Goal: Task Accomplishment & Management: Manage account settings

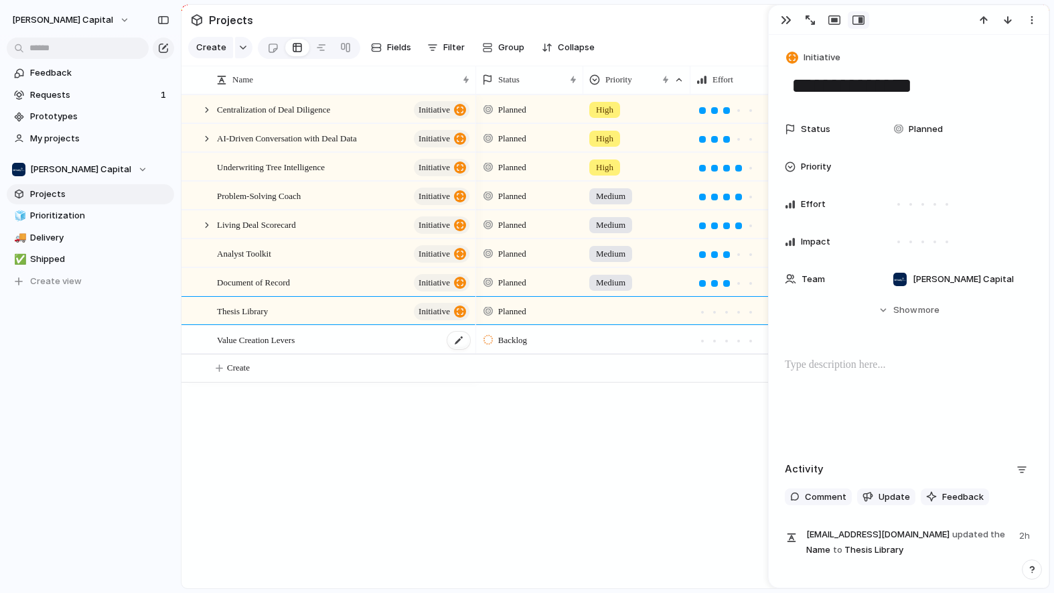
click at [429, 354] on div "Value Creation Levers" at bounding box center [344, 339] width 254 height 27
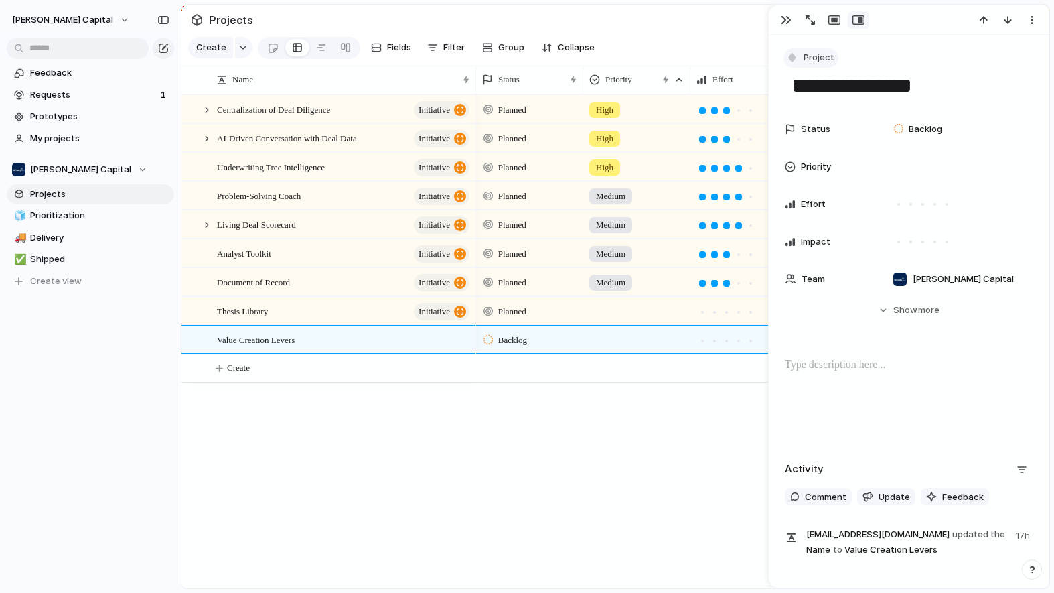
click at [811, 59] on span "Project" at bounding box center [819, 57] width 31 height 13
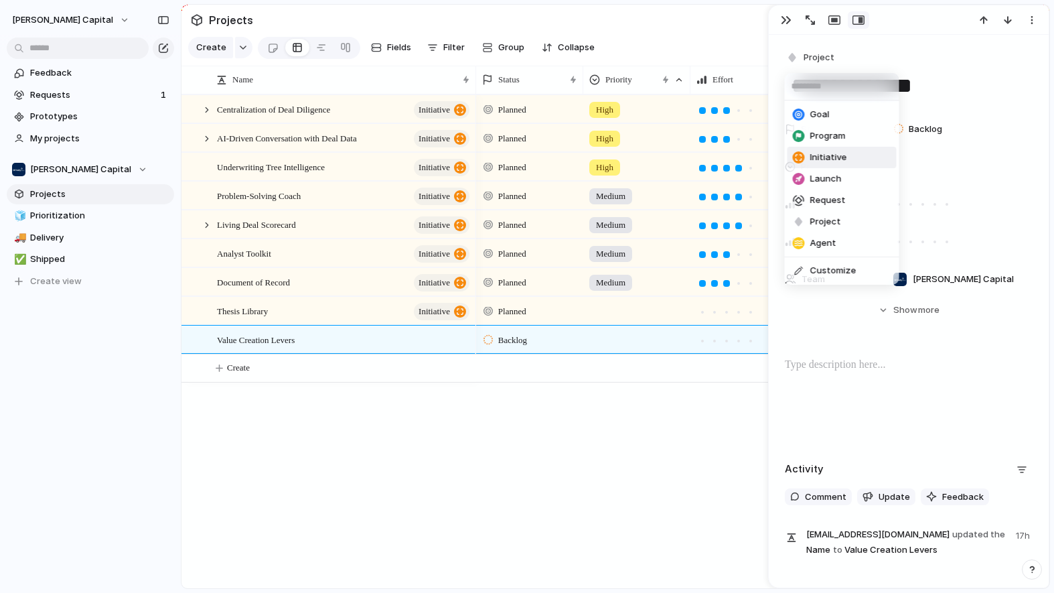
click at [818, 155] on span "Initiative" at bounding box center [828, 157] width 37 height 13
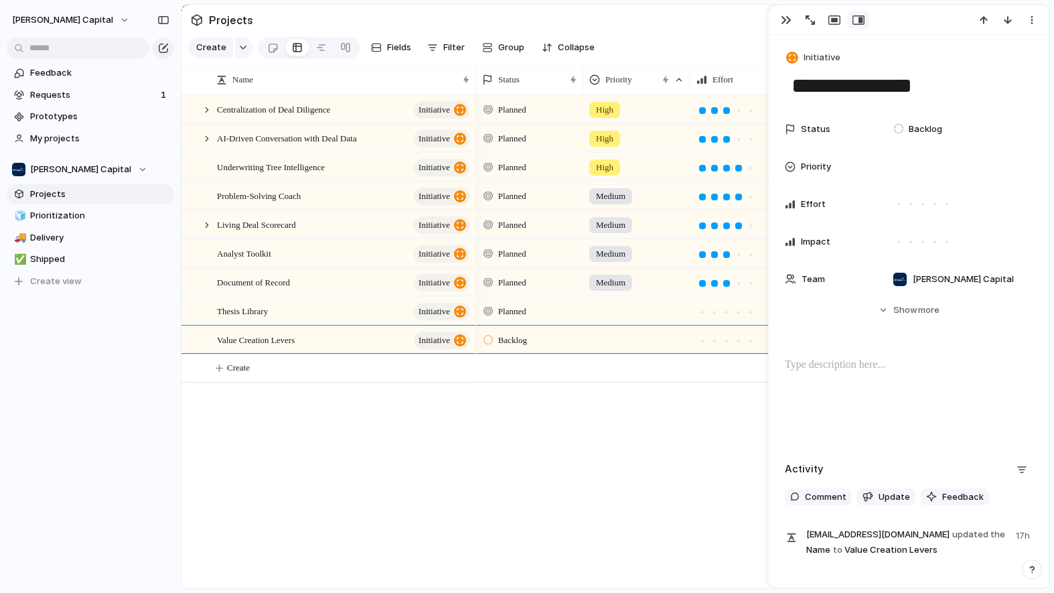
click at [560, 506] on div "Planned High Planned High Planned High Planned Medium Planned Medium Planned Me…" at bounding box center [762, 341] width 573 height 494
click at [336, 324] on div "Thesis Library initiative" at bounding box center [344, 310] width 254 height 27
click at [808, 374] on div at bounding box center [909, 400] width 248 height 86
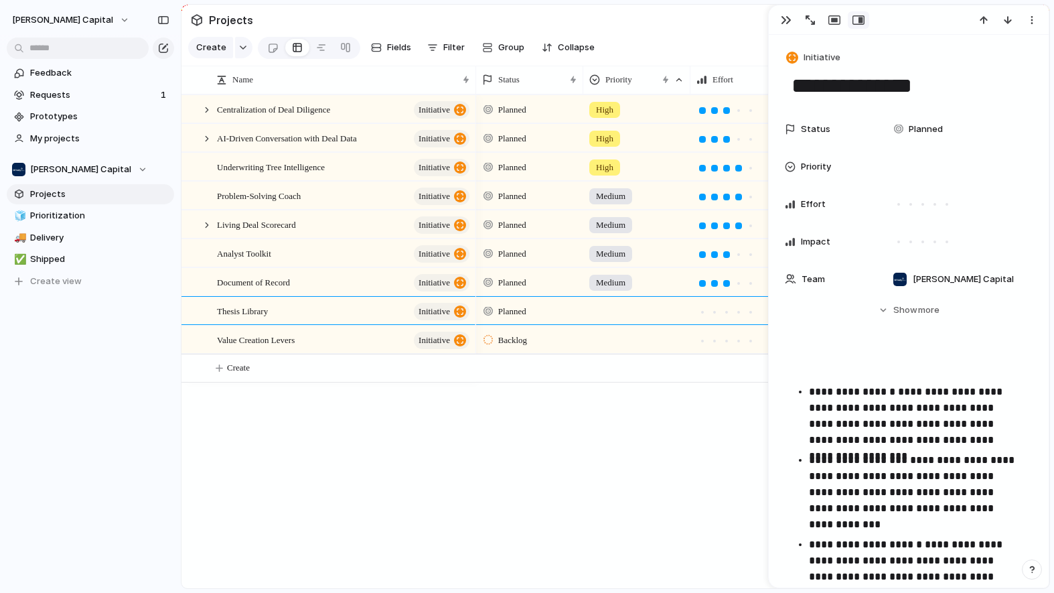
scroll to position [143, 0]
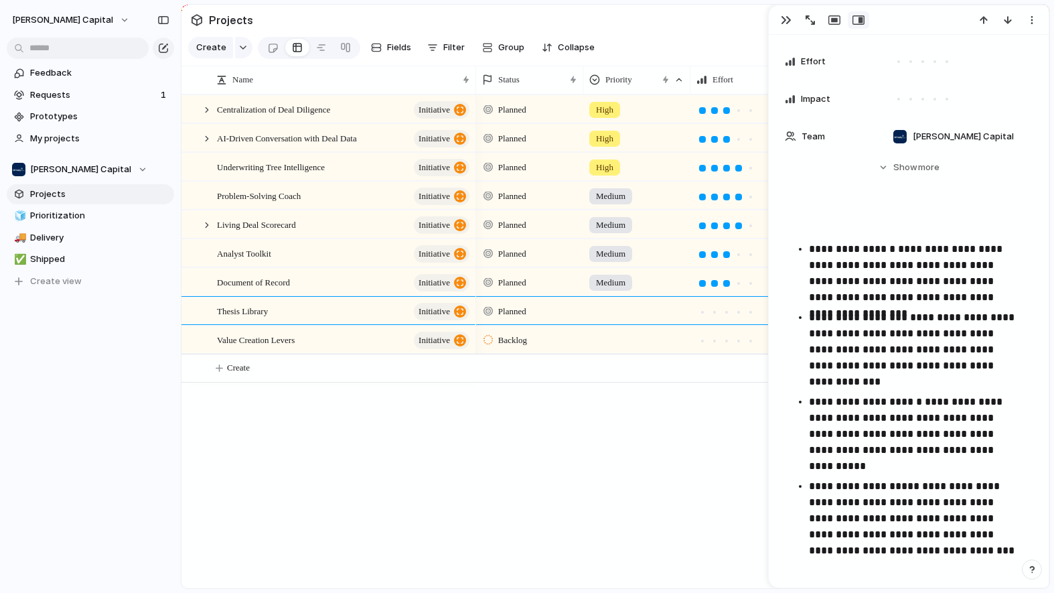
click at [848, 226] on p at bounding box center [909, 222] width 248 height 16
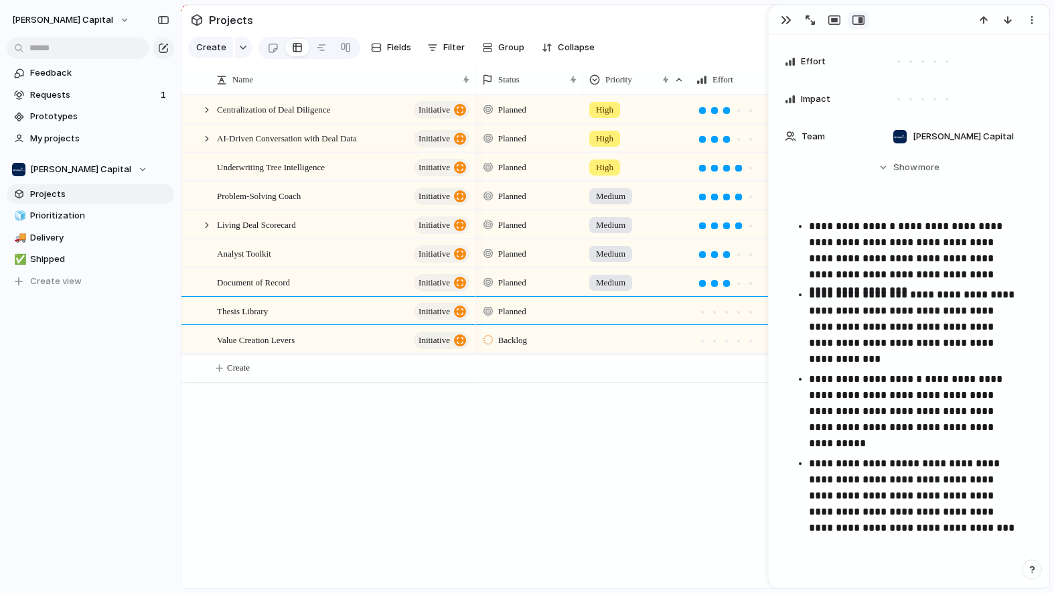
scroll to position [147, 0]
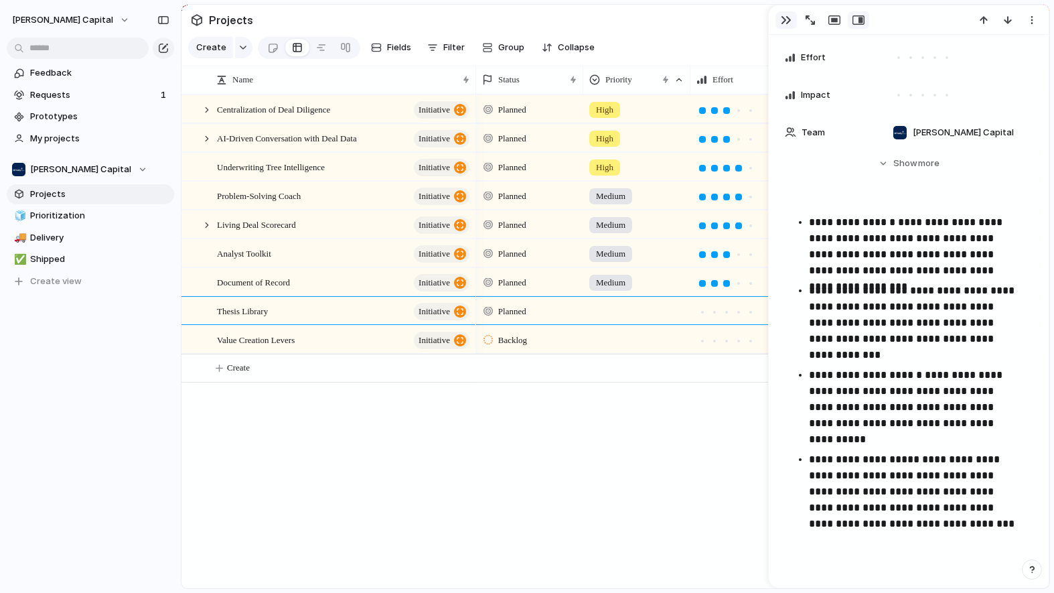
click at [786, 18] on div "button" at bounding box center [786, 20] width 11 height 11
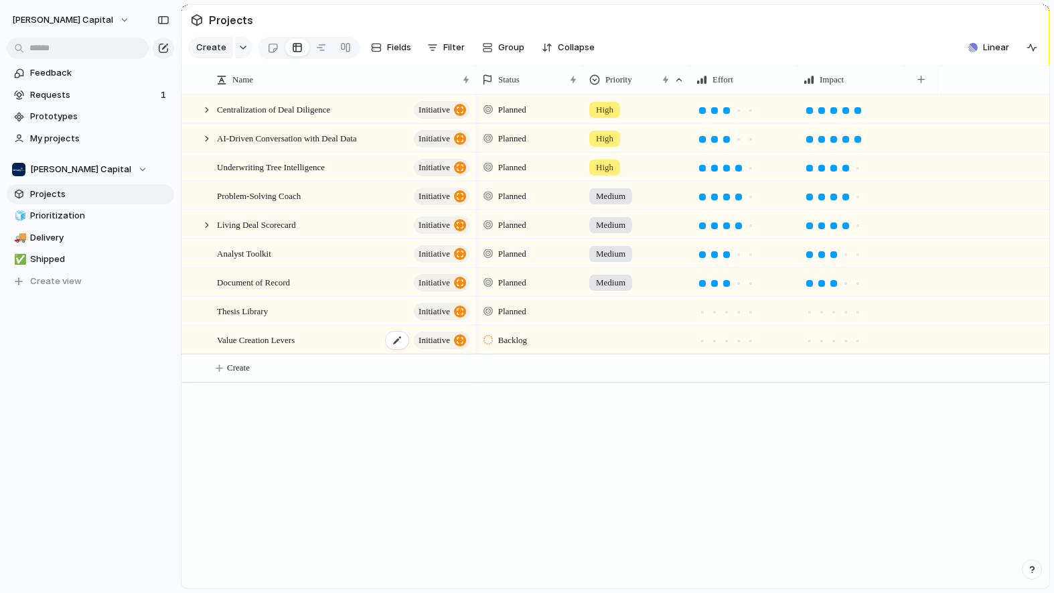
click at [295, 347] on span "Value Creation Levers" at bounding box center [256, 338] width 78 height 15
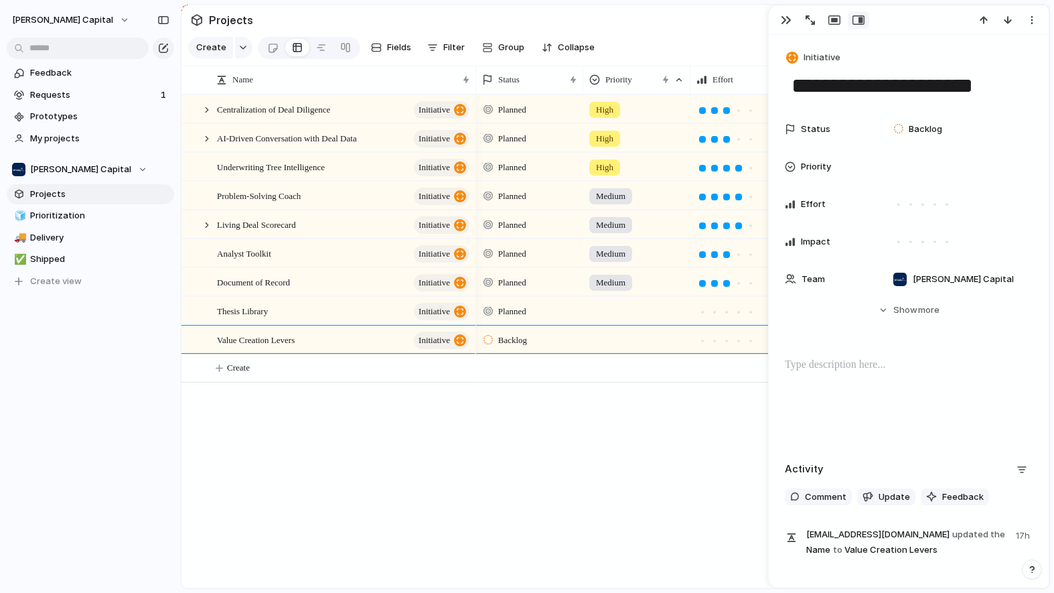
click at [819, 362] on p at bounding box center [909, 365] width 248 height 16
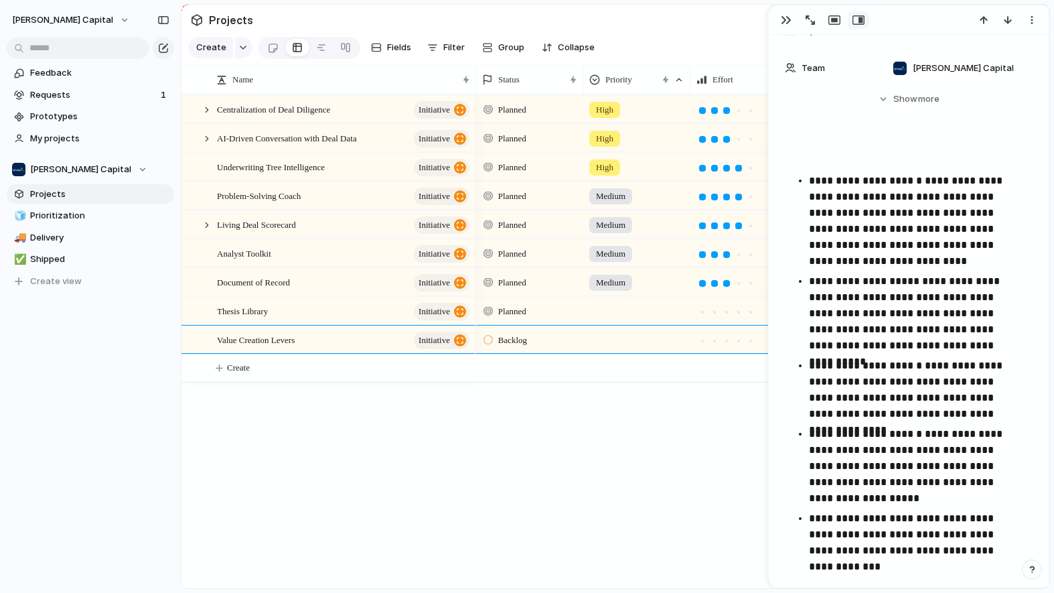
click at [810, 181] on strong "**********" at bounding box center [865, 180] width 113 height 10
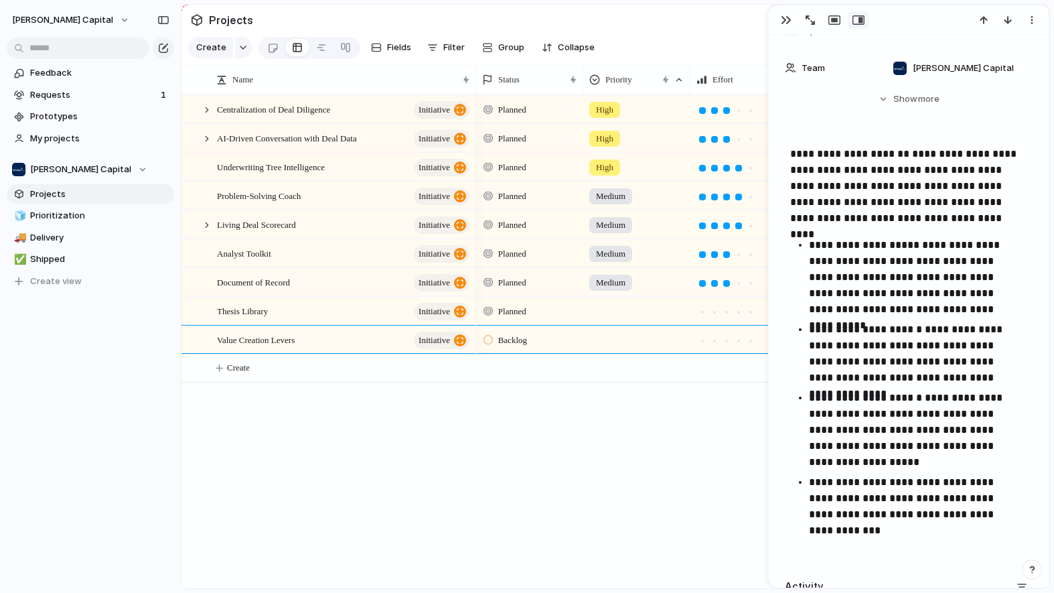
scroll to position [215, 0]
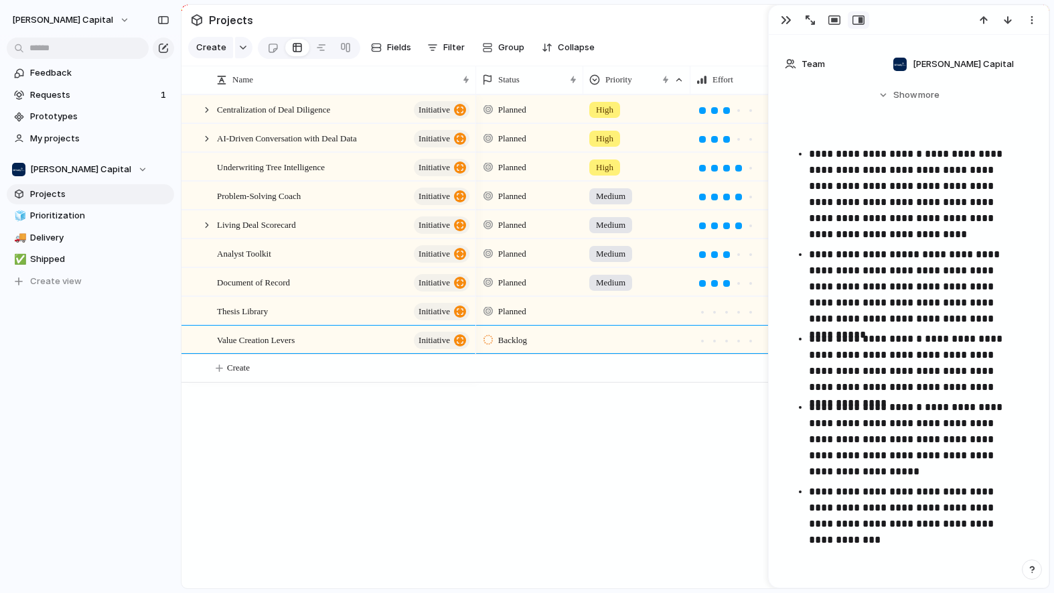
click at [917, 152] on strong "**********" at bounding box center [865, 154] width 113 height 10
click at [607, 348] on div at bounding box center [637, 337] width 106 height 22
click at [617, 446] on span "Medium" at bounding box center [615, 450] width 33 height 13
click at [615, 348] on div at bounding box center [637, 337] width 106 height 22
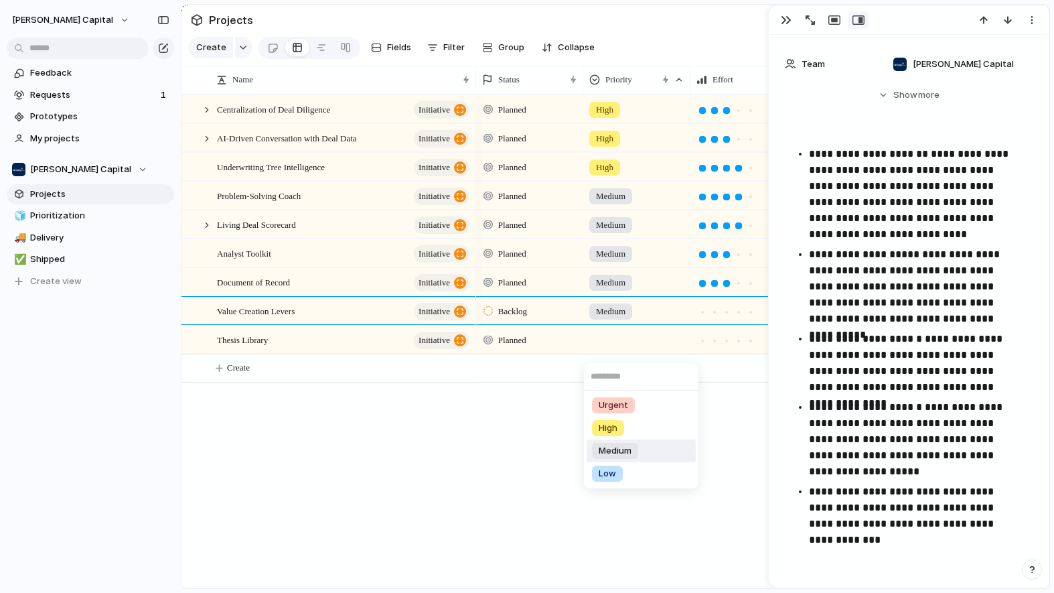
click at [613, 448] on span "Medium" at bounding box center [615, 450] width 33 height 13
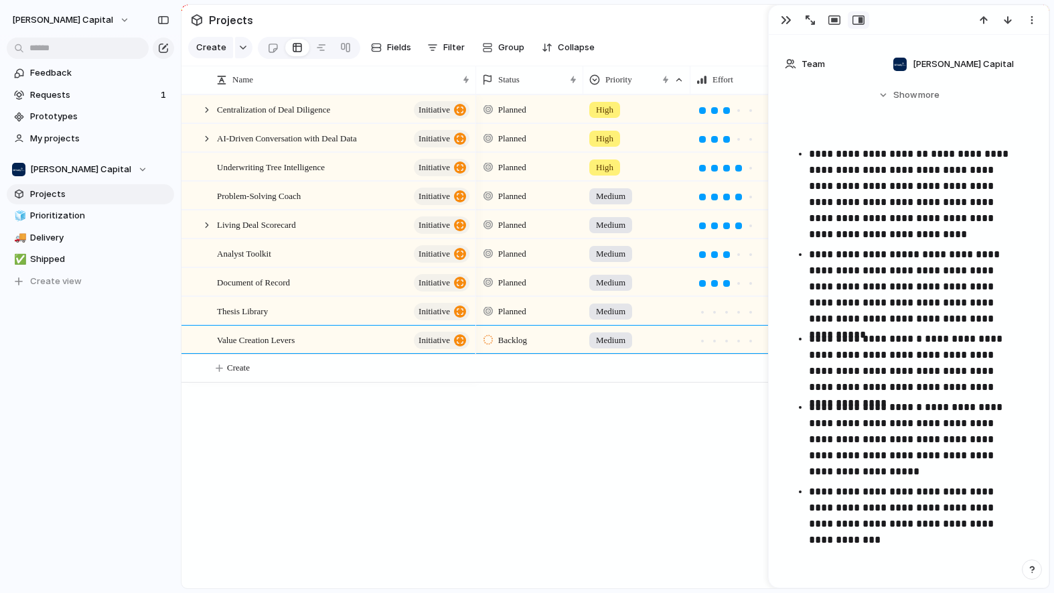
click at [372, 500] on div "Centralization of Deal Diligence initiative AI-Driven Conversation with Deal Da…" at bounding box center [615, 341] width 868 height 494
click at [777, 17] on button "button" at bounding box center [785, 19] width 21 height 17
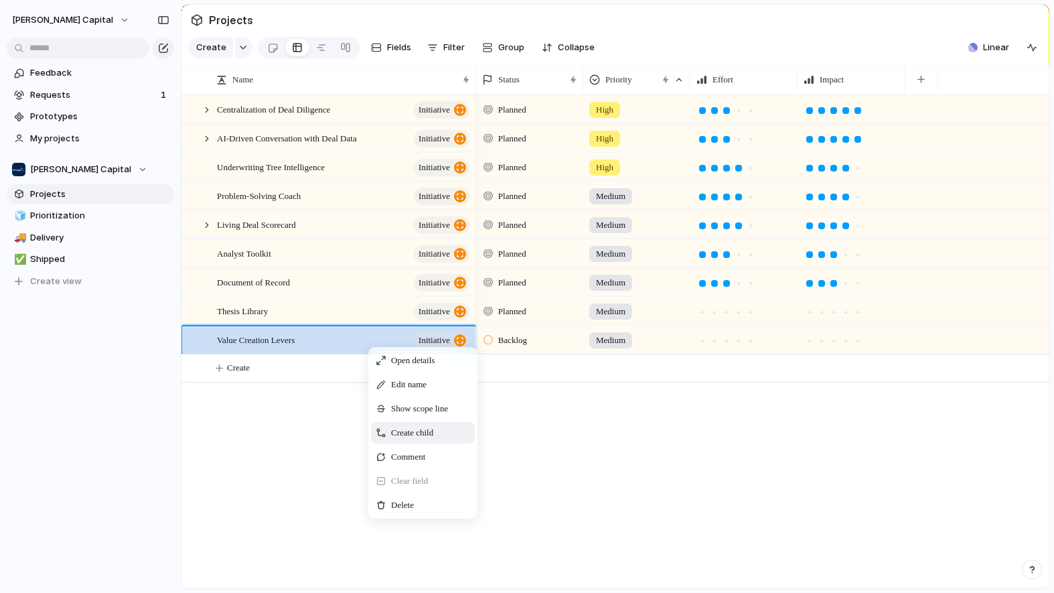
click at [410, 439] on span "Create child" at bounding box center [412, 432] width 42 height 13
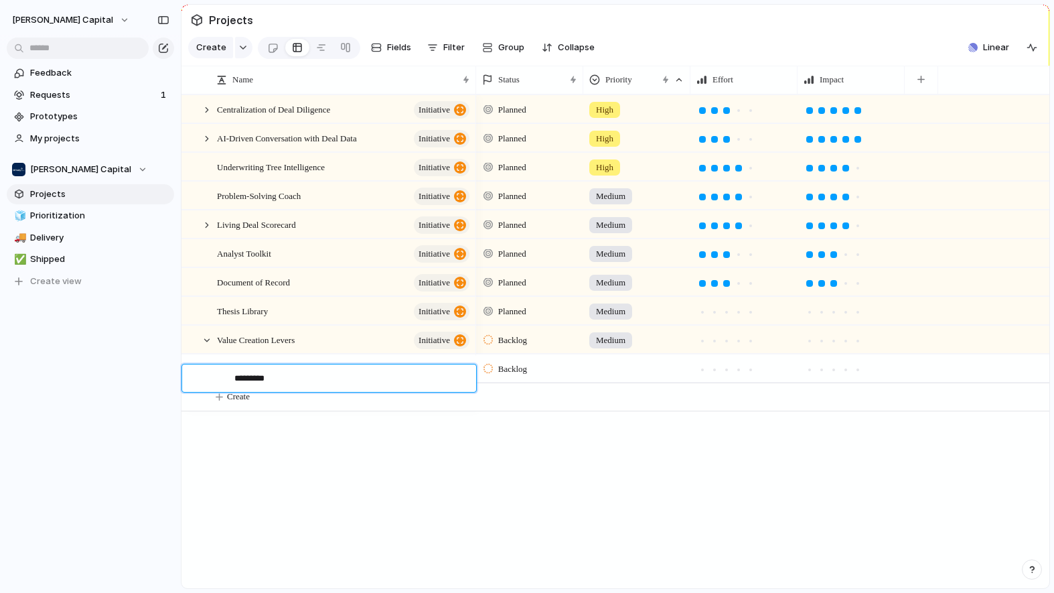
type textarea "*********"
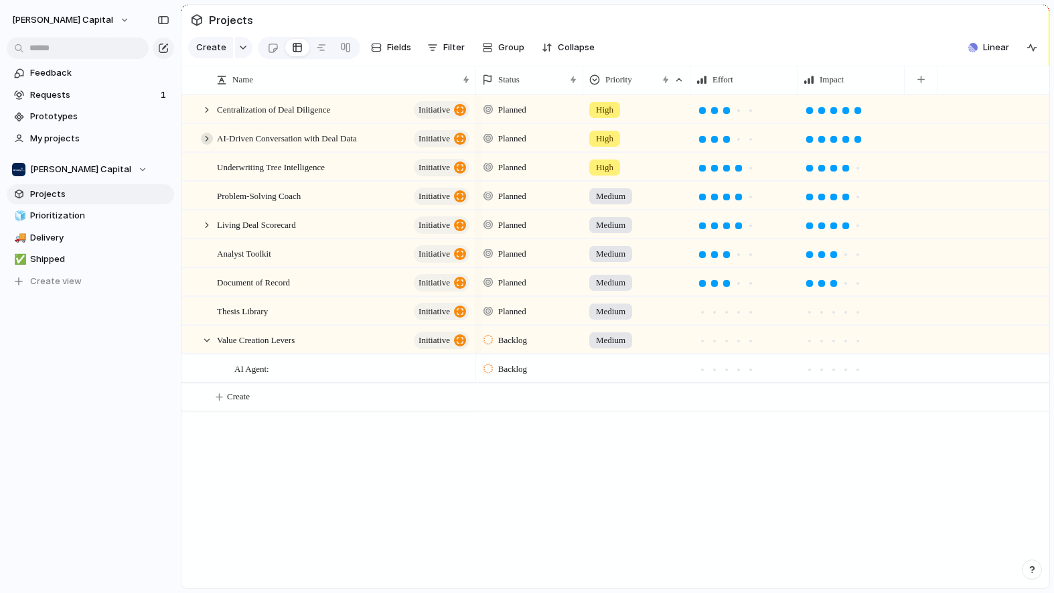
click at [206, 145] on div at bounding box center [207, 139] width 12 height 12
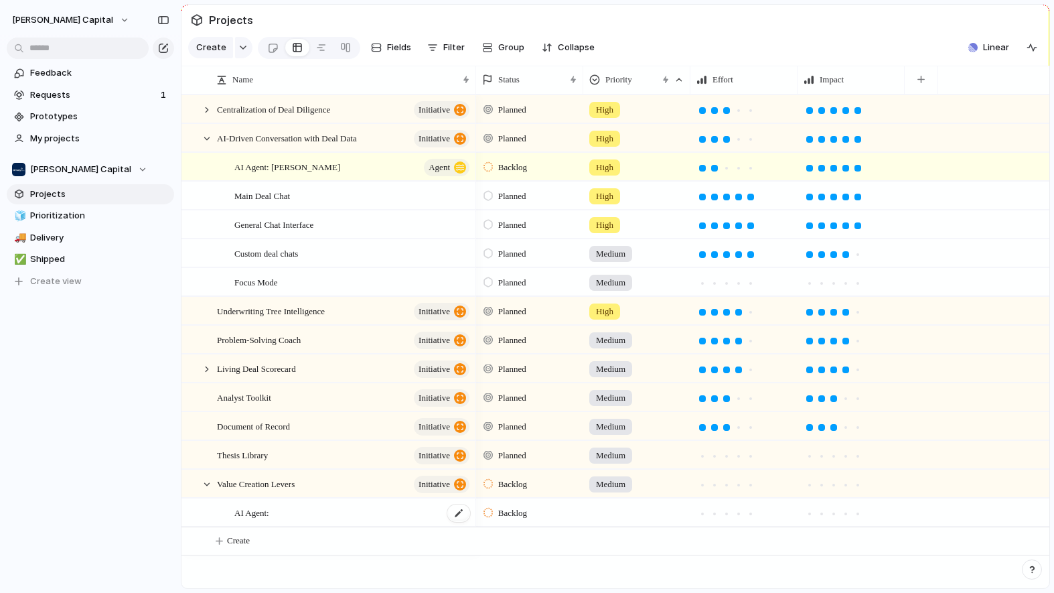
click at [265, 520] on span "AI Agent:" at bounding box center [251, 511] width 35 height 15
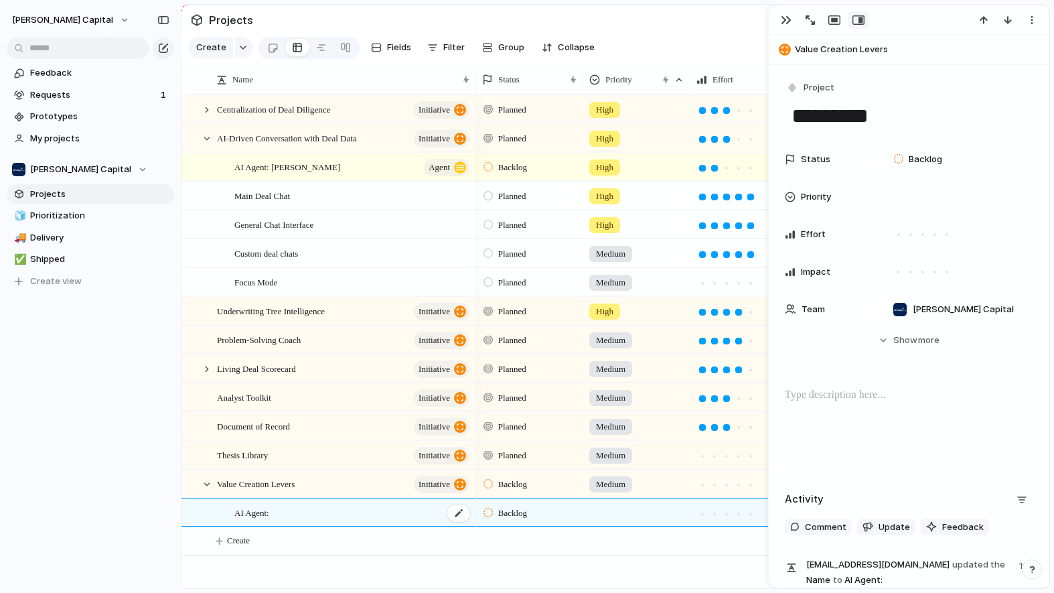
click at [281, 525] on div "AI Agent:" at bounding box center [352, 512] width 237 height 27
type textarea "*********"
click at [270, 524] on textarea "*********" at bounding box center [350, 524] width 232 height 17
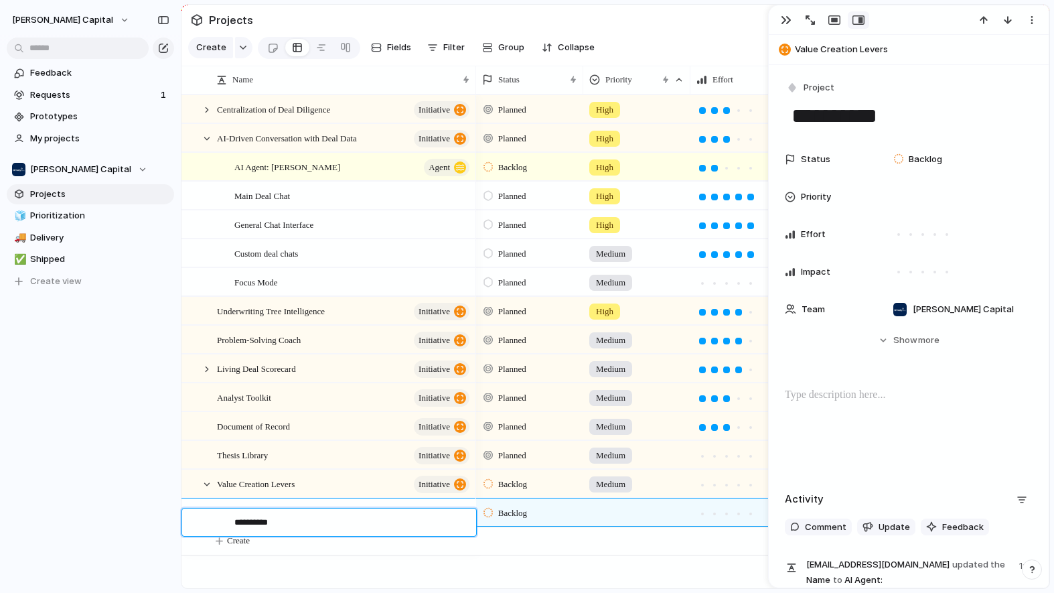
type textarea "**********"
click at [303, 516] on textarea "**********" at bounding box center [350, 524] width 232 height 17
click at [303, 523] on textarea "**********" at bounding box center [350, 524] width 232 height 17
type textarea "**********"
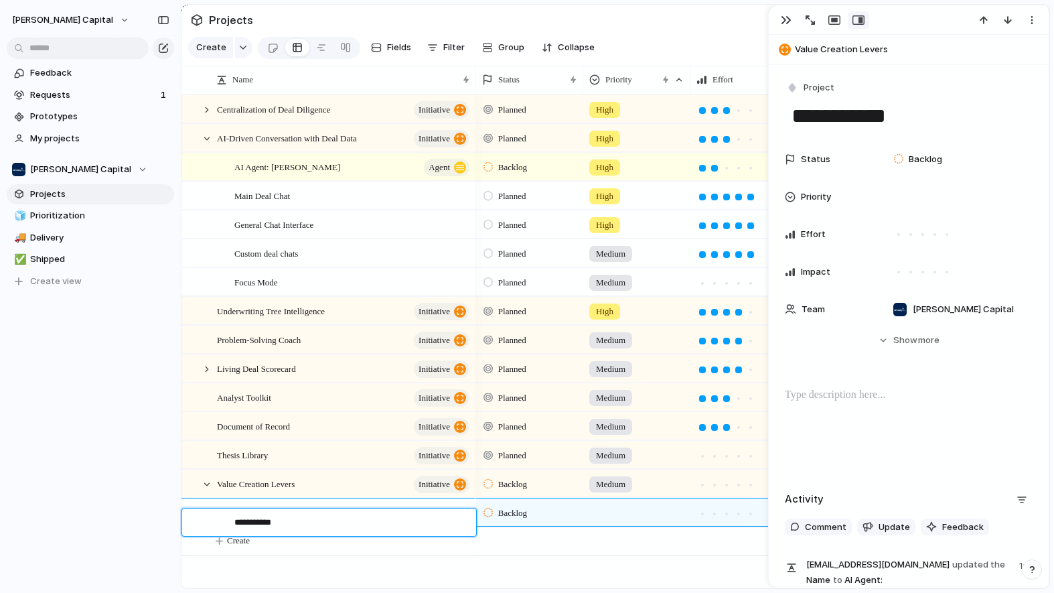
type textarea "**********"
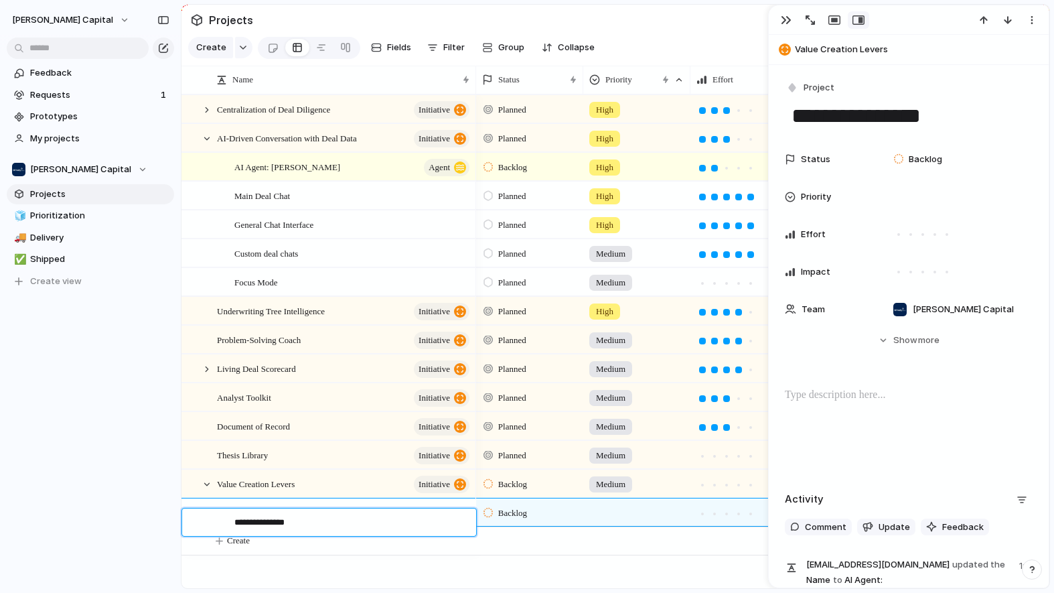
type textarea "**********"
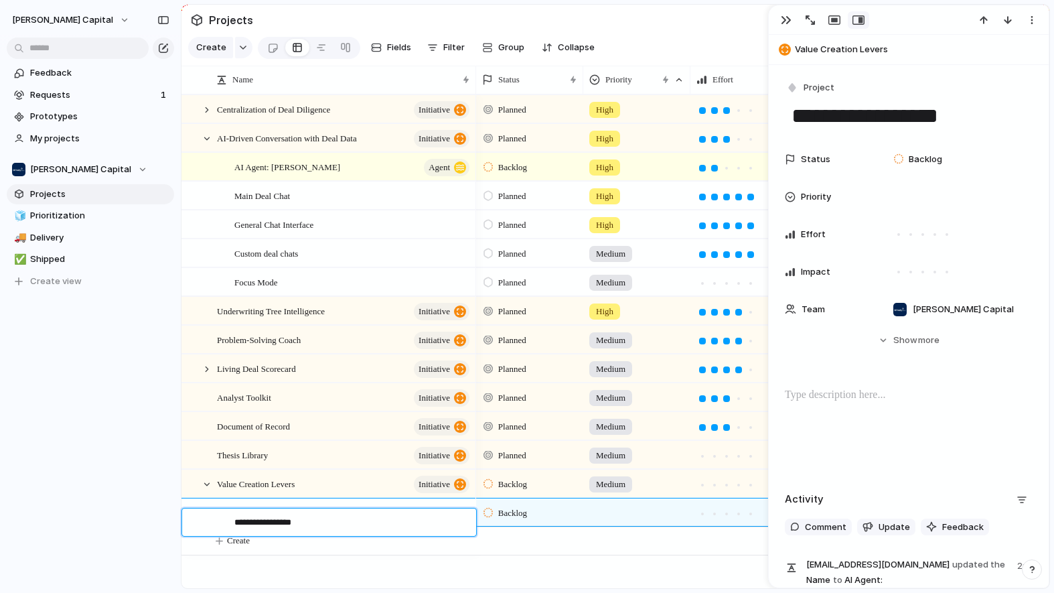
type textarea "**********"
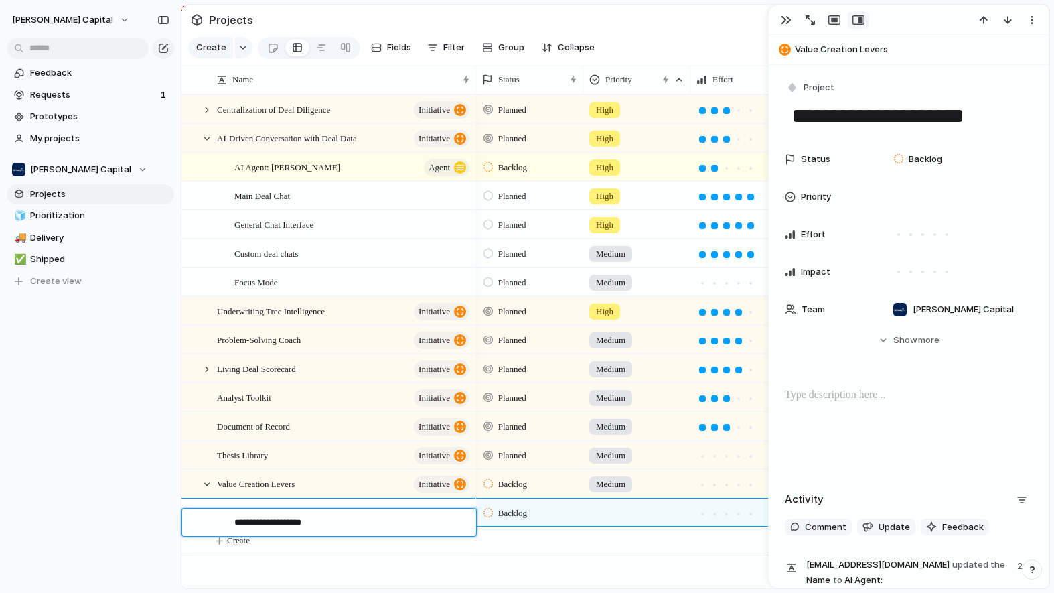
type textarea "**********"
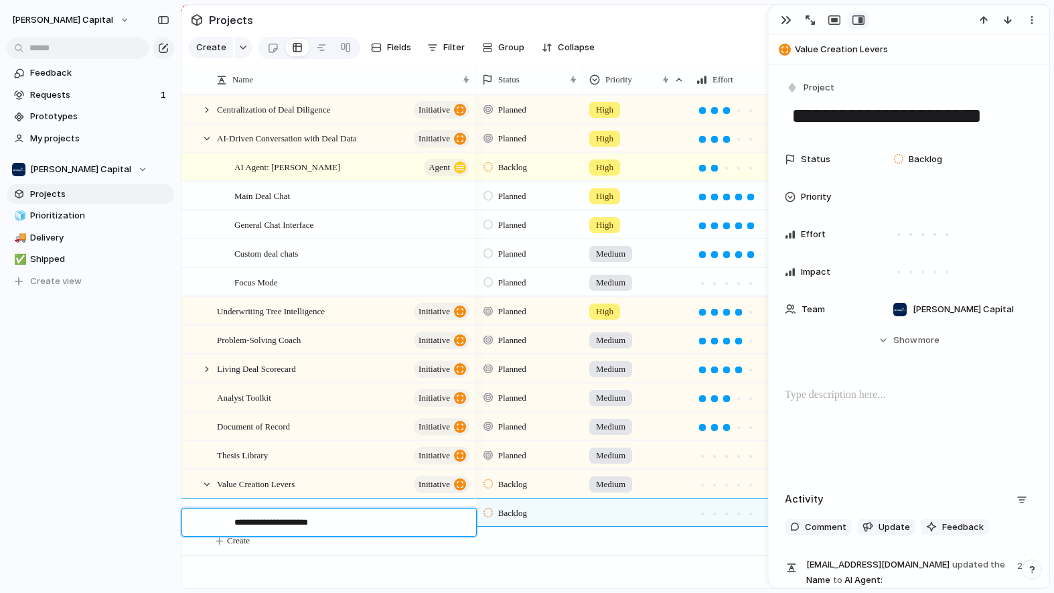
type textarea "**********"
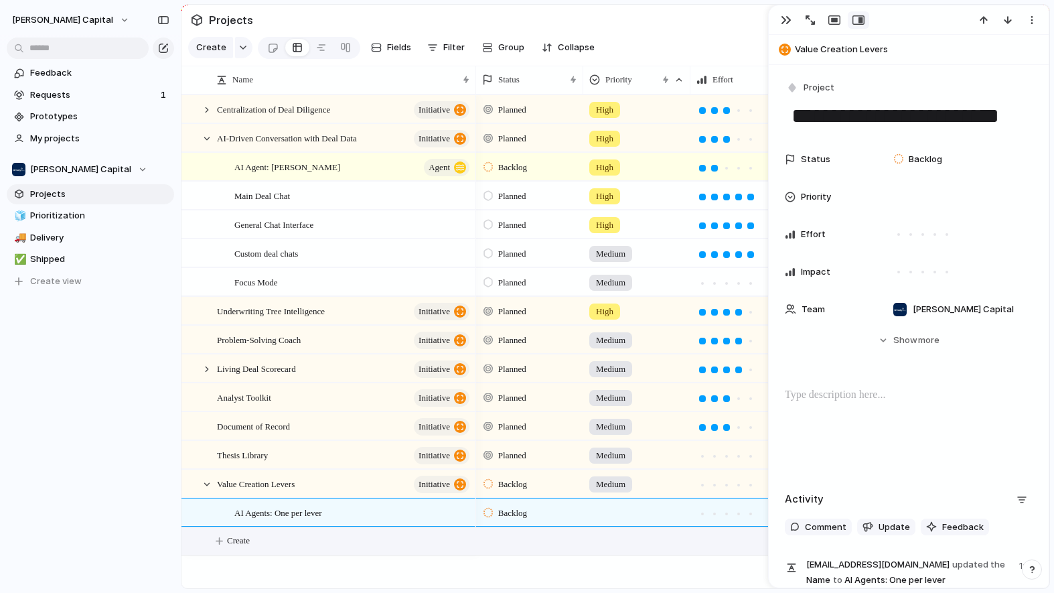
click at [807, 390] on p at bounding box center [909, 395] width 248 height 16
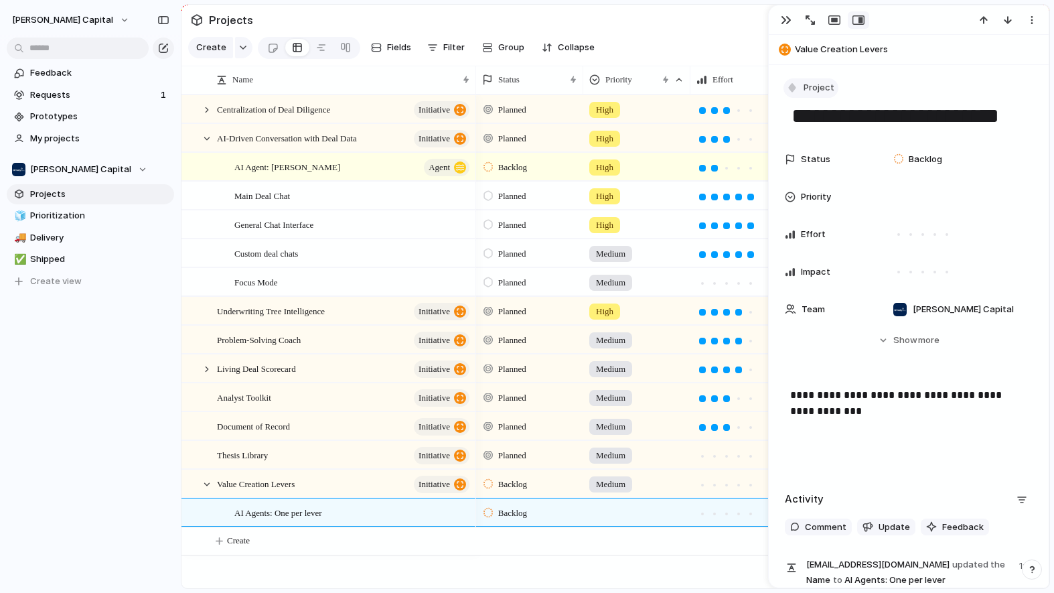
click at [802, 90] on button "Project" at bounding box center [810, 87] width 55 height 19
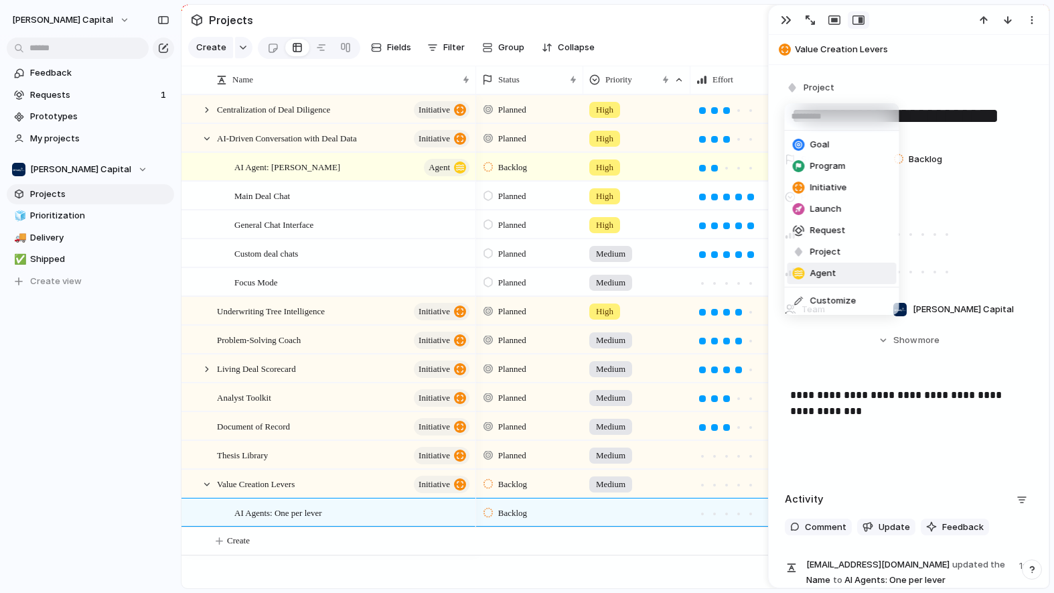
click at [814, 269] on span "Agent" at bounding box center [823, 273] width 26 height 13
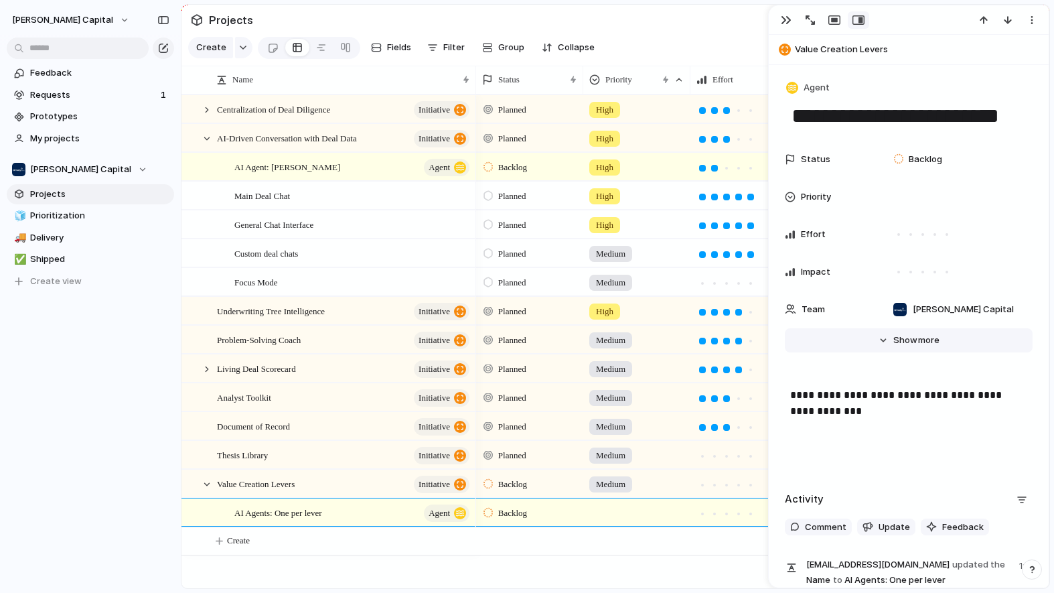
click at [896, 345] on span "Show" at bounding box center [905, 339] width 24 height 13
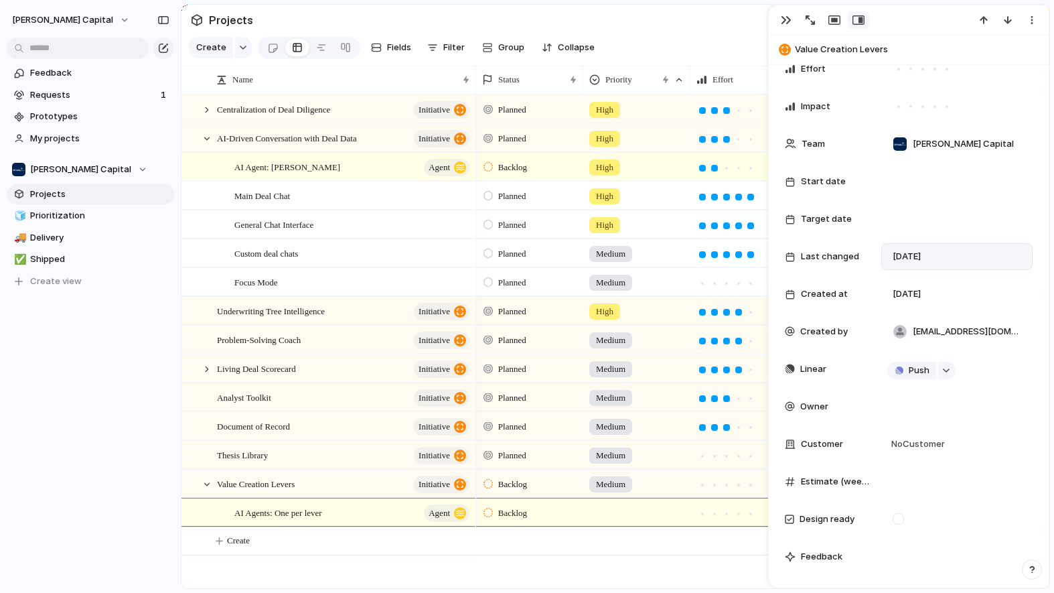
scroll to position [234, 0]
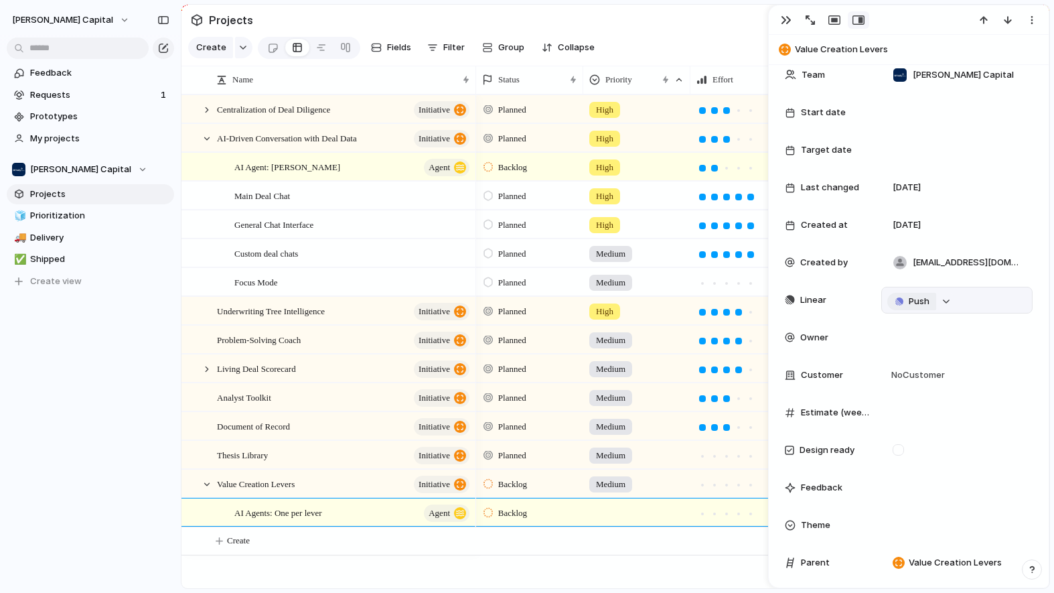
click at [919, 299] on span "Push" at bounding box center [919, 301] width 21 height 13
click at [898, 333] on span "Project" at bounding box center [896, 326] width 31 height 13
click at [287, 498] on div "Value Creation Levers initiative" at bounding box center [344, 483] width 254 height 27
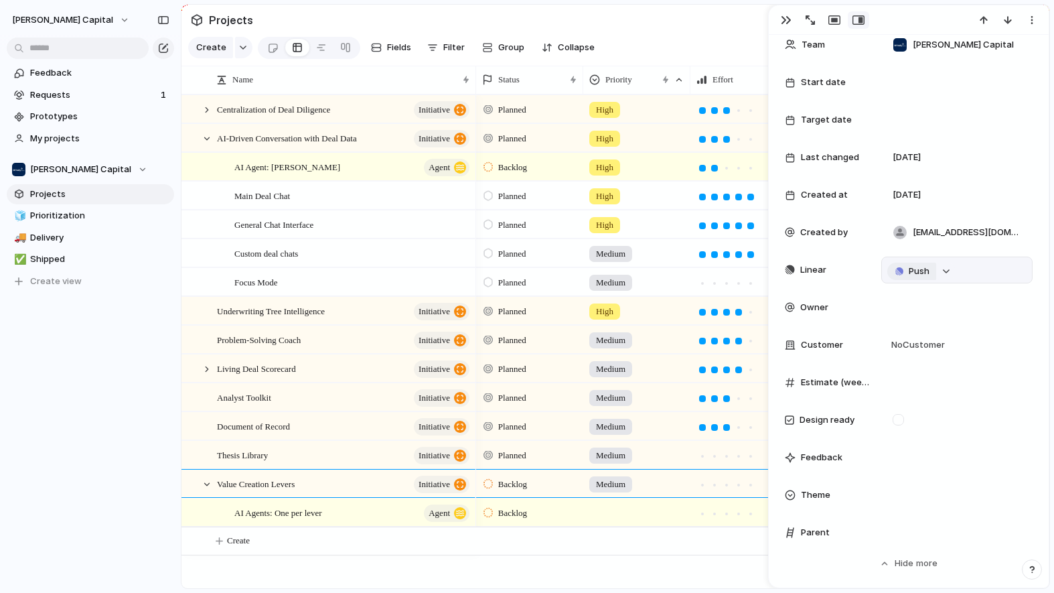
click at [918, 269] on span "Push" at bounding box center [919, 270] width 21 height 13
click at [268, 462] on span "Thesis Library" at bounding box center [242, 454] width 51 height 15
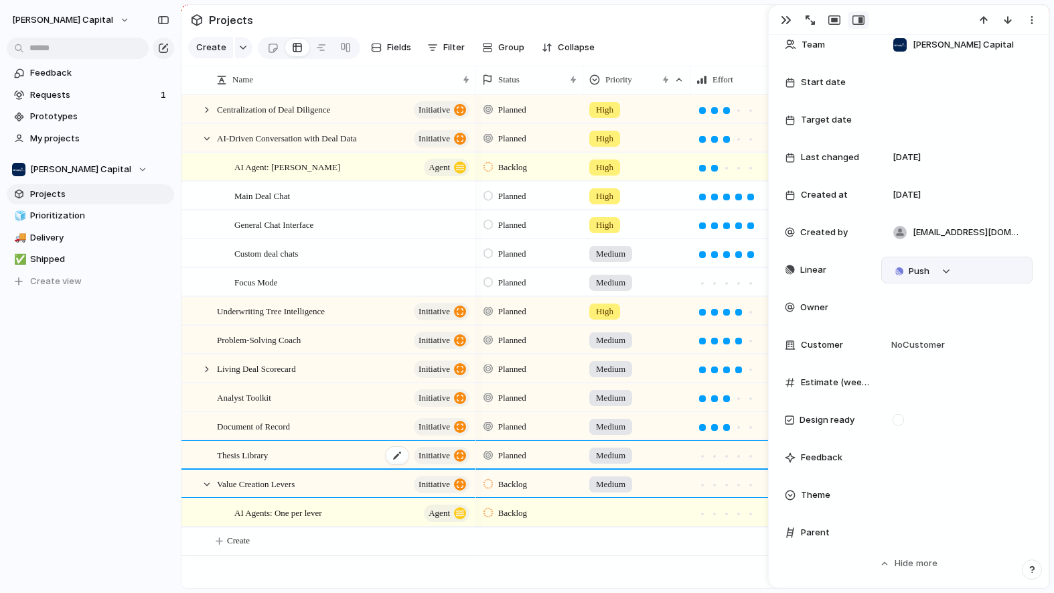
type textarea "**********"
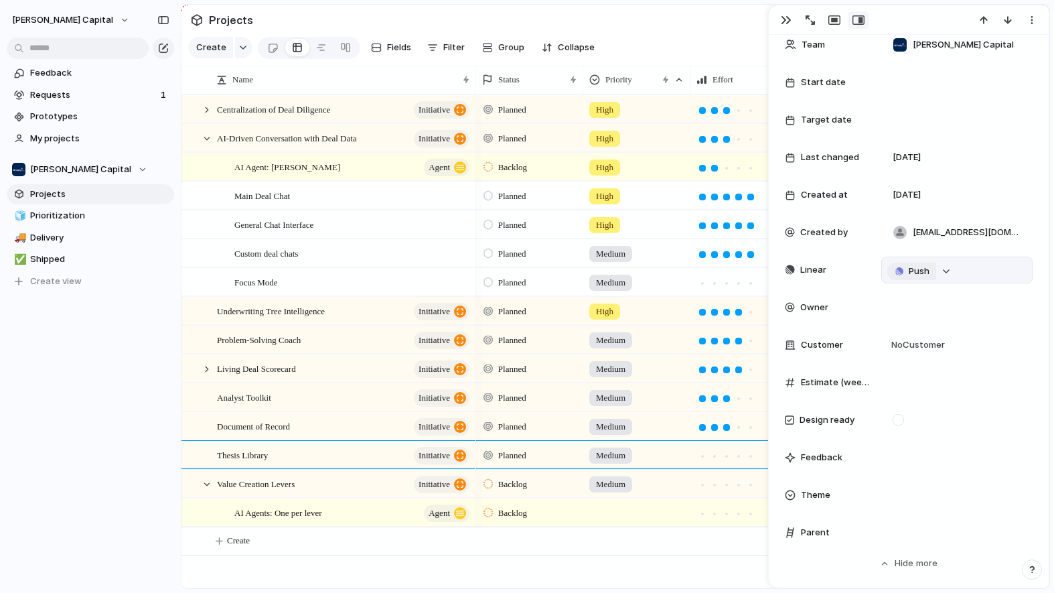
click at [905, 272] on button "Push" at bounding box center [911, 270] width 49 height 17
click at [212, 490] on div at bounding box center [207, 484] width 12 height 12
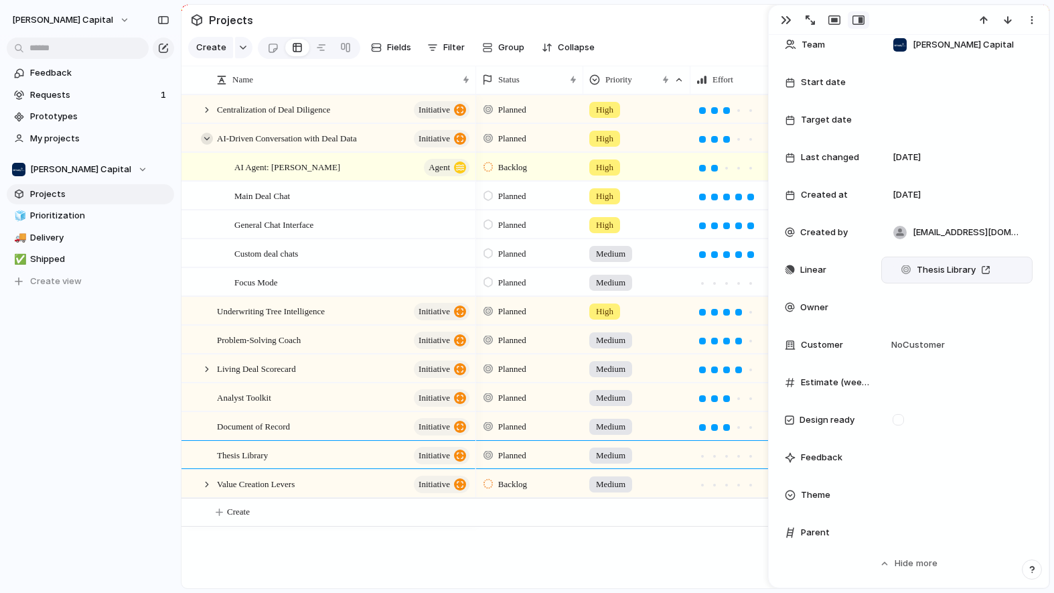
click at [204, 145] on div at bounding box center [207, 139] width 12 height 12
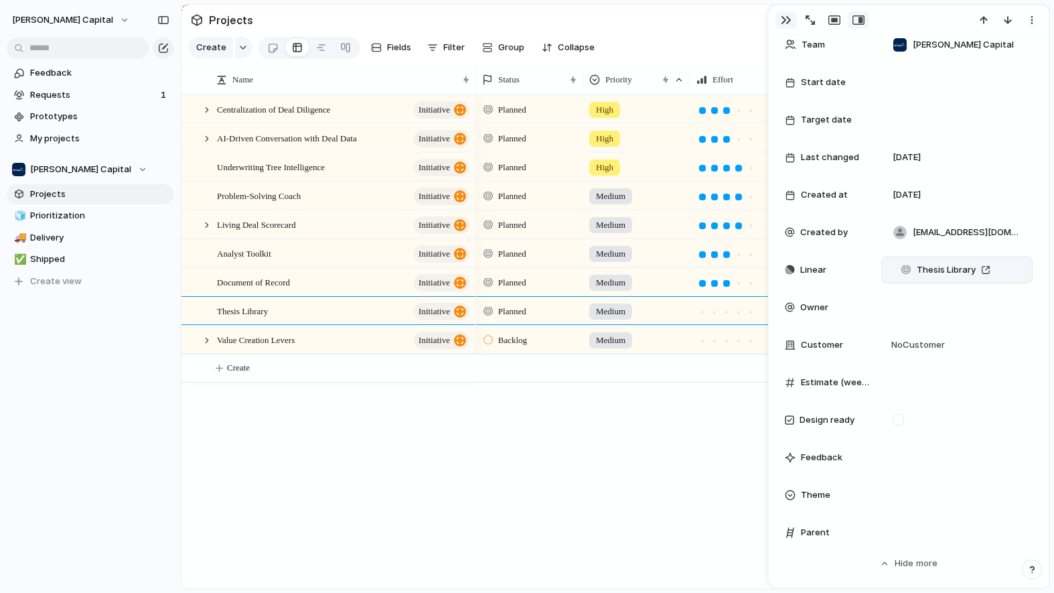
click at [783, 13] on button "button" at bounding box center [785, 19] width 21 height 17
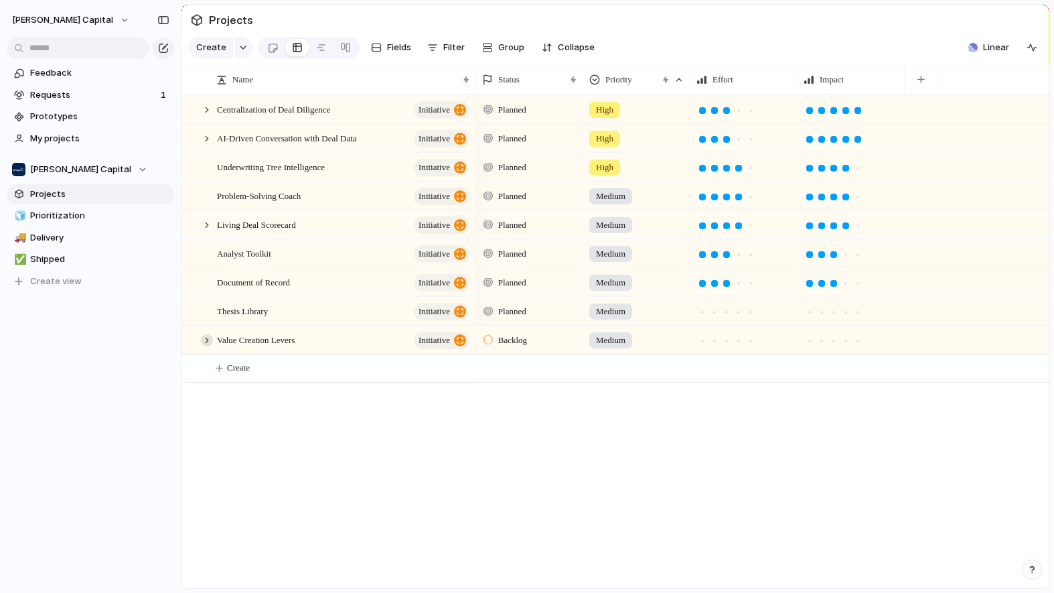
click at [210, 346] on div at bounding box center [207, 340] width 12 height 12
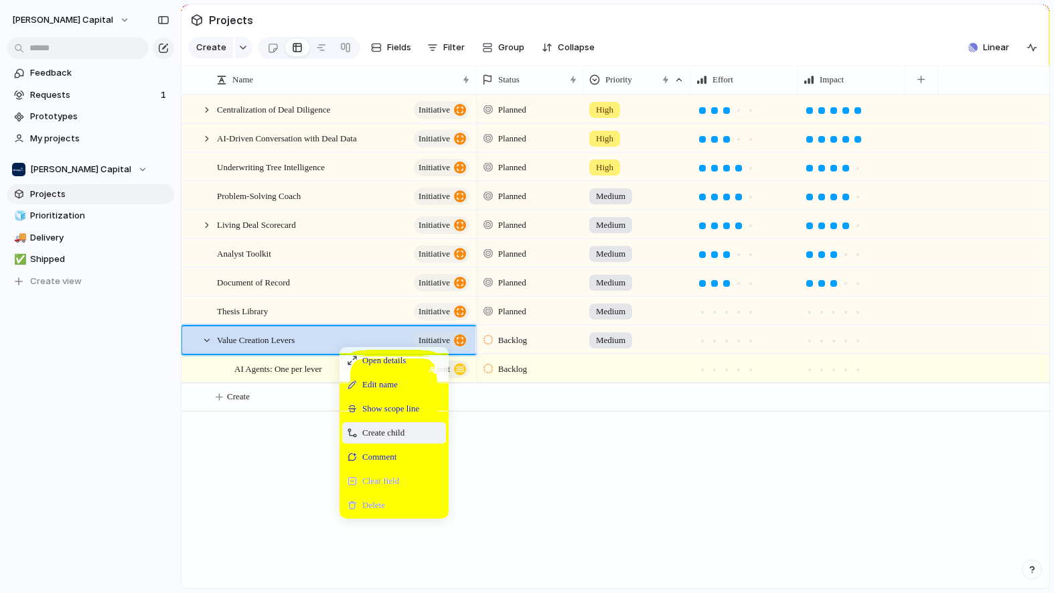
click at [376, 443] on div "Create child" at bounding box center [394, 432] width 104 height 21
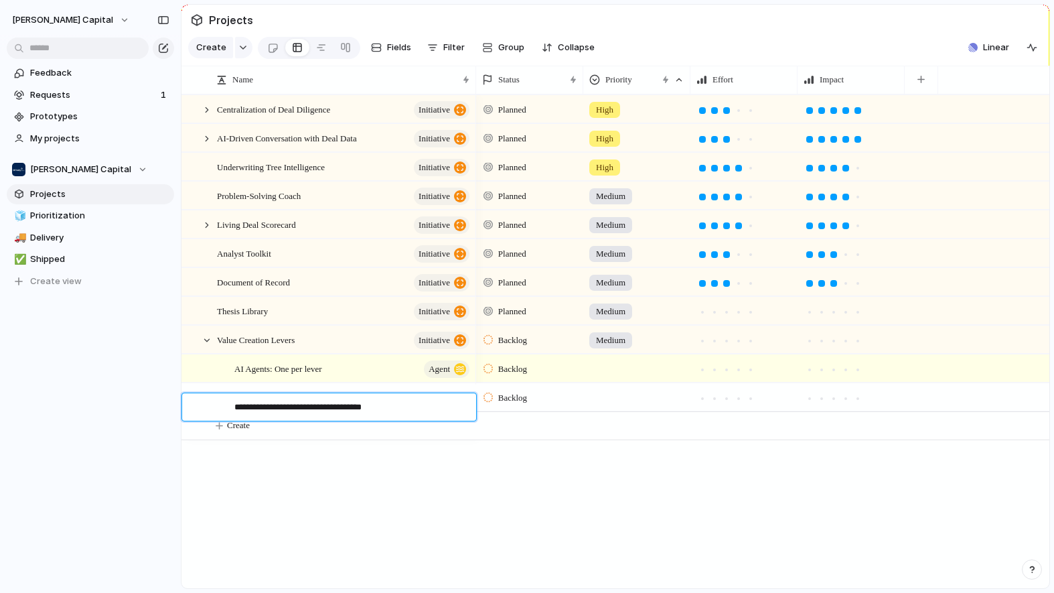
type textarea "**********"
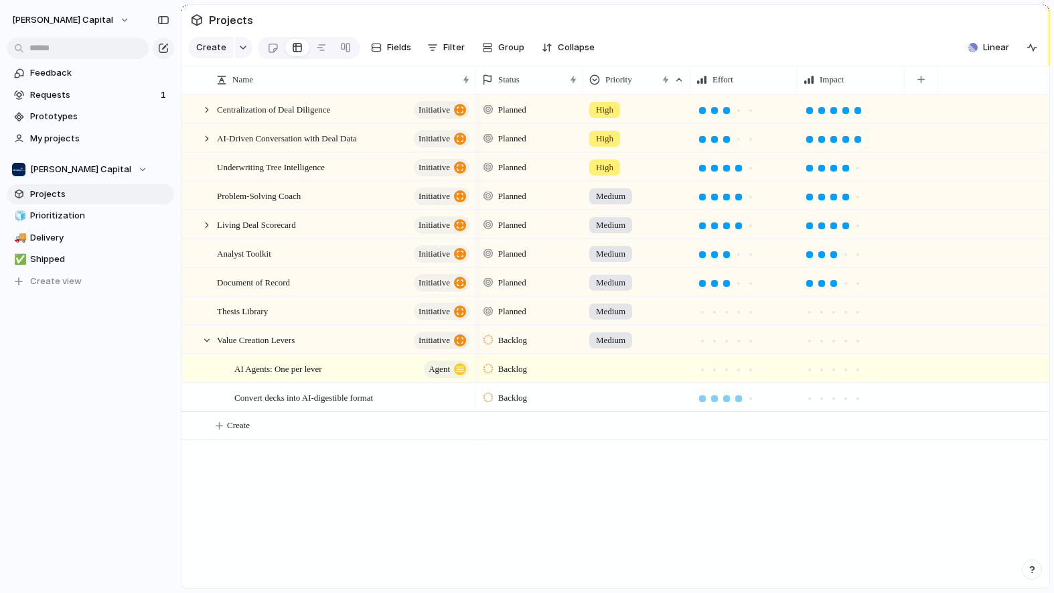
click at [739, 402] on div at bounding box center [738, 398] width 7 height 7
click at [859, 402] on div at bounding box center [857, 398] width 7 height 7
click at [737, 344] on div at bounding box center [738, 340] width 7 height 7
click at [834, 344] on div at bounding box center [833, 340] width 7 height 7
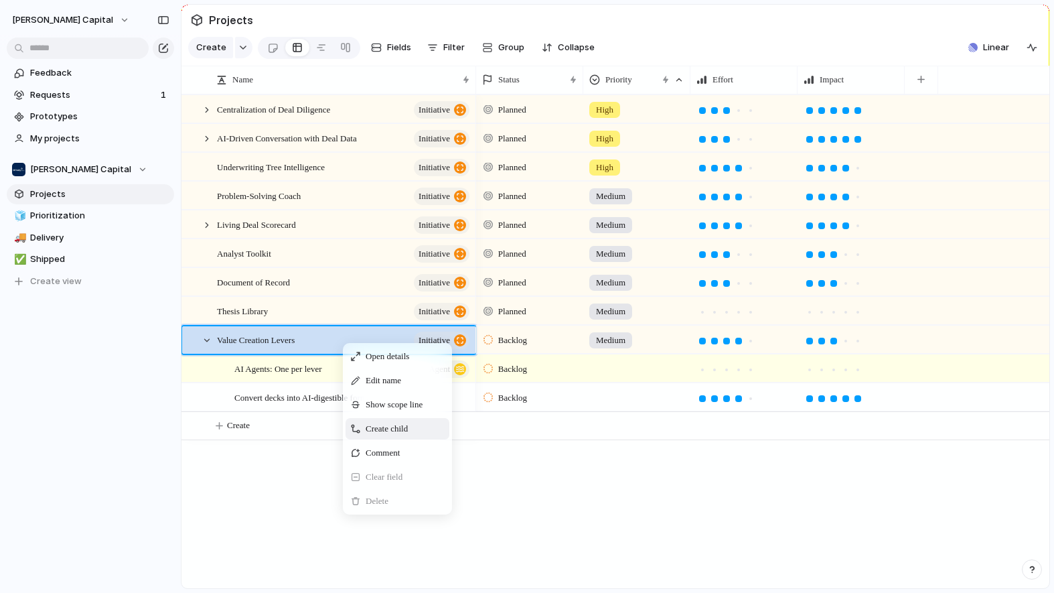
click at [379, 435] on span "Create child" at bounding box center [387, 428] width 42 height 13
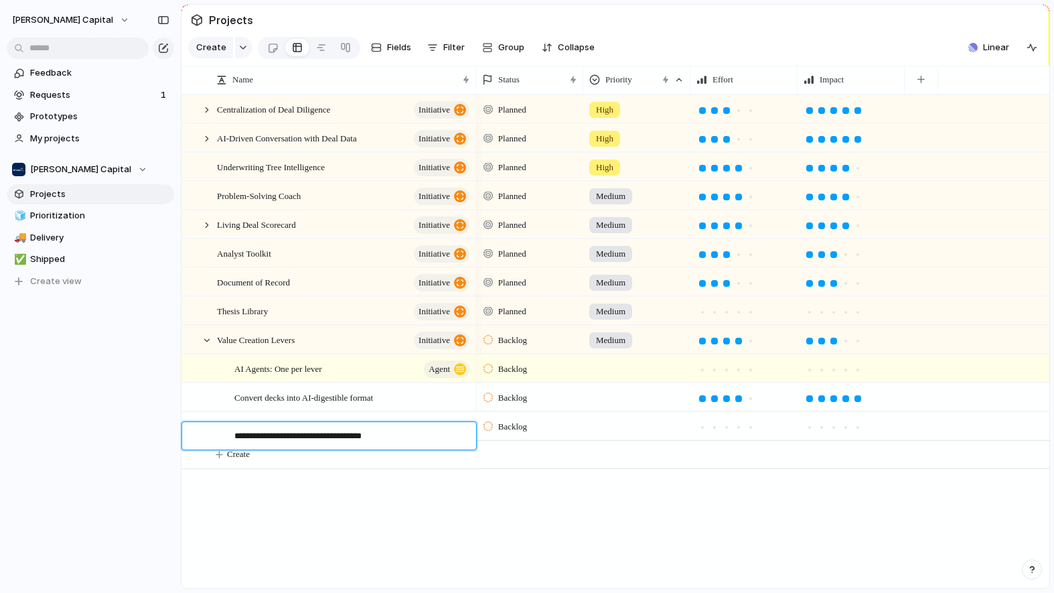
type textarea "**********"
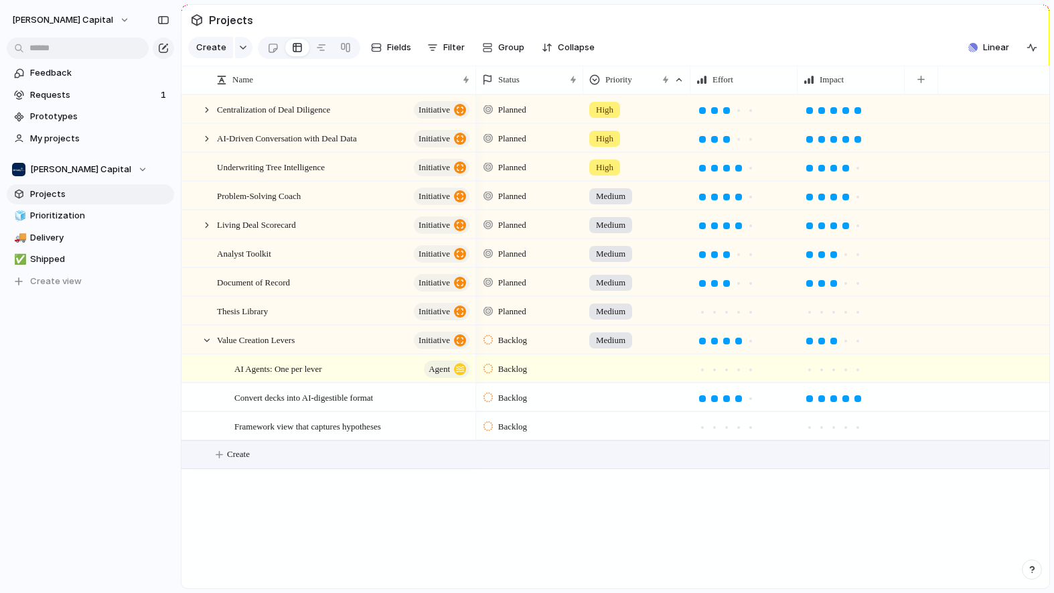
click at [291, 522] on div "Centralization of Deal Diligence initiative AI-Driven Conversation with Deal Da…" at bounding box center [615, 341] width 868 height 494
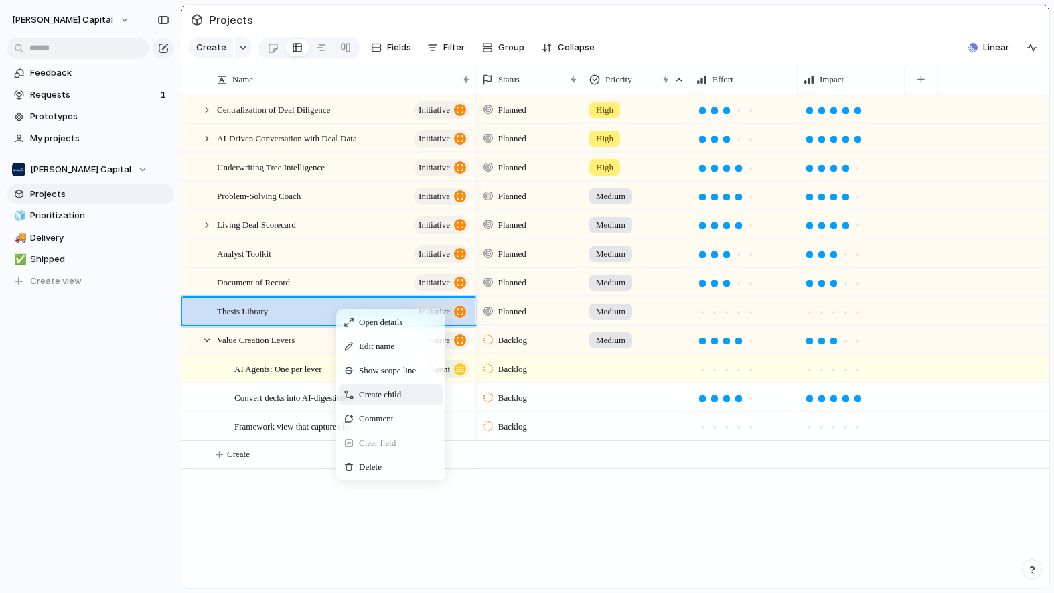
click at [398, 401] on span "Create child" at bounding box center [380, 394] width 42 height 13
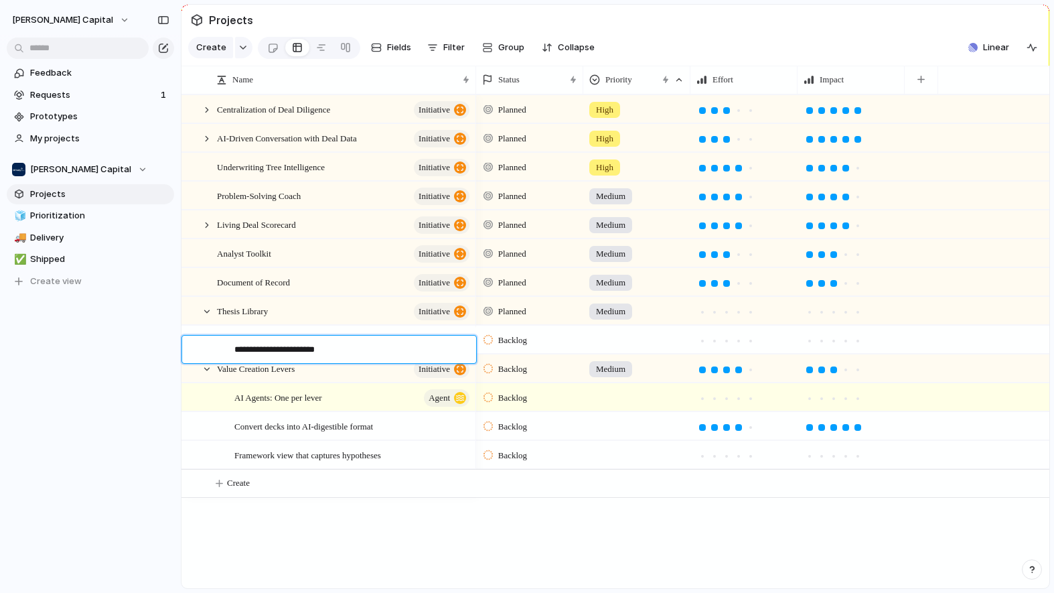
type textarea "**********"
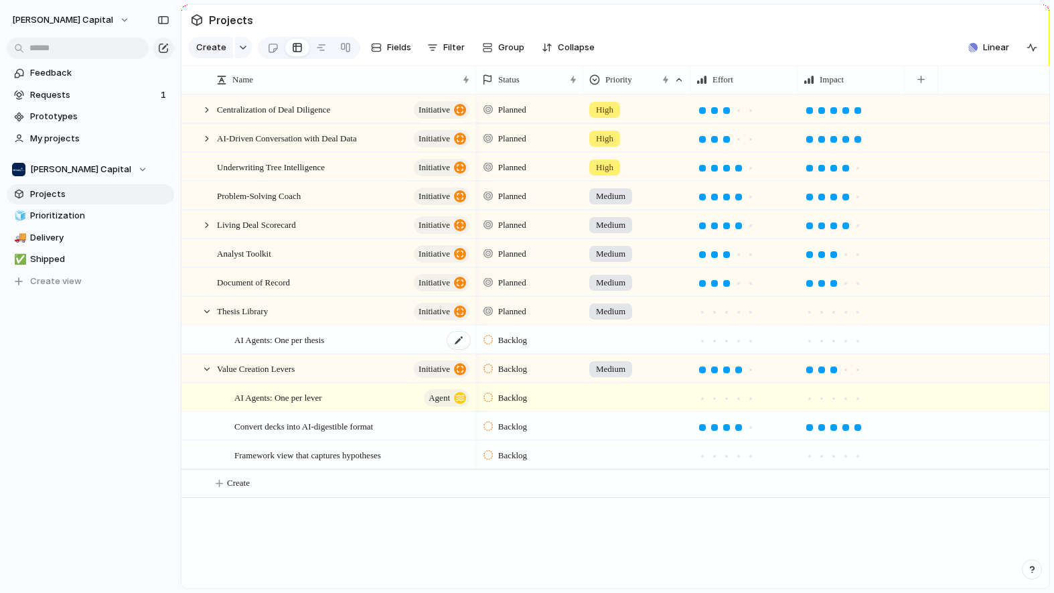
click at [384, 351] on div "AI Agents: One per thesis" at bounding box center [352, 339] width 237 height 27
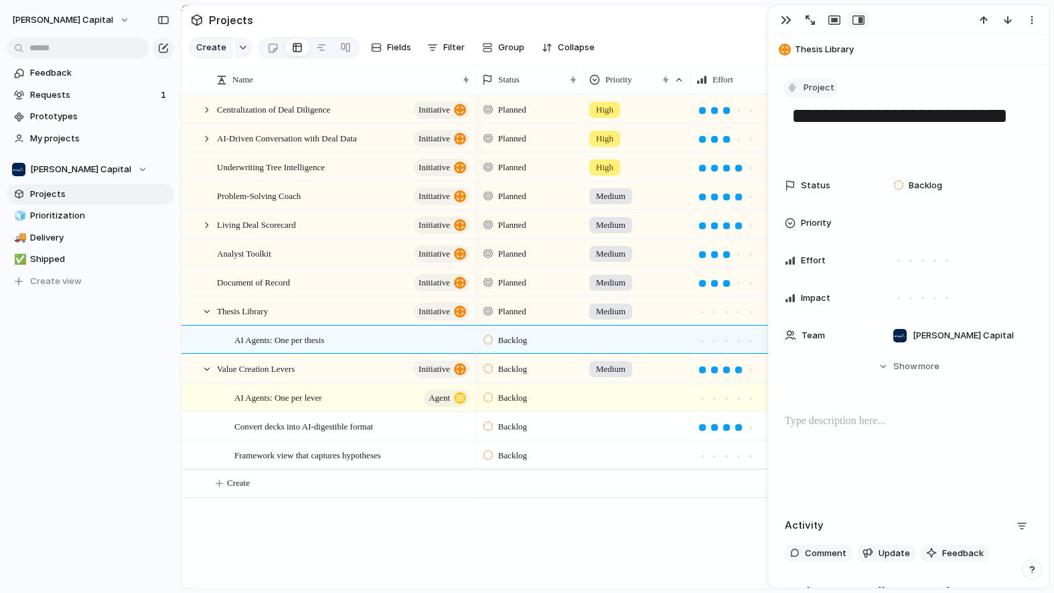
click at [820, 88] on span "Project" at bounding box center [819, 87] width 31 height 13
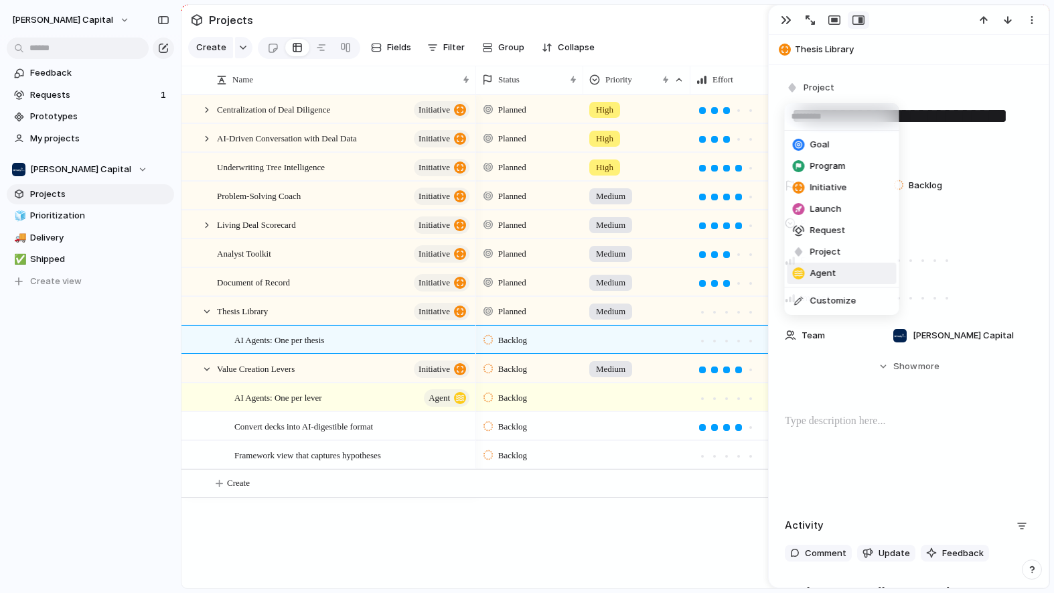
click at [825, 277] on span "Agent" at bounding box center [823, 273] width 26 height 13
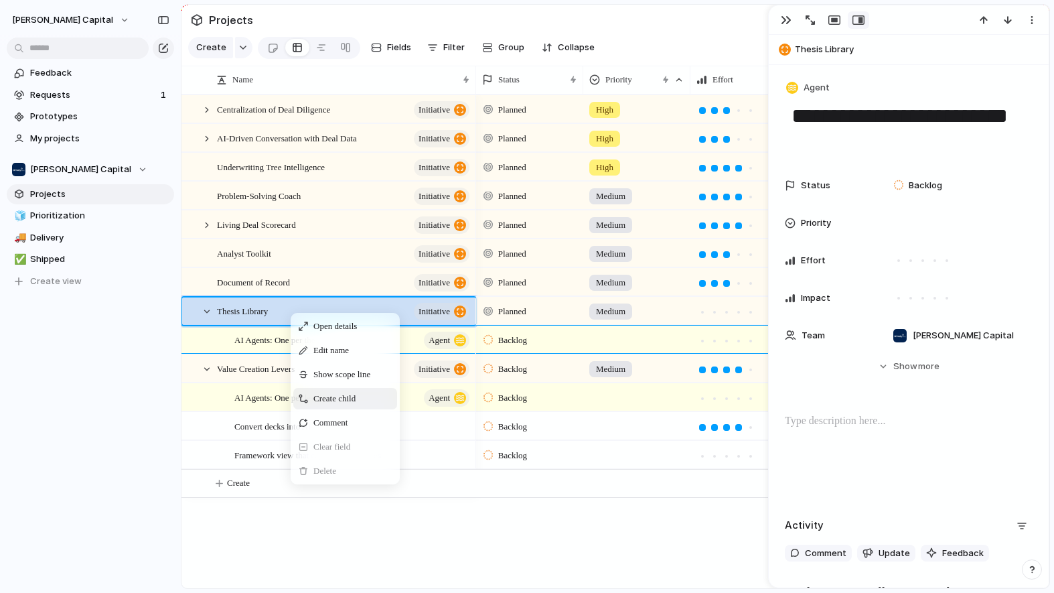
click at [327, 405] on span "Create child" at bounding box center [334, 398] width 42 height 13
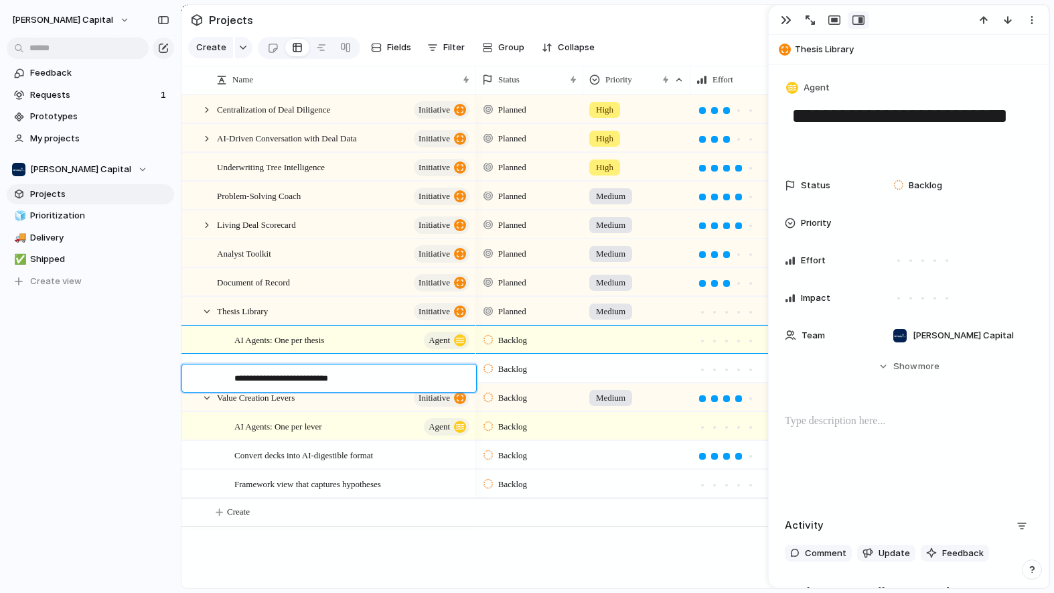
drag, startPoint x: 320, startPoint y: 379, endPoint x: 380, endPoint y: 378, distance: 59.6
click at [380, 378] on textarea "**********" at bounding box center [350, 380] width 232 height 17
type textarea "**********"
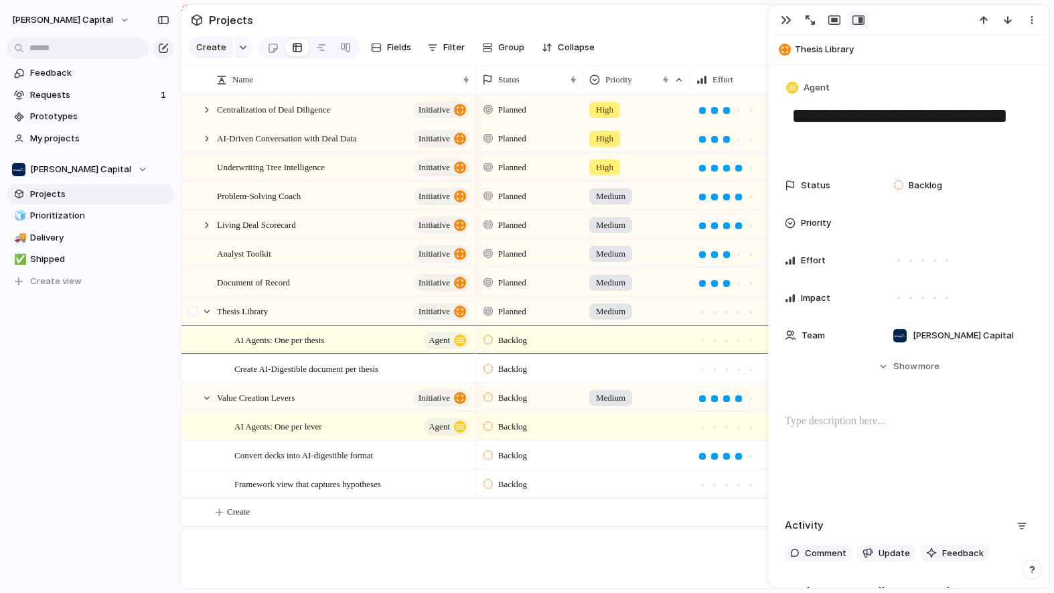
click at [198, 316] on div at bounding box center [192, 311] width 10 height 10
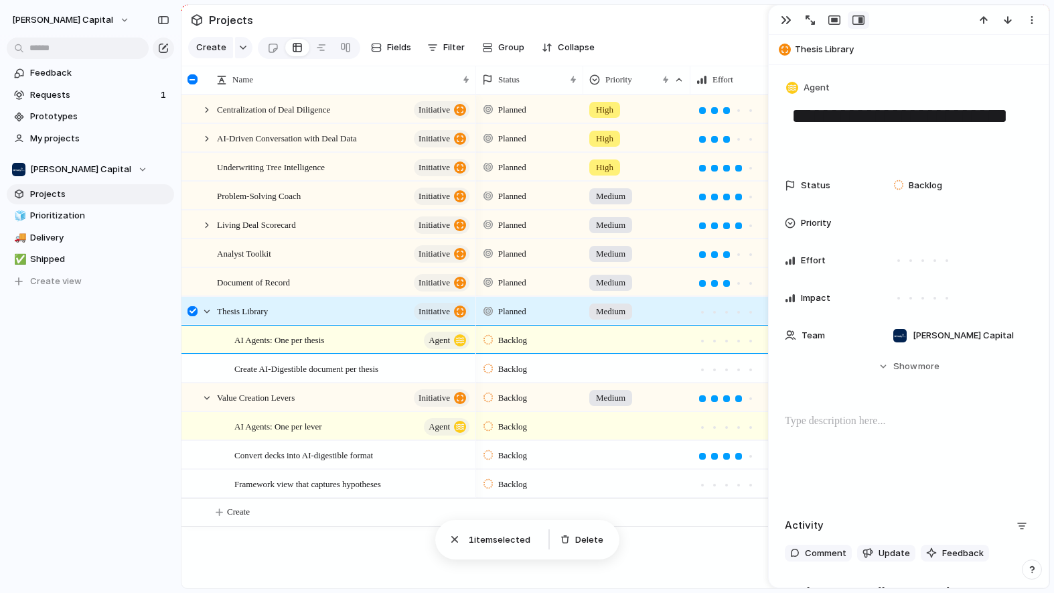
click at [197, 316] on div at bounding box center [192, 311] width 10 height 10
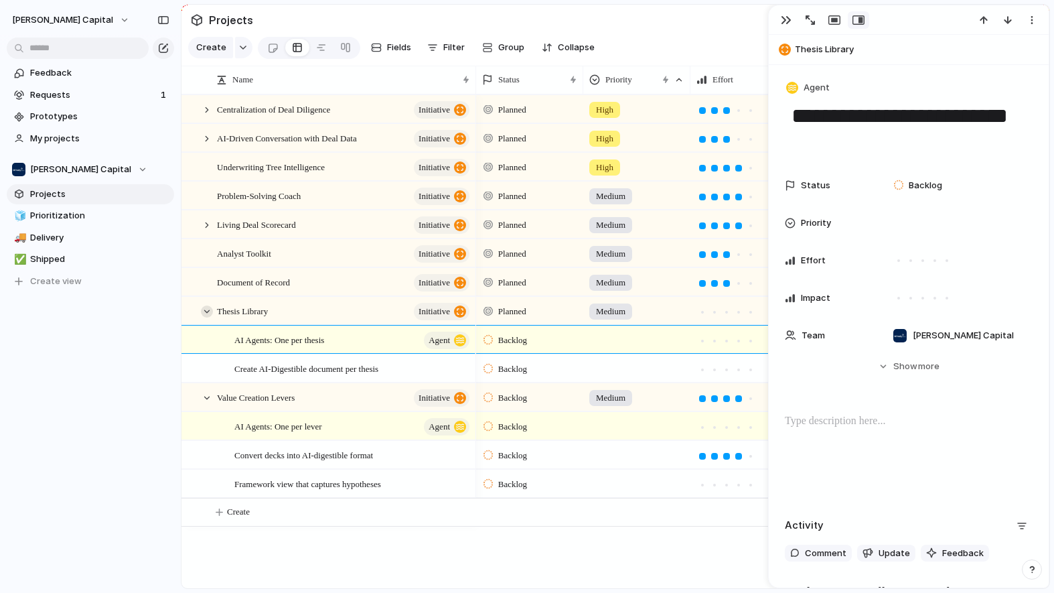
click at [208, 317] on div at bounding box center [207, 311] width 12 height 12
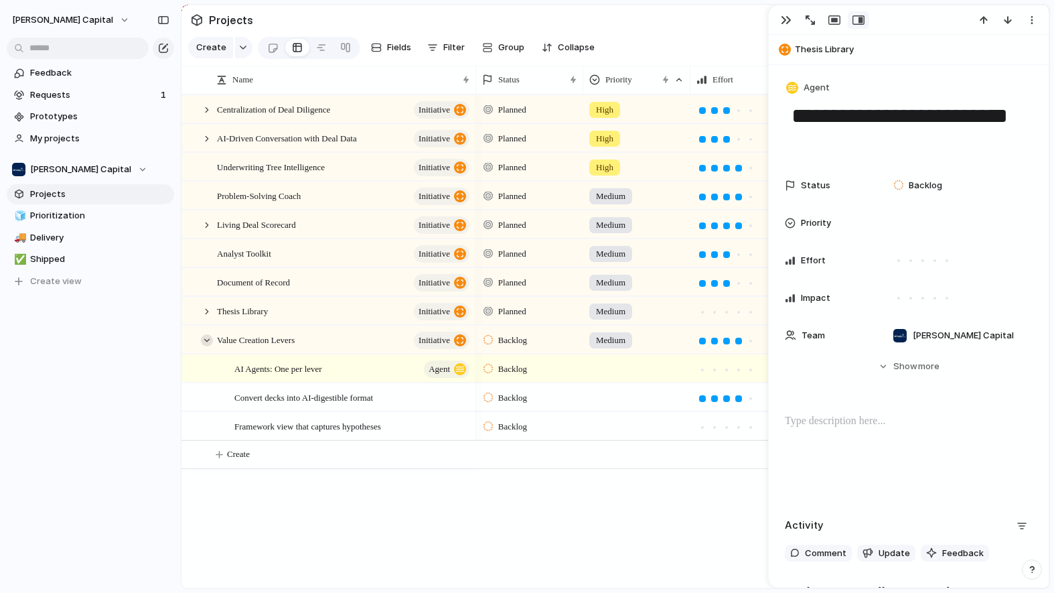
click at [207, 346] on div at bounding box center [207, 340] width 12 height 12
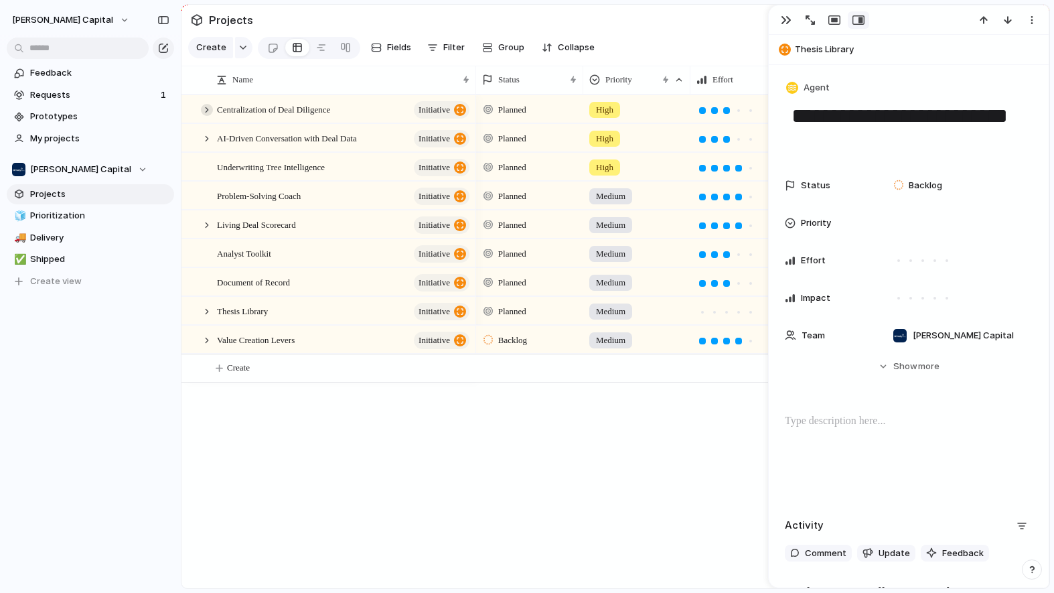
click at [208, 114] on div at bounding box center [207, 110] width 12 height 12
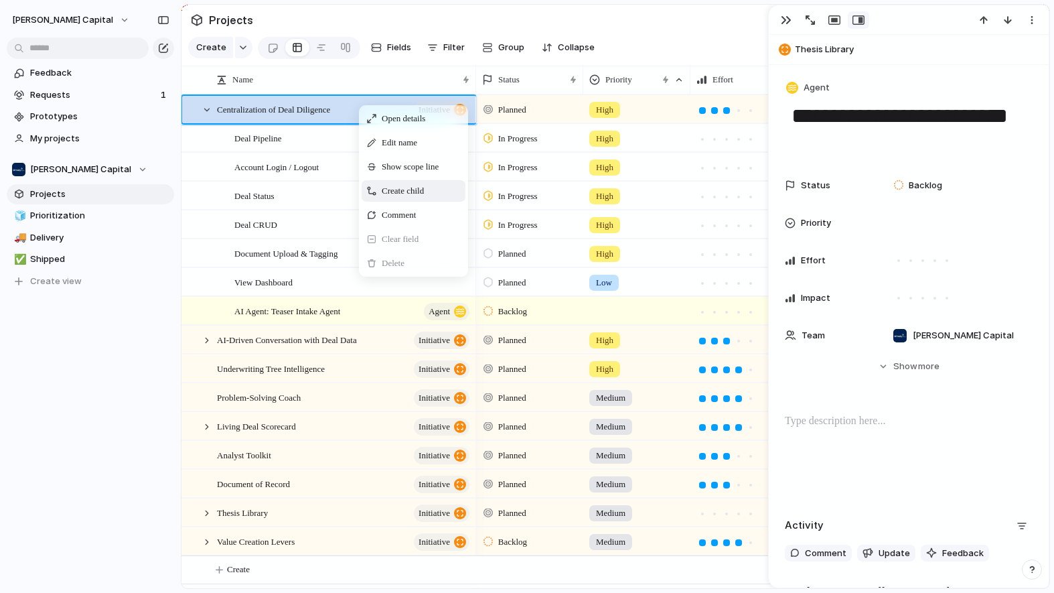
click at [389, 198] on span "Create child" at bounding box center [403, 190] width 42 height 13
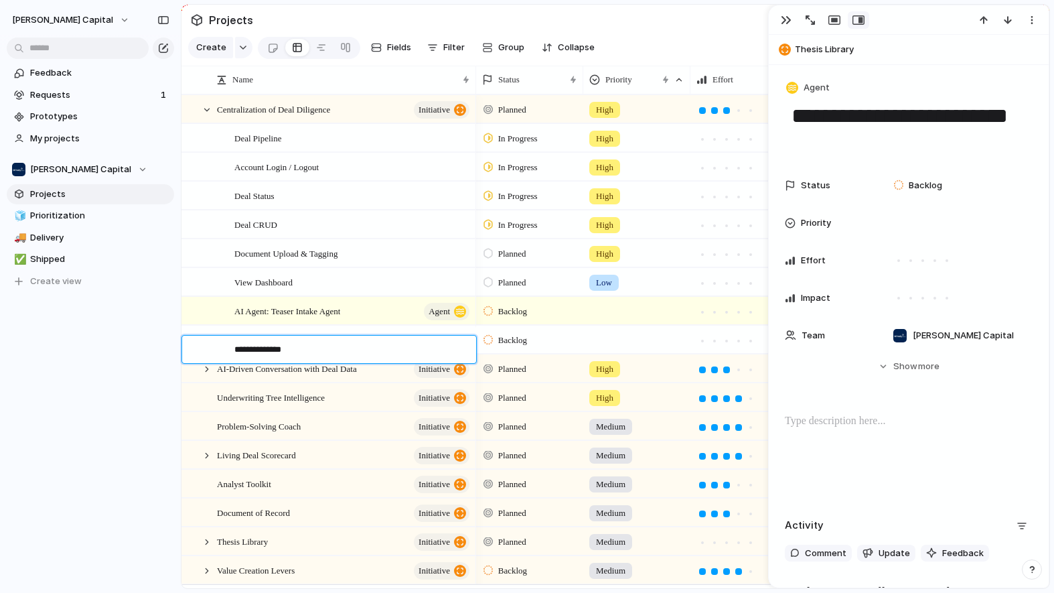
type textarea "**********"
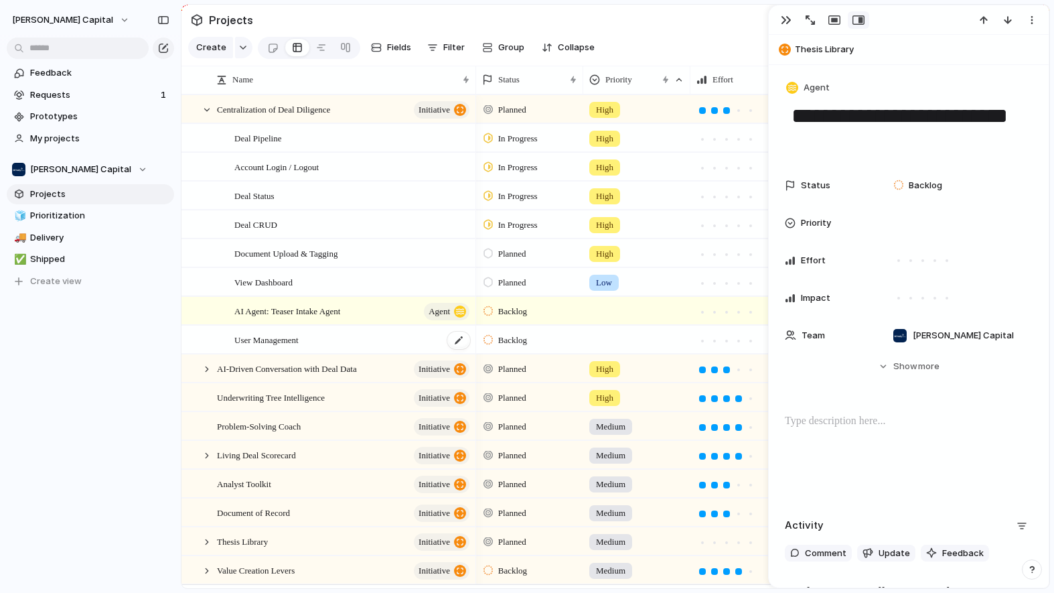
click at [359, 354] on div "User Management" at bounding box center [352, 339] width 237 height 27
type textarea "**********"
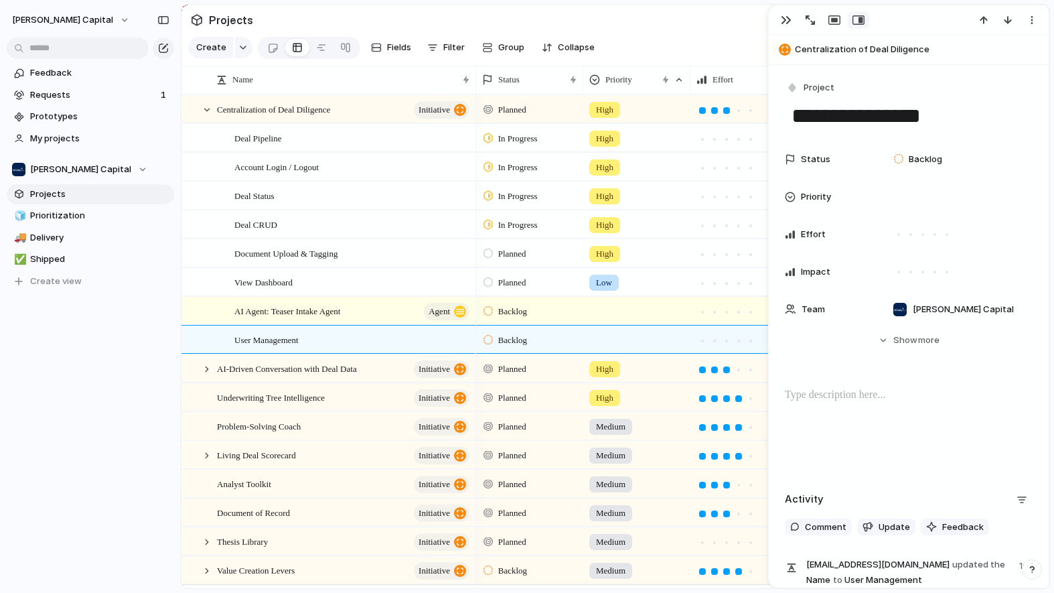
click at [889, 401] on p at bounding box center [909, 395] width 248 height 16
click at [271, 347] on span "User Management" at bounding box center [266, 338] width 64 height 15
click at [875, 400] on p at bounding box center [908, 395] width 237 height 16
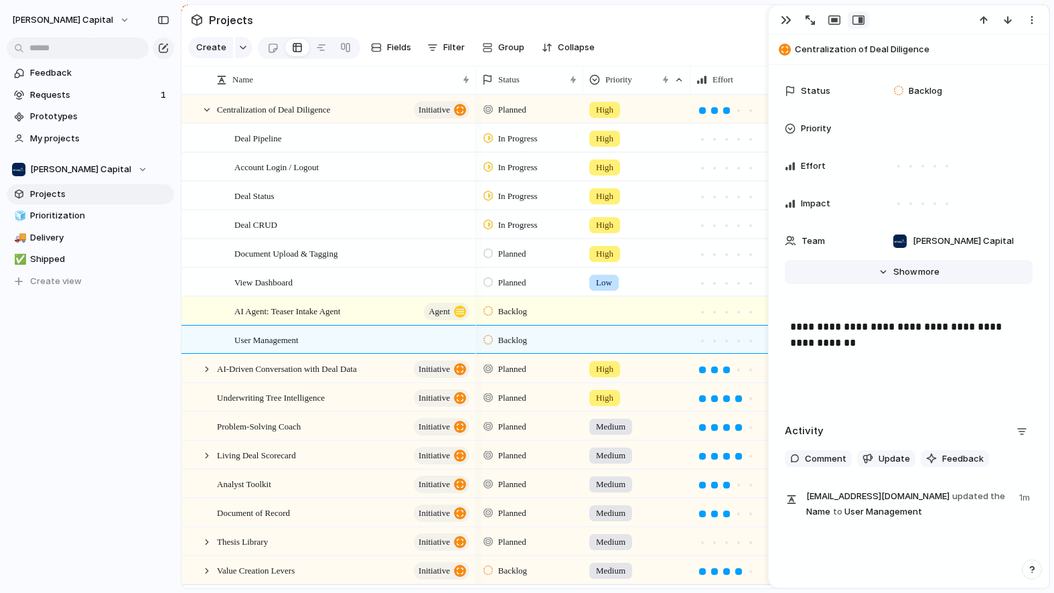
scroll to position [72, 0]
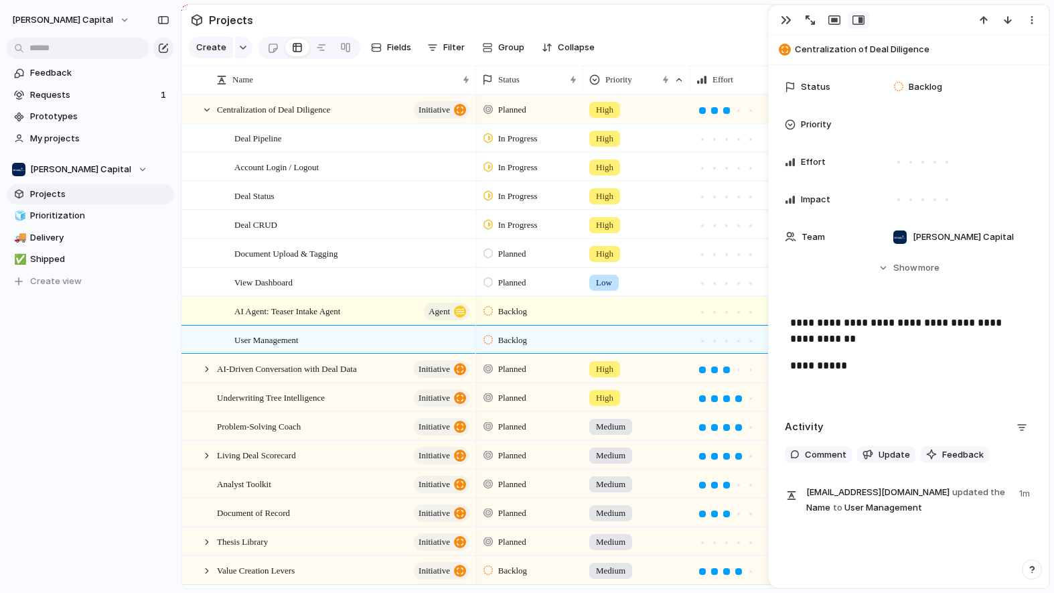
drag, startPoint x: 852, startPoint y: 346, endPoint x: 850, endPoint y: 354, distance: 7.5
click at [852, 350] on div "**********" at bounding box center [909, 358] width 248 height 86
click at [850, 354] on div "**********" at bounding box center [909, 358] width 248 height 86
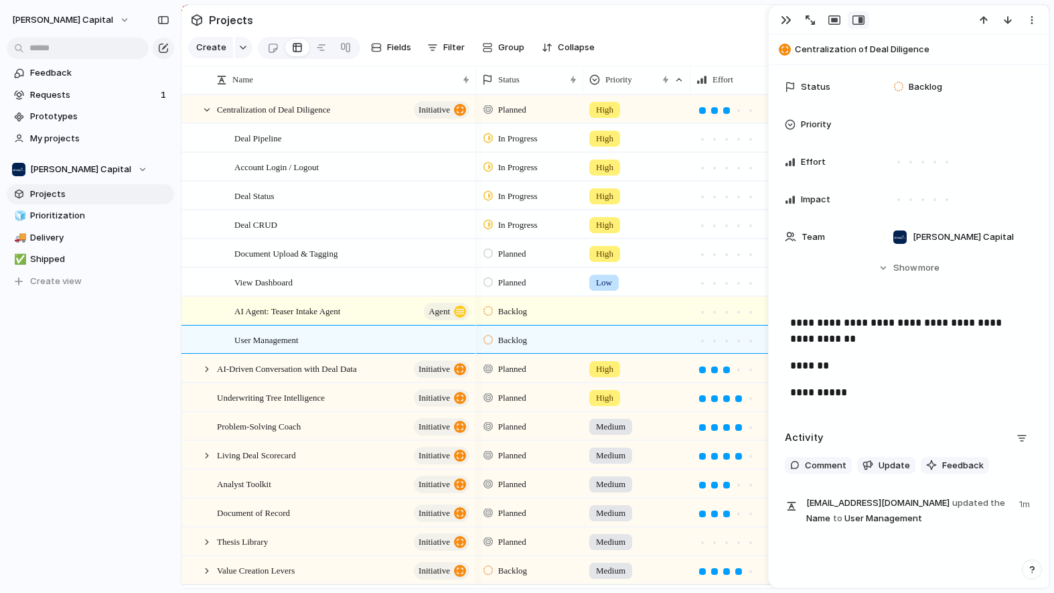
click at [873, 394] on p "**********" at bounding box center [908, 392] width 237 height 16
drag, startPoint x: 872, startPoint y: 393, endPoint x: 775, endPoint y: 394, distance: 97.1
click at [775, 394] on div "**********" at bounding box center [908, 296] width 281 height 583
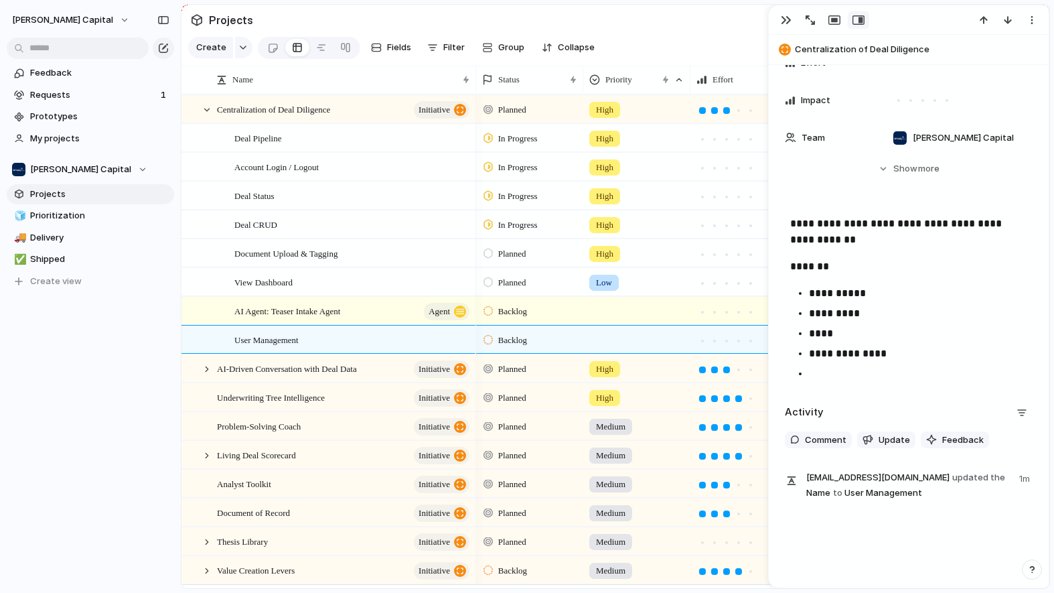
scroll to position [191, 0]
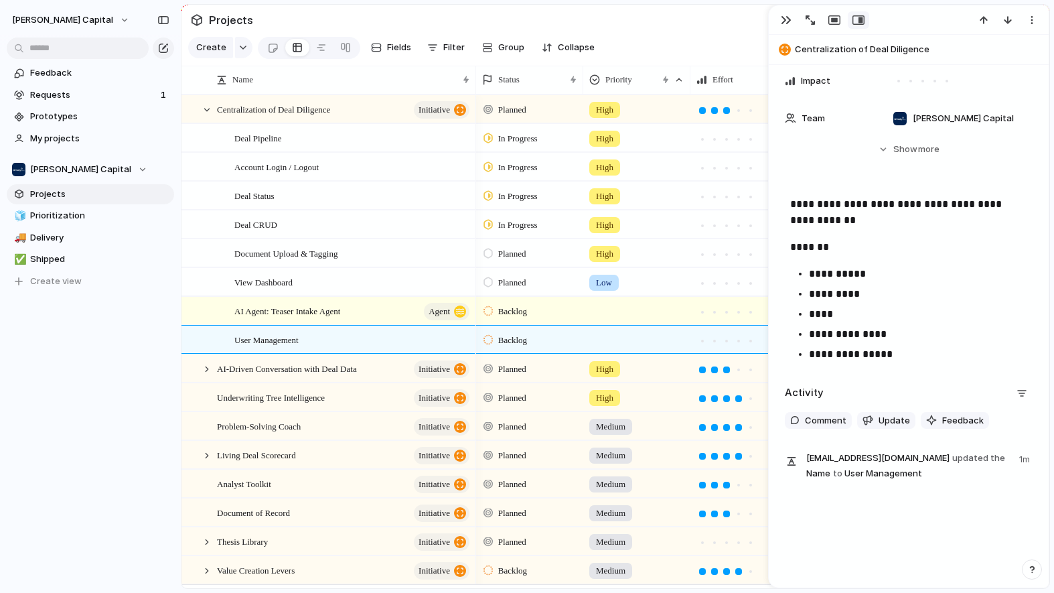
click at [859, 355] on p "**********" at bounding box center [915, 354] width 213 height 16
click at [902, 223] on p "**********" at bounding box center [908, 212] width 237 height 32
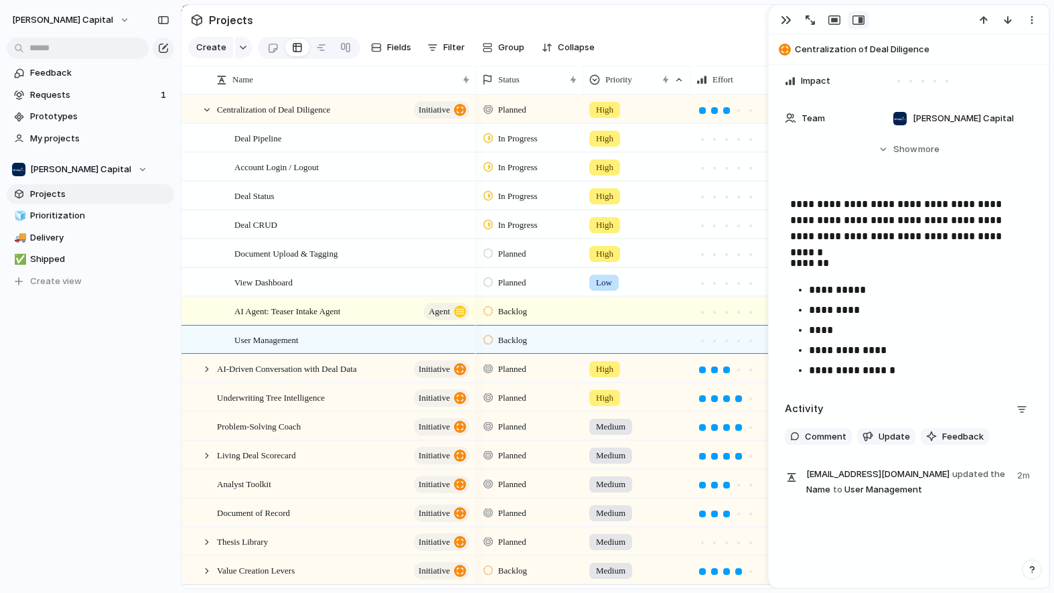
click at [926, 374] on p "**********" at bounding box center [915, 370] width 213 height 16
click at [895, 317] on p "*********" at bounding box center [915, 310] width 213 height 16
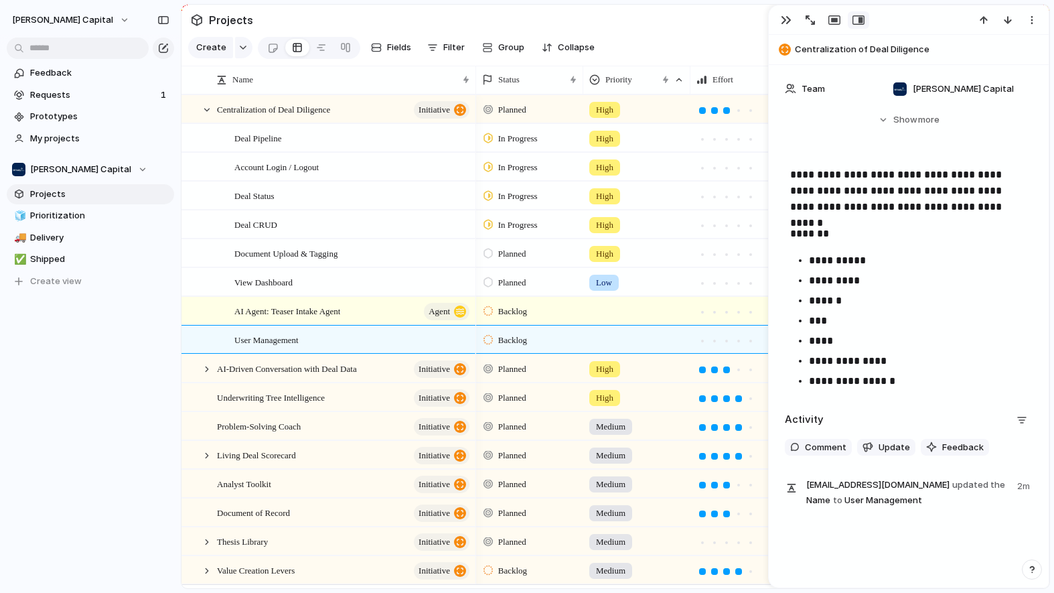
scroll to position [233, 0]
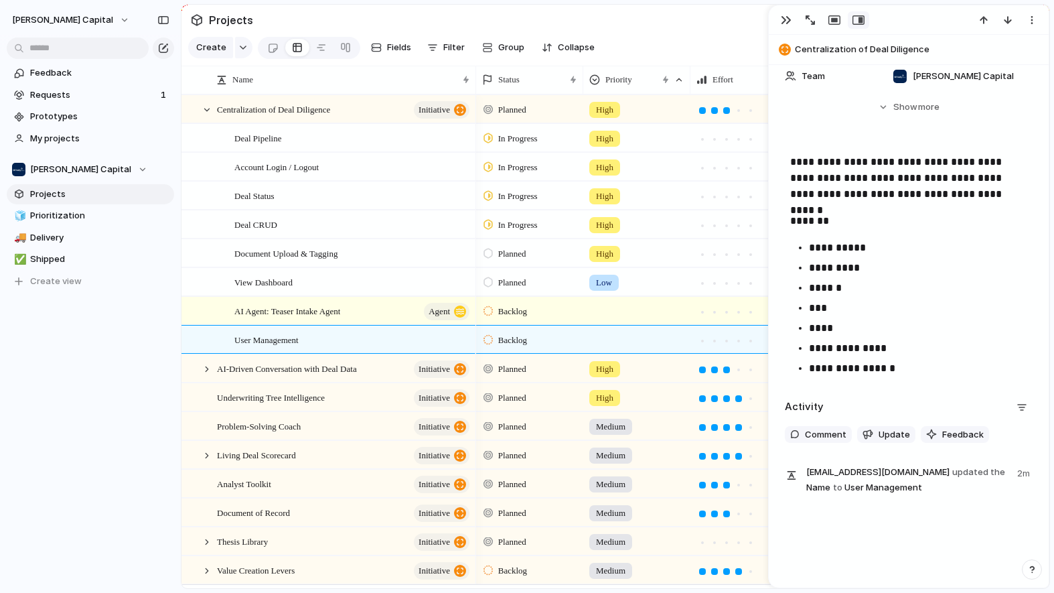
click at [927, 370] on p "**********" at bounding box center [915, 368] width 213 height 16
click at [895, 528] on div "**********" at bounding box center [909, 326] width 280 height 522
drag, startPoint x: 307, startPoint y: 327, endPoint x: 290, endPoint y: 133, distance: 194.3
drag, startPoint x: 234, startPoint y: 325, endPoint x: 220, endPoint y: 125, distance: 200.0
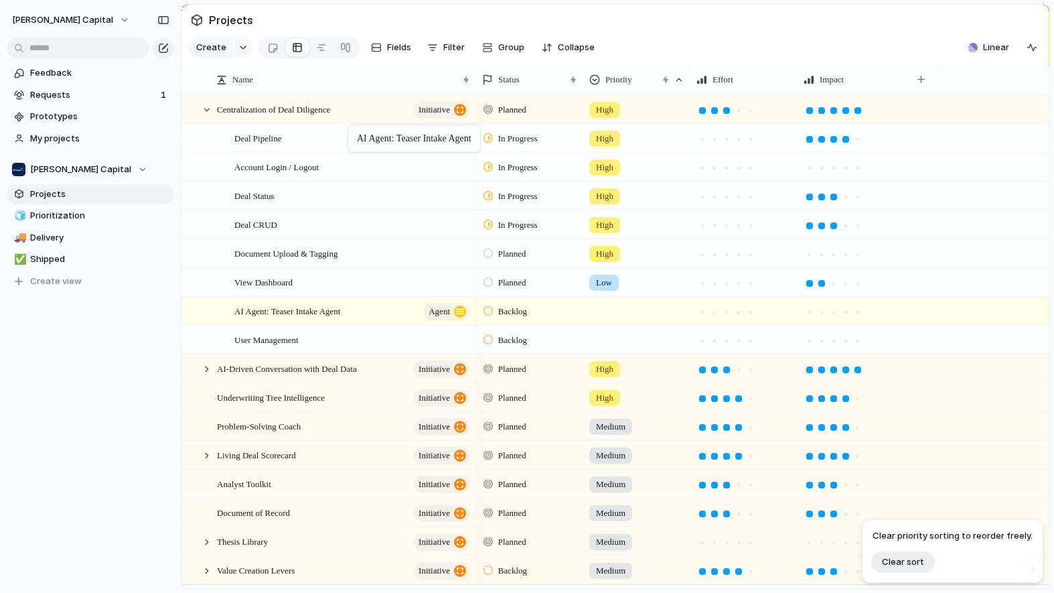
drag, startPoint x: 375, startPoint y: 325, endPoint x: 354, endPoint y: 132, distance: 194.6
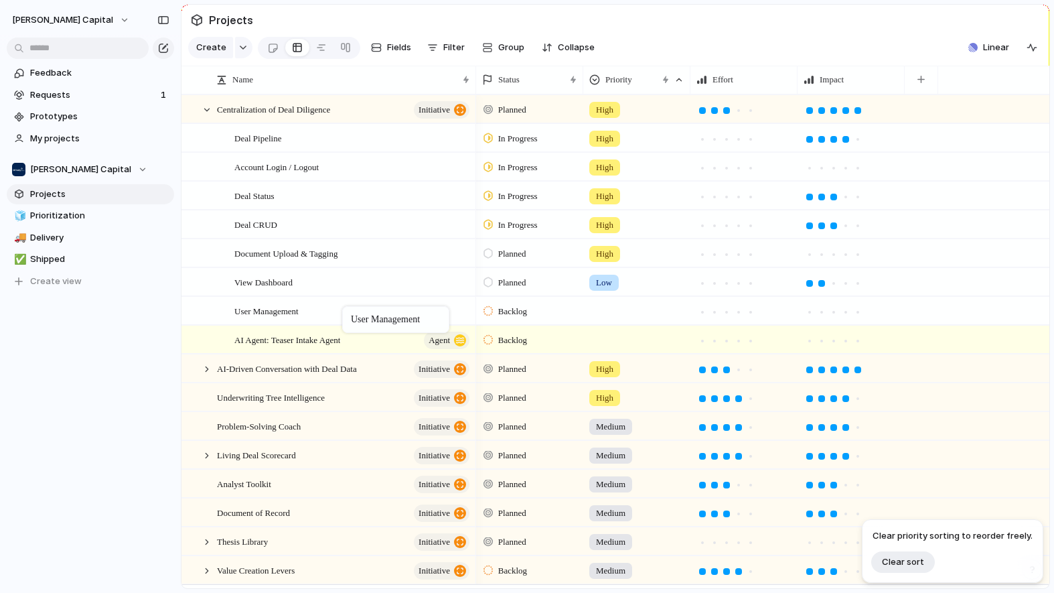
drag, startPoint x: 342, startPoint y: 354, endPoint x: 353, endPoint y: 303, distance: 52.1
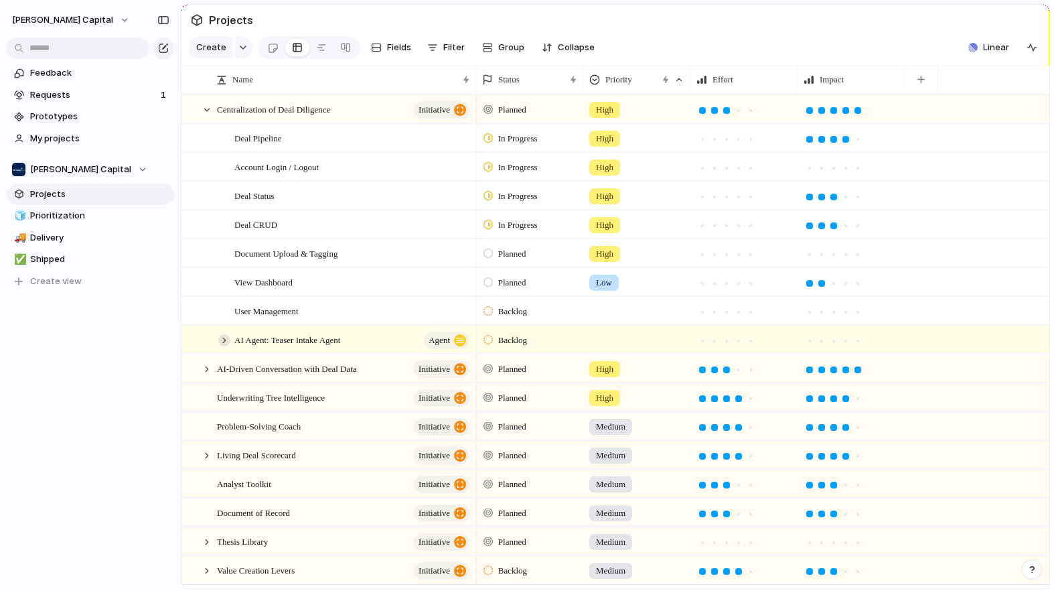
click at [223, 346] on div at bounding box center [224, 340] width 12 height 12
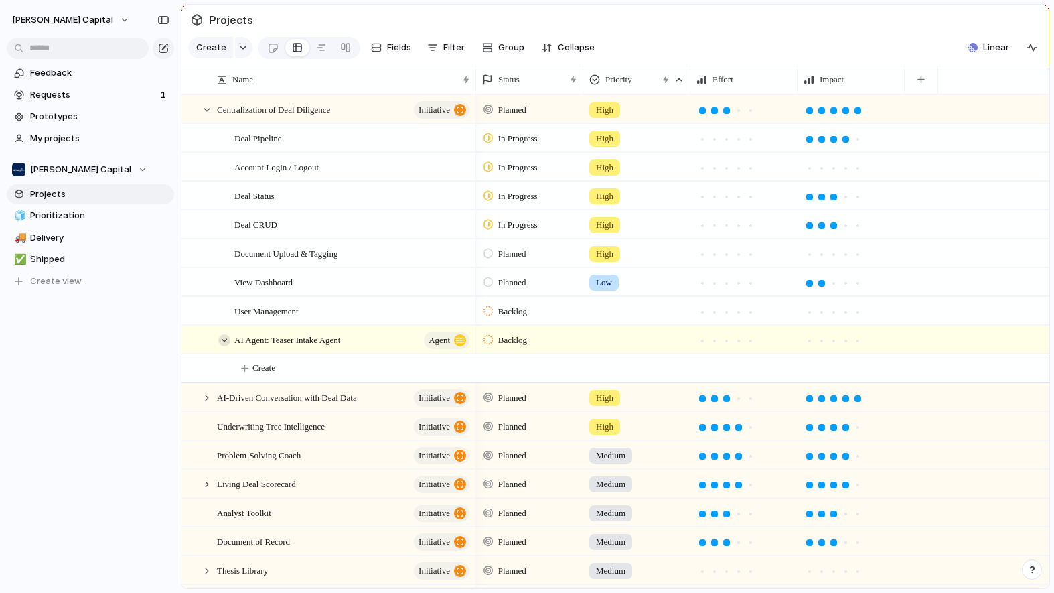
click at [223, 346] on div at bounding box center [224, 340] width 12 height 12
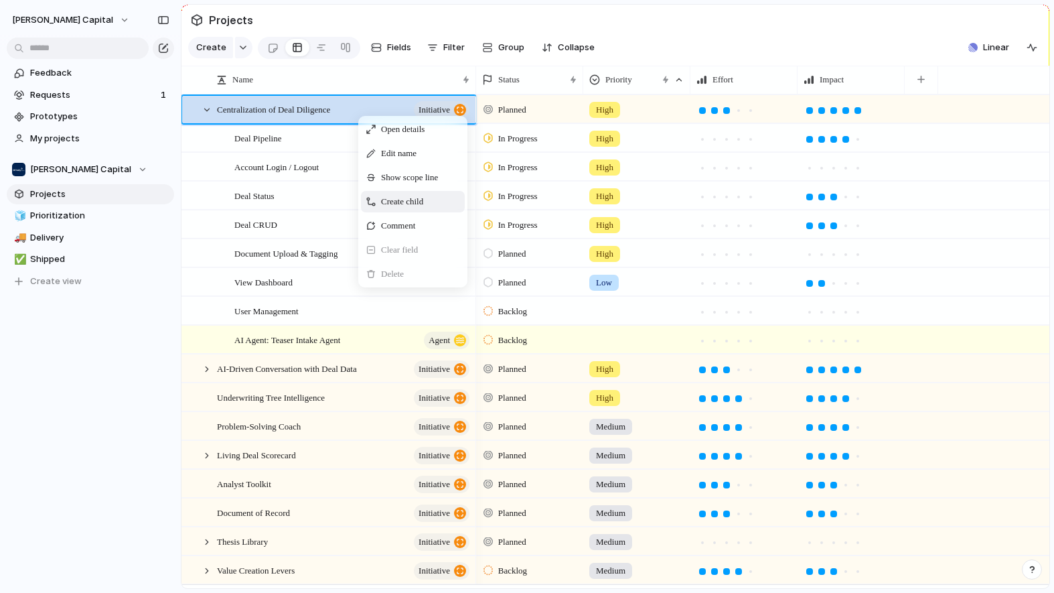
click at [410, 208] on span "Create child" at bounding box center [402, 201] width 42 height 13
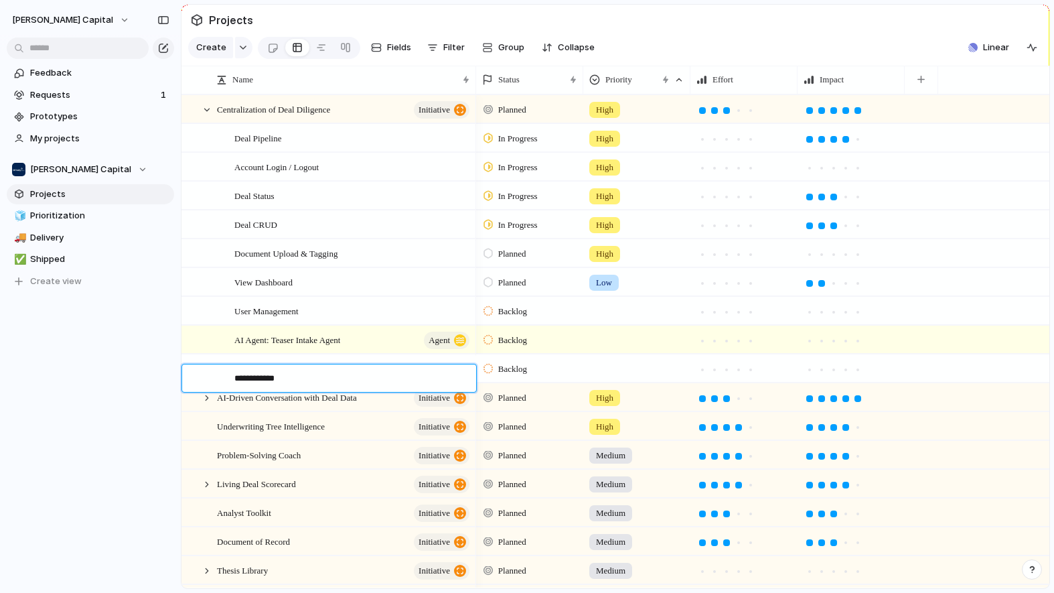
type textarea "**********"
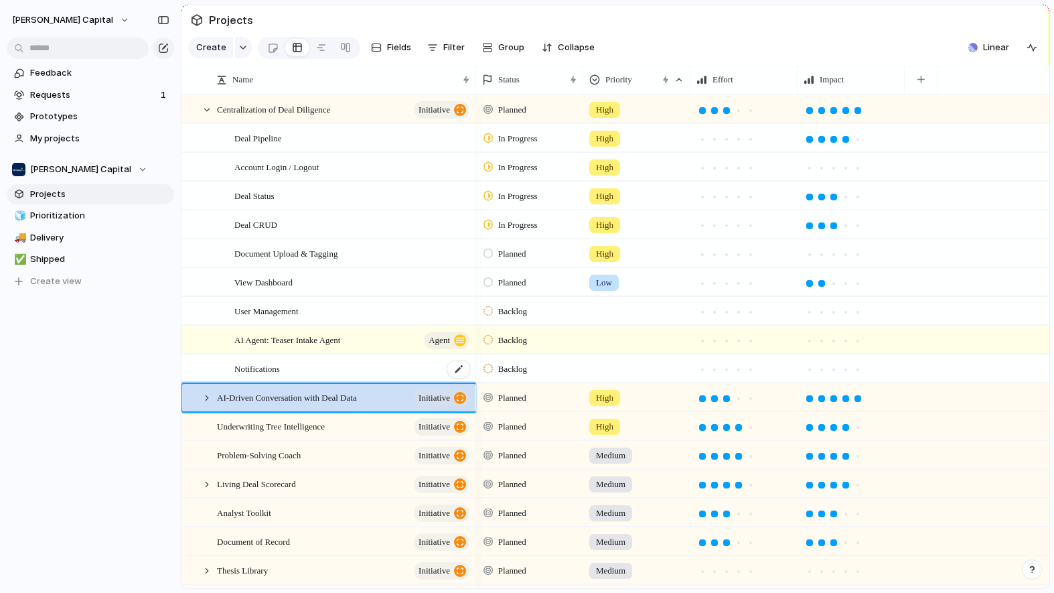
click at [311, 374] on div "Notifications" at bounding box center [352, 368] width 237 height 27
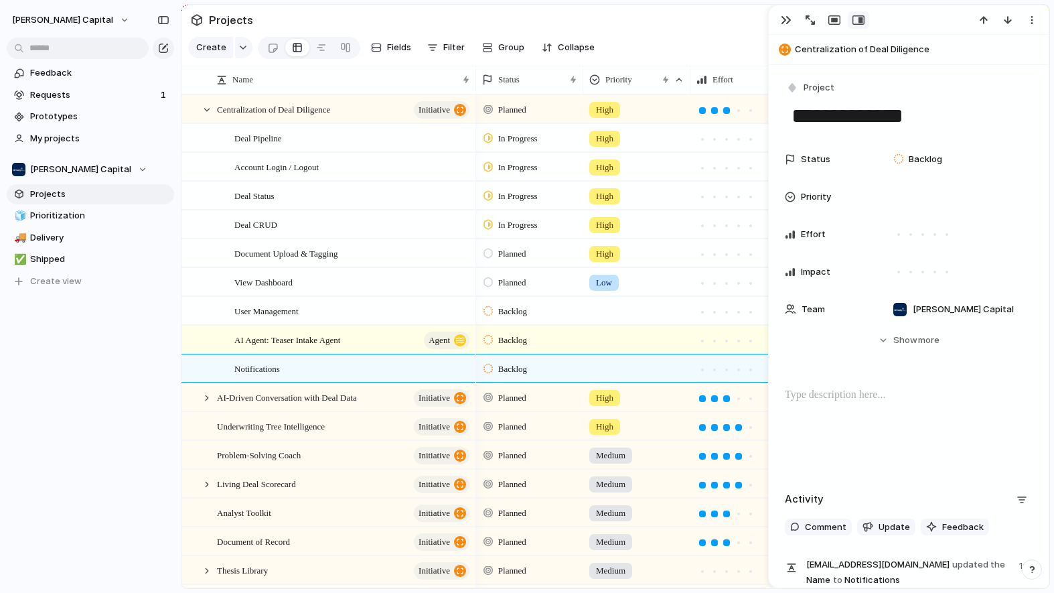
click at [844, 411] on div at bounding box center [909, 430] width 248 height 86
click at [895, 395] on p "**********" at bounding box center [908, 403] width 237 height 32
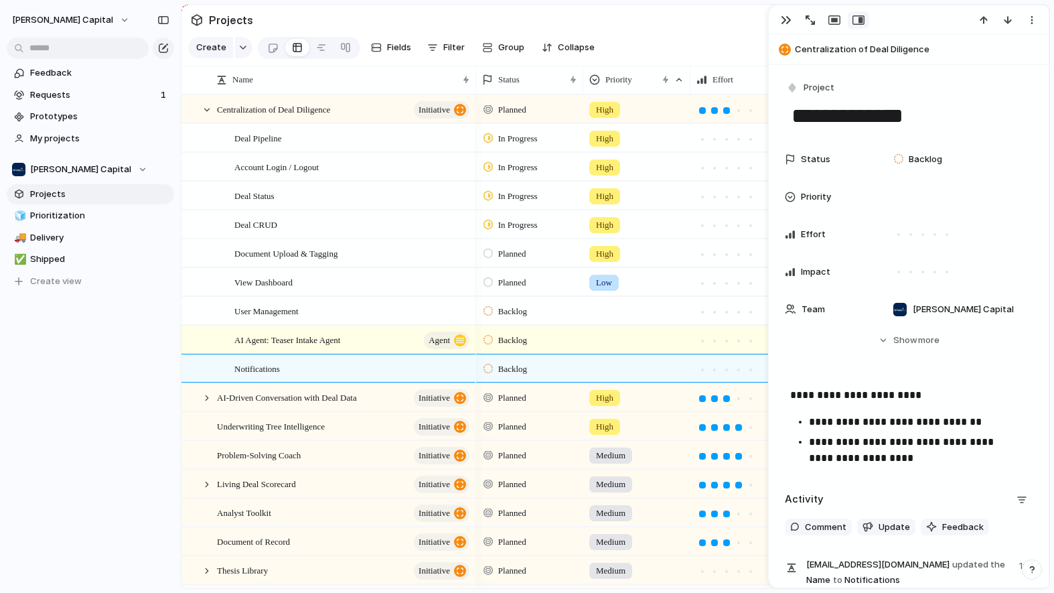
click at [916, 443] on p "**********" at bounding box center [915, 450] width 213 height 32
click at [978, 463] on p "**********" at bounding box center [915, 450] width 213 height 32
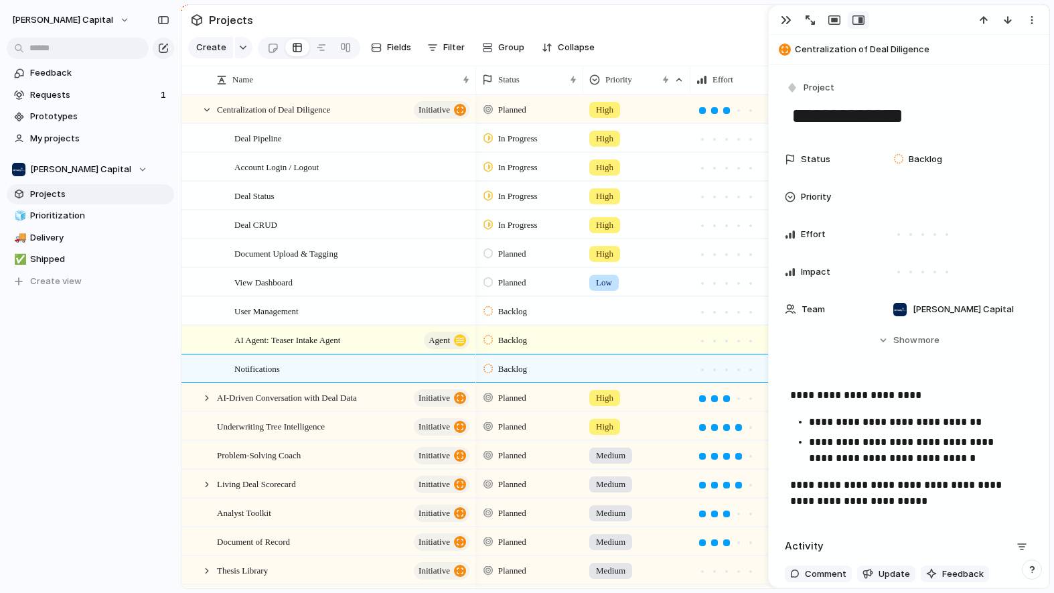
click at [1006, 487] on p "**********" at bounding box center [908, 493] width 237 height 32
click at [972, 401] on p "**********" at bounding box center [908, 395] width 237 height 16
click at [921, 201] on div at bounding box center [956, 197] width 139 height 15
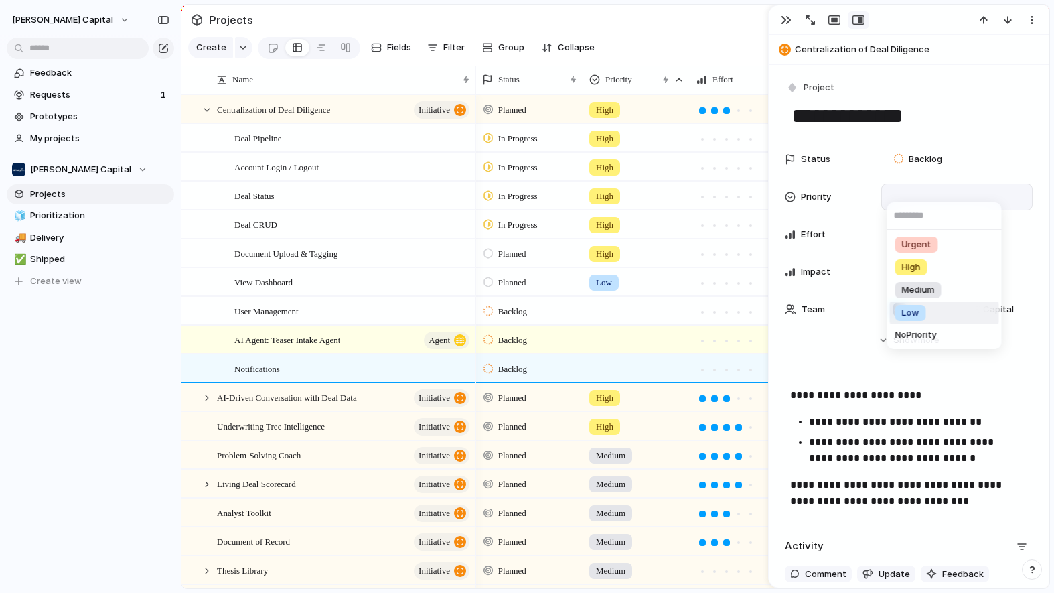
click at [911, 313] on span "Low" at bounding box center [910, 312] width 17 height 13
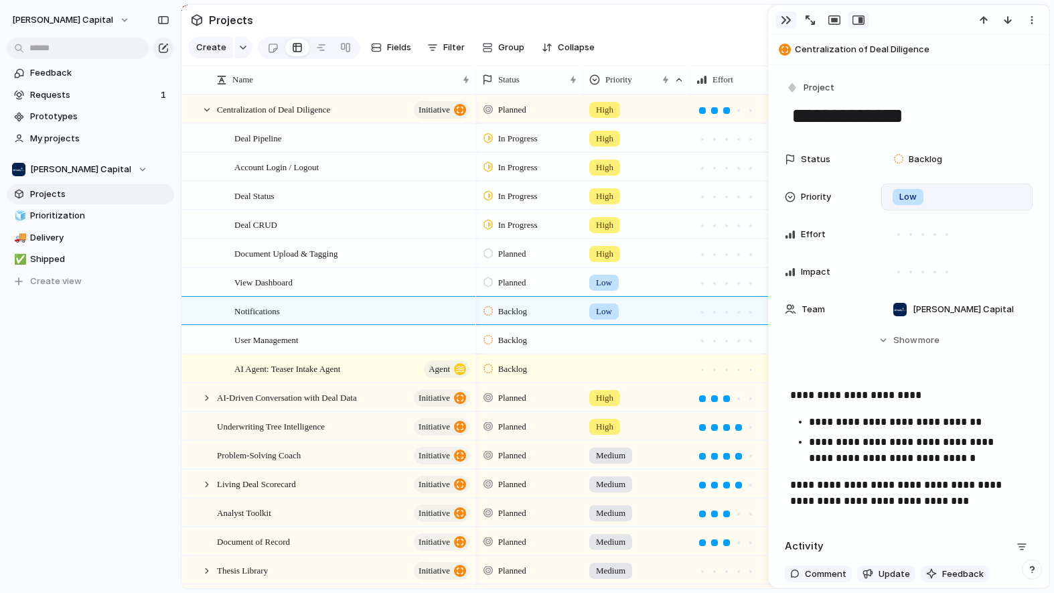
click at [782, 25] on div "button" at bounding box center [786, 20] width 11 height 11
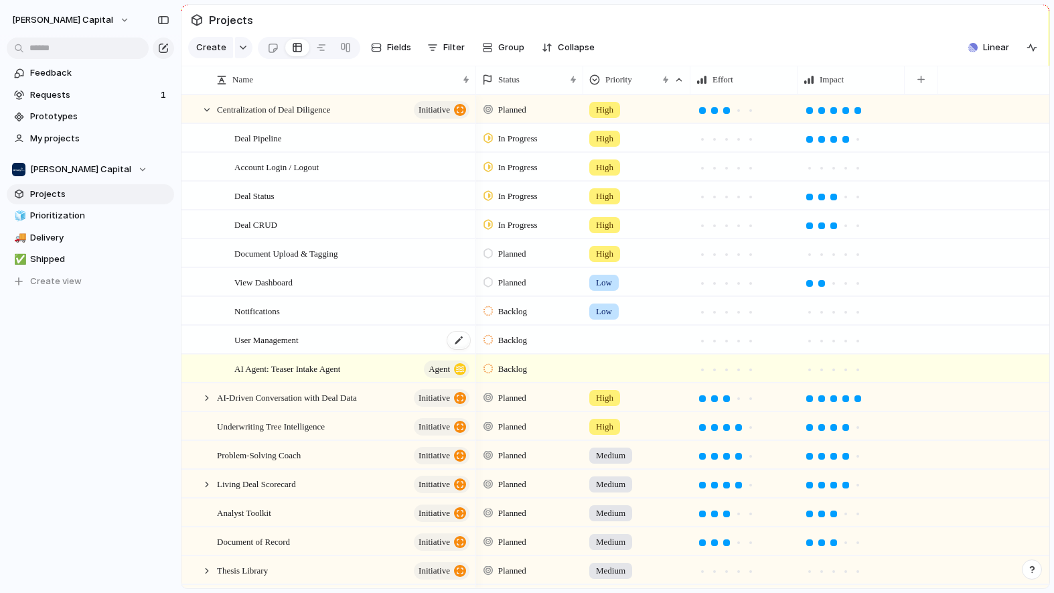
click at [364, 353] on div "User Management" at bounding box center [352, 339] width 237 height 27
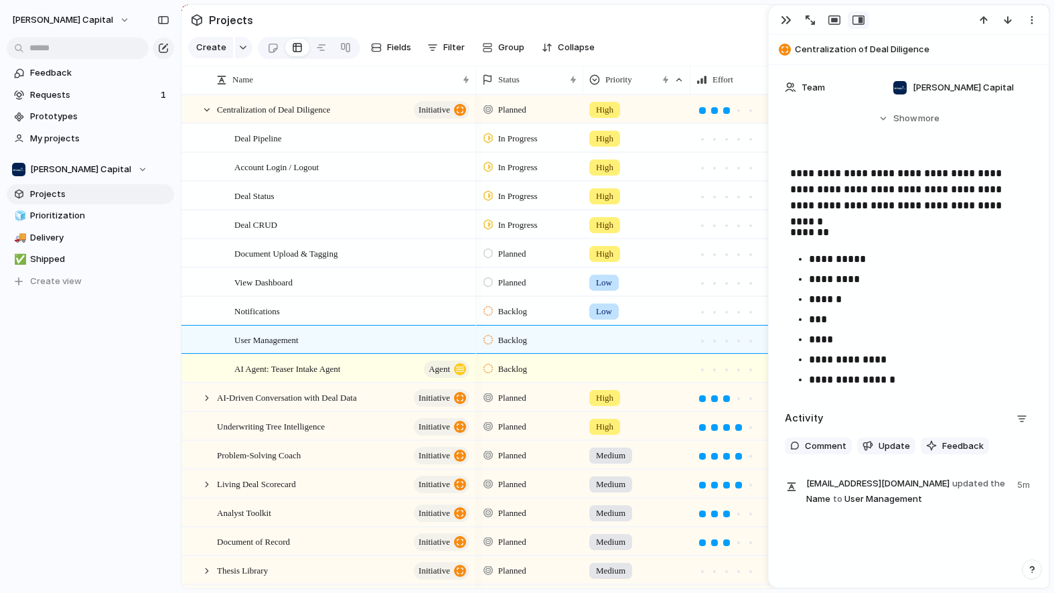
scroll to position [247, 0]
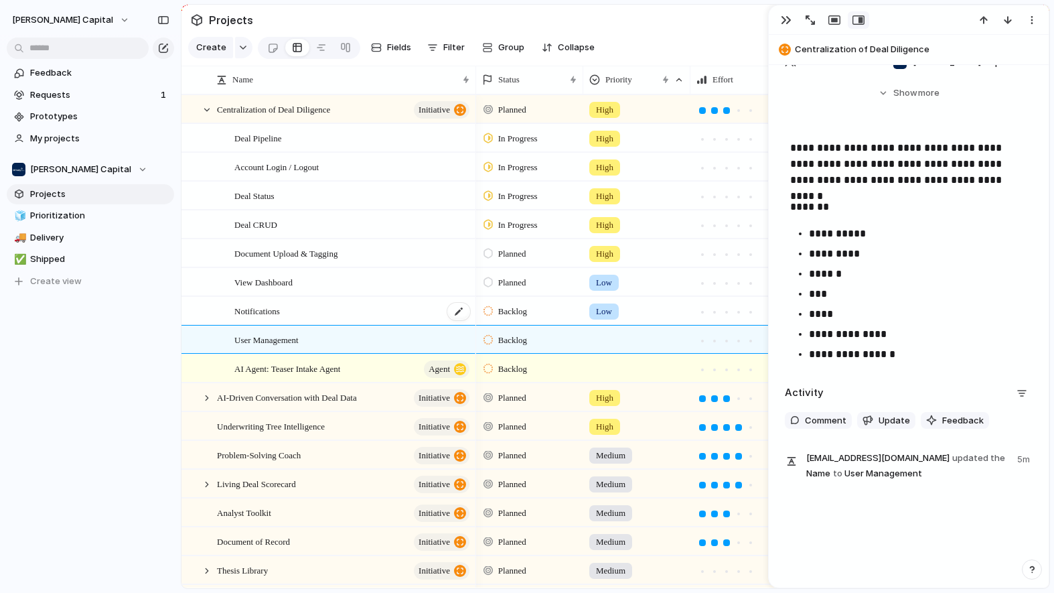
click at [328, 324] on div "Notifications" at bounding box center [352, 310] width 237 height 27
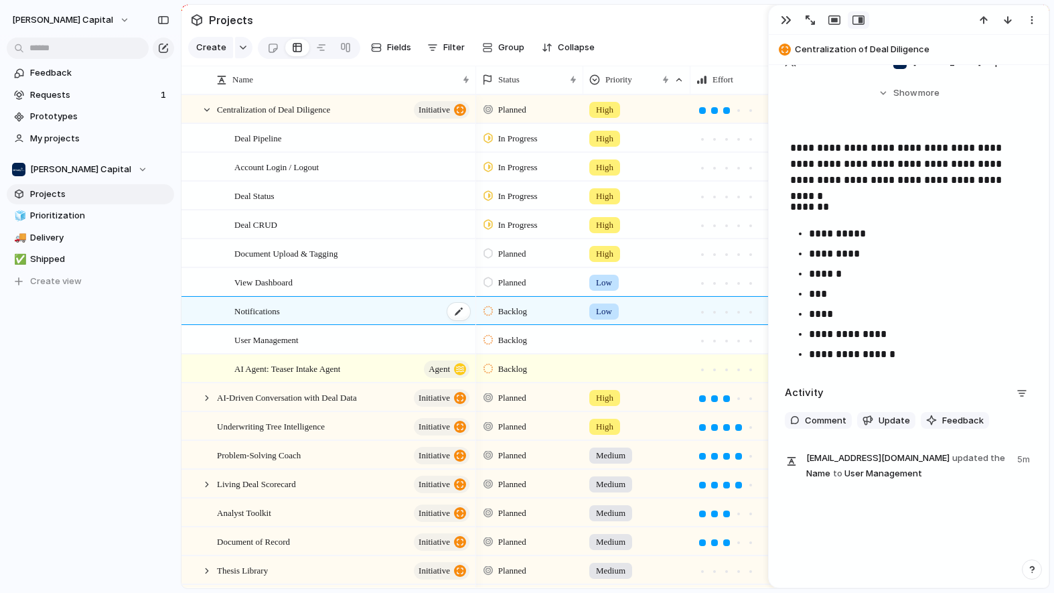
type textarea "**********"
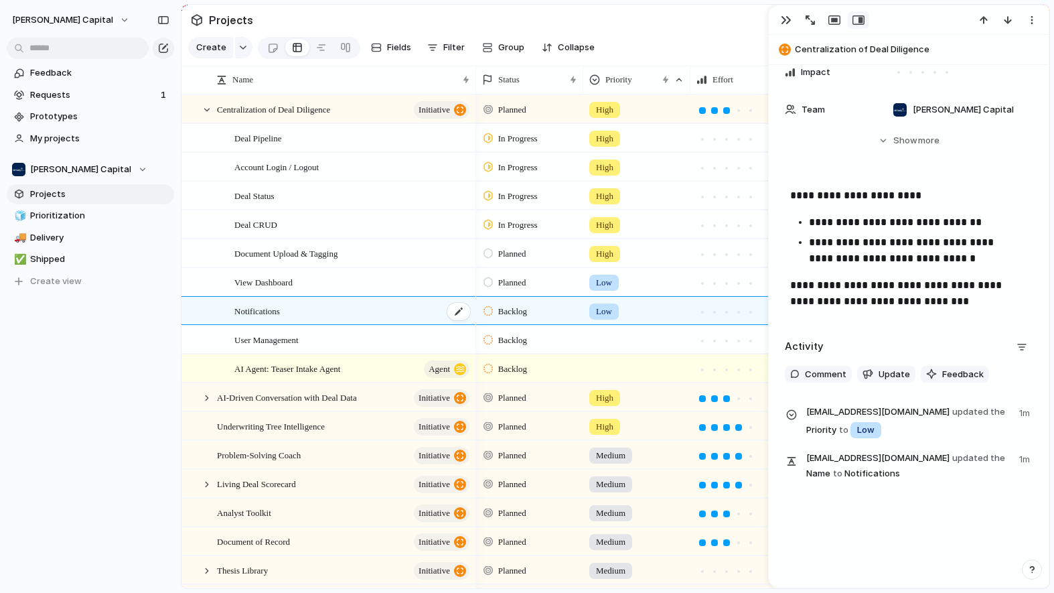
scroll to position [200, 0]
click at [946, 307] on p "**********" at bounding box center [908, 293] width 237 height 32
click at [619, 372] on div at bounding box center [637, 366] width 106 height 22
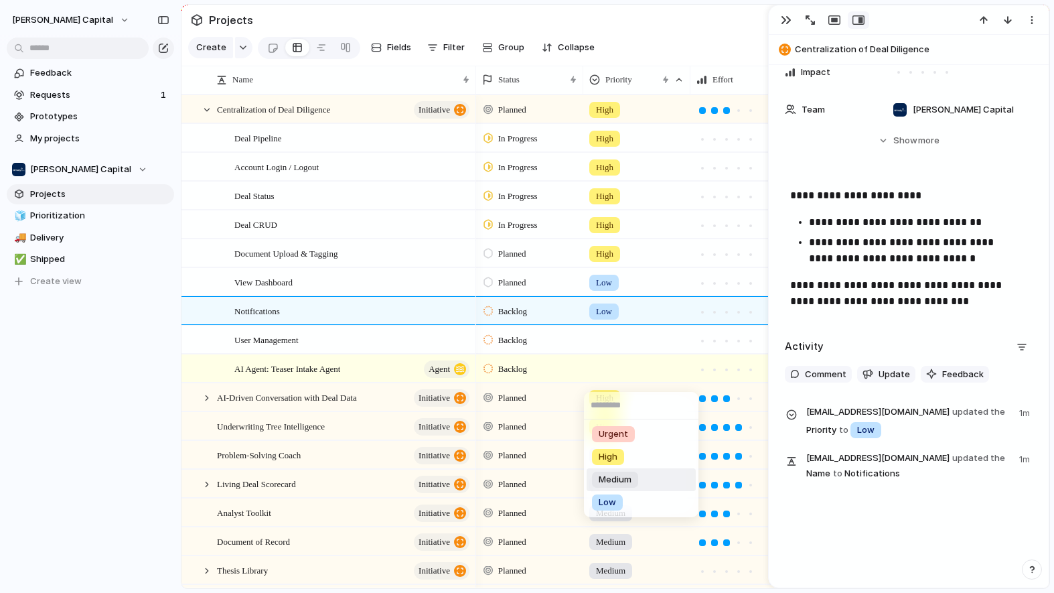
click at [612, 475] on span "Medium" at bounding box center [615, 479] width 33 height 13
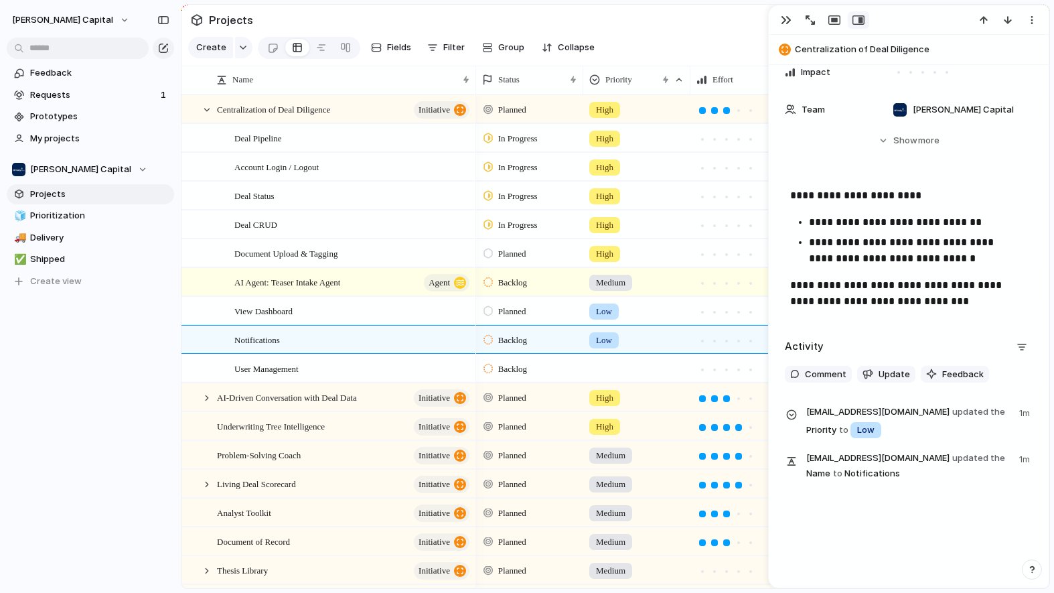
click at [960, 305] on p "**********" at bounding box center [908, 293] width 237 height 32
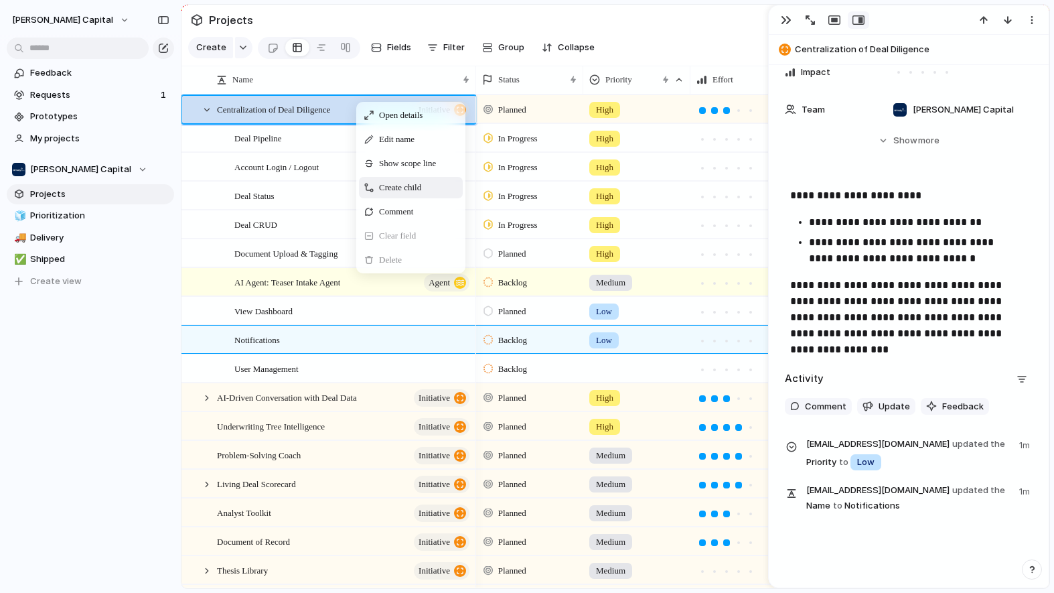
click at [378, 196] on div "Create child" at bounding box center [411, 187] width 104 height 21
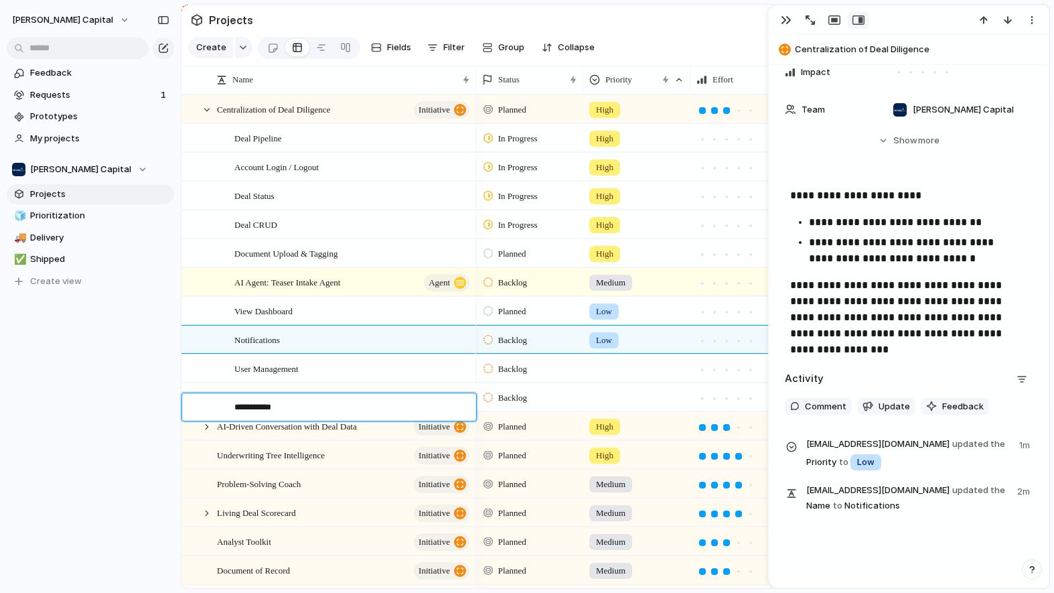
type textarea "**********"
click at [260, 407] on textarea "**********" at bounding box center [350, 408] width 232 height 17
click at [333, 404] on div "Follow Deals" at bounding box center [352, 397] width 237 height 27
type textarea "**********"
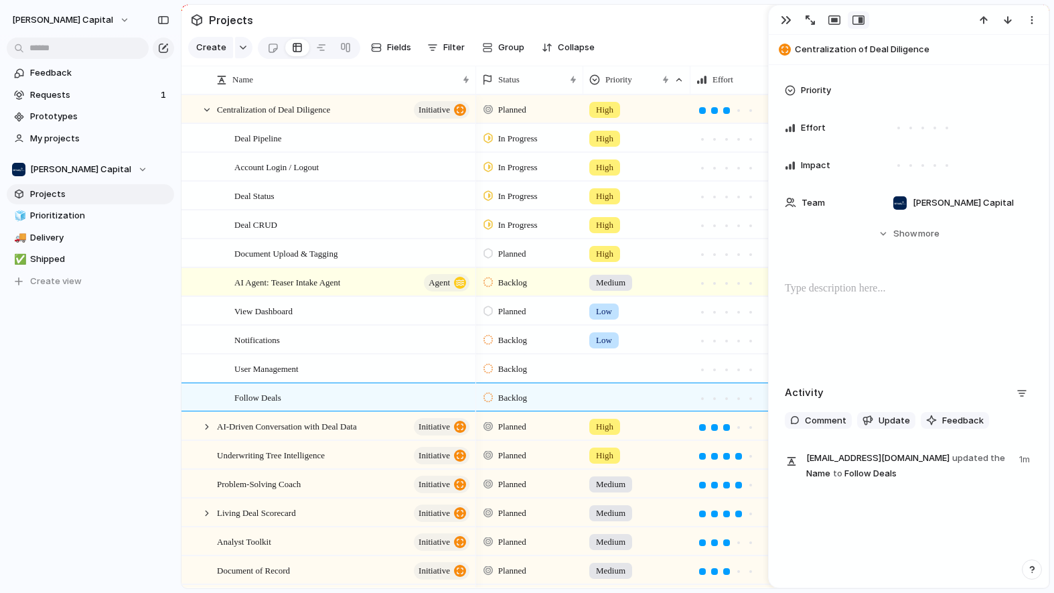
click at [822, 302] on div at bounding box center [909, 324] width 248 height 86
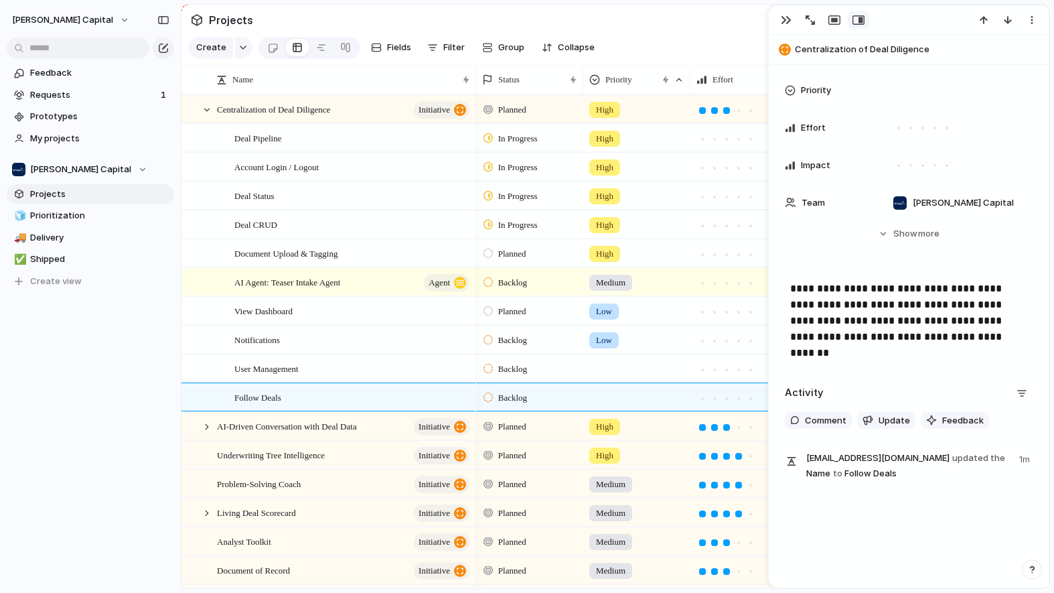
click at [832, 335] on p "**********" at bounding box center [908, 313] width 237 height 64
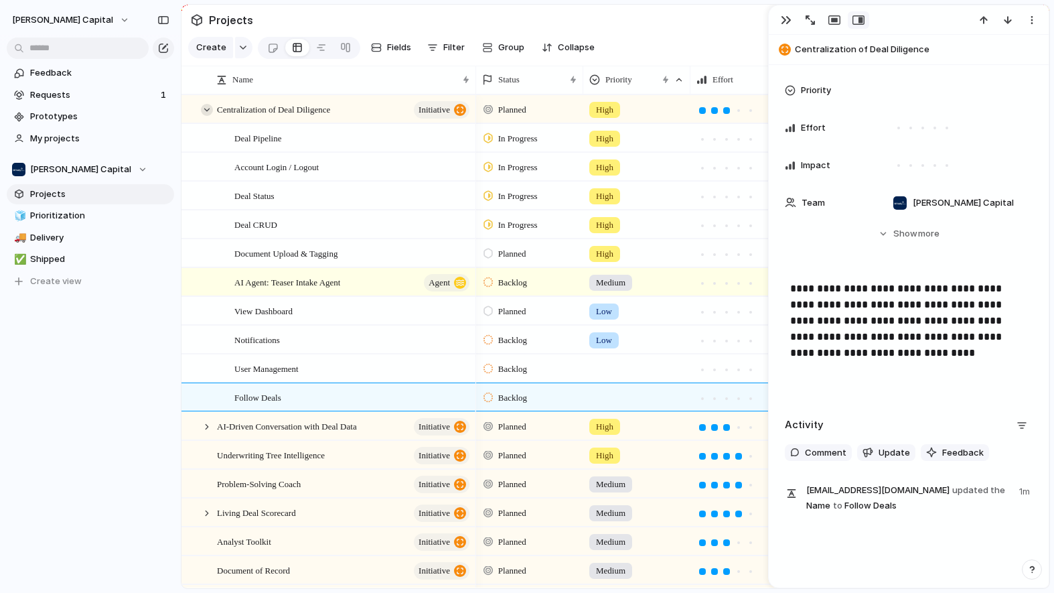
click at [204, 116] on div at bounding box center [207, 110] width 12 height 12
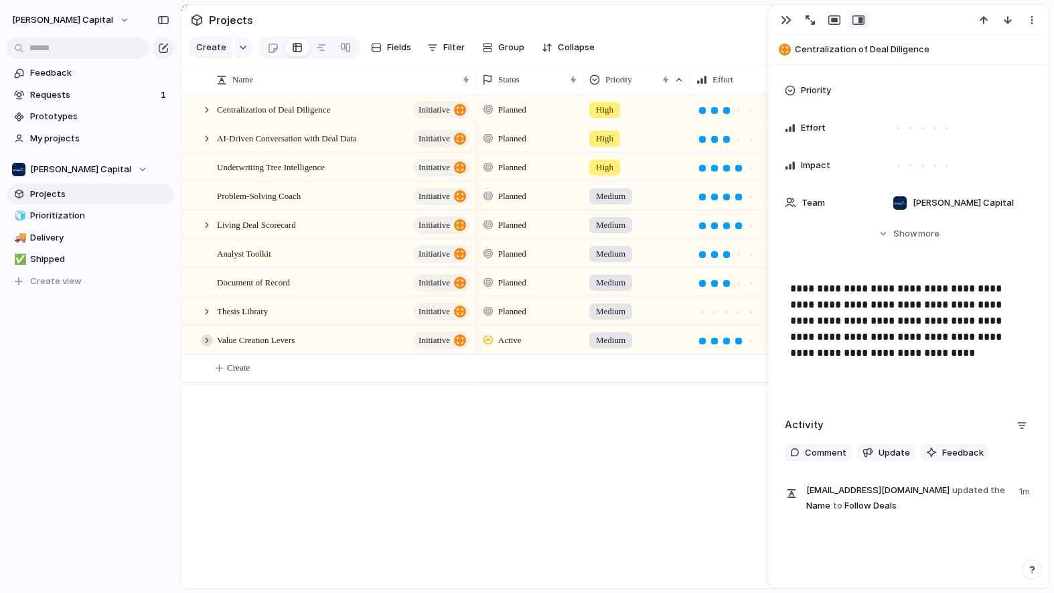
click at [210, 346] on div at bounding box center [207, 340] width 12 height 12
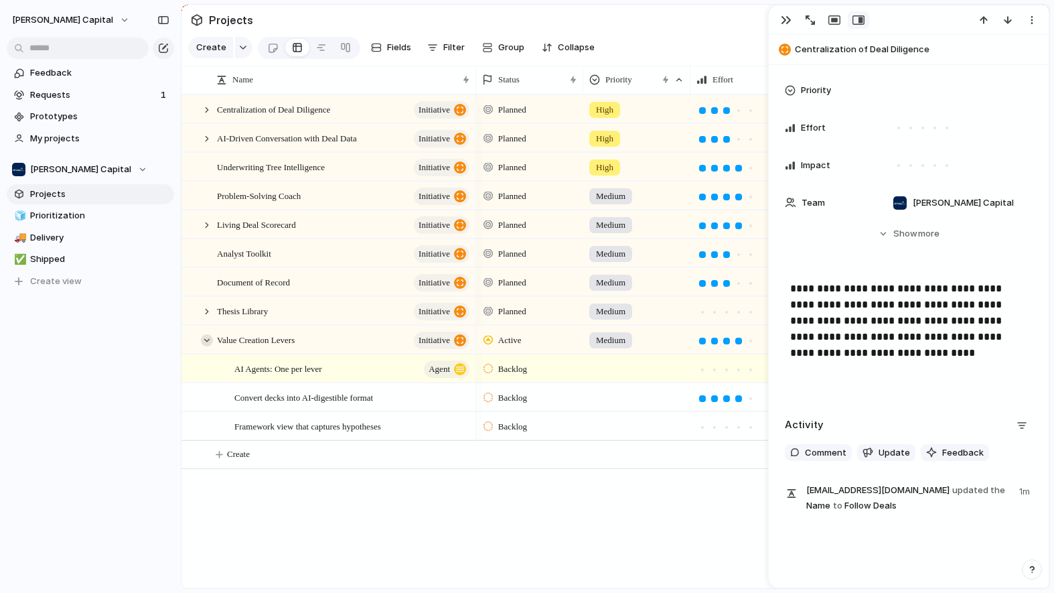
click at [211, 346] on div at bounding box center [207, 340] width 12 height 12
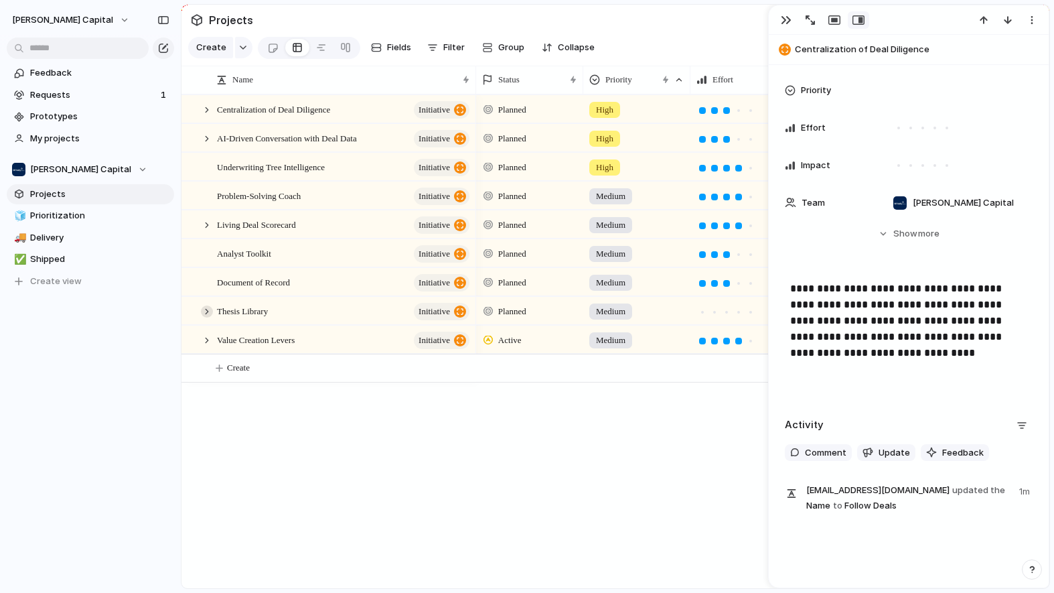
click at [207, 317] on div at bounding box center [207, 311] width 12 height 12
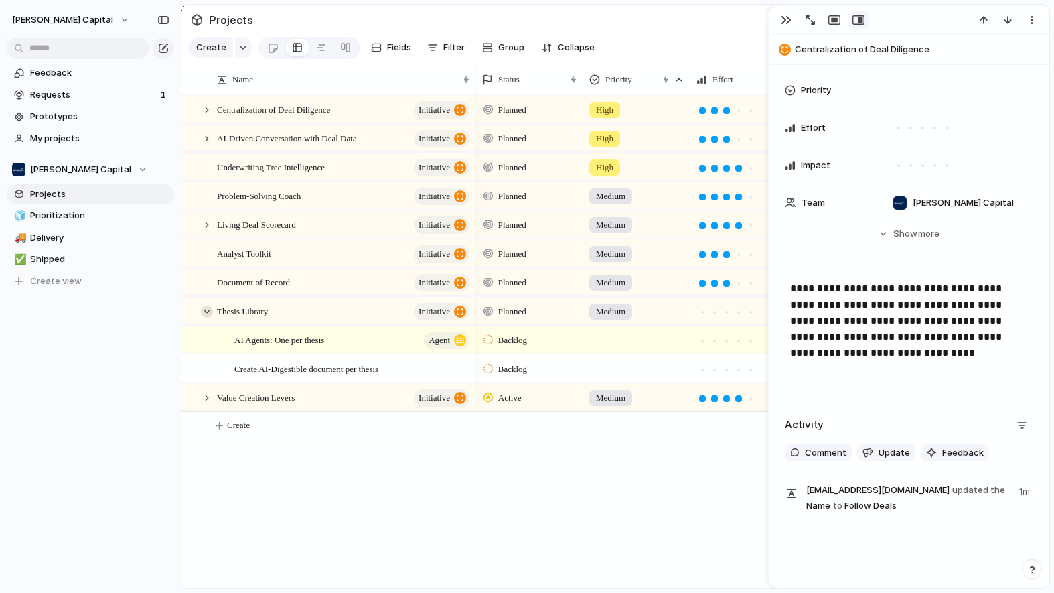
click at [207, 317] on div at bounding box center [207, 311] width 12 height 12
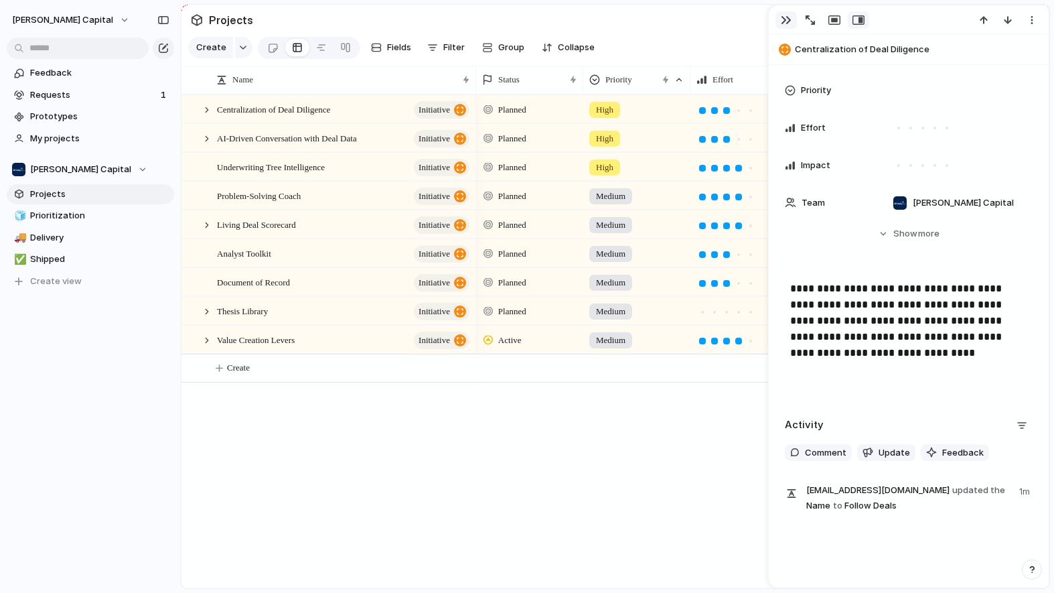
click at [781, 17] on div "button" at bounding box center [786, 20] width 11 height 11
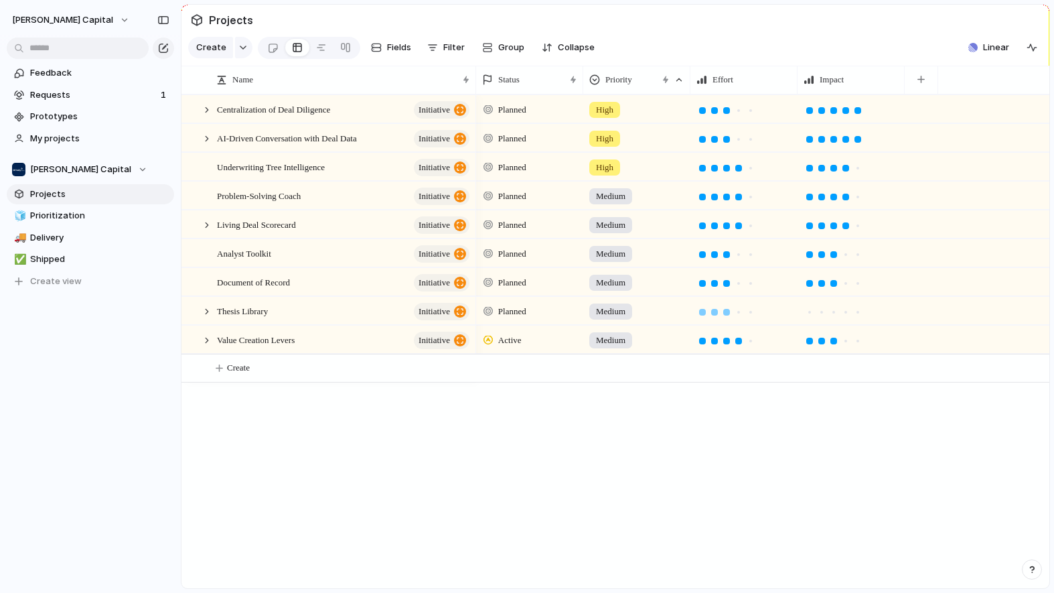
click at [723, 315] on div at bounding box center [726, 312] width 7 height 7
click at [848, 317] on div at bounding box center [846, 312] width 12 height 12
click at [804, 457] on div "Planned High Planned High Planned High Planned Medium Planned Medium Planned Me…" at bounding box center [762, 341] width 573 height 494
click at [94, 213] on span "Prioritization" at bounding box center [99, 215] width 139 height 13
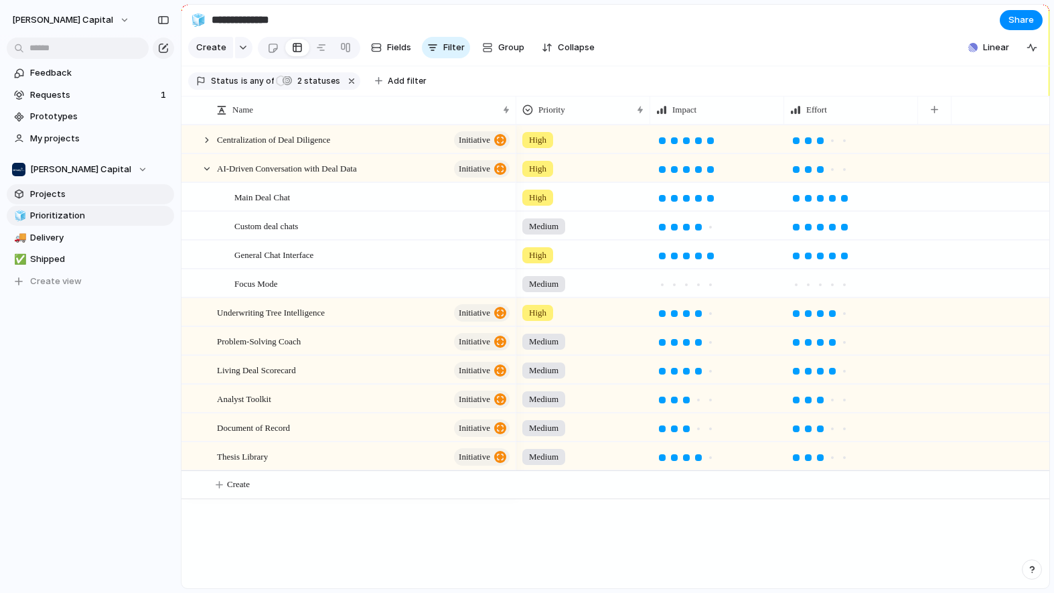
click at [94, 192] on span "Projects" at bounding box center [99, 193] width 139 height 13
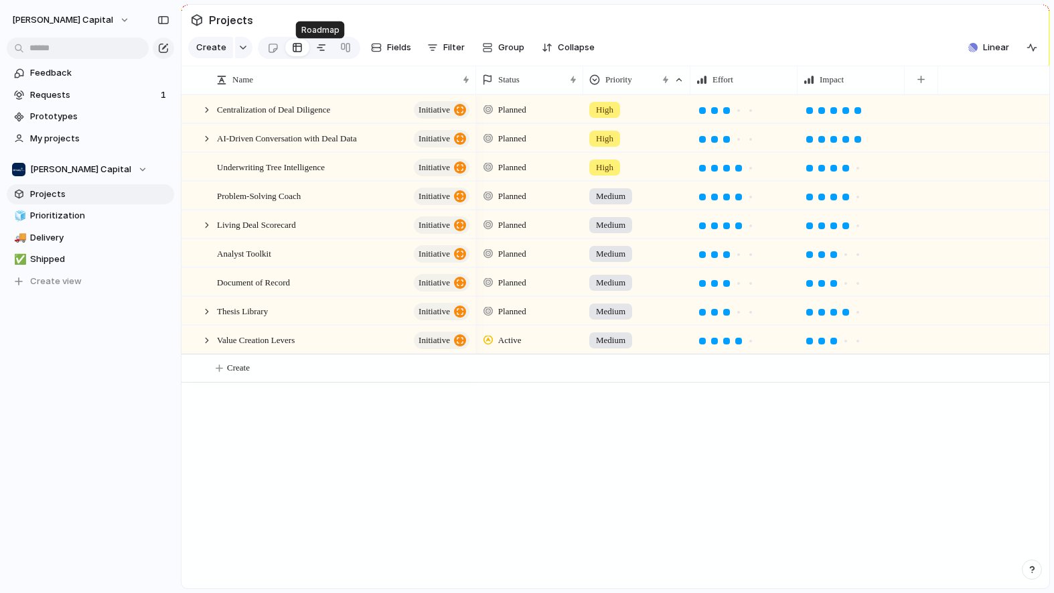
click at [323, 50] on div at bounding box center [321, 47] width 11 height 21
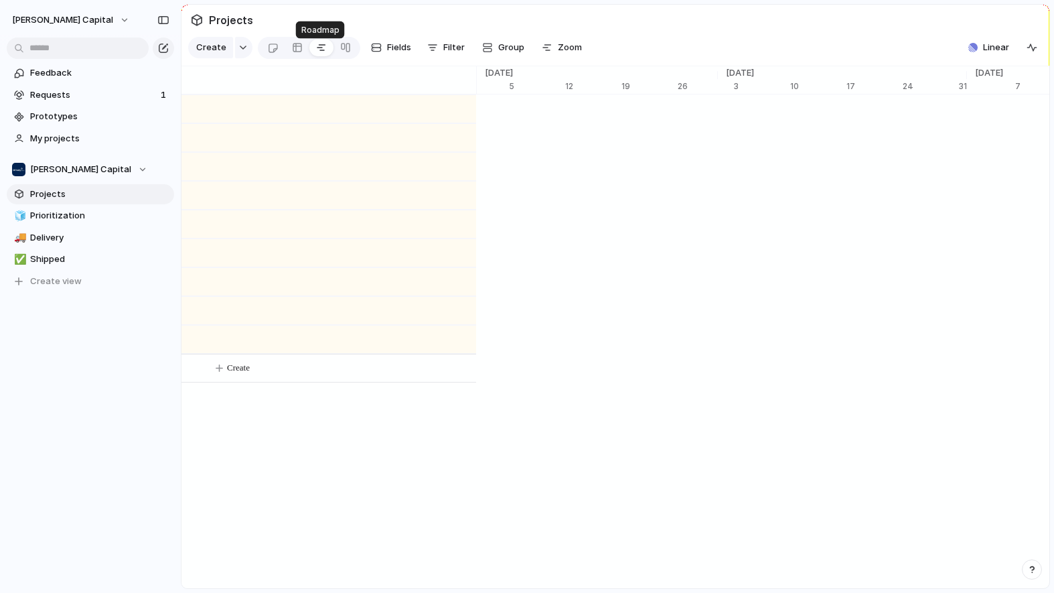
scroll to position [0, 8564]
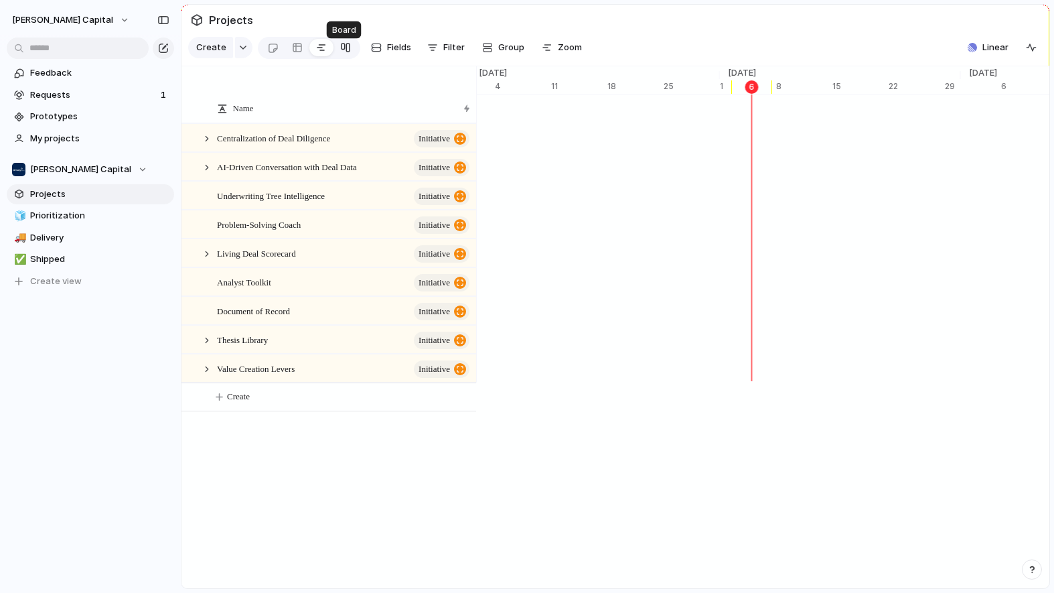
click at [341, 50] on div at bounding box center [345, 47] width 11 height 21
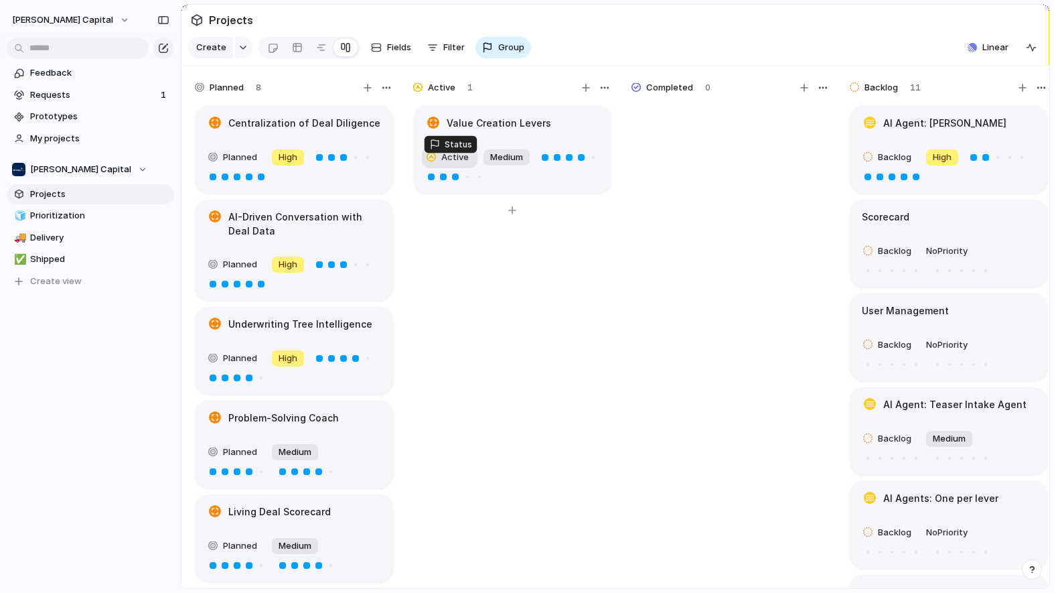
click at [461, 164] on span "Active" at bounding box center [454, 157] width 27 height 13
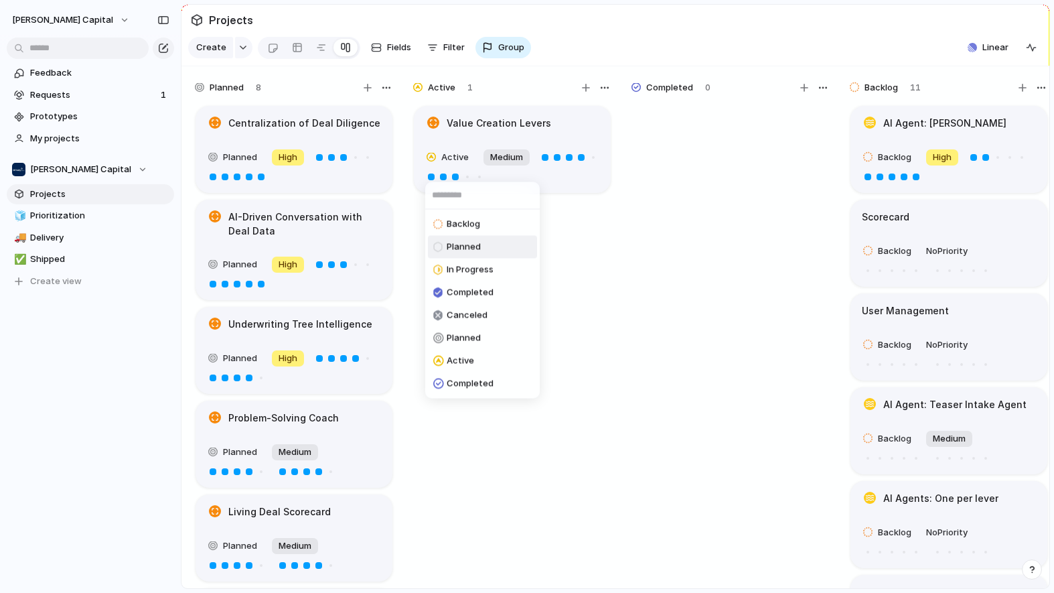
click at [460, 241] on span "Planned" at bounding box center [464, 246] width 34 height 13
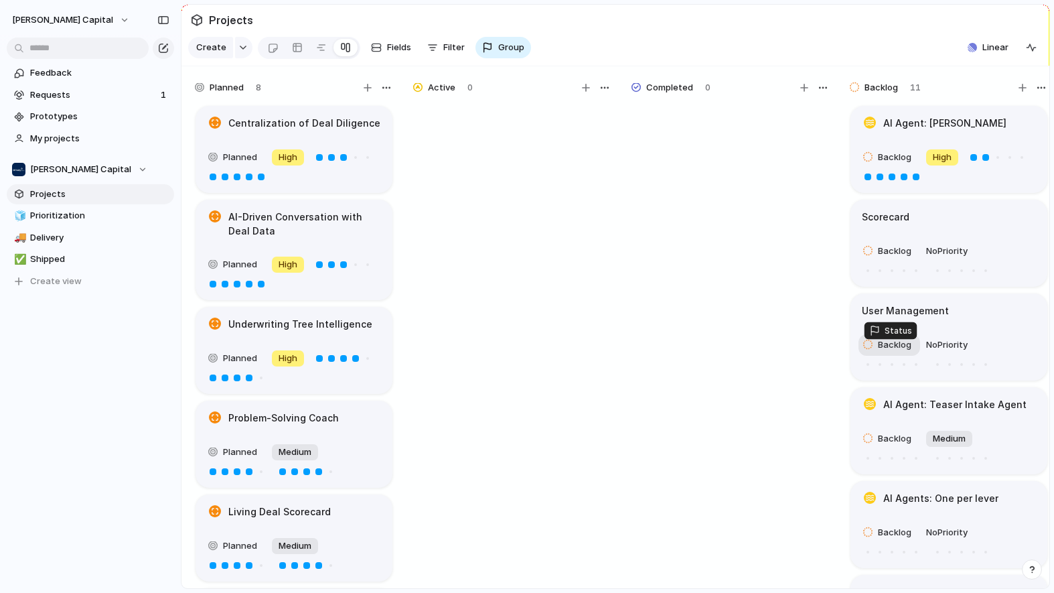
click at [883, 352] on span "Backlog" at bounding box center [894, 344] width 33 height 13
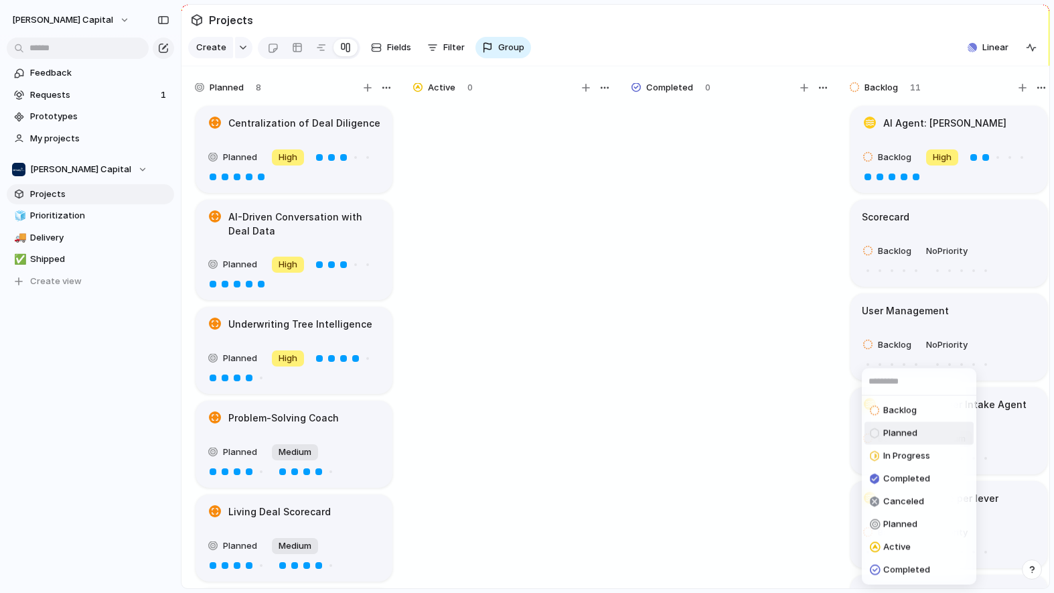
click at [881, 433] on div at bounding box center [876, 433] width 12 height 16
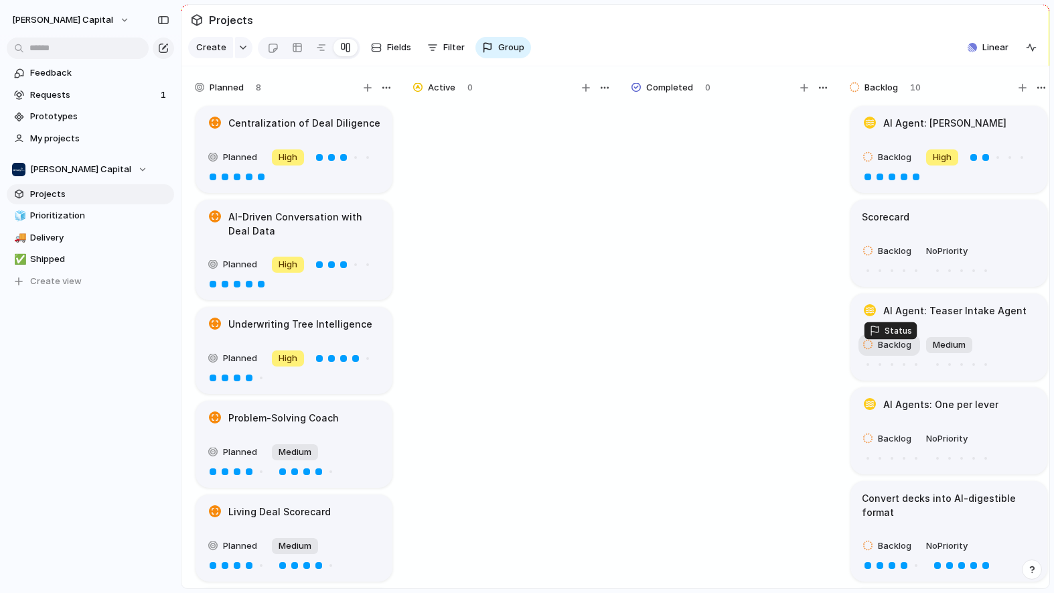
click at [897, 352] on span "Backlog" at bounding box center [894, 344] width 33 height 13
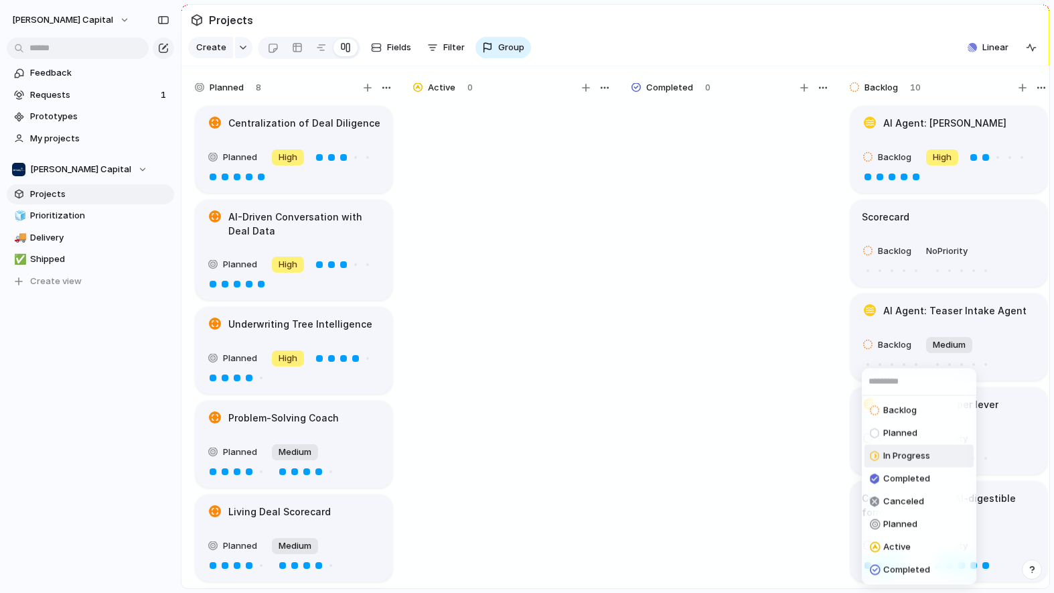
click at [887, 454] on span "In Progress" at bounding box center [906, 455] width 47 height 13
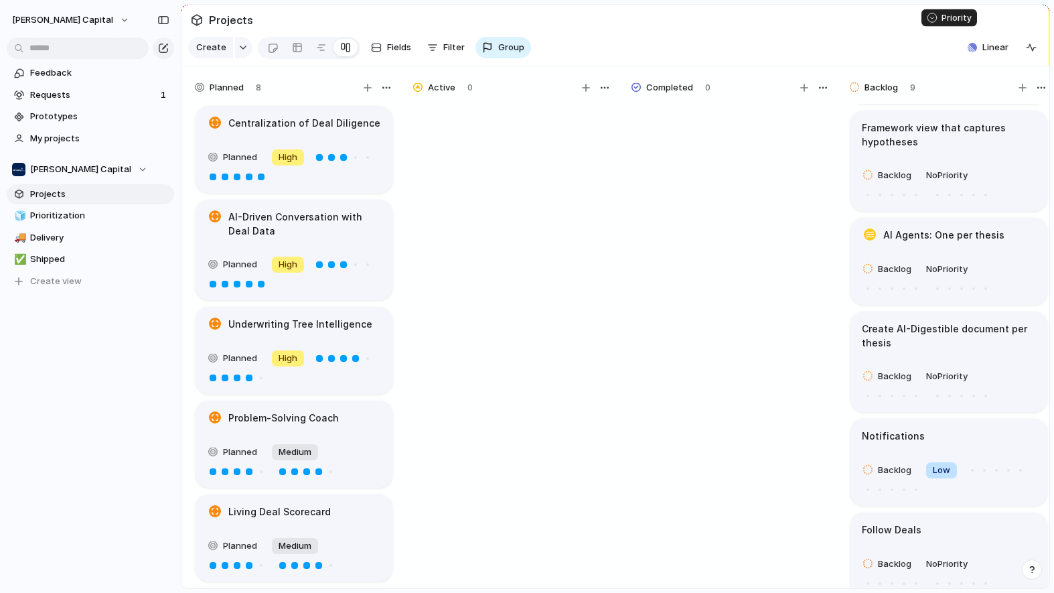
scroll to position [409, 0]
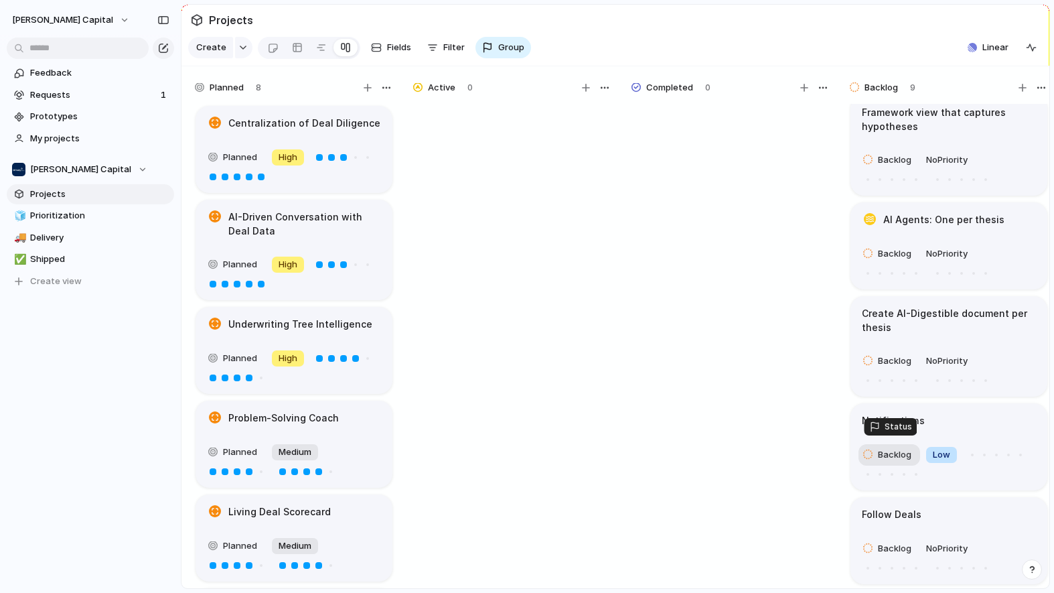
click at [879, 451] on span "Backlog" at bounding box center [894, 454] width 33 height 13
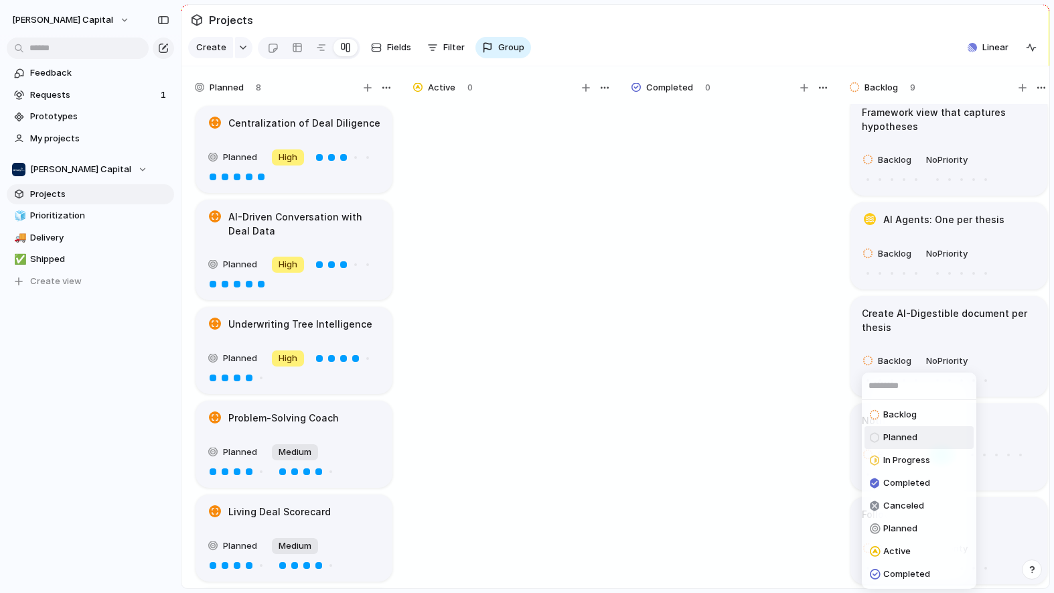
click at [873, 441] on div at bounding box center [874, 437] width 9 height 12
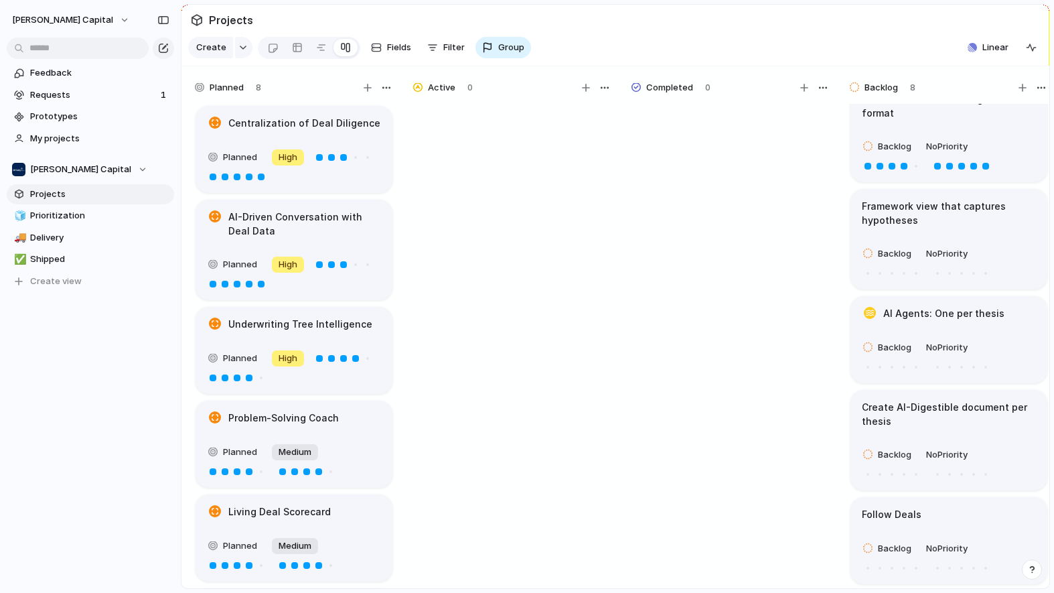
scroll to position [316, 0]
click at [874, 544] on div "Backlog" at bounding box center [889, 548] width 52 height 16
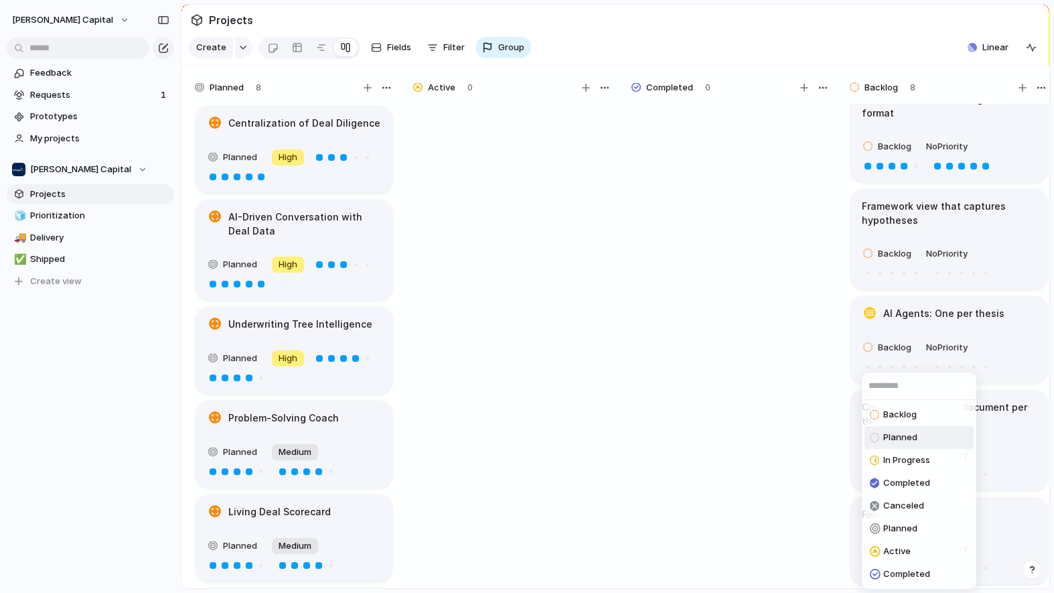
click at [909, 443] on span "Planned" at bounding box center [900, 437] width 34 height 13
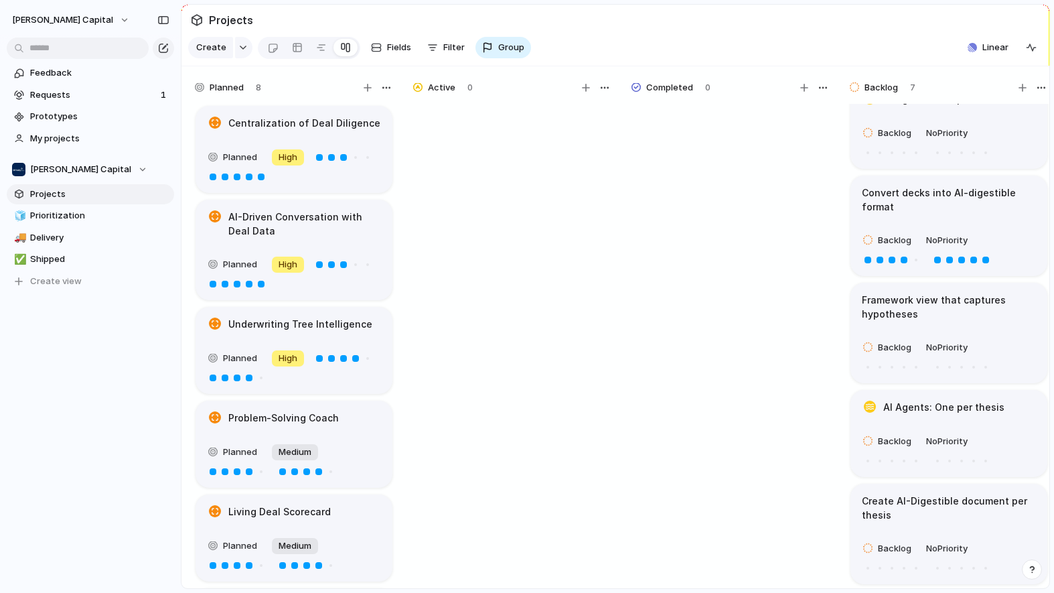
scroll to position [223, 0]
click at [899, 441] on span "Backlog" at bounding box center [894, 441] width 33 height 13
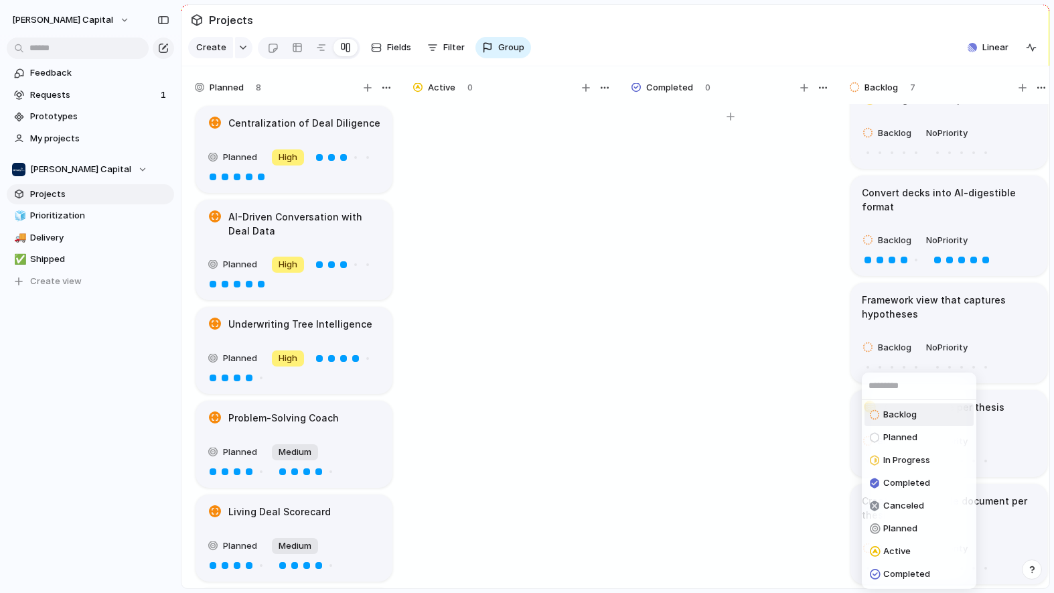
click at [829, 386] on div "Backlog Planned In Progress Completed Canceled Planned Active Completed" at bounding box center [527, 296] width 1054 height 593
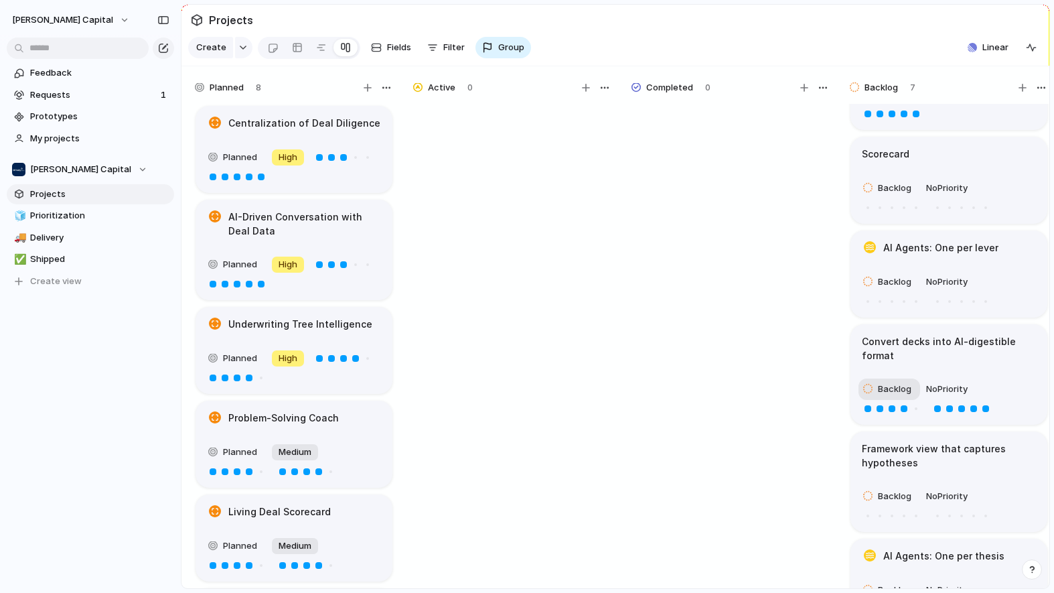
scroll to position [0, 0]
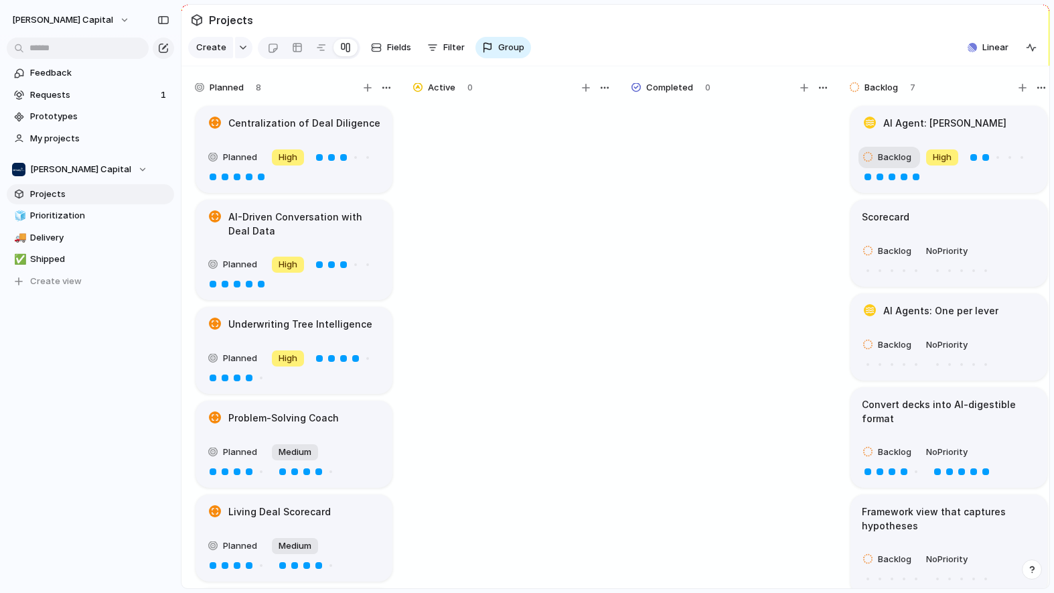
click at [890, 164] on span "Backlog" at bounding box center [894, 157] width 33 height 13
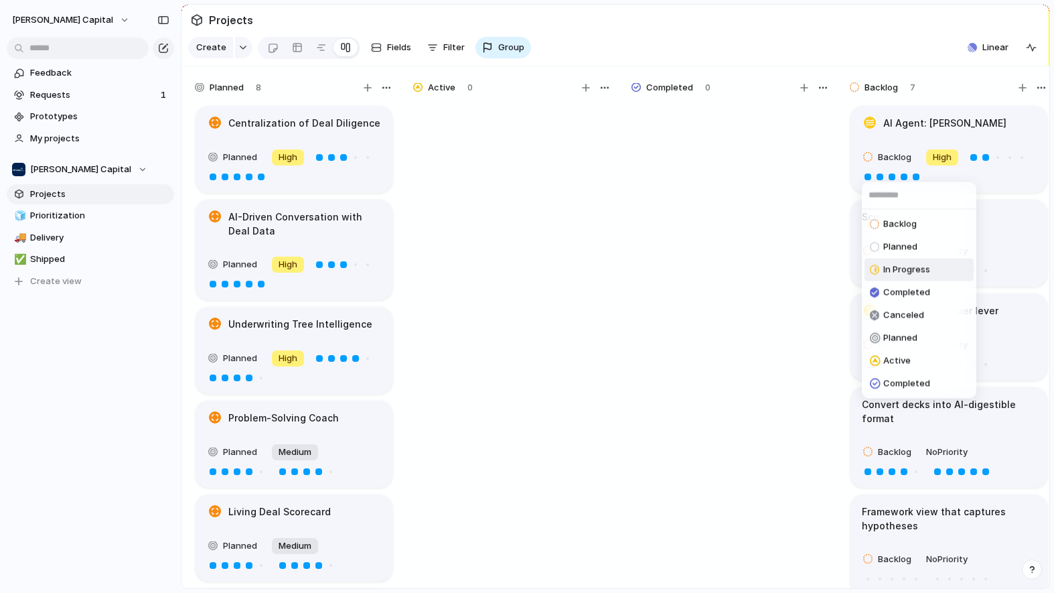
click at [885, 277] on div "In Progress" at bounding box center [900, 270] width 60 height 16
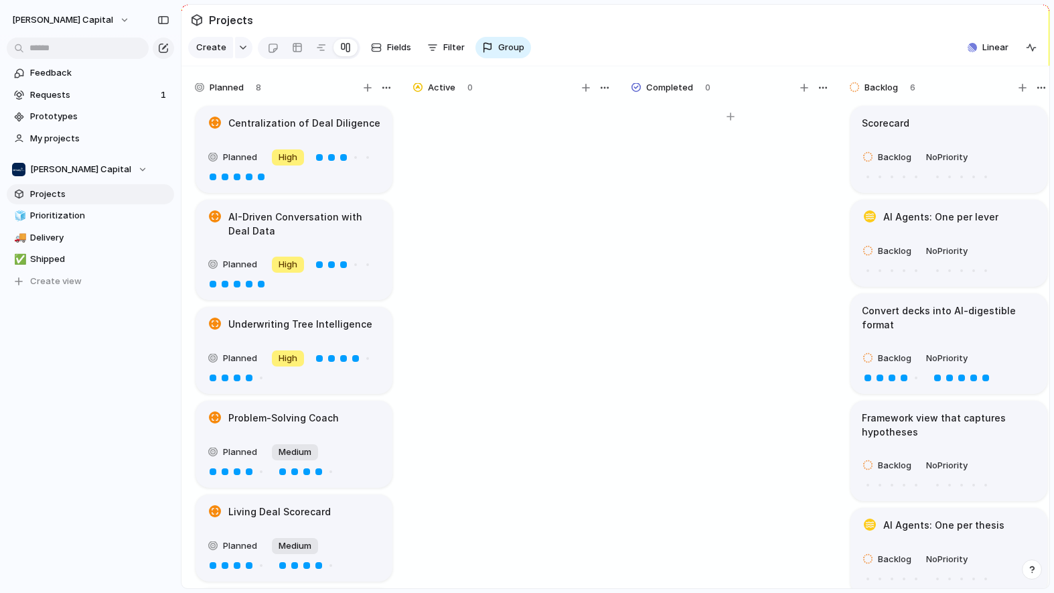
click at [757, 299] on div at bounding box center [730, 352] width 201 height 497
click at [579, 96] on div at bounding box center [586, 88] width 16 height 16
click at [883, 94] on span "Backlog" at bounding box center [880, 87] width 33 height 13
drag, startPoint x: 893, startPoint y: 96, endPoint x: 713, endPoint y: 93, distance: 180.1
click at [713, 93] on div "Planned 8 Centralization of Deal Diligence Planned High AI-Driven Conversation …" at bounding box center [1057, 330] width 1753 height 529
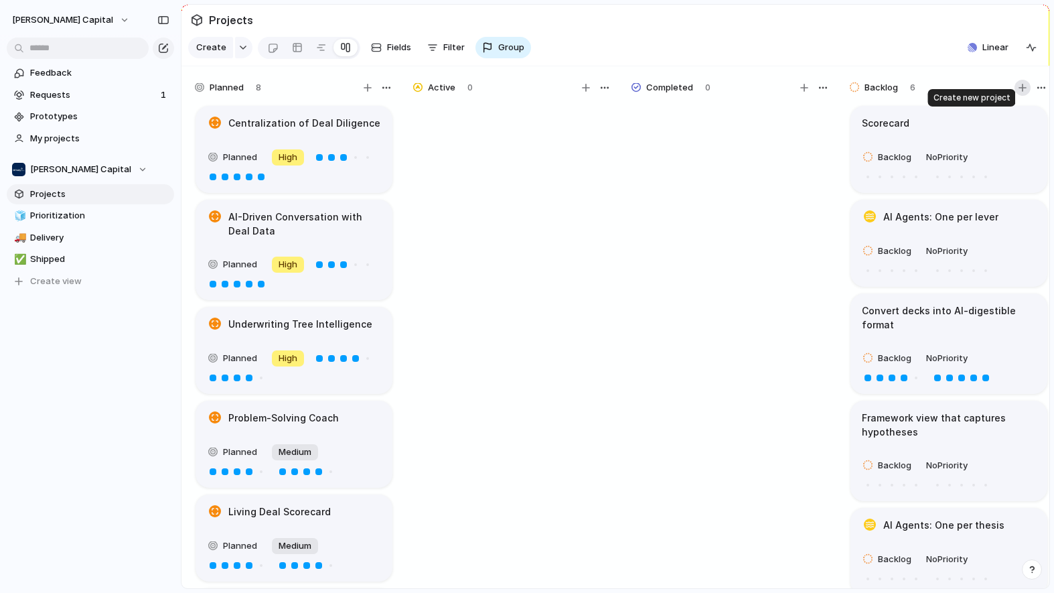
click at [1018, 96] on button "button" at bounding box center [1022, 88] width 16 height 16
drag, startPoint x: 944, startPoint y: 95, endPoint x: 857, endPoint y: 102, distance: 87.4
click at [850, 97] on div "Backlog 6" at bounding box center [948, 87] width 201 height 19
drag, startPoint x: 1039, startPoint y: 94, endPoint x: 980, endPoint y: 93, distance: 58.9
click at [980, 93] on div "Backlog 6" at bounding box center [948, 87] width 201 height 19
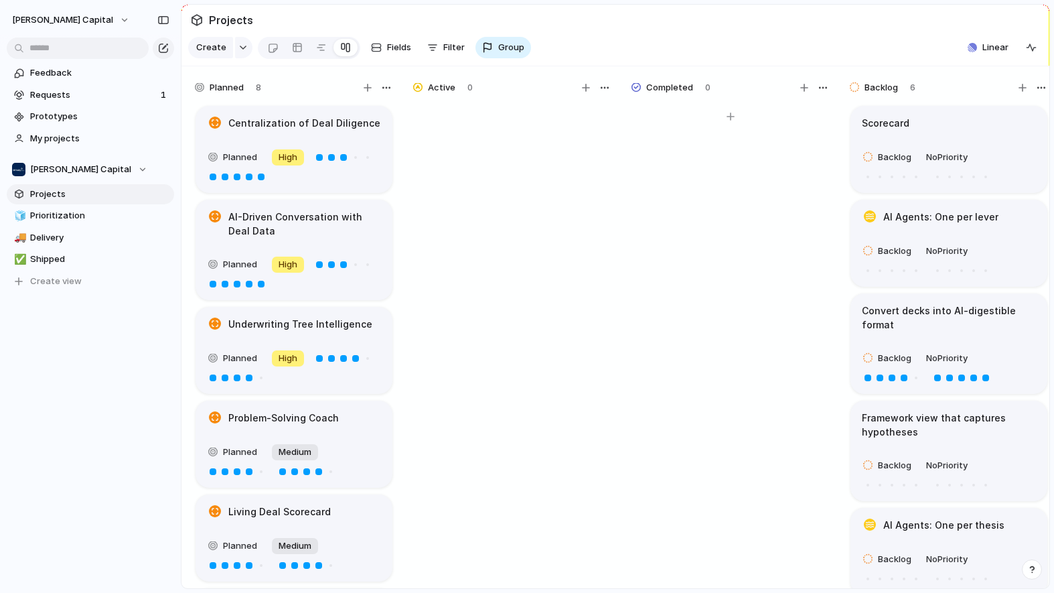
drag, startPoint x: 873, startPoint y: 96, endPoint x: 788, endPoint y: 96, distance: 84.4
click at [771, 96] on div "Planned 8 Centralization of Deal Diligence Planned High AI-Driven Conversation …" at bounding box center [1057, 330] width 1753 height 529
click at [875, 94] on span "Backlog" at bounding box center [880, 87] width 33 height 13
click at [889, 94] on span "Backlog" at bounding box center [880, 87] width 33 height 13
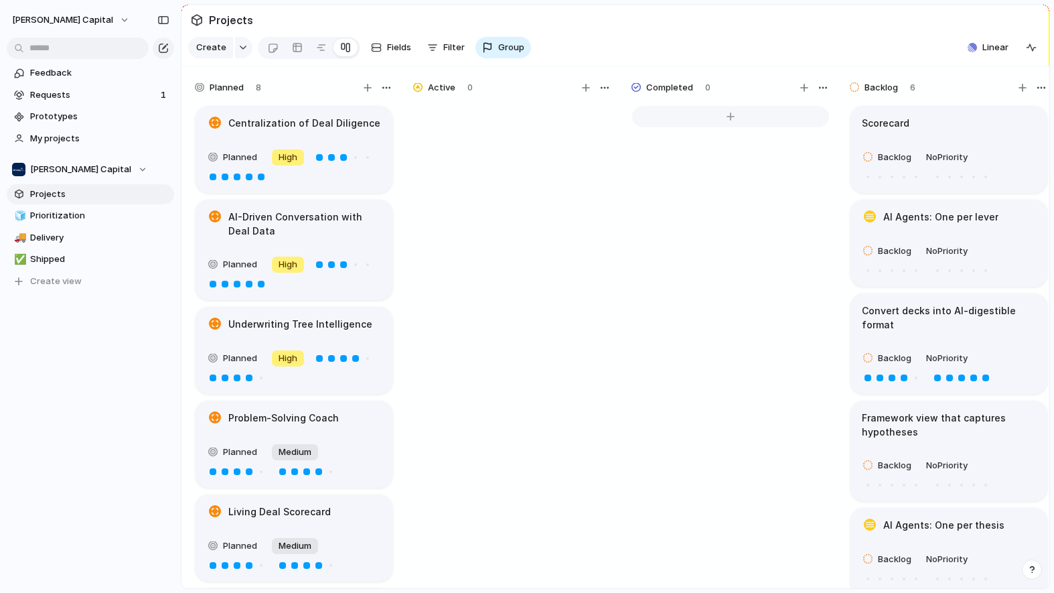
drag, startPoint x: 854, startPoint y: 97, endPoint x: 690, endPoint y: 119, distance: 164.9
click at [690, 119] on div "Planned 8 Centralization of Deal Diligence Planned High AI-Driven Conversation …" at bounding box center [1057, 330] width 1753 height 529
click at [501, 54] on span "Group" at bounding box center [511, 47] width 26 height 13
click at [501, 57] on div "Owner Customer Priority Impact Effort Design ready Status Theme Created by" at bounding box center [527, 296] width 1054 height 593
click at [501, 54] on span "Group" at bounding box center [511, 47] width 26 height 13
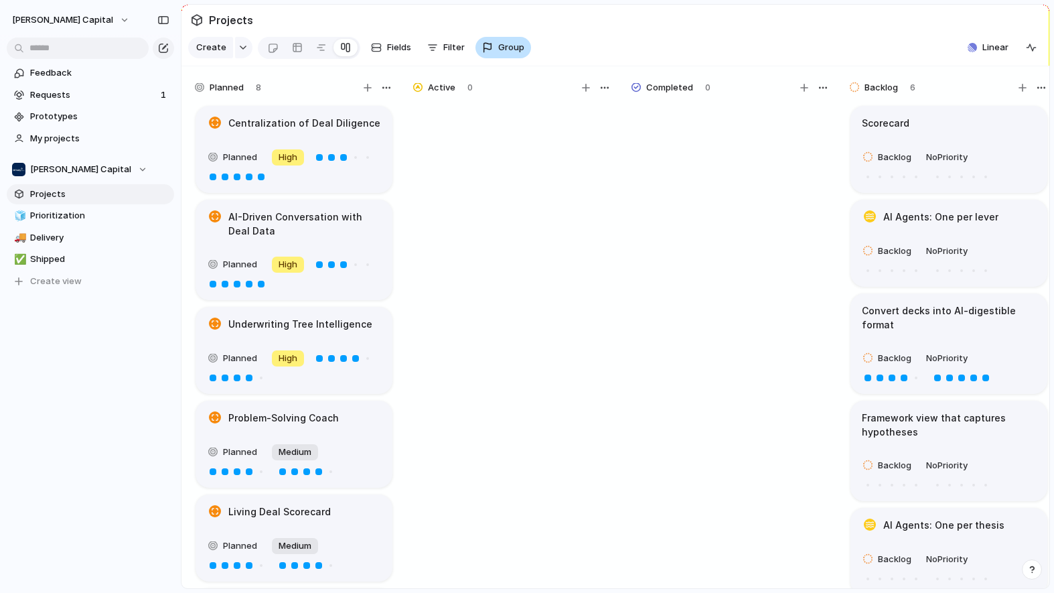
click at [501, 57] on div "Owner Customer Priority Impact Effort Design ready Status Theme Created by" at bounding box center [527, 296] width 1054 height 593
drag, startPoint x: 200, startPoint y: 97, endPoint x: 278, endPoint y: 97, distance: 77.7
click at [278, 97] on div "Planned 8" at bounding box center [294, 87] width 201 height 19
click at [1029, 53] on div "button" at bounding box center [1031, 47] width 11 height 11
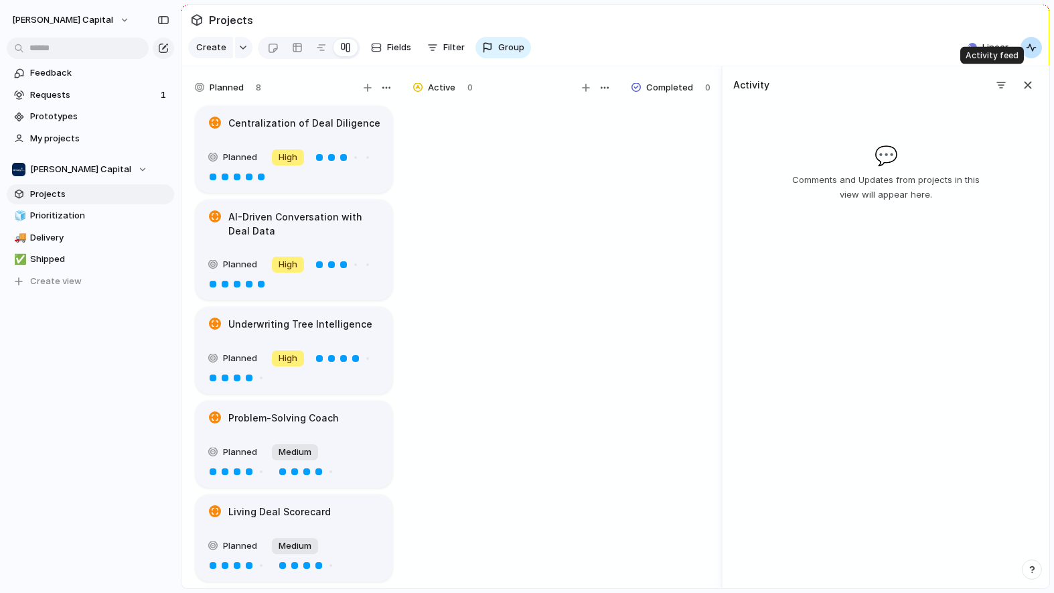
click at [1029, 53] on div "button" at bounding box center [1031, 47] width 11 height 11
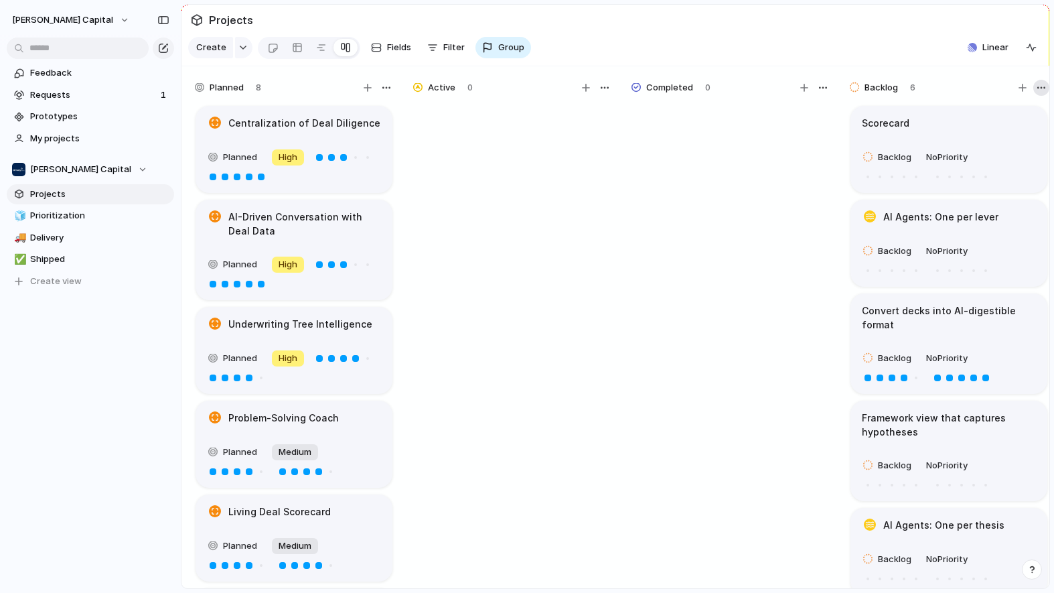
click at [1039, 93] on div "button" at bounding box center [1041, 87] width 11 height 11
drag, startPoint x: 219, startPoint y: 98, endPoint x: 318, endPoint y: 98, distance: 99.1
click at [318, 97] on div "Planned 8" at bounding box center [294, 87] width 201 height 19
drag, startPoint x: 487, startPoint y: 180, endPoint x: 404, endPoint y: 166, distance: 84.9
click at [403, 166] on div "Planned 8 Centralization of Deal Diligence Planned High AI-Driven Conversation …" at bounding box center [1057, 330] width 1753 height 529
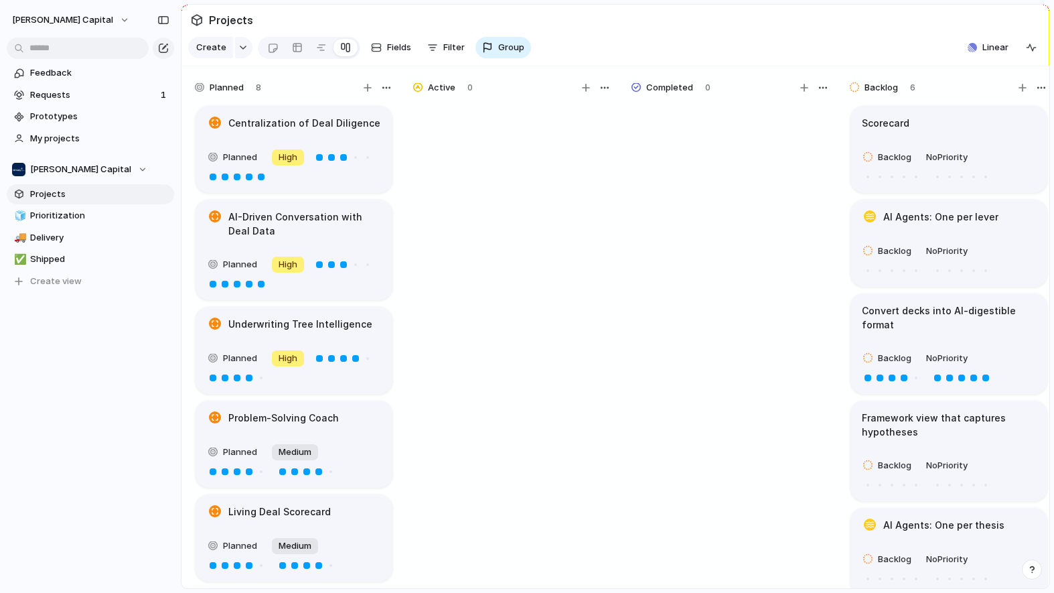
drag, startPoint x: 383, startPoint y: 97, endPoint x: 296, endPoint y: 94, distance: 87.1
click at [296, 94] on div "Planned 8" at bounding box center [294, 87] width 201 height 19
click at [388, 93] on div "button" at bounding box center [386, 87] width 11 height 11
click at [388, 98] on div "Change color" at bounding box center [527, 296] width 1054 height 593
drag, startPoint x: 278, startPoint y: 96, endPoint x: 225, endPoint y: 98, distance: 52.9
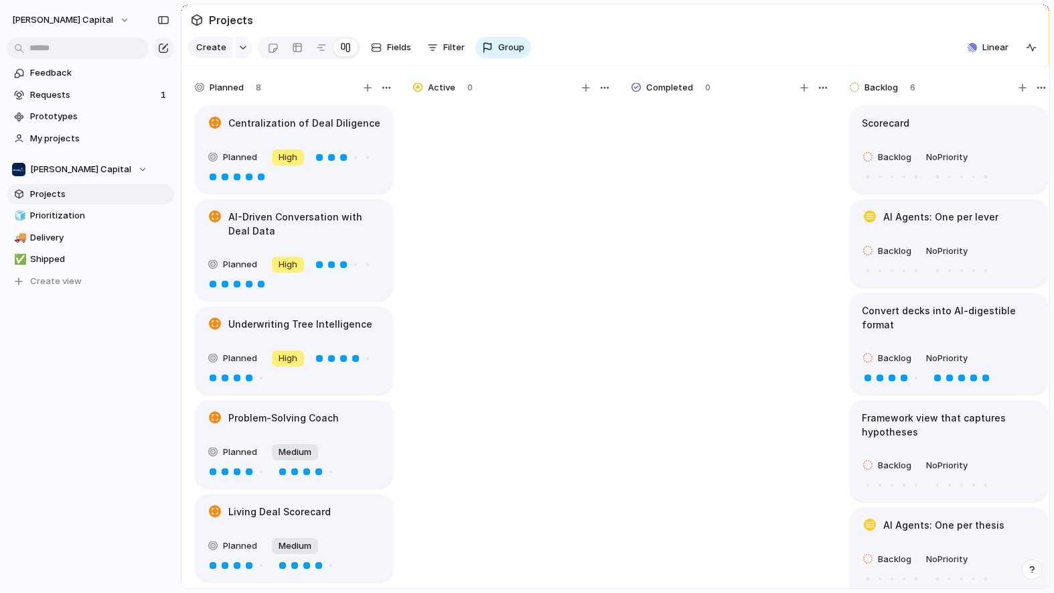
click at [225, 97] on div "Planned 8" at bounding box center [294, 87] width 201 height 19
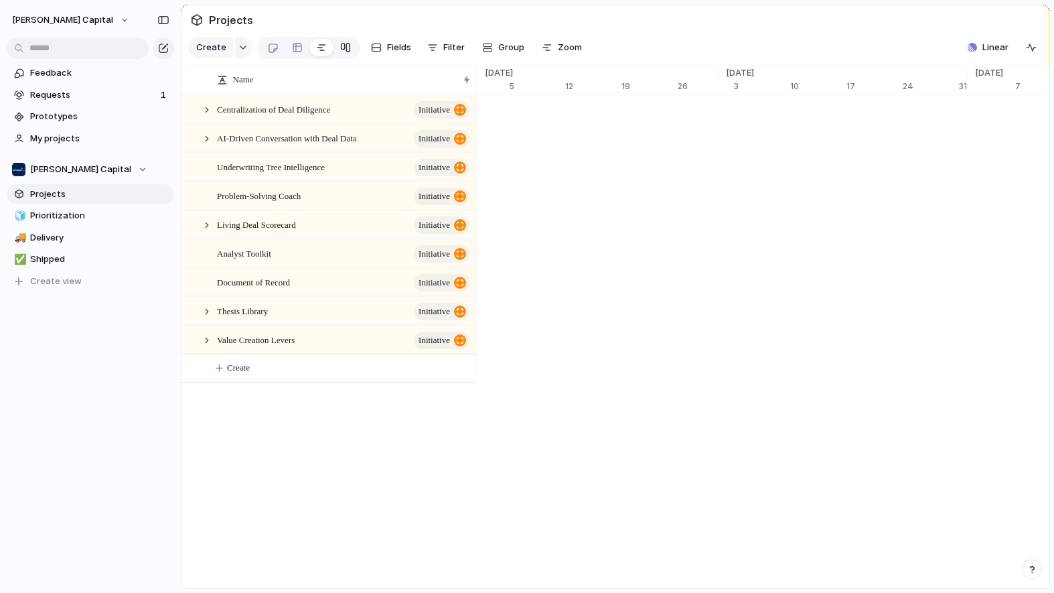
click at [346, 56] on div at bounding box center [345, 47] width 11 height 21
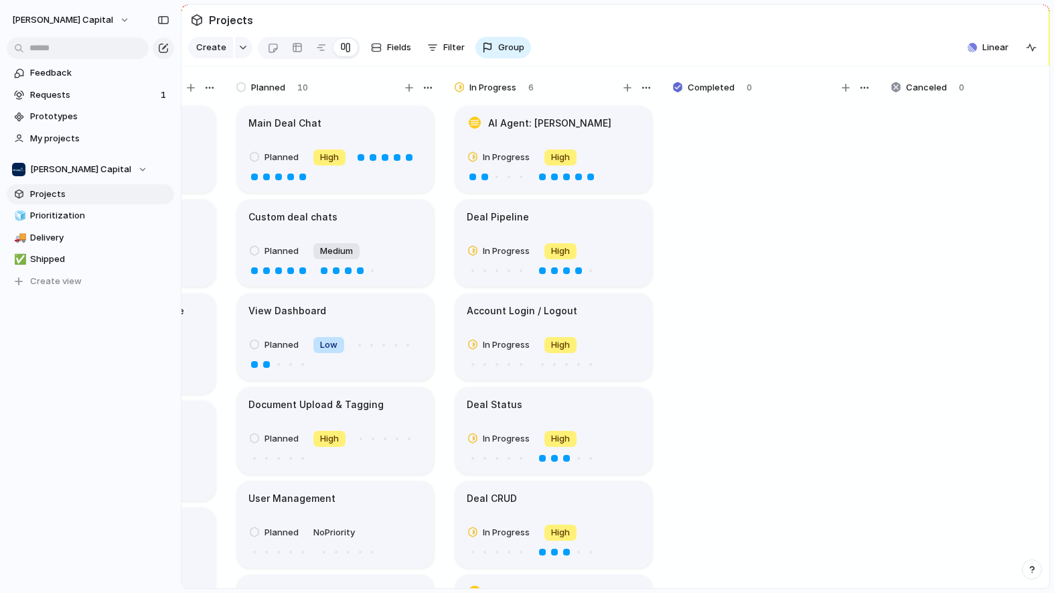
scroll to position [0, 886]
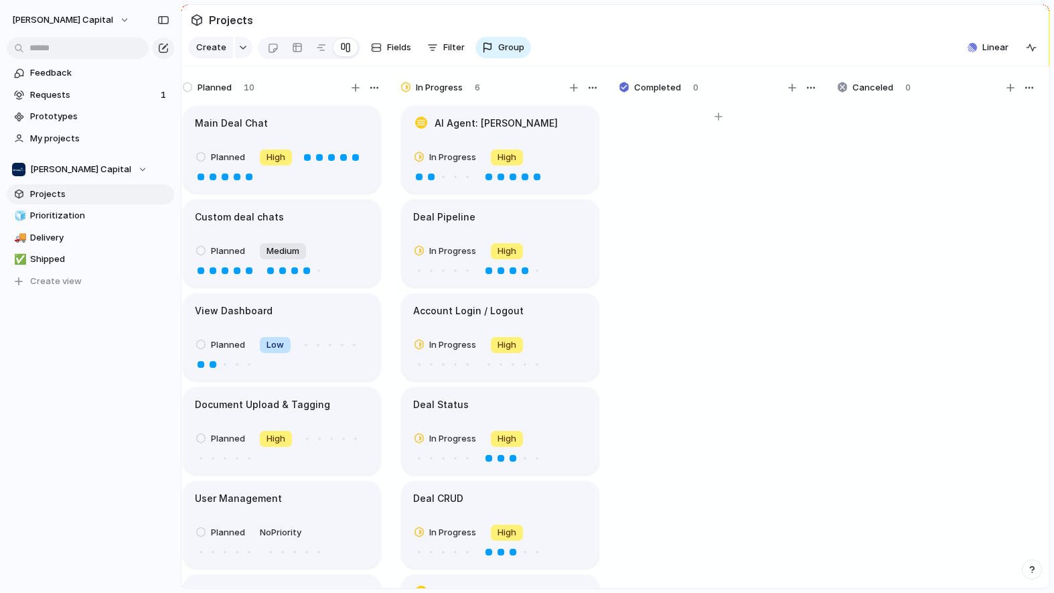
drag, startPoint x: 650, startPoint y: 96, endPoint x: 741, endPoint y: 101, distance: 91.2
click at [741, 97] on div "Completed 0" at bounding box center [718, 87] width 201 height 19
drag, startPoint x: 452, startPoint y: 98, endPoint x: 502, endPoint y: 98, distance: 50.2
click at [502, 97] on div "In Progress 6" at bounding box center [500, 87] width 201 height 19
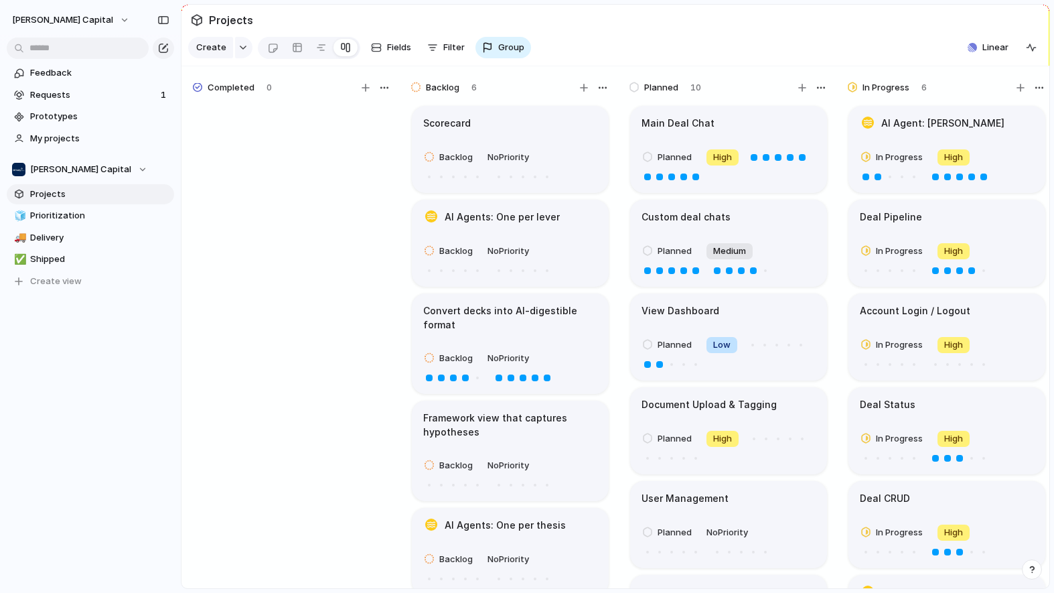
scroll to position [0, 390]
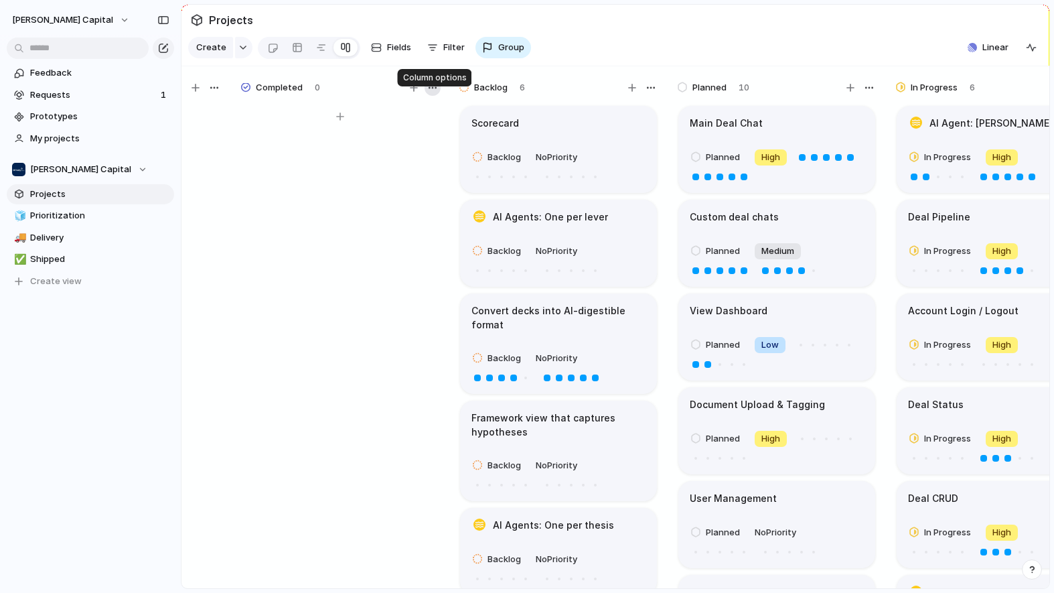
click at [429, 93] on div "button" at bounding box center [432, 87] width 11 height 11
click at [313, 102] on div "Change color" at bounding box center [527, 296] width 1054 height 593
click at [315, 94] on span "0" at bounding box center [317, 87] width 5 height 13
click at [297, 94] on span "Completed" at bounding box center [279, 87] width 47 height 13
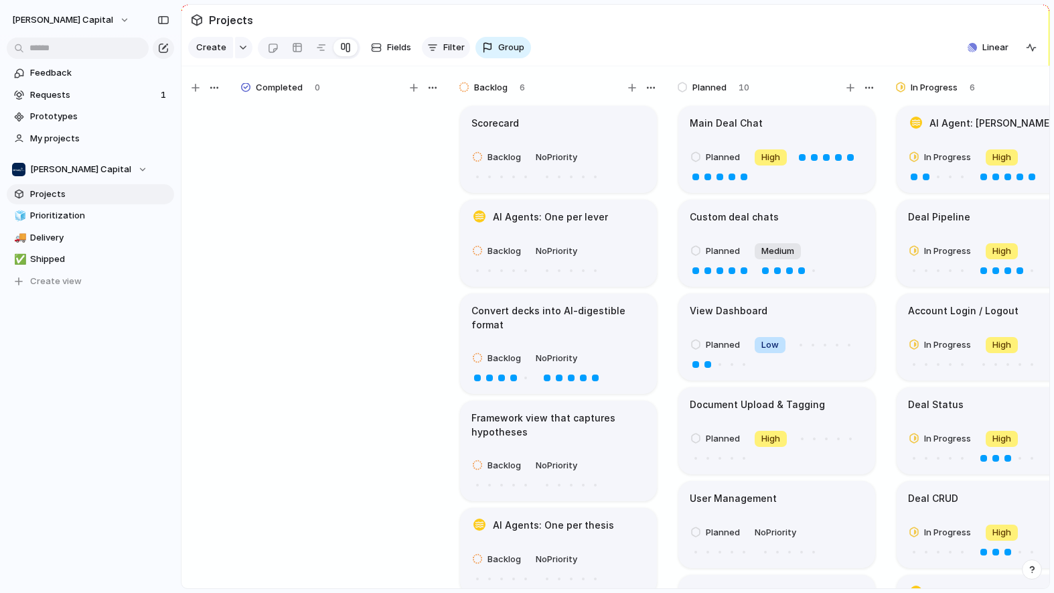
click at [441, 47] on button "Filter" at bounding box center [446, 47] width 48 height 21
click at [406, 51] on div "Description Start date Target date Owner Customer Priority Impact Effort Design…" at bounding box center [527, 296] width 1054 height 593
click at [404, 52] on span "Fields" at bounding box center [399, 47] width 24 height 13
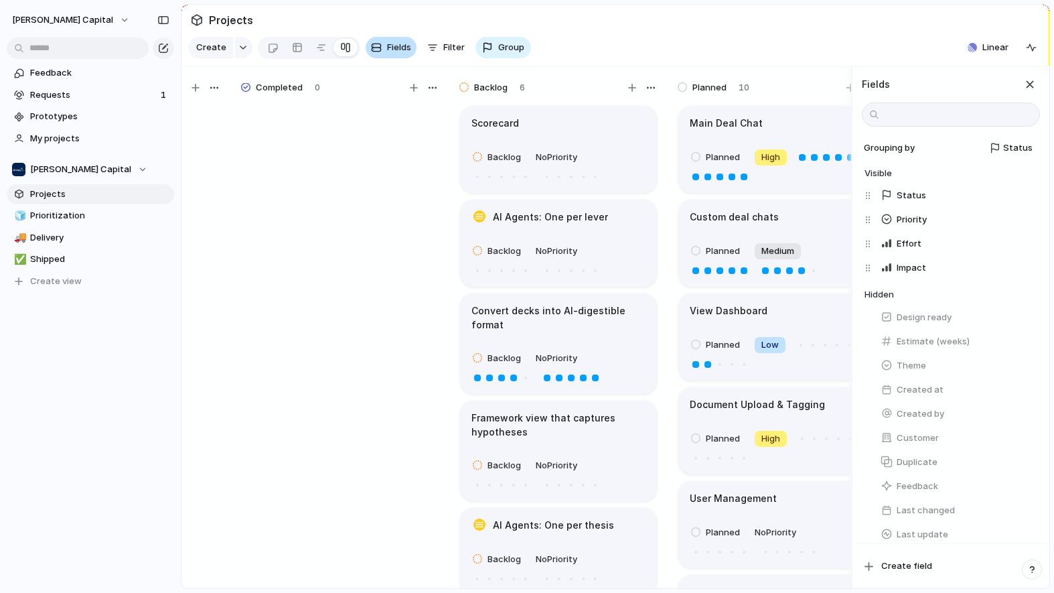
click at [403, 52] on span "Fields" at bounding box center [399, 47] width 24 height 13
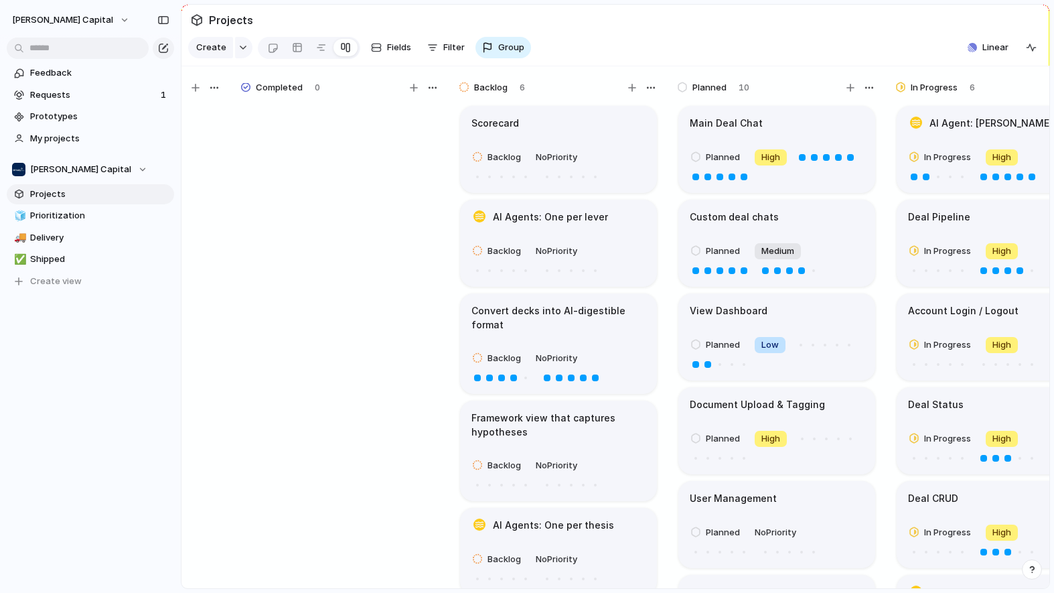
click at [247, 58] on div at bounding box center [243, 47] width 17 height 21
click at [699, 59] on section "Create Fields Filter Group Zoom Linear Clear Save for everyone" at bounding box center [615, 50] width 868 height 32
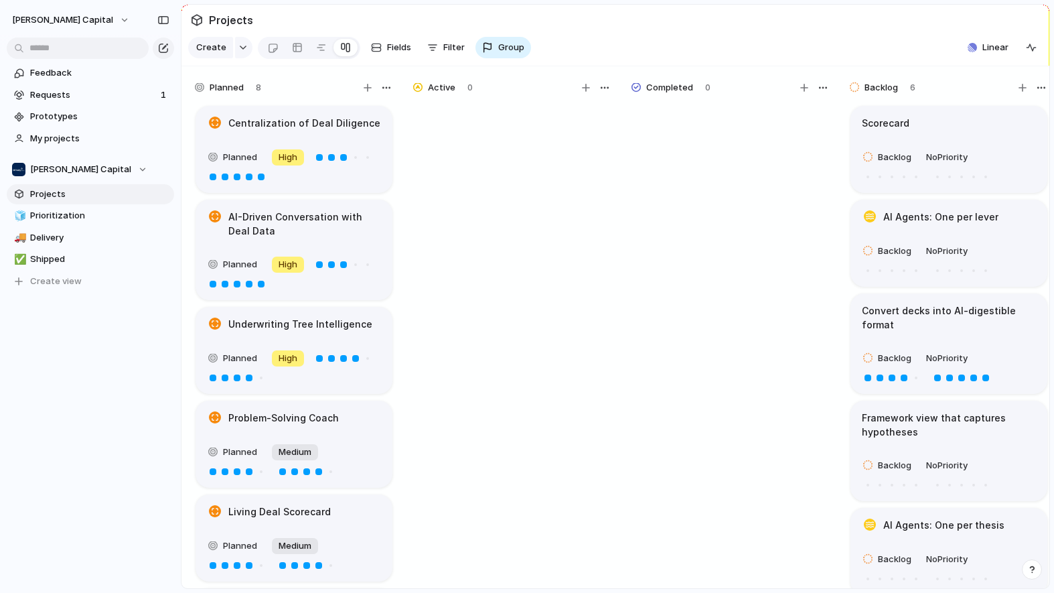
click at [279, 153] on article "Centralization of Deal Diligence Planned High" at bounding box center [294, 149] width 197 height 87
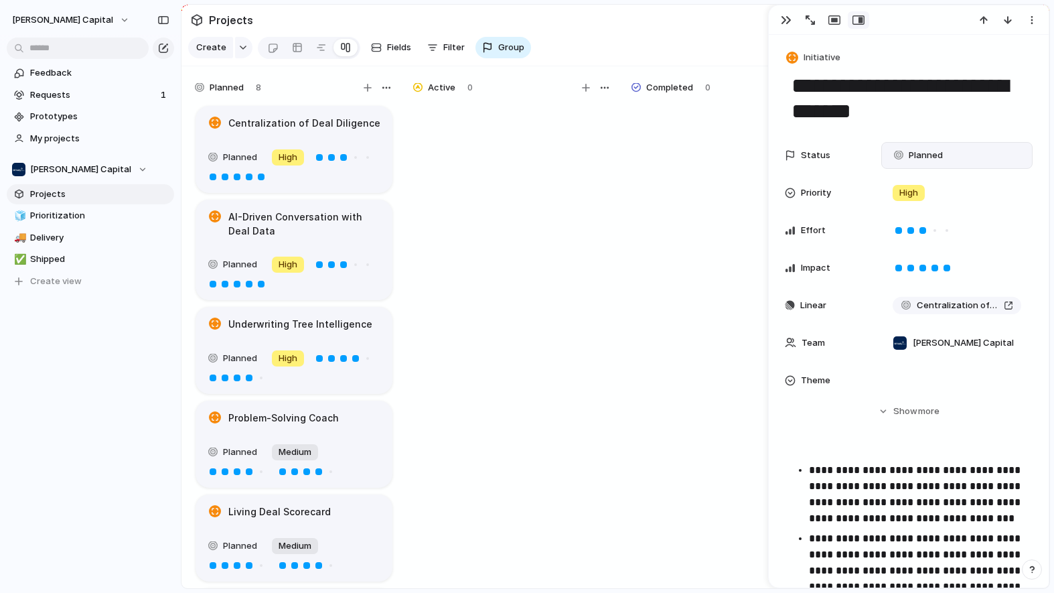
click at [913, 153] on span "Planned" at bounding box center [926, 155] width 34 height 13
click at [679, 218] on div "Planned Active Completed" at bounding box center [527, 296] width 1054 height 593
click at [781, 19] on div "button" at bounding box center [786, 20] width 11 height 11
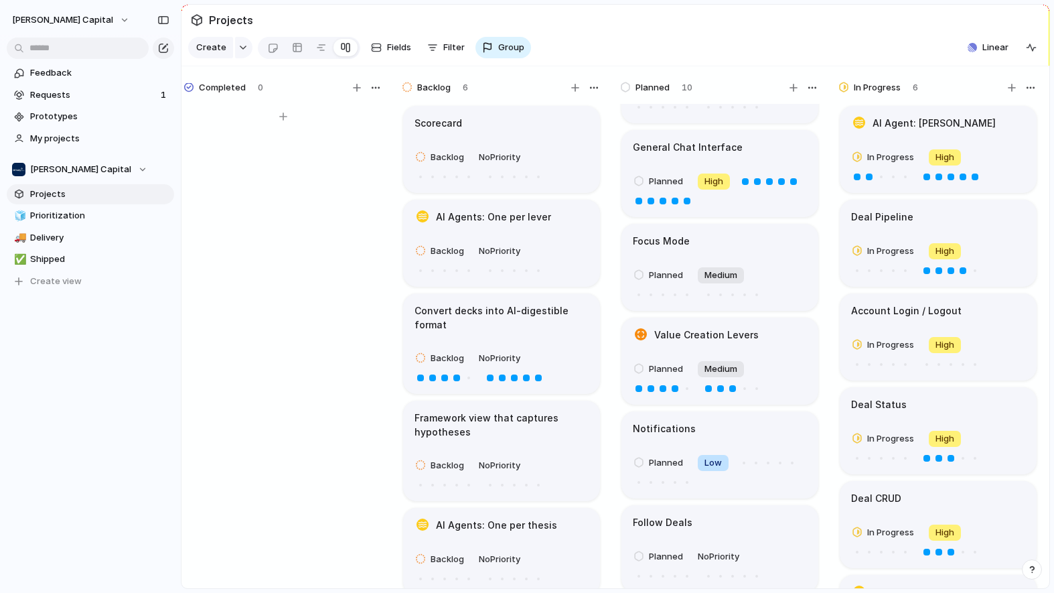
scroll to position [462, 0]
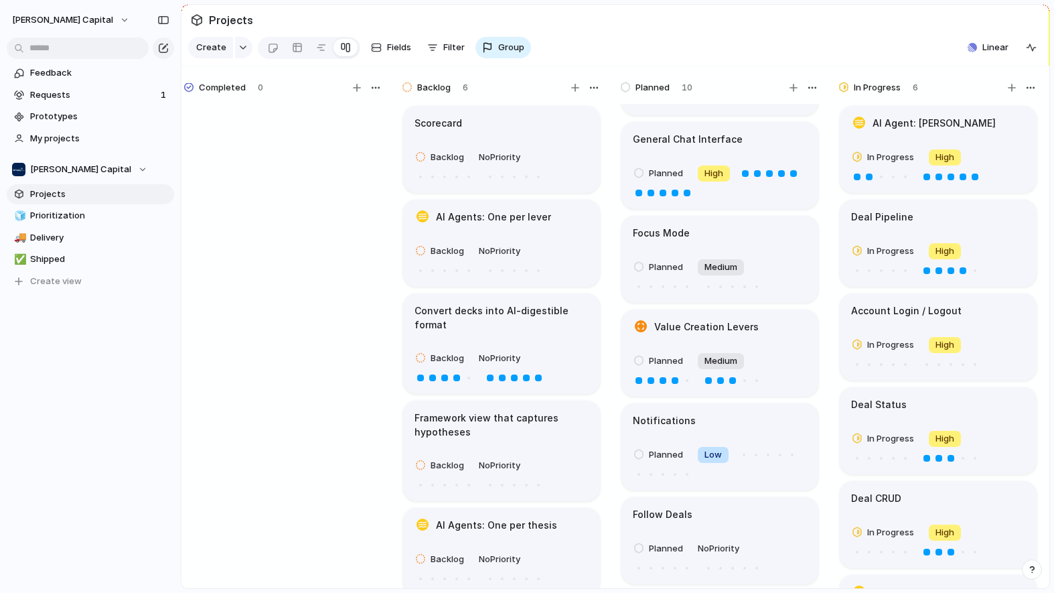
click at [759, 337] on article "Value Creation Levers Planned Medium" at bounding box center [719, 352] width 197 height 87
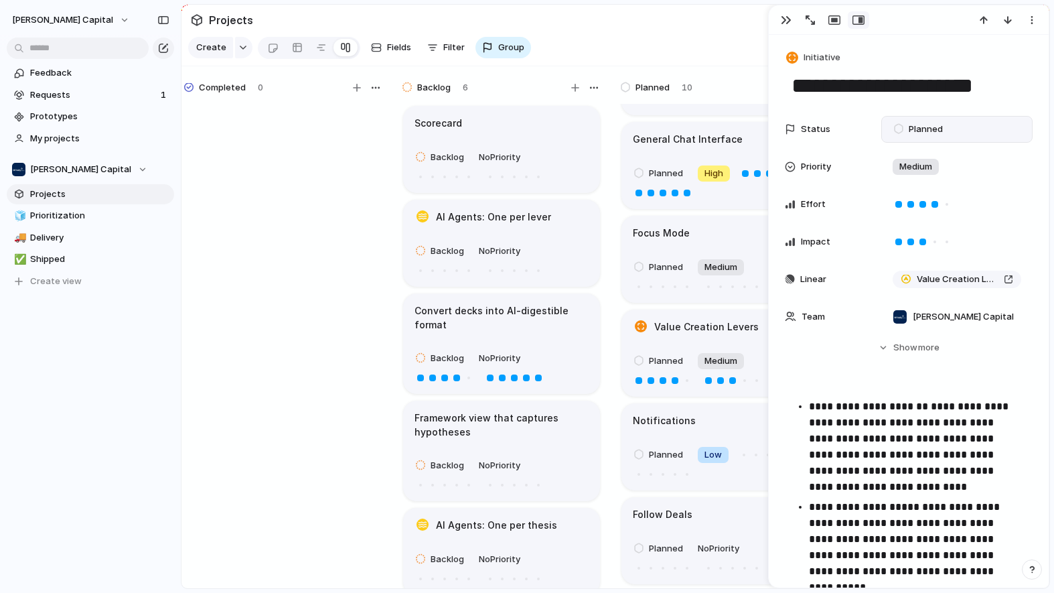
click at [913, 130] on span "Planned" at bounding box center [926, 129] width 34 height 13
click at [903, 180] on div at bounding box center [900, 185] width 11 height 13
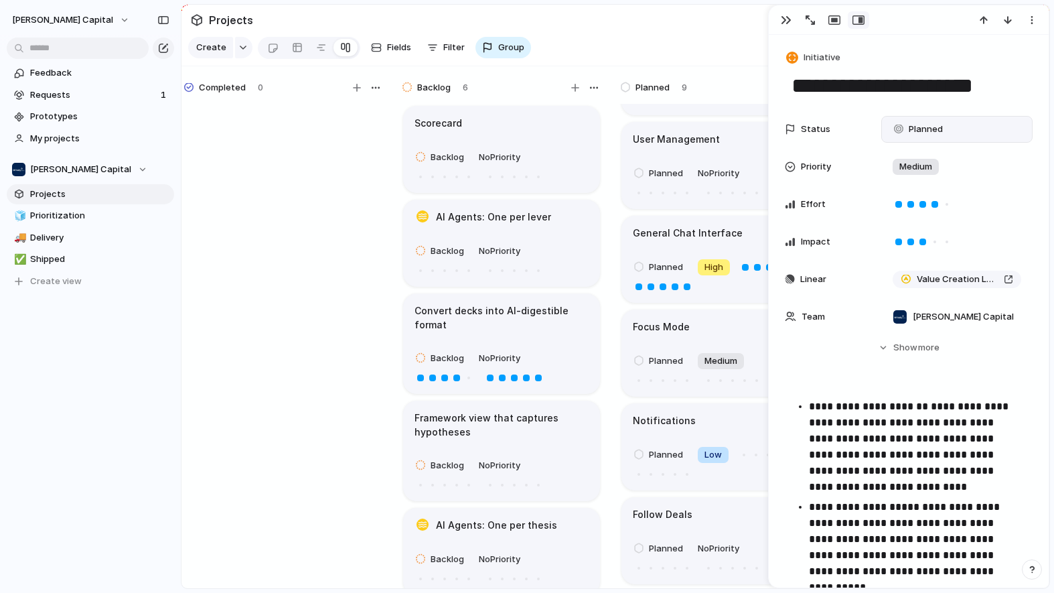
scroll to position [369, 0]
click at [782, 22] on div "button" at bounding box center [786, 20] width 11 height 11
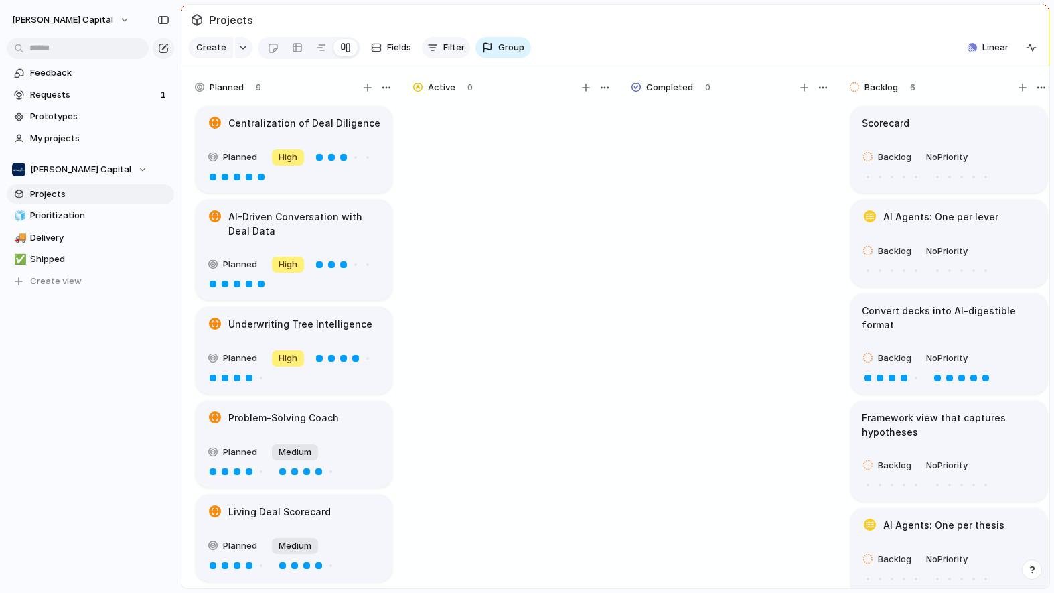
click at [429, 51] on div "button" at bounding box center [432, 47] width 11 height 11
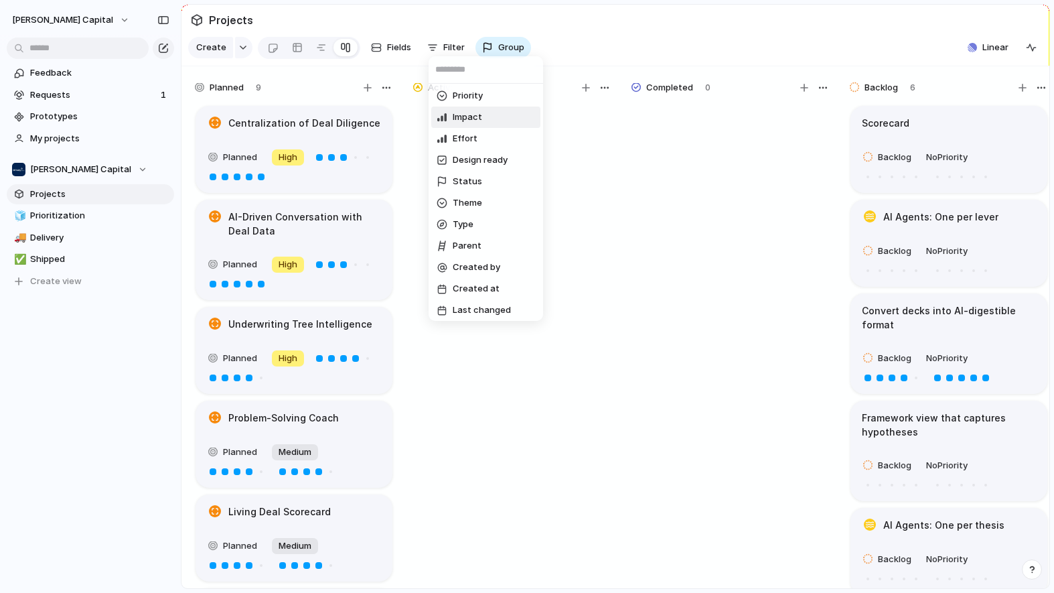
scroll to position [112, 0]
click at [471, 200] on span "Theme" at bounding box center [467, 199] width 29 height 13
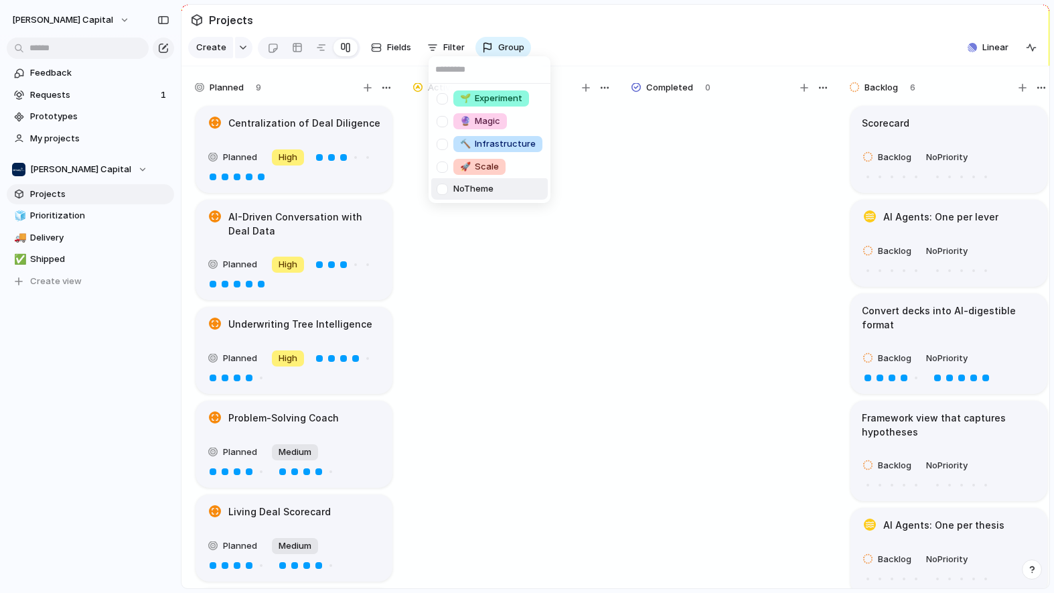
click at [487, 246] on div "🌱 Experiment 🔮 Magic 🔨 Infrastructure 🚀 Scale No Theme" at bounding box center [527, 296] width 1054 height 593
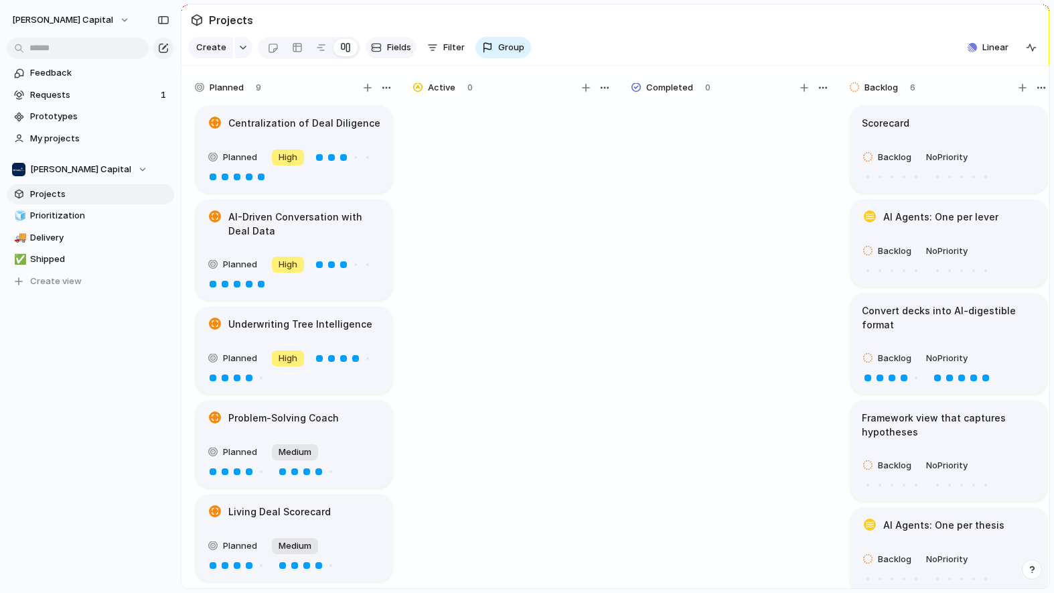
click at [388, 54] on span "Fields" at bounding box center [399, 47] width 24 height 13
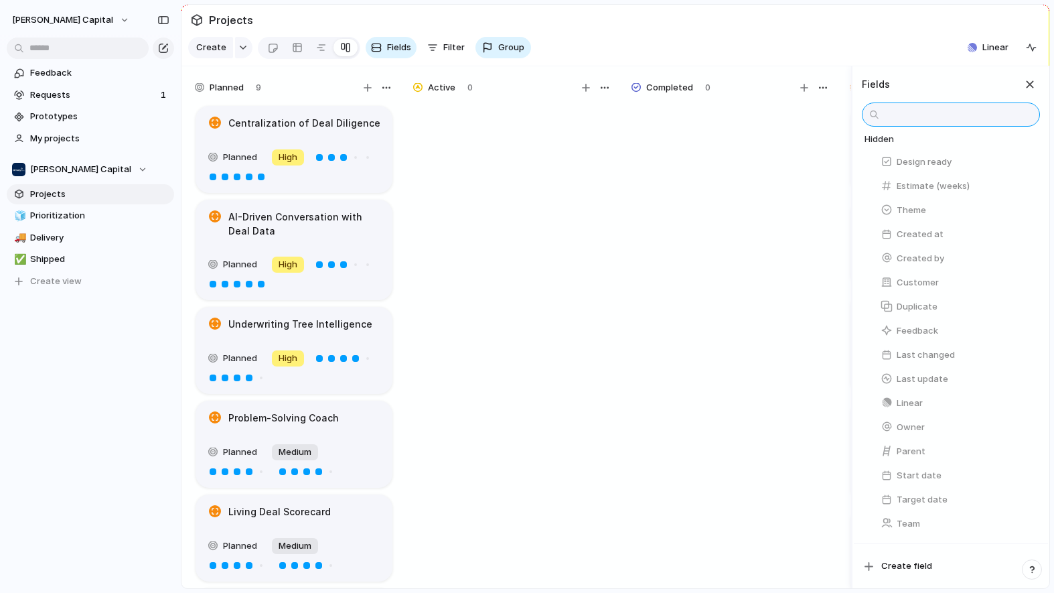
scroll to position [0, 0]
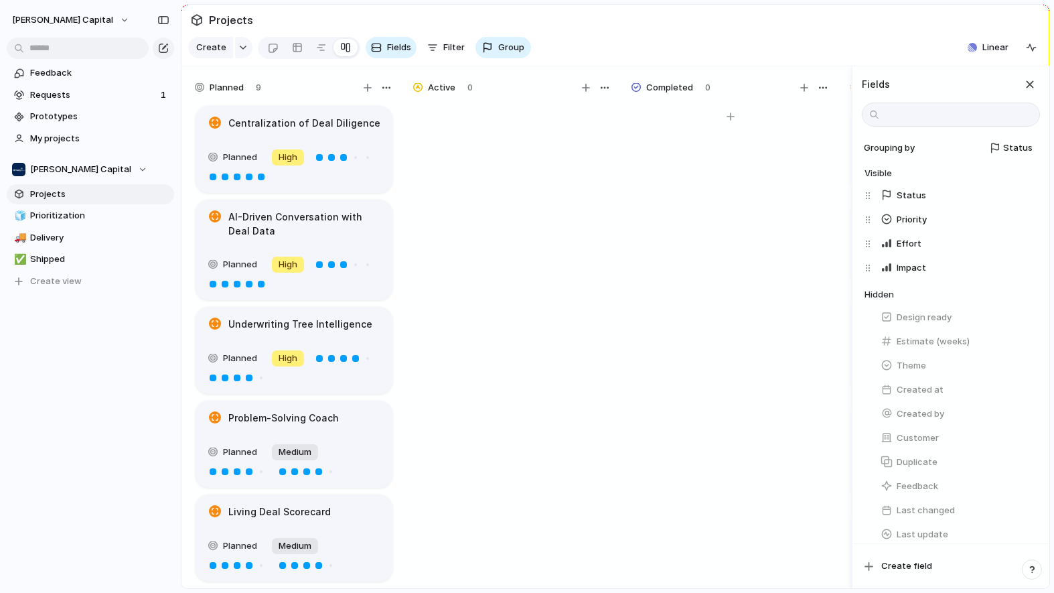
click at [657, 285] on div at bounding box center [730, 352] width 201 height 497
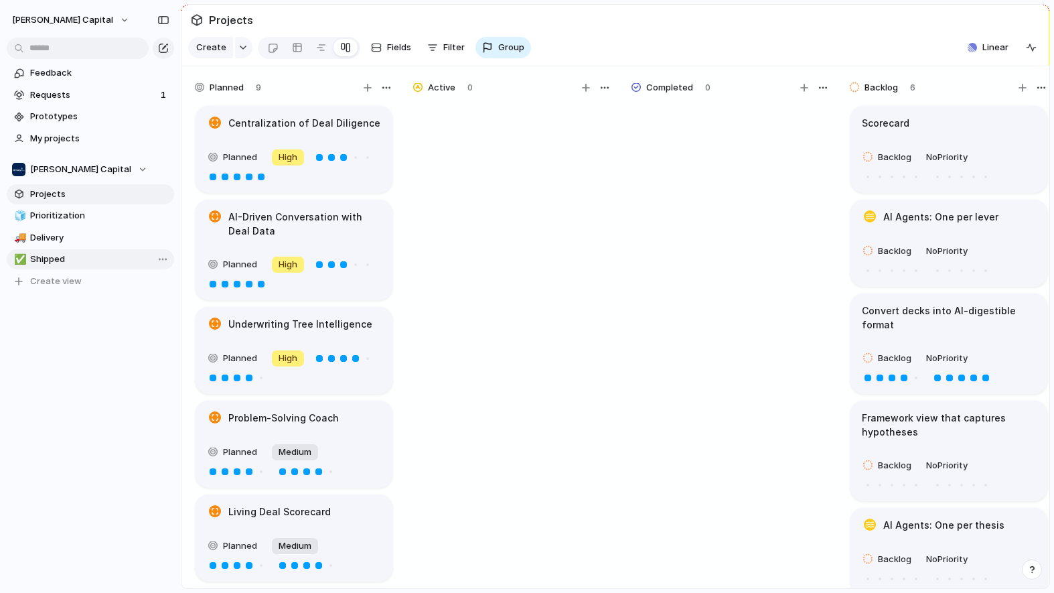
click at [80, 261] on span "Shipped" at bounding box center [99, 258] width 139 height 13
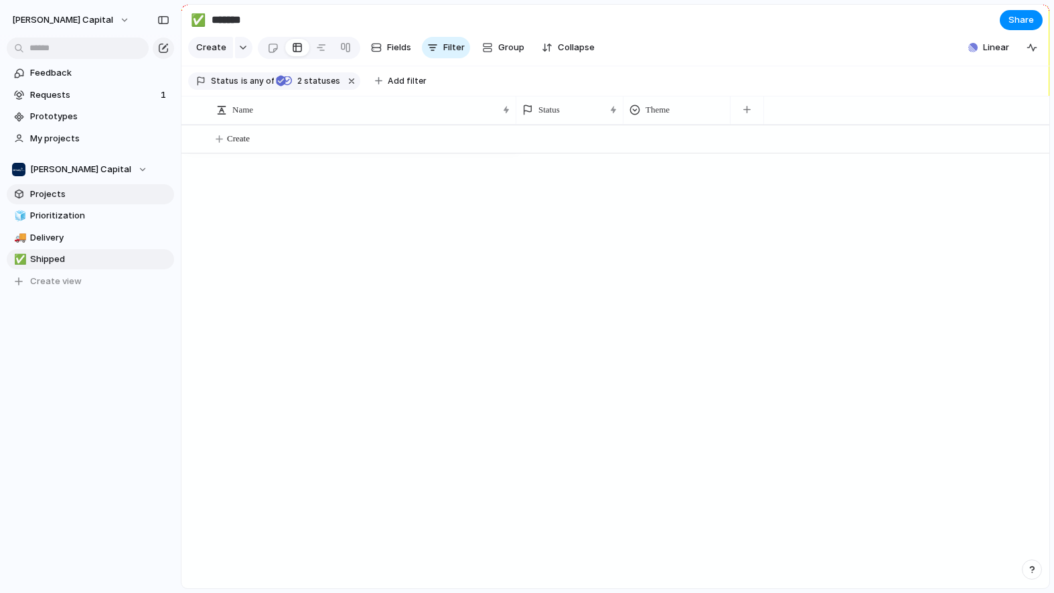
click at [79, 188] on span "Projects" at bounding box center [99, 193] width 139 height 13
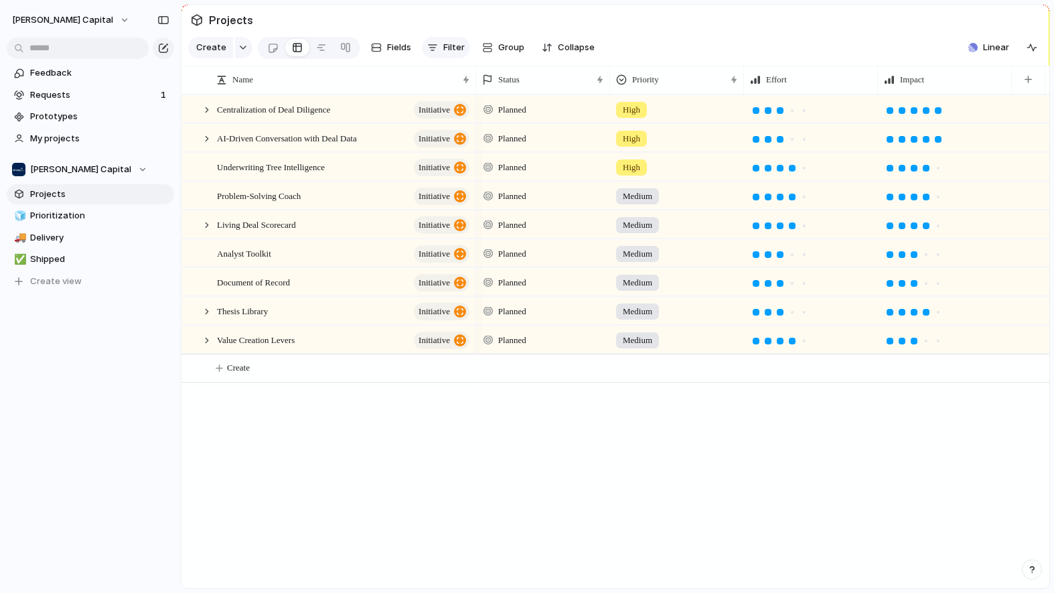
click at [452, 54] on span "Filter" at bounding box center [453, 47] width 21 height 13
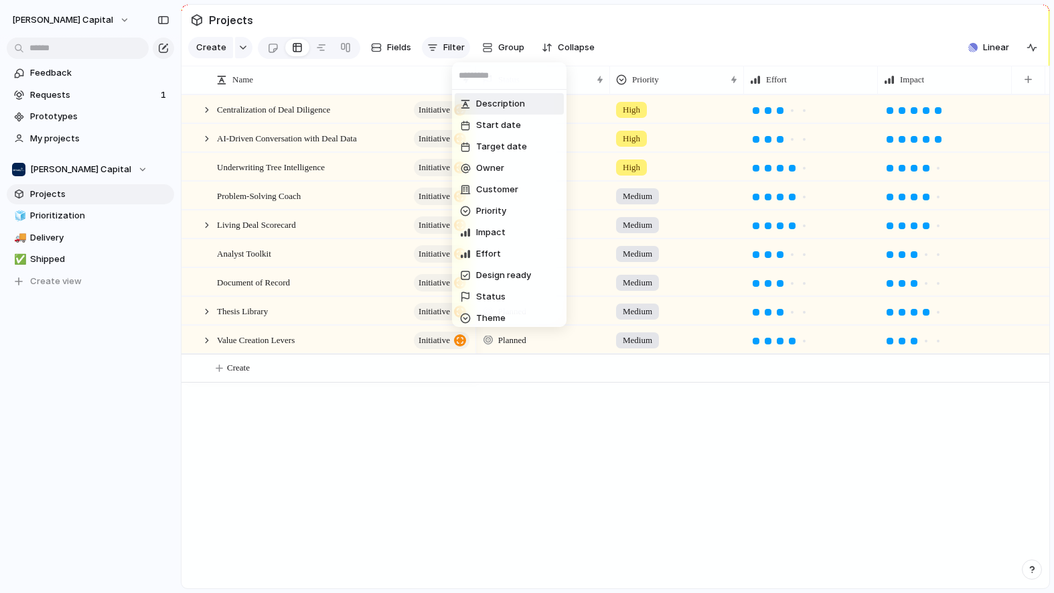
click at [452, 57] on div "Description Start date Target date Owner Customer Priority Impact Effort Design…" at bounding box center [527, 296] width 1054 height 593
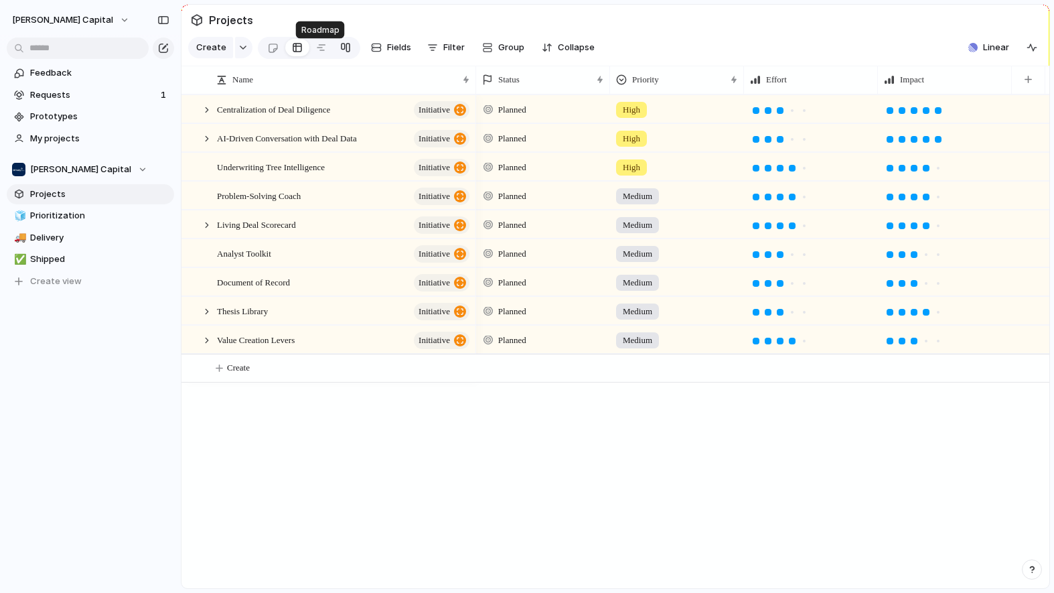
click at [346, 52] on div at bounding box center [345, 47] width 11 height 21
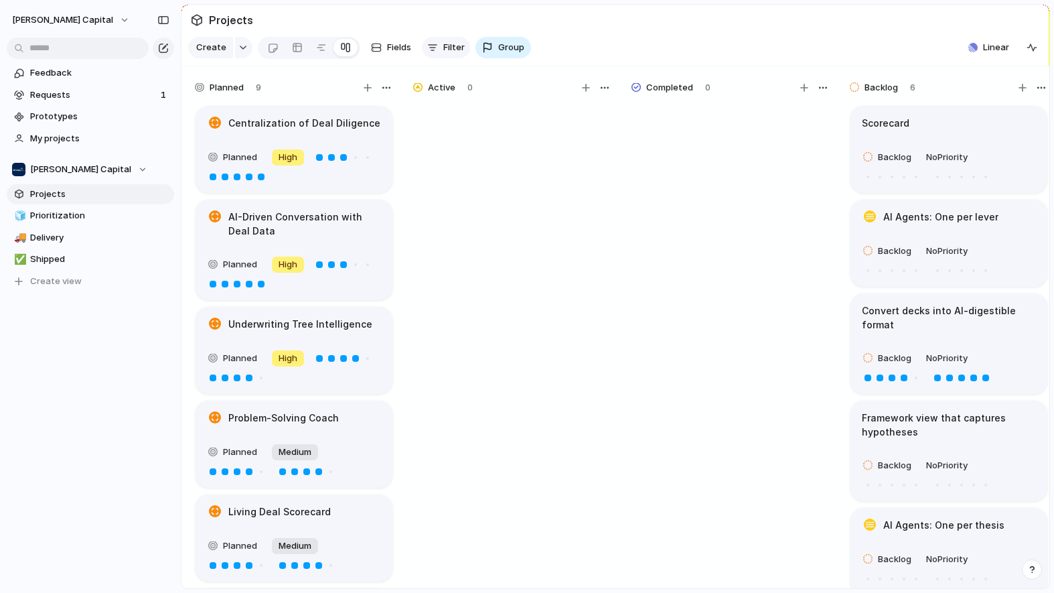
click at [433, 53] on div "button" at bounding box center [432, 47] width 11 height 11
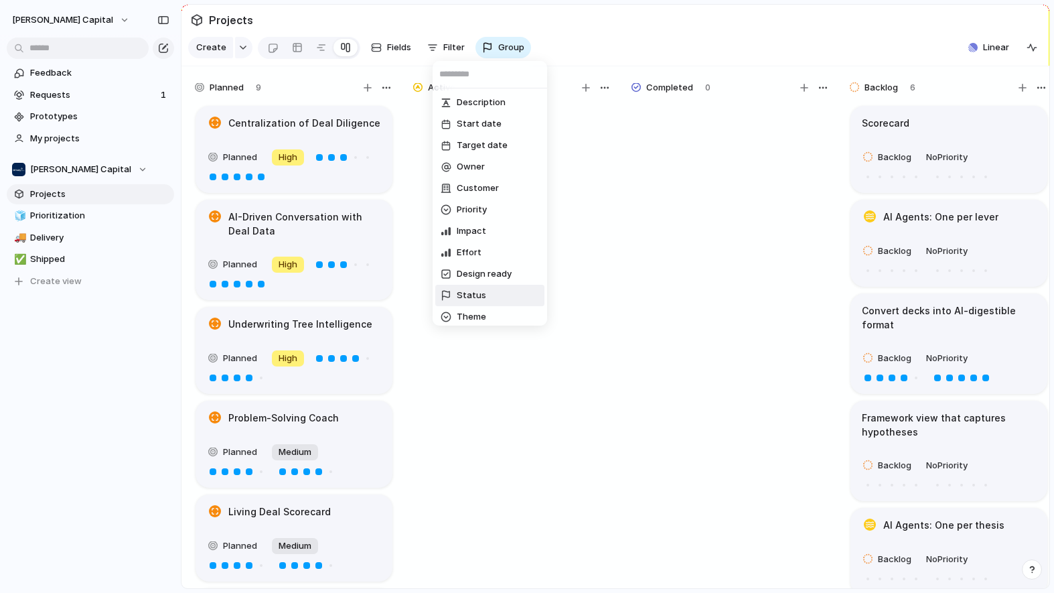
click at [465, 291] on span "Status" at bounding box center [471, 295] width 29 height 13
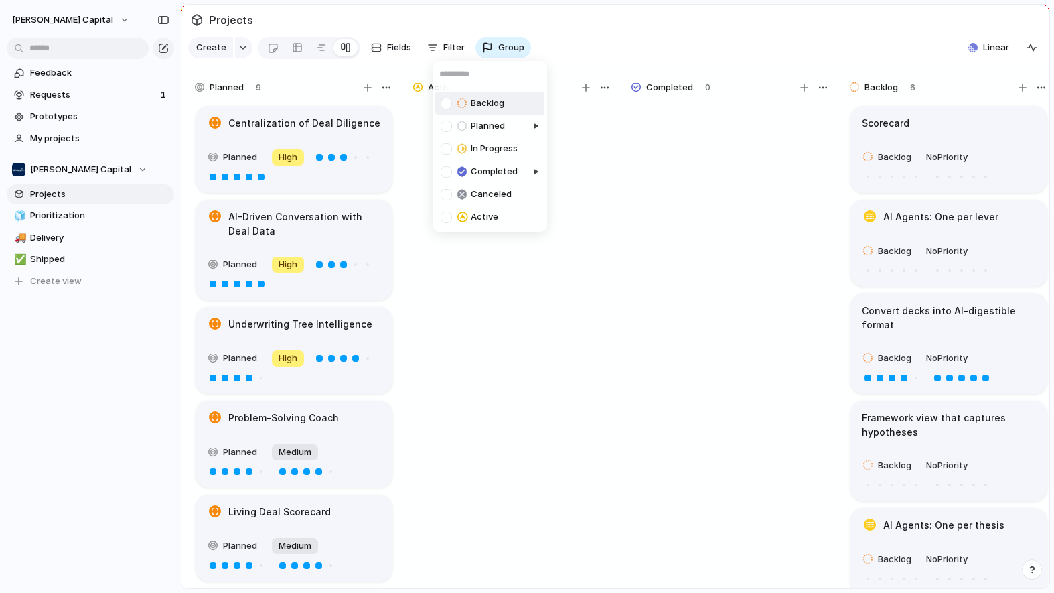
click at [451, 50] on div "Backlog Planned In Progress Completed Canceled Active" at bounding box center [527, 296] width 1054 height 593
click at [441, 58] on button "Filter" at bounding box center [446, 47] width 48 height 21
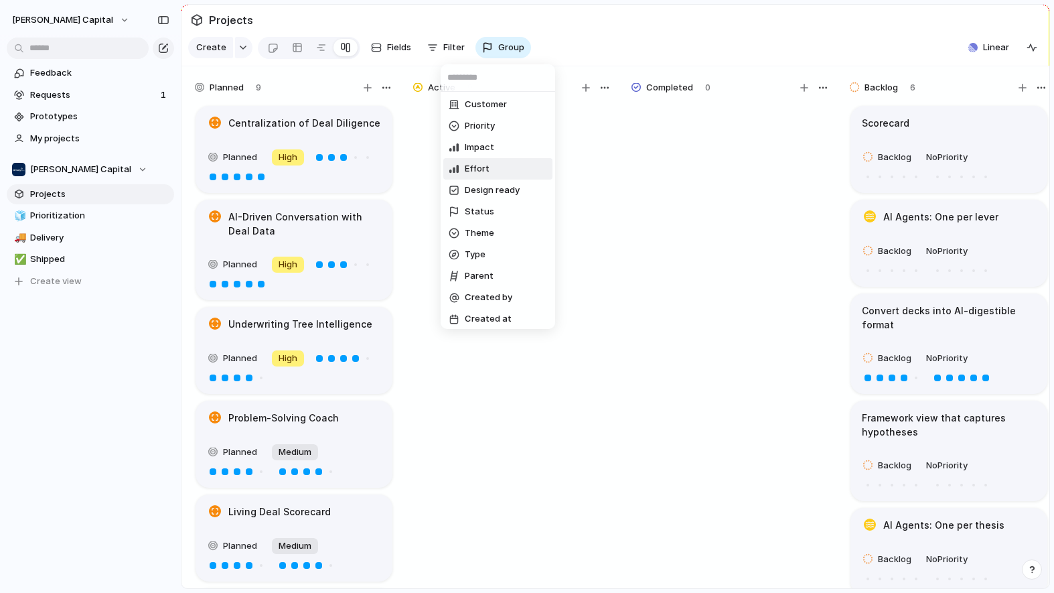
scroll to position [112, 0]
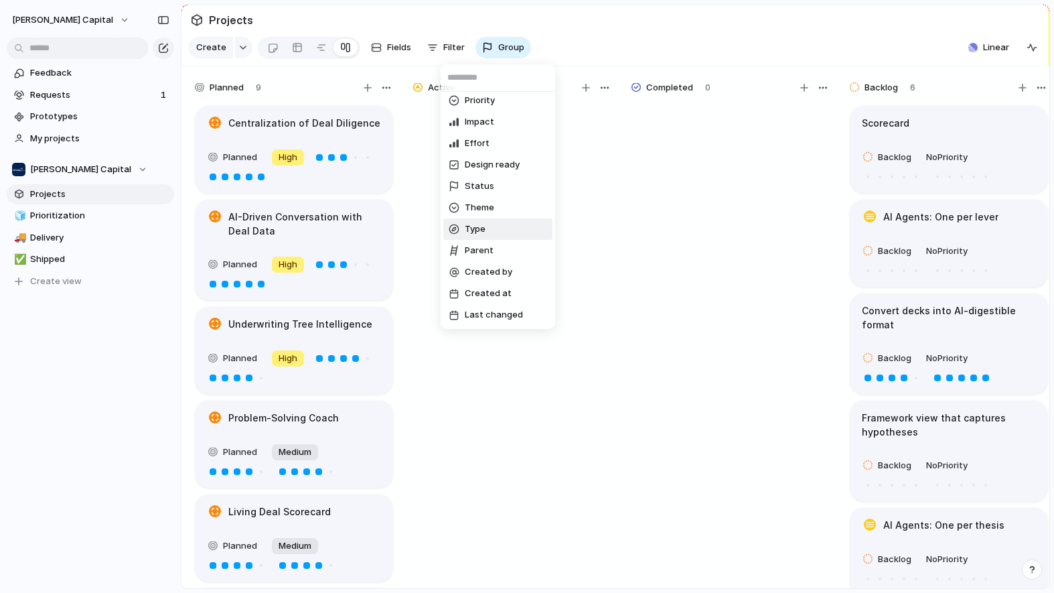
click at [481, 234] on span "Type" at bounding box center [475, 228] width 21 height 13
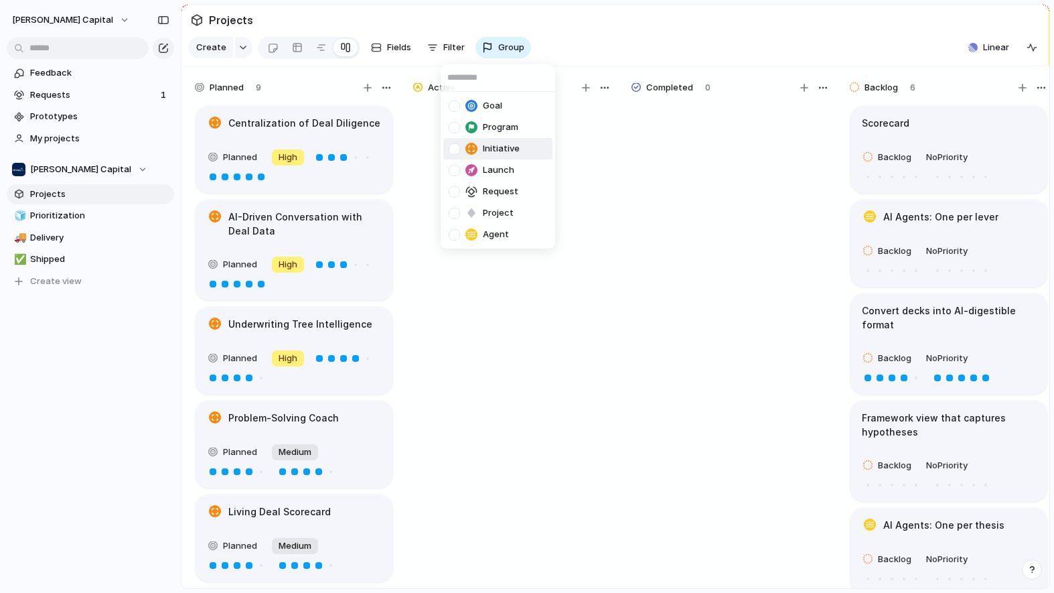
click at [479, 151] on div "Initiative" at bounding box center [484, 148] width 71 height 13
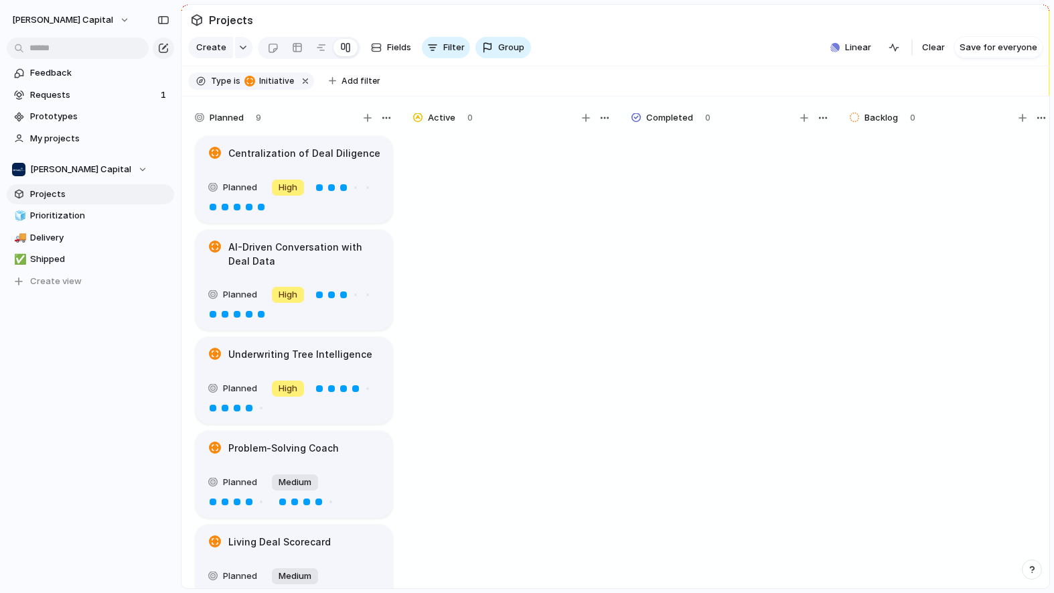
click at [714, 336] on div "Goal Program Initiative Launch Request Project Agent" at bounding box center [527, 296] width 1054 height 593
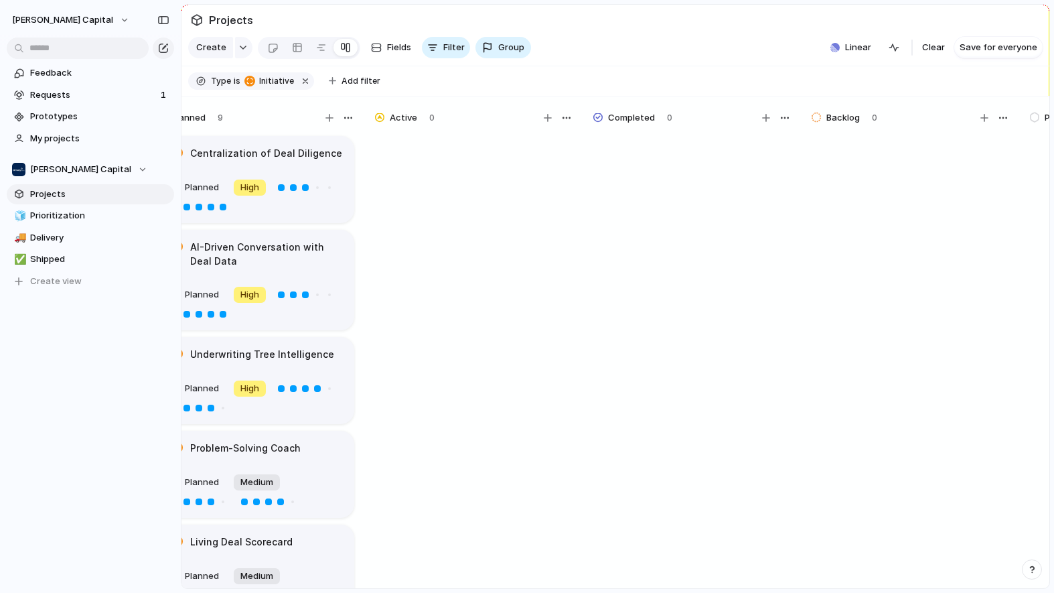
scroll to position [0, 0]
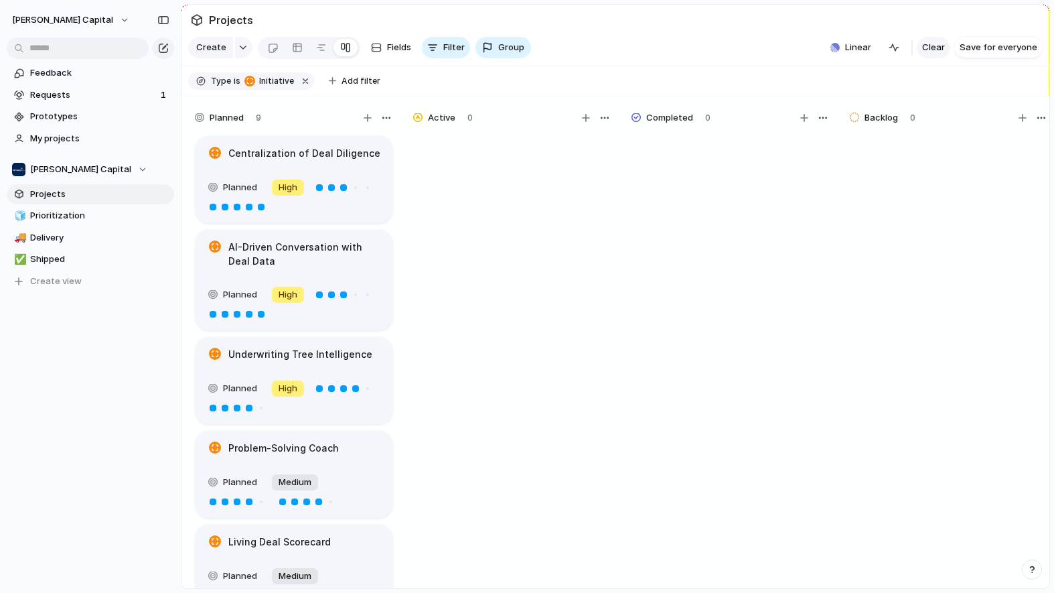
click at [936, 54] on span "Clear" at bounding box center [933, 47] width 23 height 13
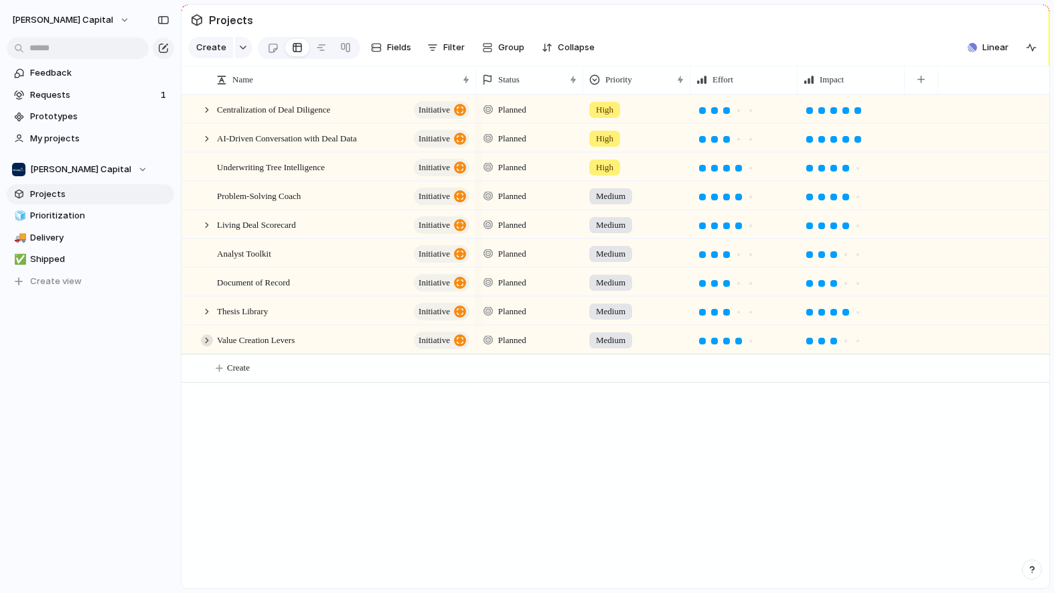
click at [206, 346] on div at bounding box center [207, 340] width 12 height 12
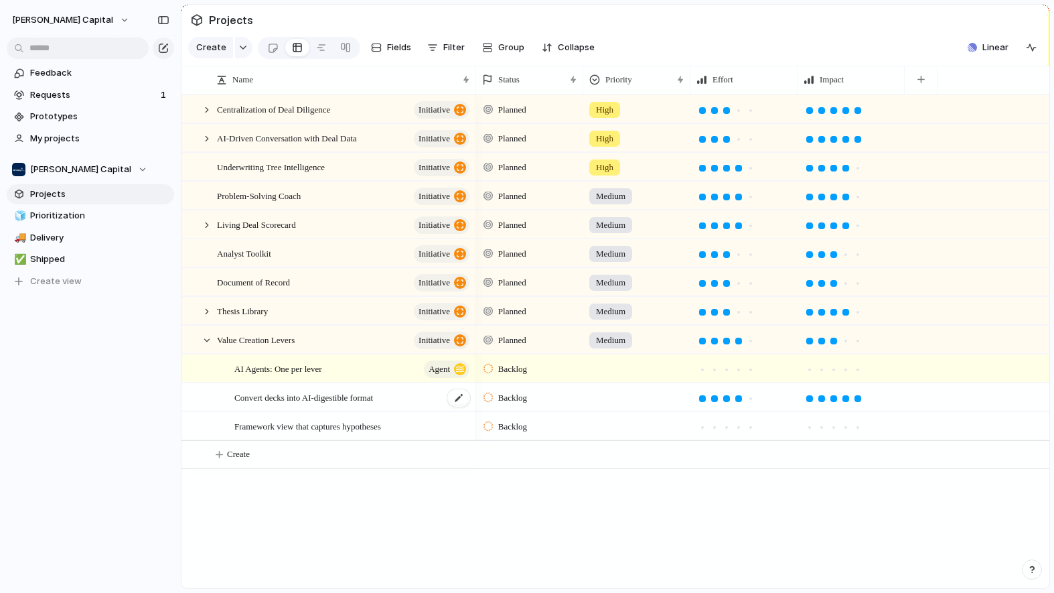
click at [333, 404] on span "Convert decks into AI-digestible format" at bounding box center [303, 396] width 139 height 15
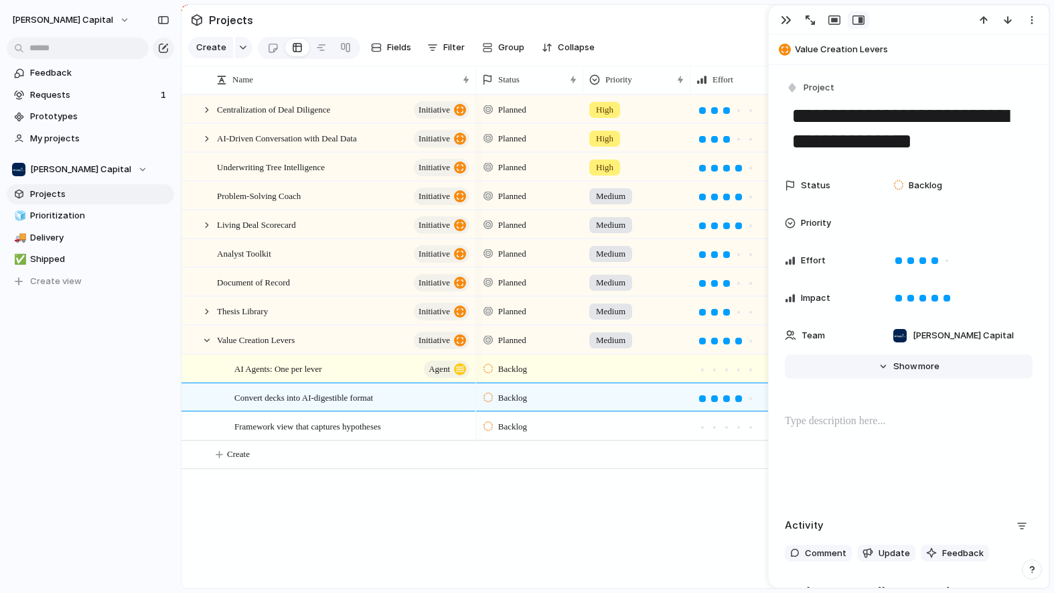
click at [882, 373] on button "Hide Show more" at bounding box center [909, 366] width 248 height 24
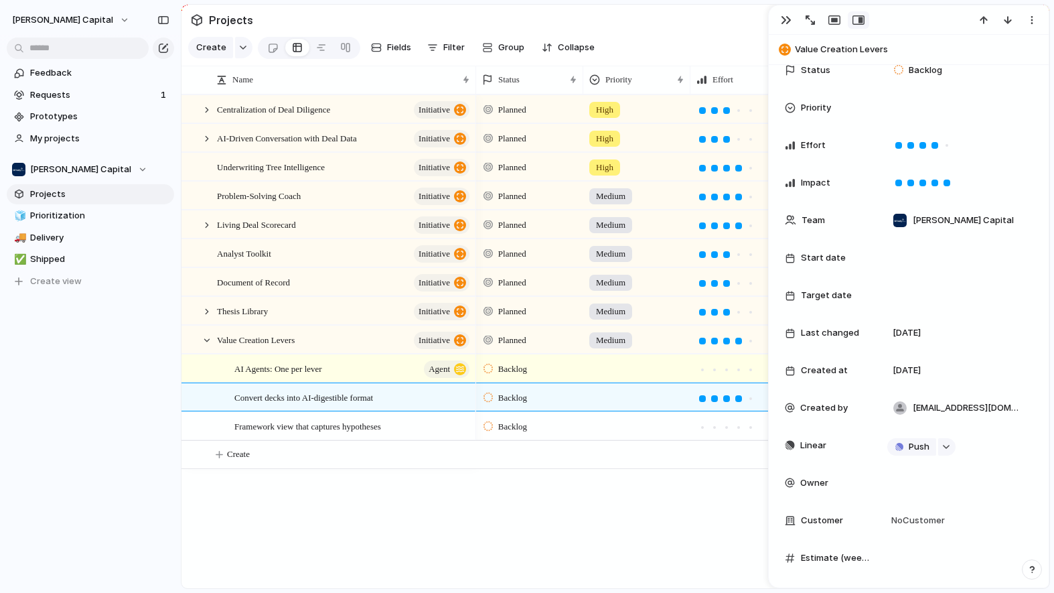
scroll to position [114, 0]
click at [912, 453] on span "Push" at bounding box center [919, 447] width 21 height 13
click at [910, 466] on li "Project" at bounding box center [914, 473] width 76 height 21
click at [344, 433] on span "Framework view that captures hypotheses" at bounding box center [307, 425] width 147 height 15
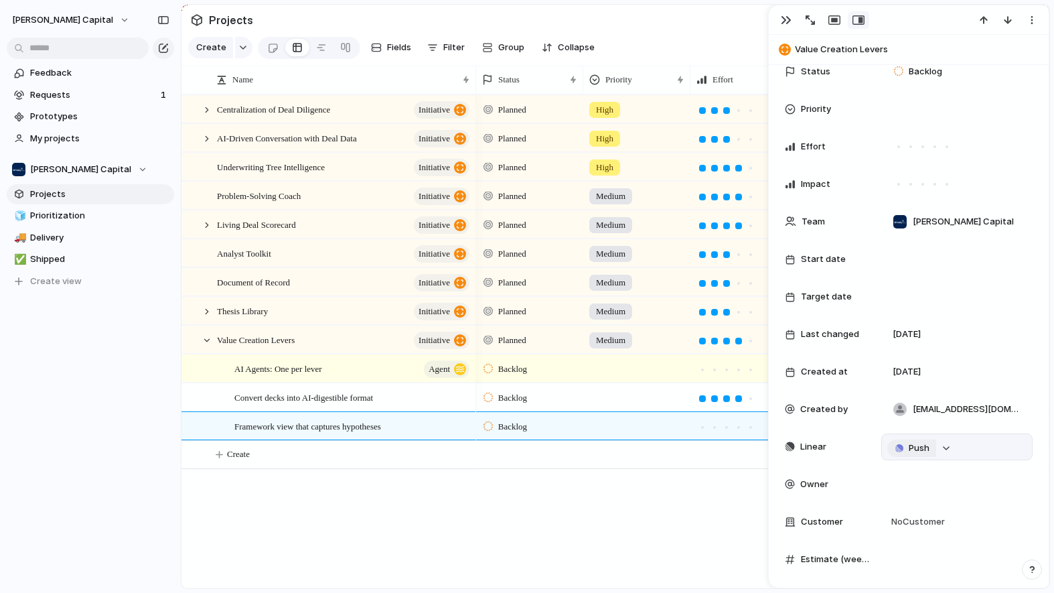
scroll to position [127, 0]
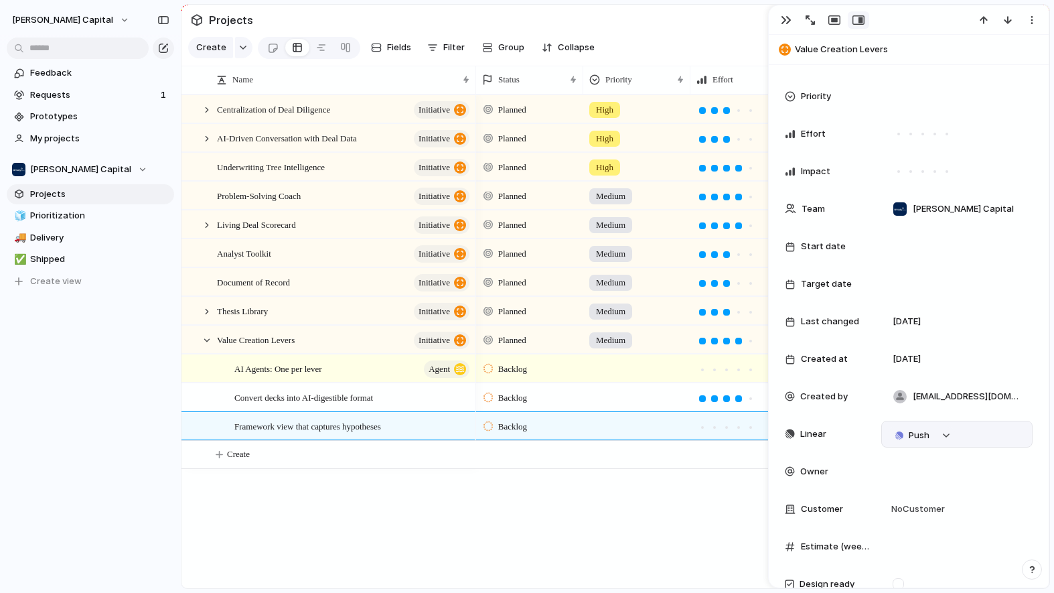
click at [904, 445] on div "Push" at bounding box center [956, 434] width 151 height 27
click at [915, 436] on span "Push" at bounding box center [919, 435] width 21 height 13
click at [885, 462] on span "Project" at bounding box center [896, 460] width 31 height 13
click at [364, 374] on div "AI Agents: One per lever Agent" at bounding box center [352, 368] width 237 height 27
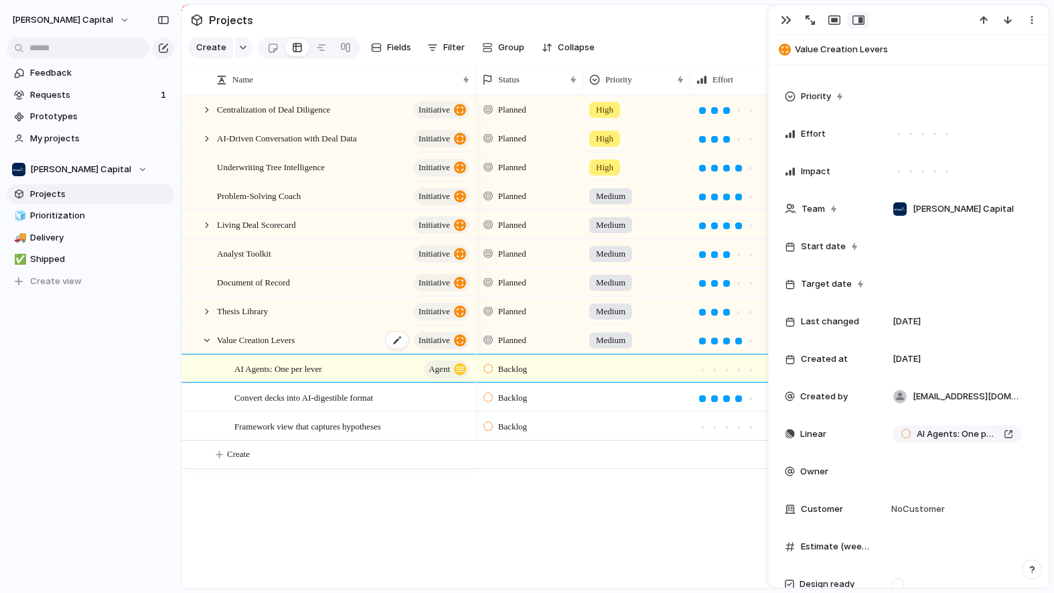
click at [327, 354] on div "Value Creation Levers initiative" at bounding box center [344, 339] width 254 height 27
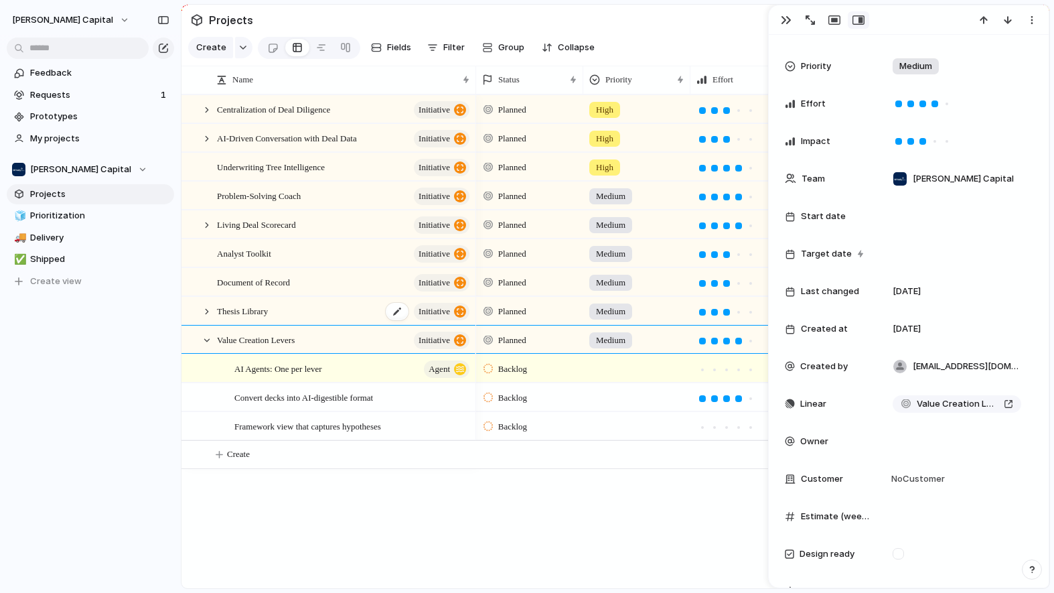
click at [321, 324] on div "Thesis Library initiative" at bounding box center [344, 310] width 254 height 27
click at [202, 317] on div at bounding box center [207, 311] width 12 height 12
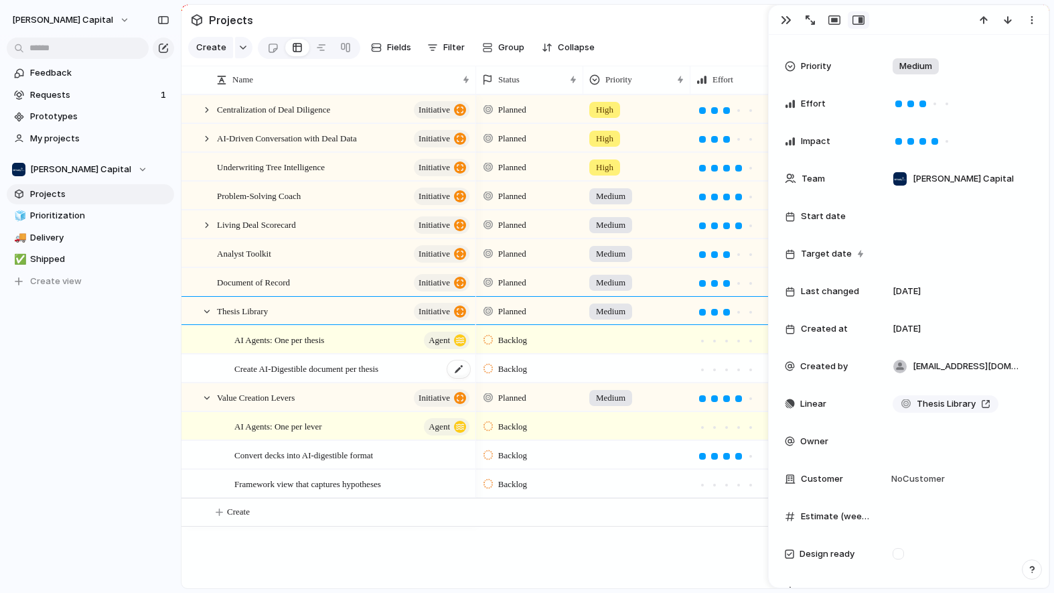
click at [287, 376] on span "Create AI-Digestible document per thesis" at bounding box center [306, 367] width 144 height 15
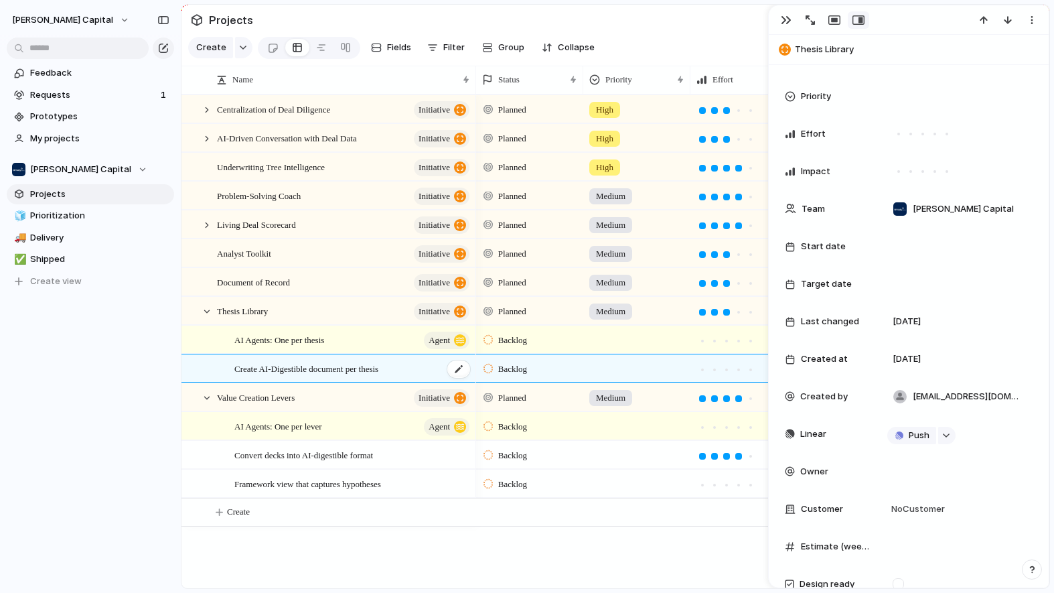
scroll to position [127, 0]
click at [902, 431] on button "Push" at bounding box center [911, 435] width 49 height 17
click at [893, 459] on span "Project" at bounding box center [896, 460] width 31 height 13
click at [347, 345] on div "AI Agents: One per thesis Agent" at bounding box center [352, 339] width 237 height 27
type textarea "**********"
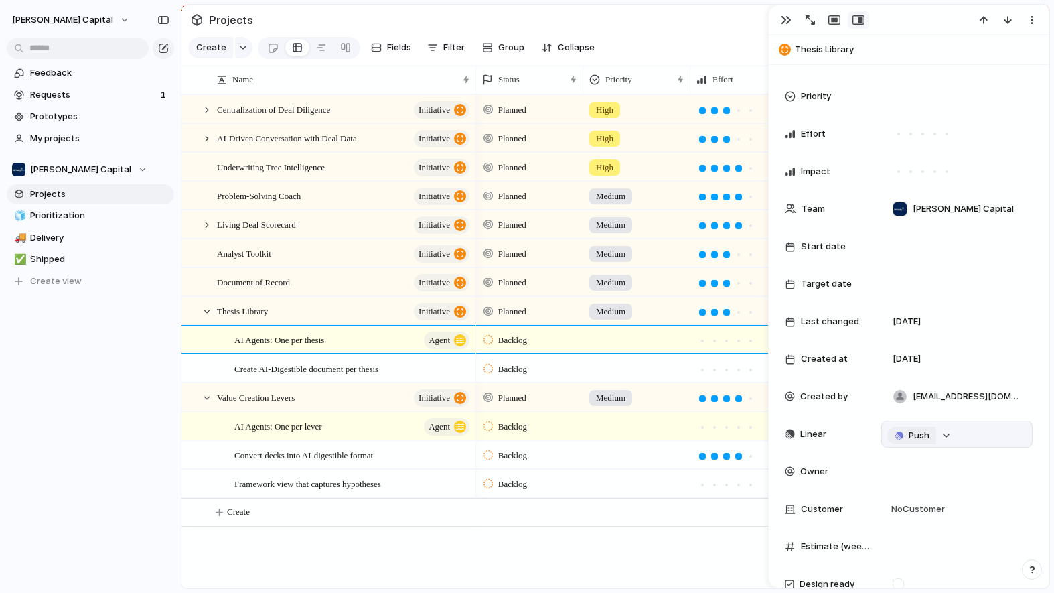
click at [917, 436] on span "Push" at bounding box center [919, 435] width 21 height 13
click at [905, 459] on span "Project" at bounding box center [896, 460] width 31 height 13
click at [616, 542] on div "Planned High Planned High Planned High Planned Medium Planned Medium Planned Me…" at bounding box center [762, 341] width 573 height 494
click at [785, 21] on div "button" at bounding box center [786, 20] width 11 height 11
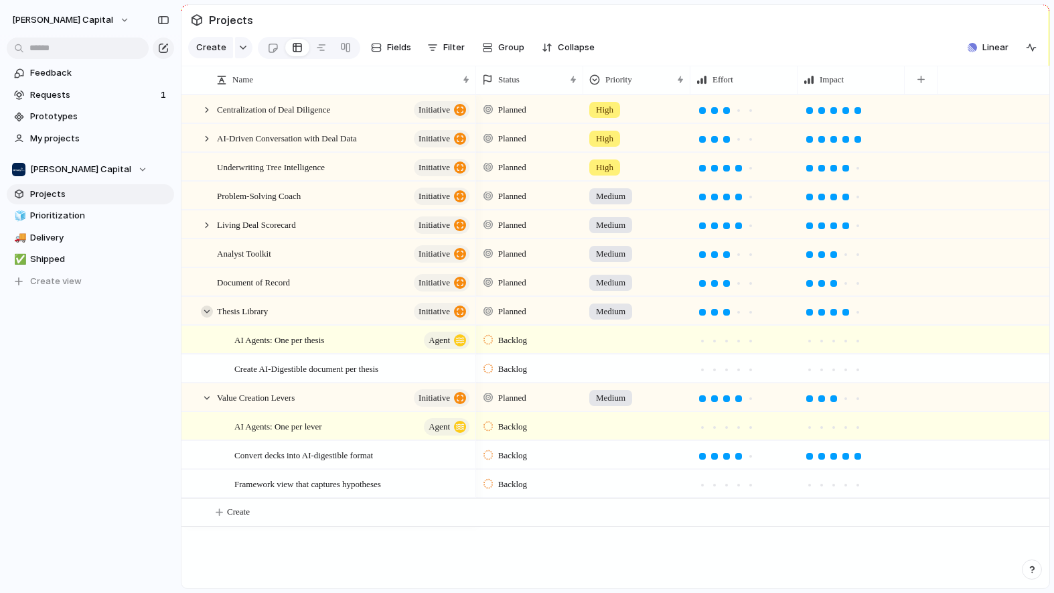
click at [206, 317] on div at bounding box center [207, 311] width 12 height 12
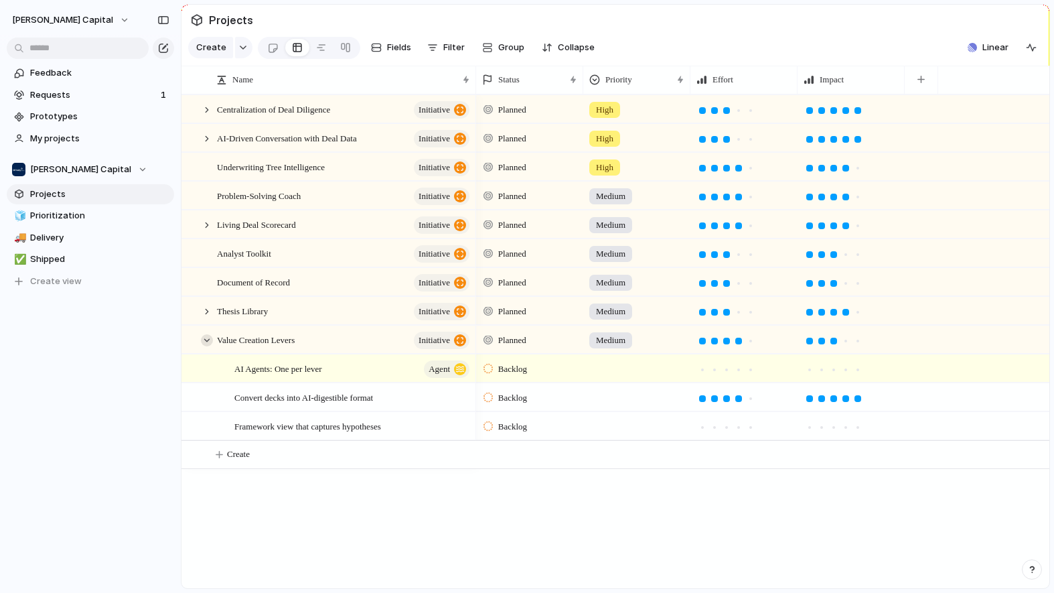
click at [208, 346] on div at bounding box center [207, 340] width 12 height 12
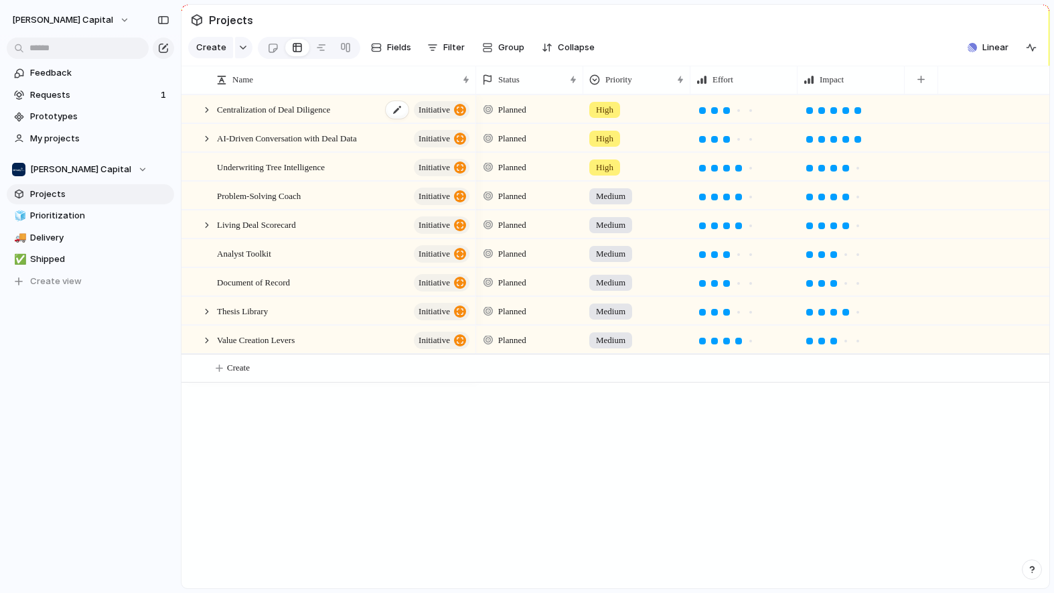
click at [305, 117] on span "Centralization of Deal Diligence" at bounding box center [273, 108] width 113 height 15
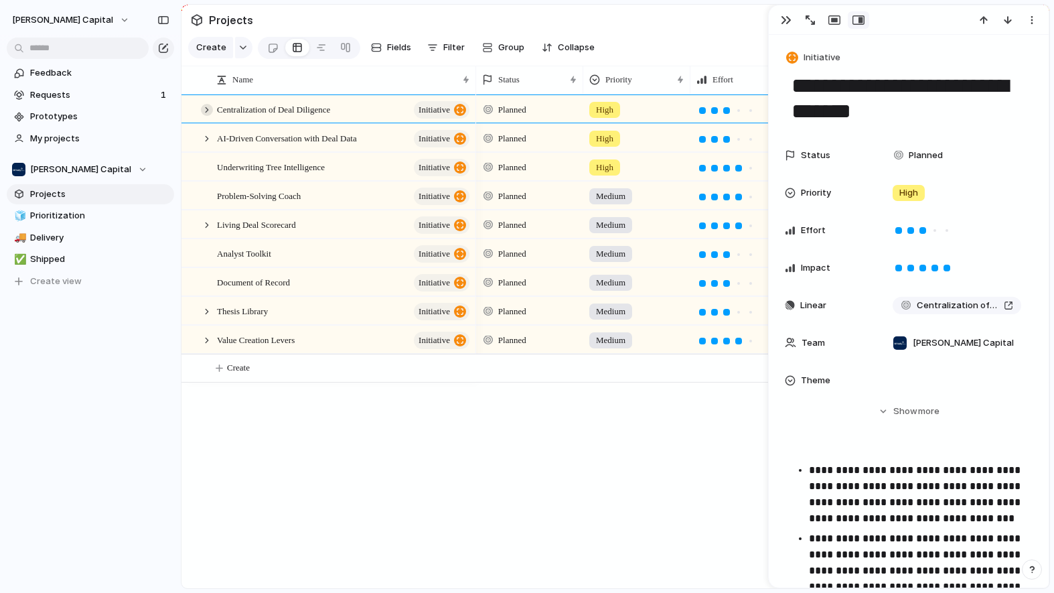
click at [209, 116] on div at bounding box center [207, 110] width 12 height 12
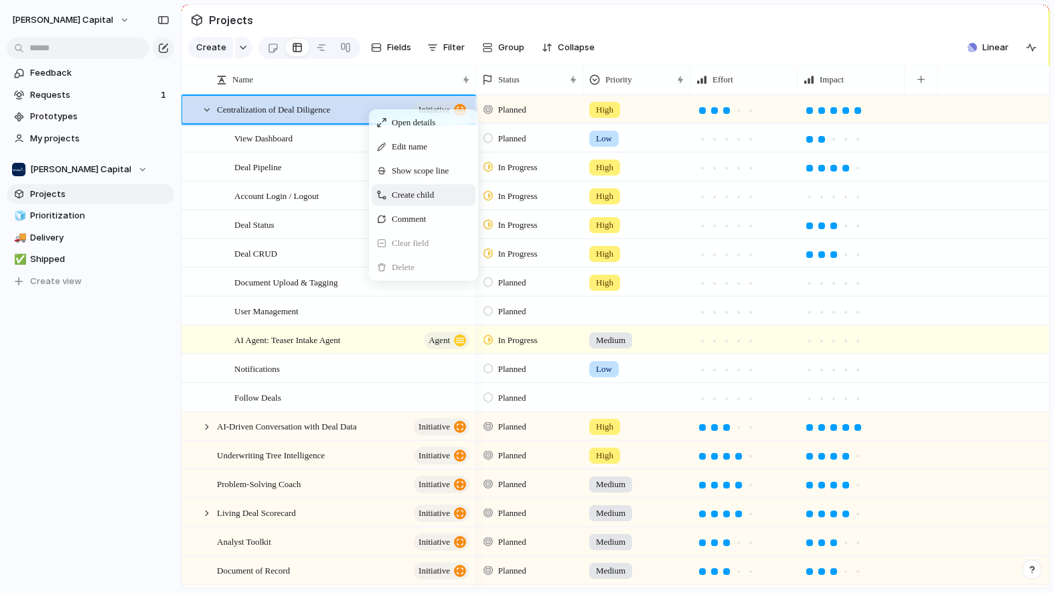
click at [412, 202] on span "Create child" at bounding box center [413, 194] width 42 height 13
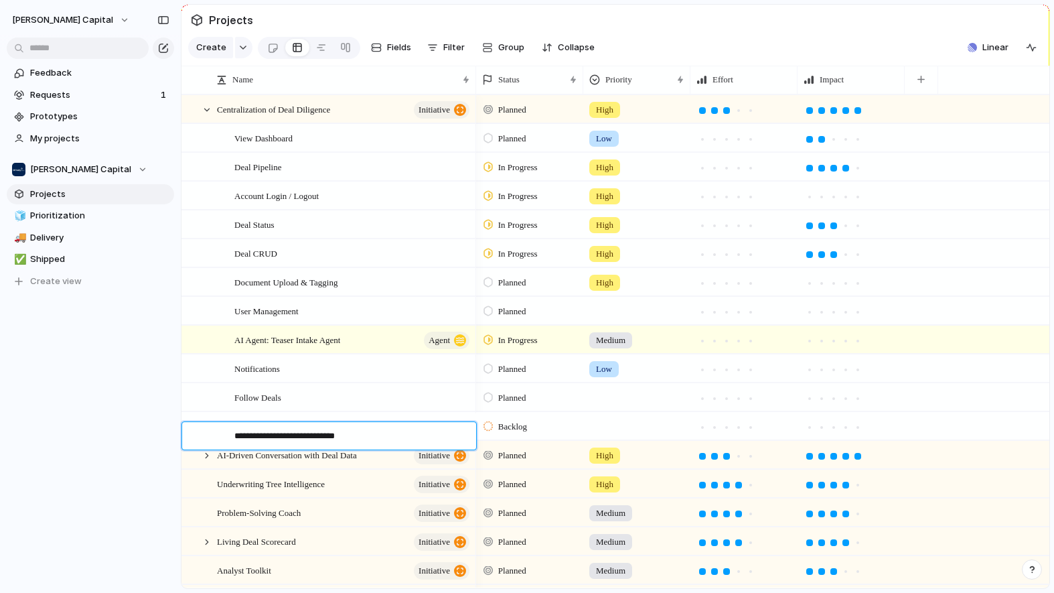
type textarea "**********"
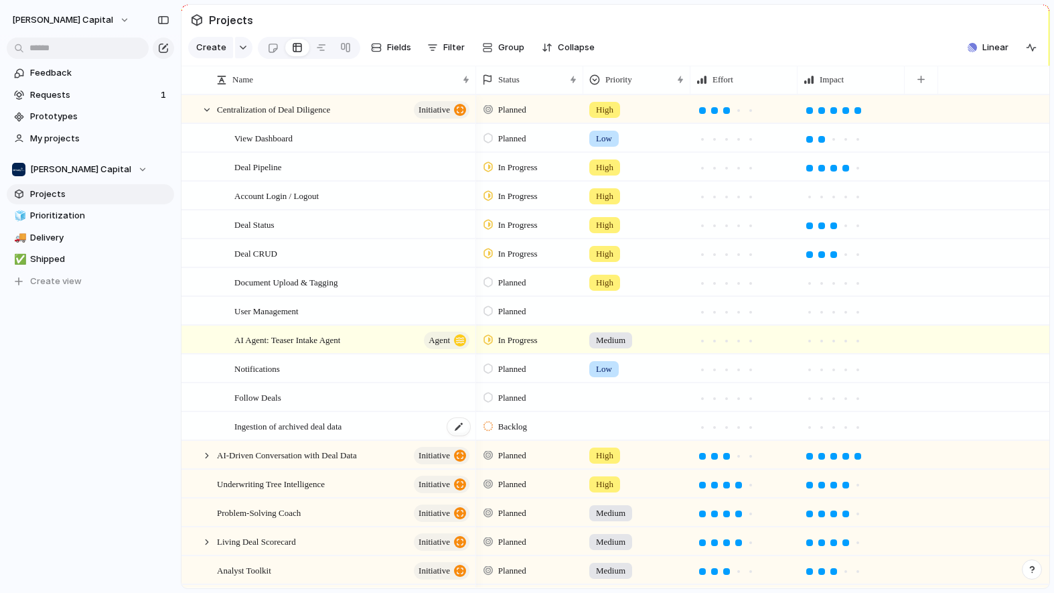
click at [366, 437] on div "Ingestion of archived deal data" at bounding box center [352, 425] width 237 height 27
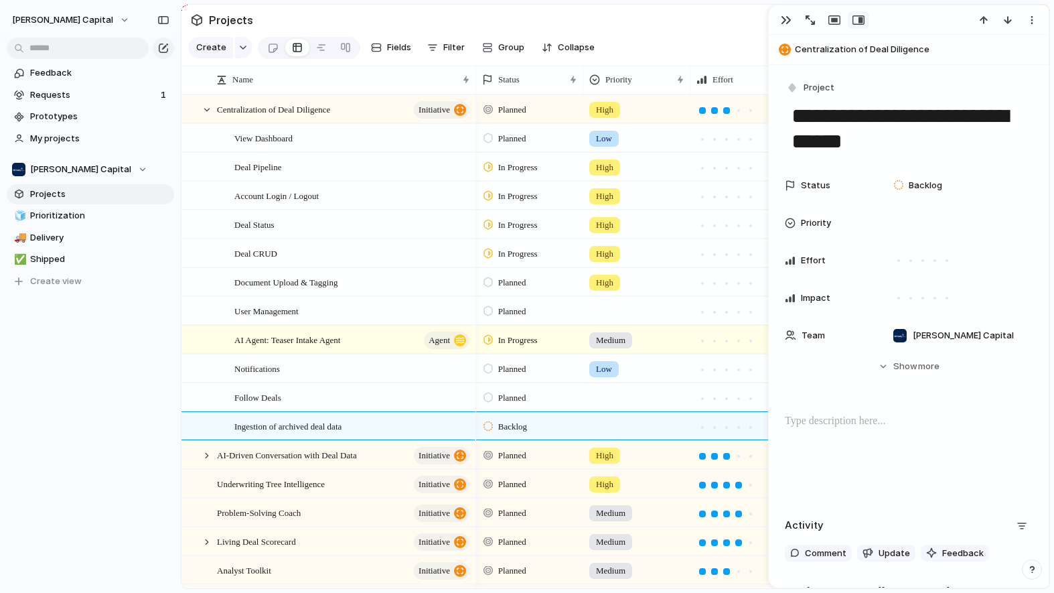
click at [810, 438] on div at bounding box center [909, 456] width 248 height 86
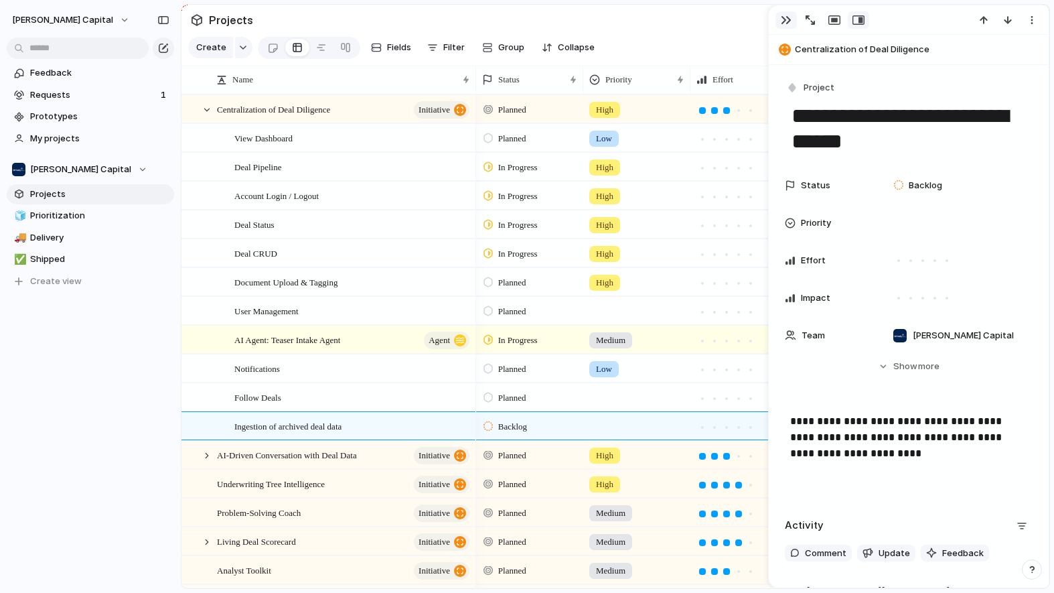
click at [783, 15] on div "button" at bounding box center [786, 20] width 11 height 11
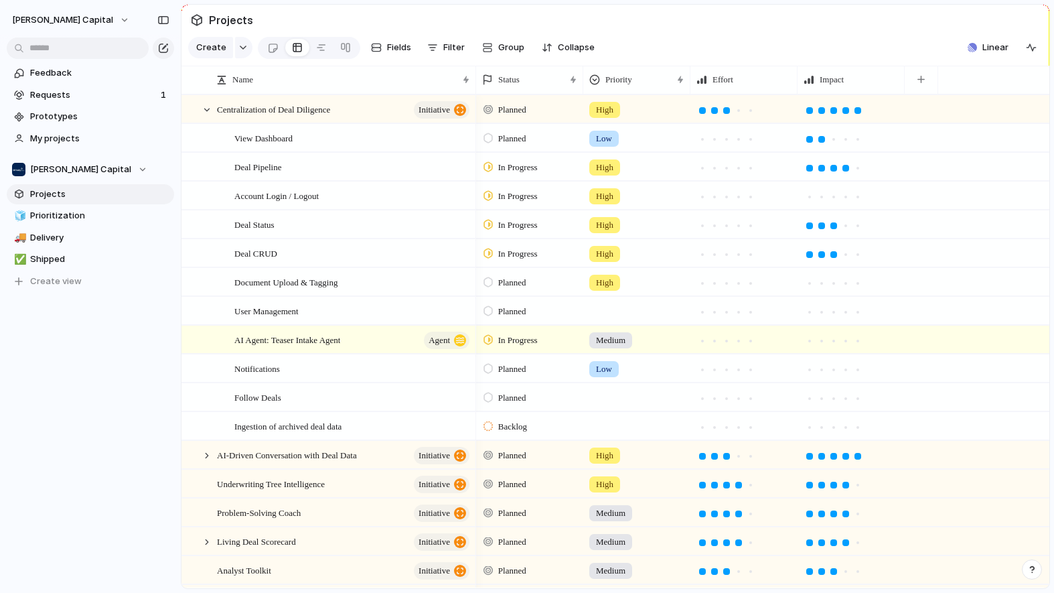
click at [560, 436] on div "Backlog" at bounding box center [530, 423] width 106 height 23
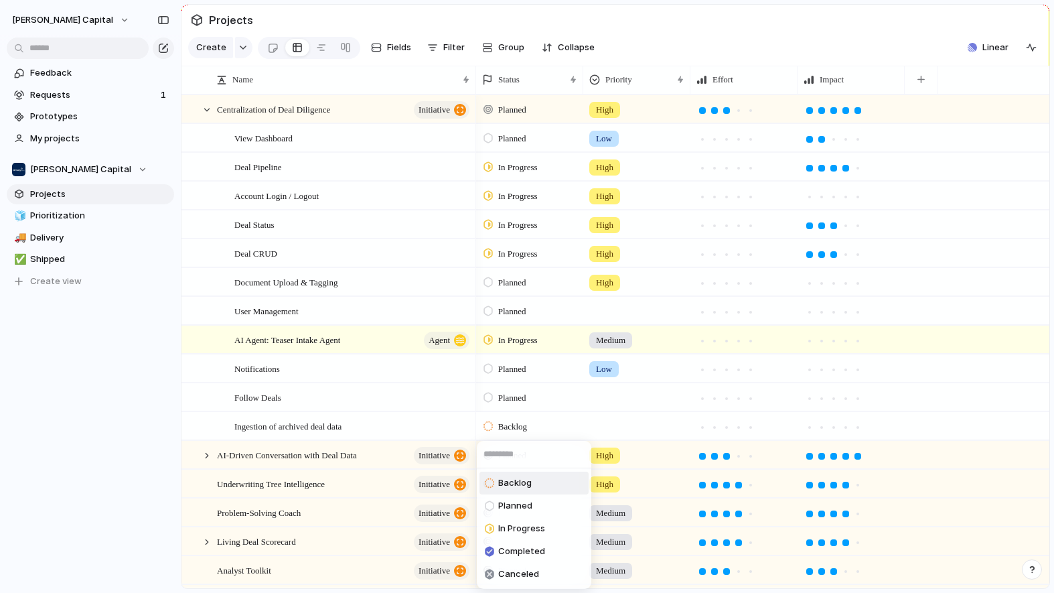
click at [721, 435] on div "Backlog Planned In Progress Completed Canceled" at bounding box center [527, 296] width 1054 height 593
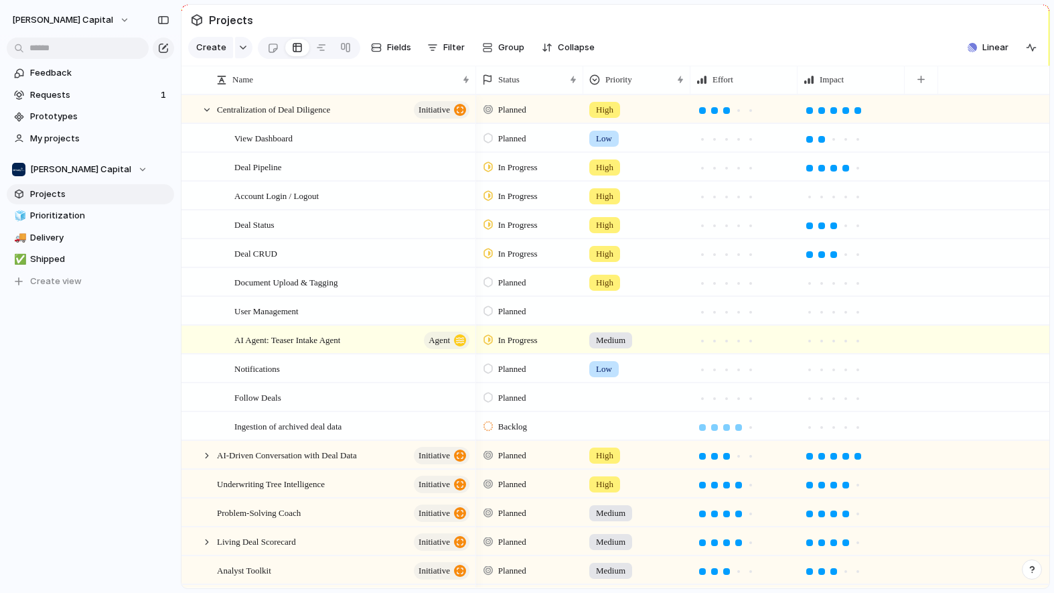
click at [741, 431] on div at bounding box center [738, 427] width 7 height 7
click at [844, 431] on div at bounding box center [845, 427] width 7 height 7
click at [714, 402] on div at bounding box center [714, 398] width 7 height 7
click at [825, 404] on div at bounding box center [822, 398] width 12 height 12
click at [716, 373] on div at bounding box center [714, 369] width 7 height 7
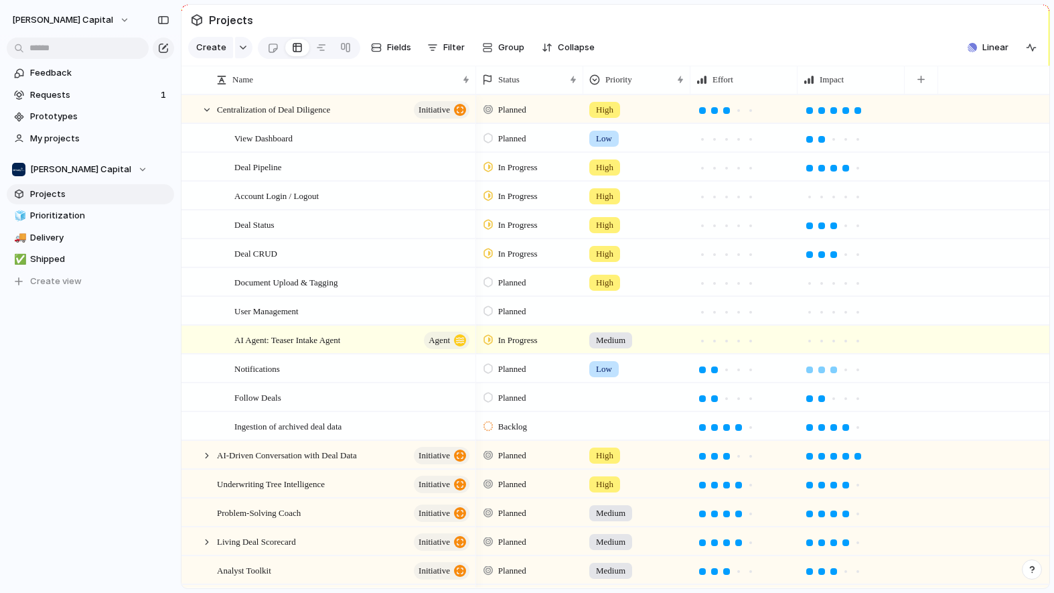
click at [837, 376] on div at bounding box center [834, 370] width 12 height 12
click at [702, 344] on div at bounding box center [702, 340] width 7 height 7
click at [835, 344] on div at bounding box center [833, 340] width 7 height 7
click at [724, 315] on div at bounding box center [726, 312] width 7 height 7
click at [848, 315] on div at bounding box center [845, 312] width 7 height 7
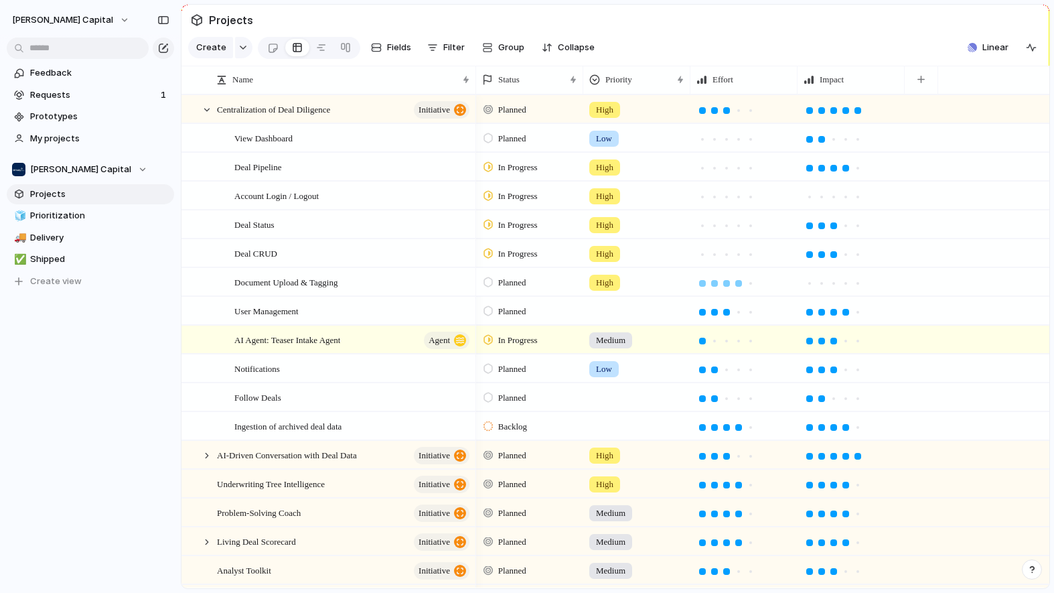
click at [739, 289] on div at bounding box center [739, 283] width 12 height 12
click at [860, 287] on div at bounding box center [857, 283] width 7 height 7
click at [718, 260] on div at bounding box center [714, 254] width 12 height 12
click at [714, 229] on div at bounding box center [714, 225] width 7 height 7
click at [715, 200] on div at bounding box center [714, 197] width 7 height 7
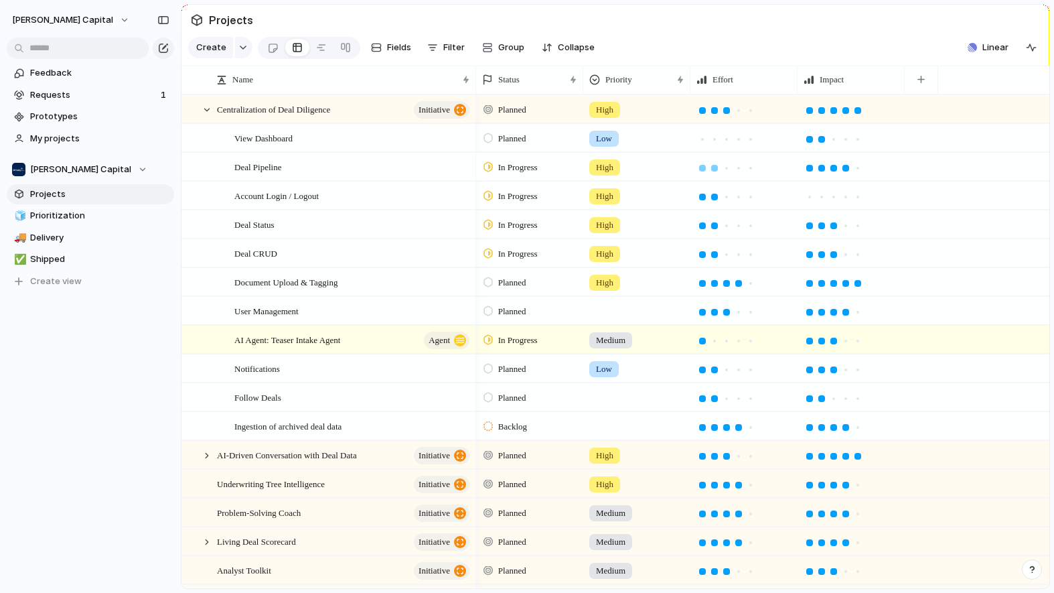
click at [716, 171] on div at bounding box center [714, 168] width 7 height 7
click at [717, 145] on div at bounding box center [714, 139] width 12 height 12
click at [856, 200] on div at bounding box center [857, 197] width 7 height 7
click at [621, 319] on div at bounding box center [637, 308] width 106 height 22
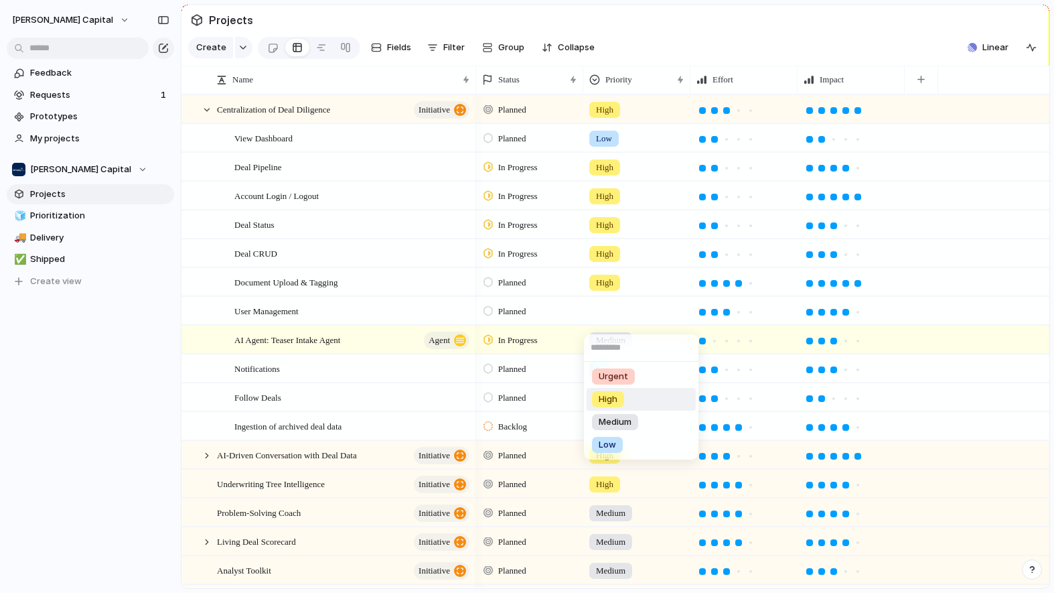
click at [615, 400] on span "High" at bounding box center [608, 398] width 19 height 13
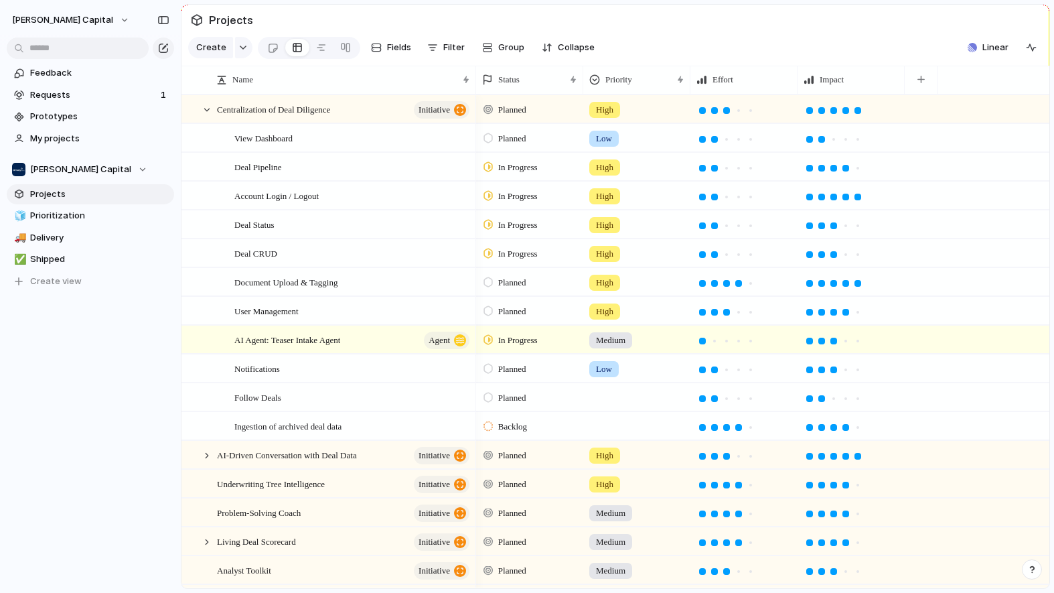
click at [597, 404] on div at bounding box center [637, 395] width 106 height 22
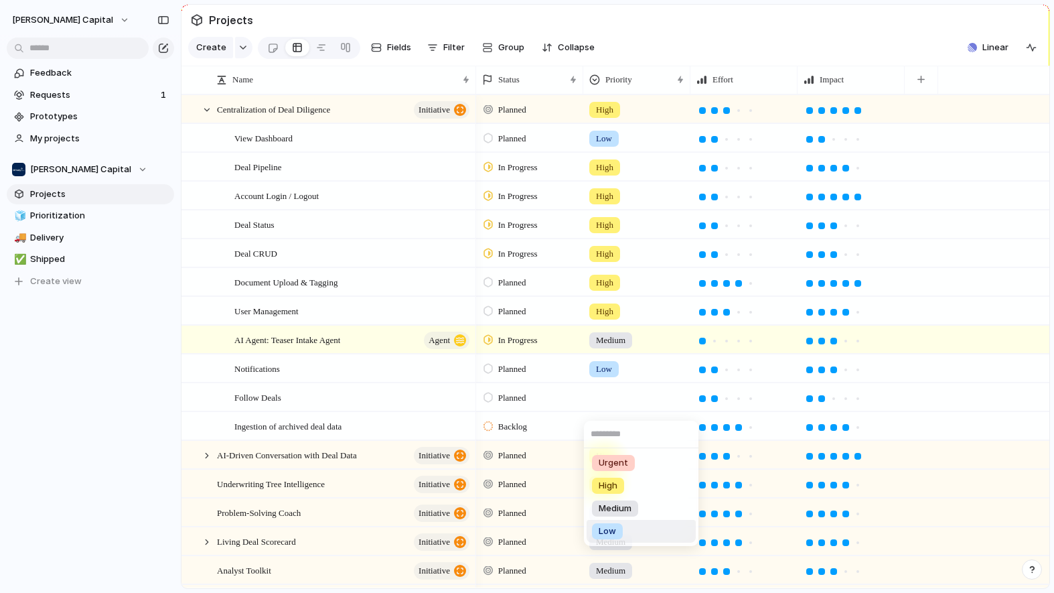
click at [605, 530] on span "Low" at bounding box center [607, 530] width 17 height 13
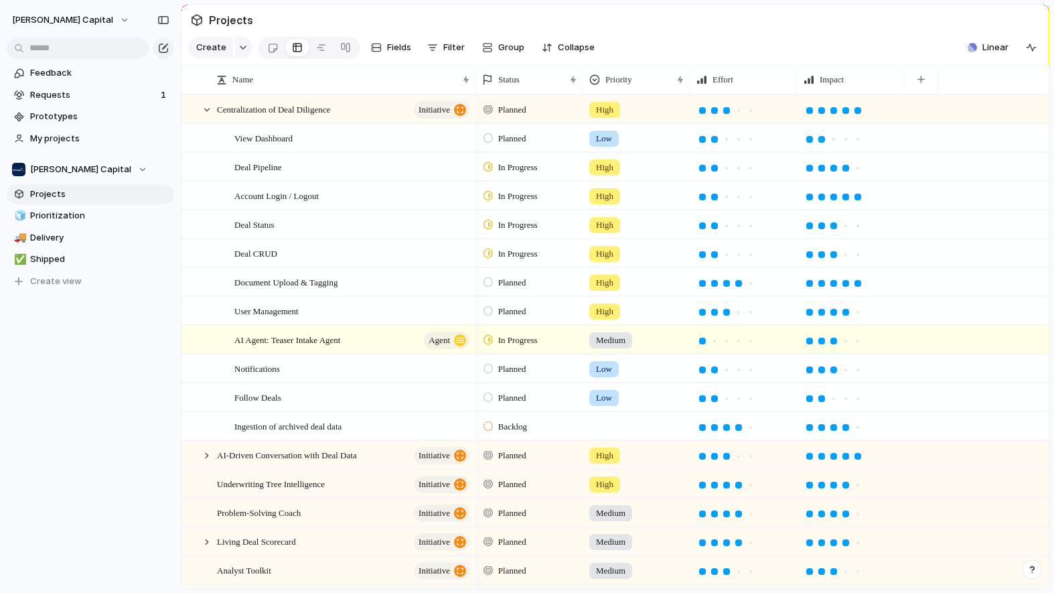
click at [618, 430] on div at bounding box center [637, 423] width 106 height 22
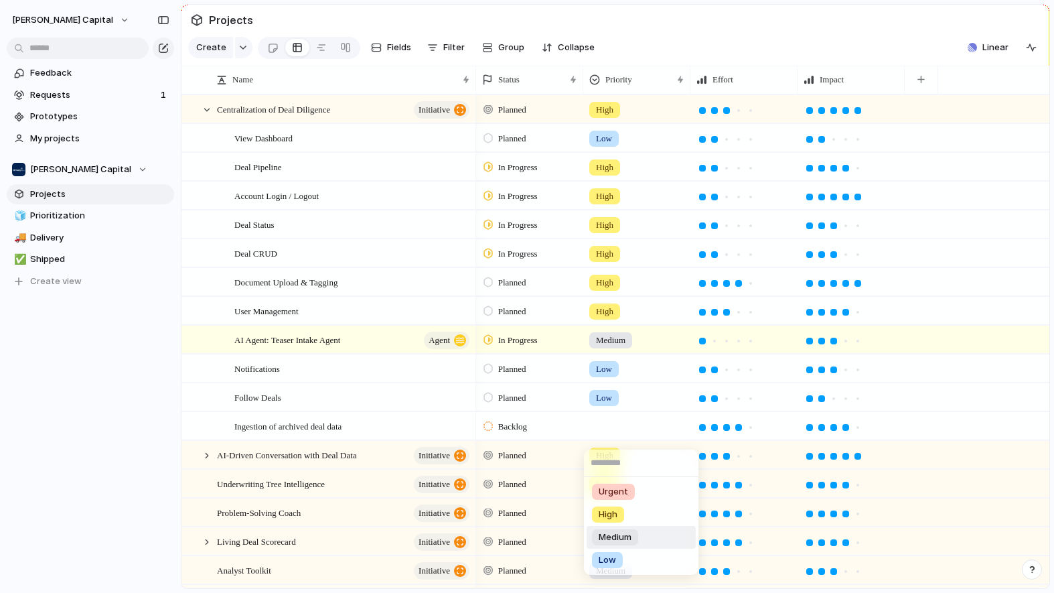
click at [619, 534] on span "Medium" at bounding box center [615, 536] width 33 height 13
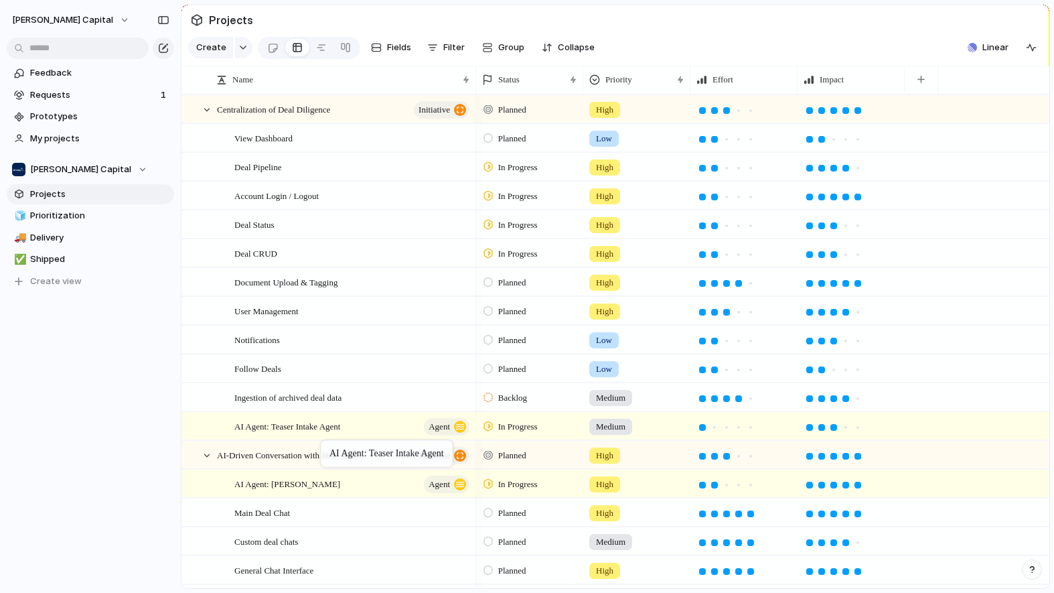
drag, startPoint x: 333, startPoint y: 346, endPoint x: 327, endPoint y: 443, distance: 96.6
click at [205, 461] on div at bounding box center [207, 455] width 12 height 12
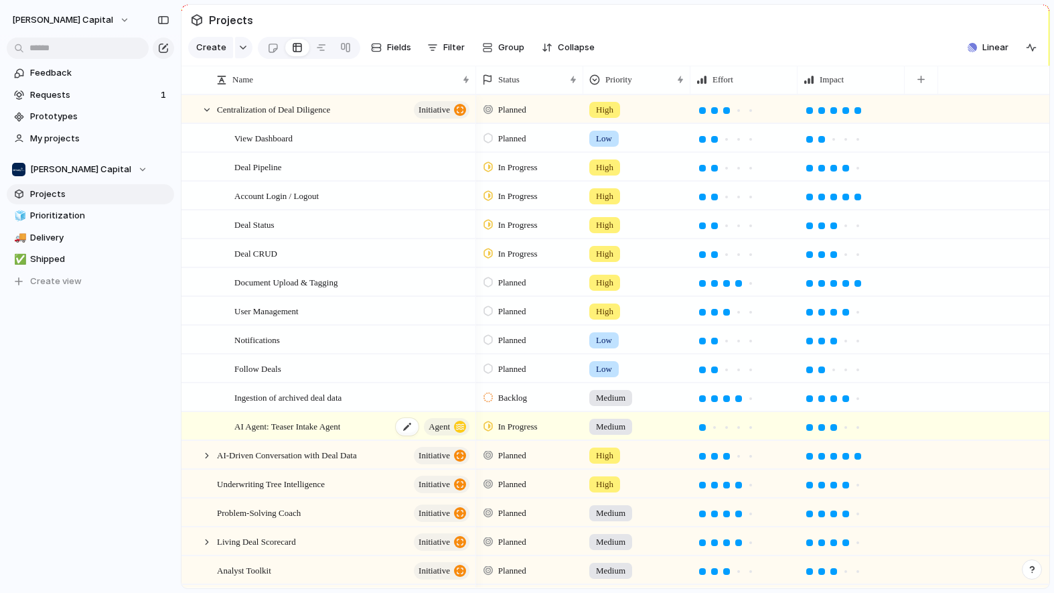
scroll to position [122, 0]
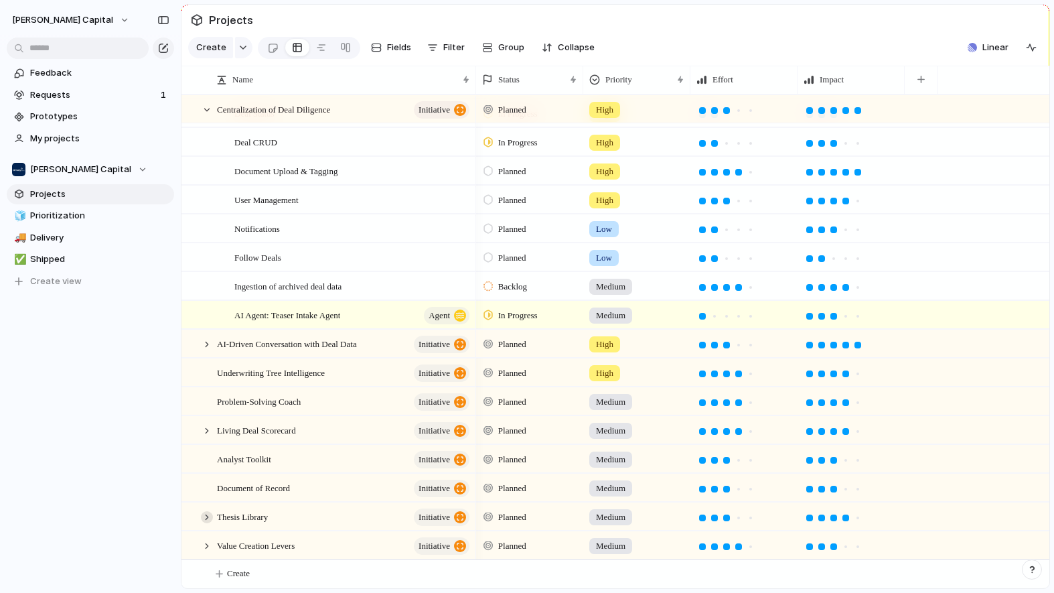
click at [207, 516] on div at bounding box center [207, 517] width 12 height 12
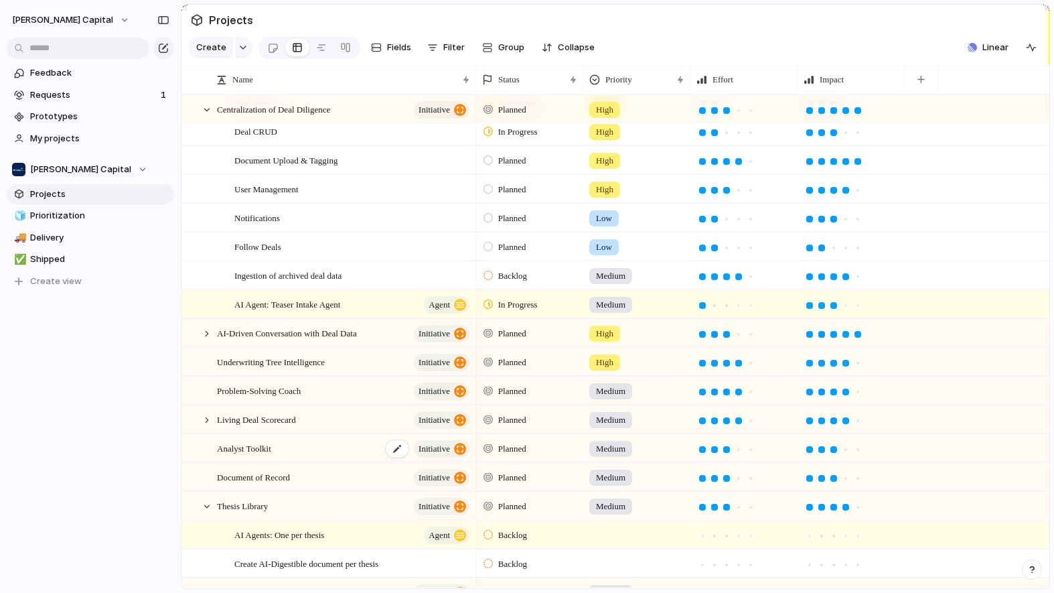
scroll to position [179, 0]
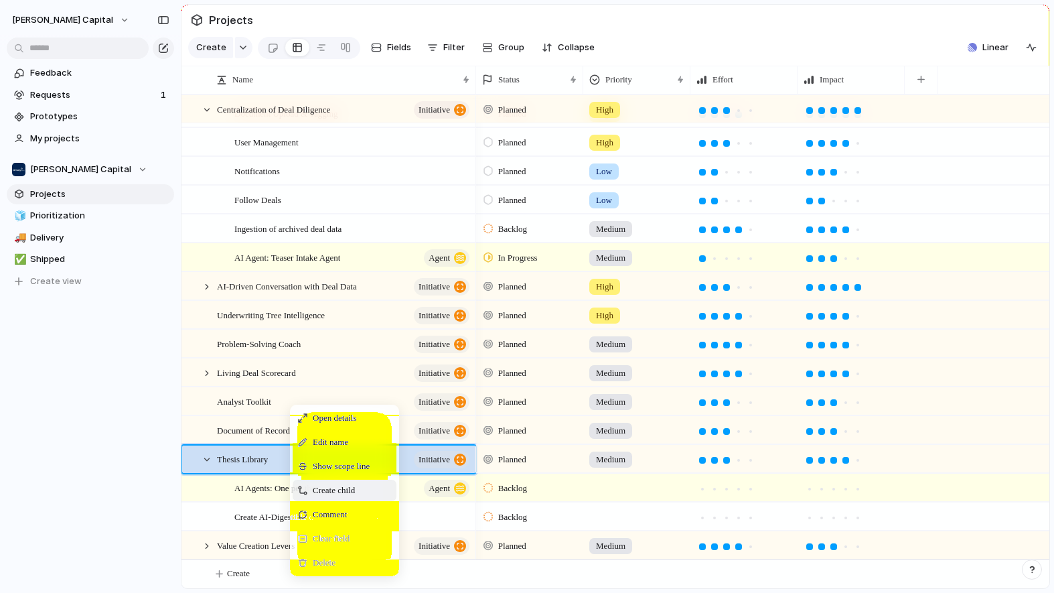
click at [341, 497] on span "Create child" at bounding box center [334, 489] width 42 height 13
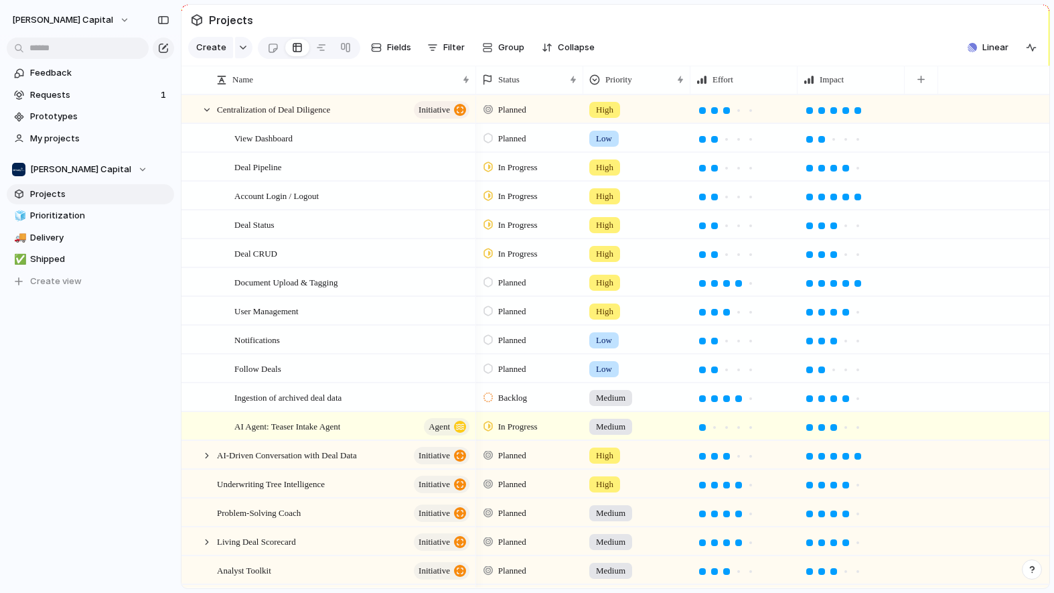
scroll to position [0, 0]
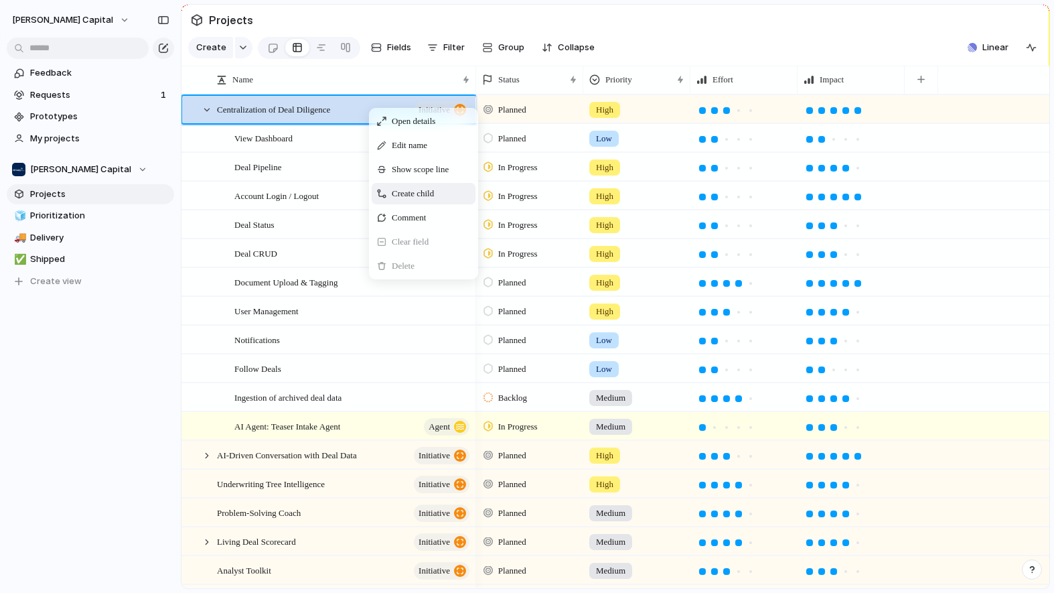
click at [388, 201] on div "Create child" at bounding box center [424, 193] width 104 height 21
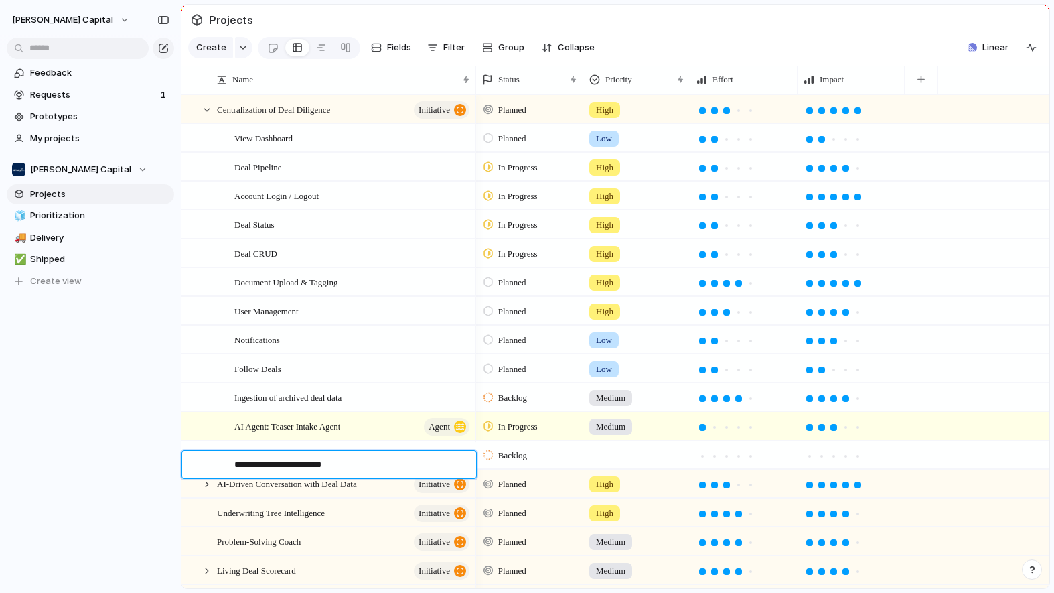
type textarea "**********"
click at [432, 462] on div "AI Agent: Deal Follow Agent" at bounding box center [352, 454] width 237 height 27
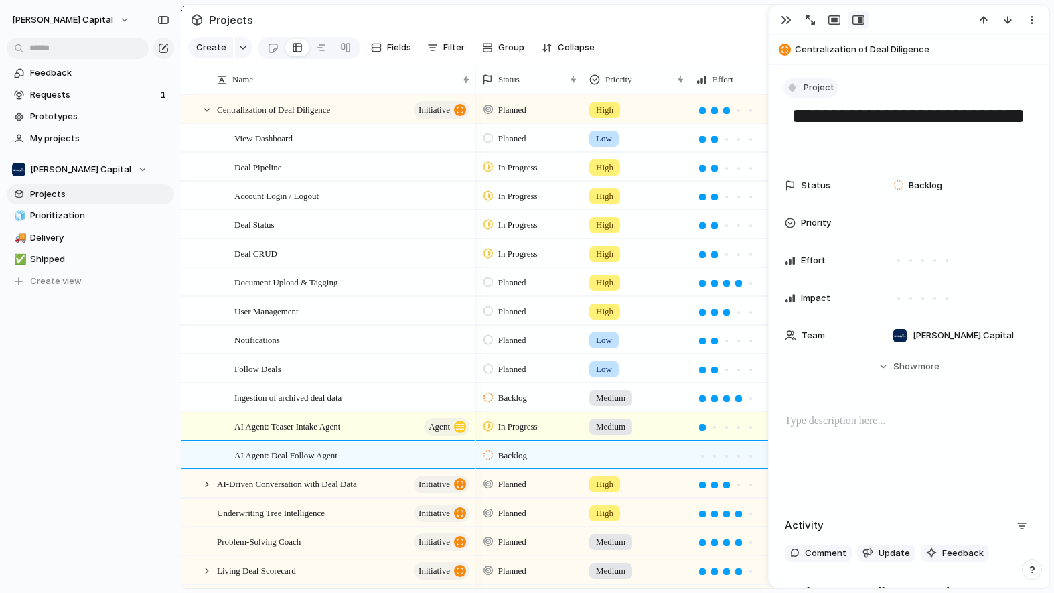
click at [822, 88] on span "Project" at bounding box center [819, 87] width 31 height 13
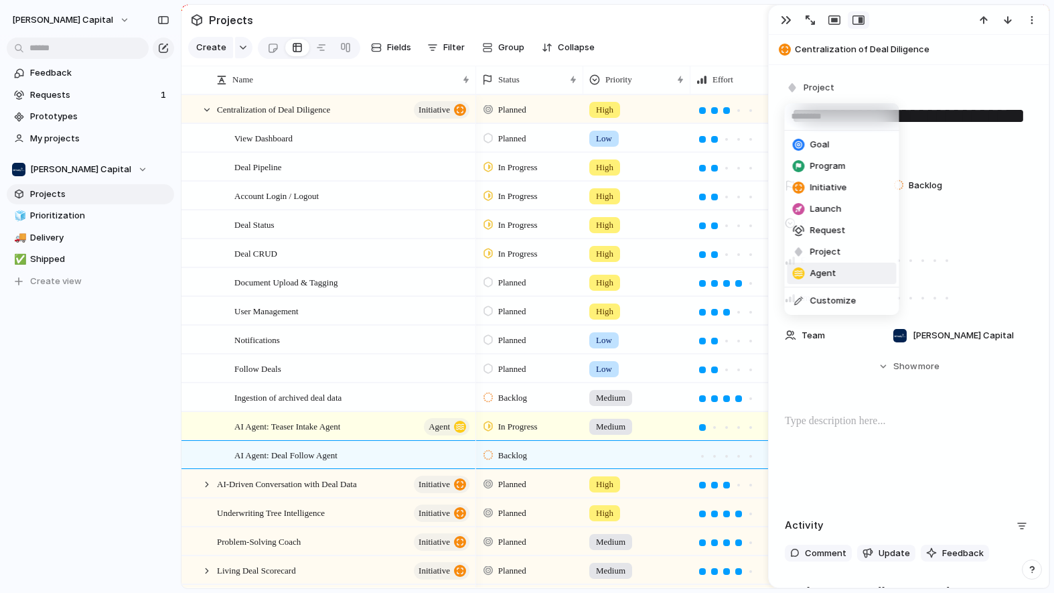
click at [809, 269] on div "Agent" at bounding box center [815, 273] width 44 height 13
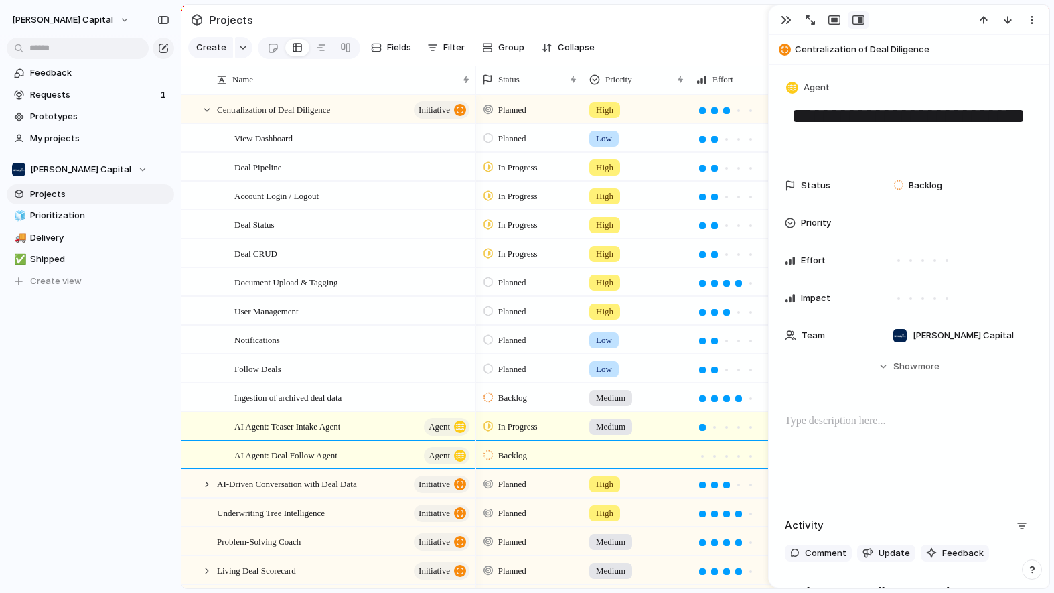
click at [814, 421] on p at bounding box center [909, 421] width 248 height 16
click at [787, 26] on button "button" at bounding box center [785, 19] width 21 height 17
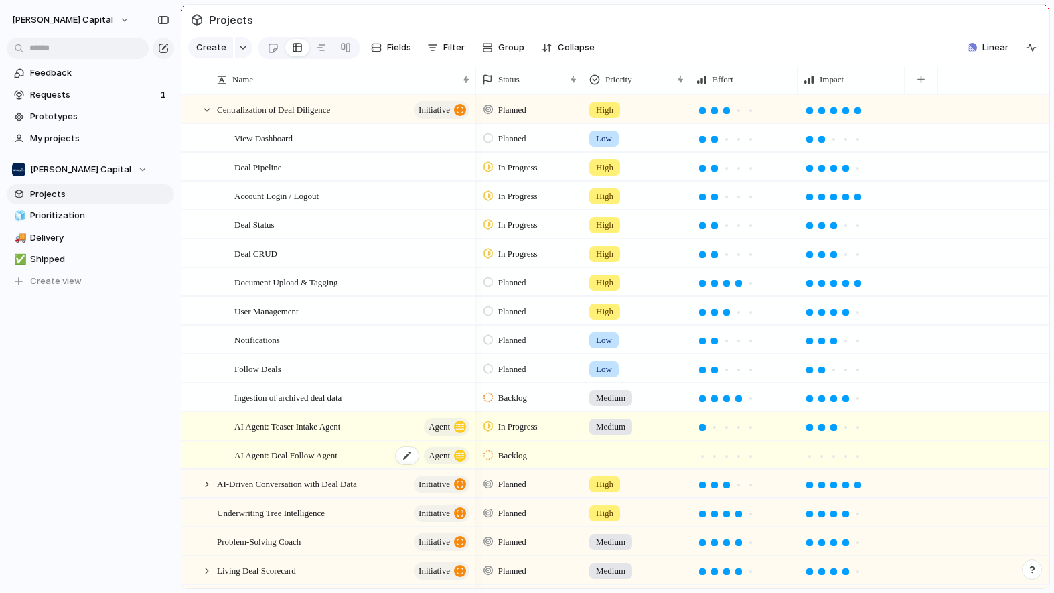
click at [313, 462] on span "AI Agent: Deal Follow Agent" at bounding box center [285, 454] width 103 height 15
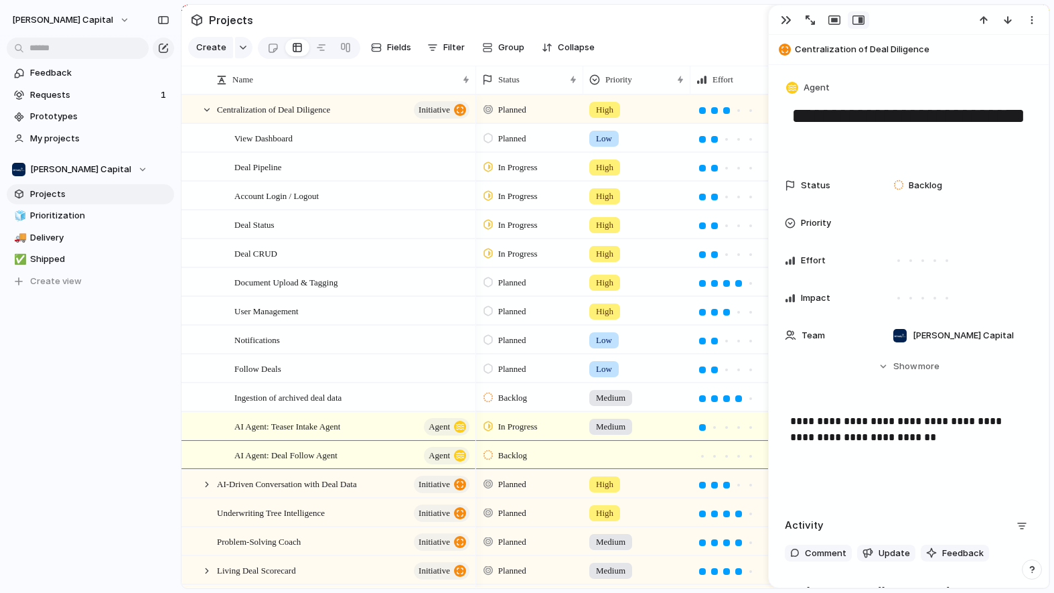
drag, startPoint x: 880, startPoint y: 112, endPoint x: 1003, endPoint y: 112, distance: 123.2
click at [1003, 112] on textarea "**********" at bounding box center [908, 129] width 237 height 54
type textarea "**********"
click at [781, 23] on div "button" at bounding box center [786, 20] width 11 height 11
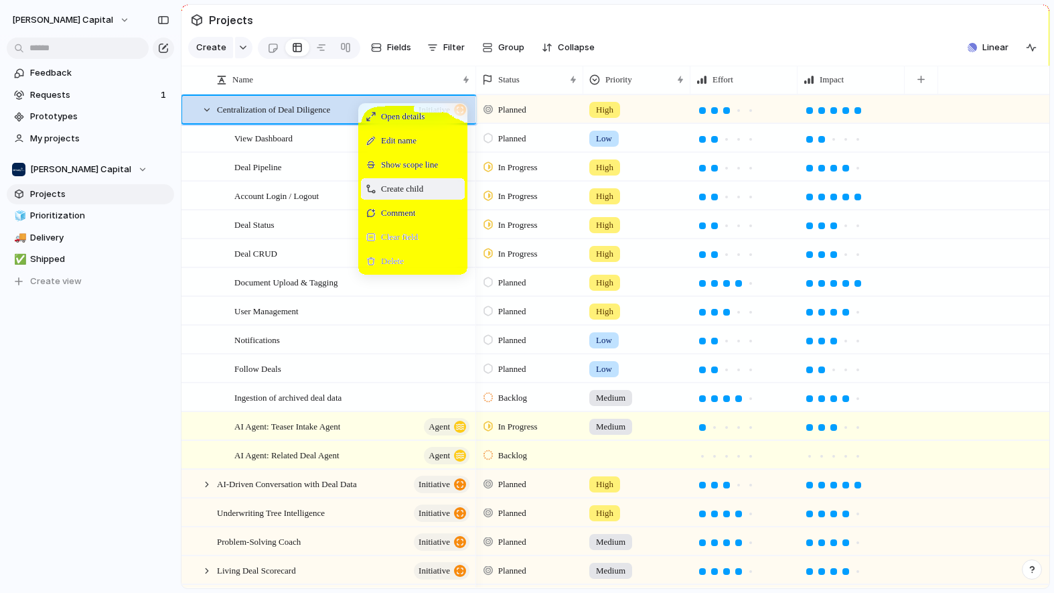
click at [382, 200] on div "Create child" at bounding box center [413, 188] width 104 height 21
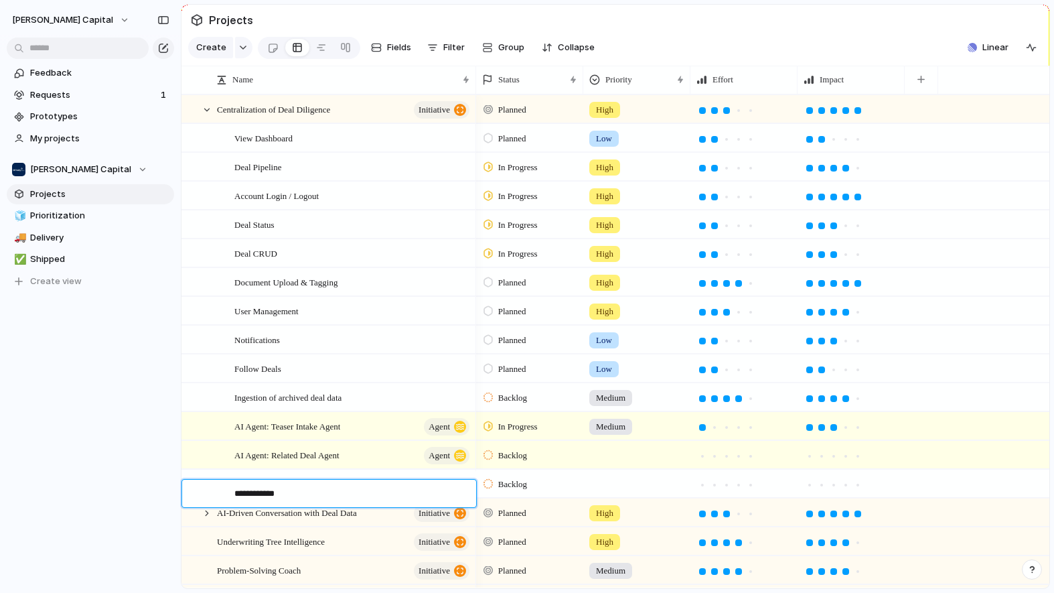
type textarea "**********"
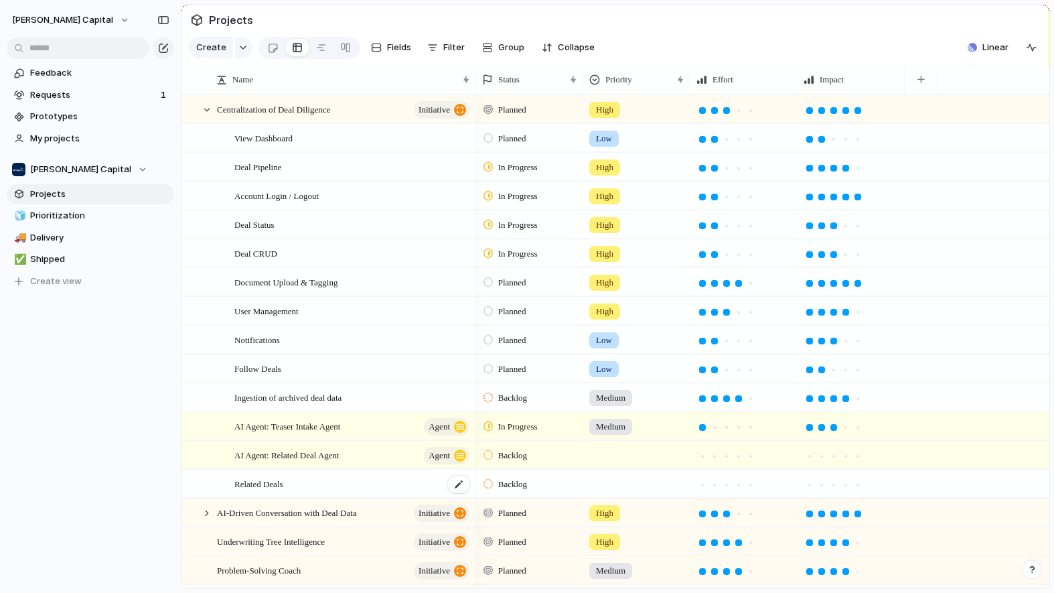
click at [362, 498] on div "Related Deals" at bounding box center [352, 483] width 237 height 27
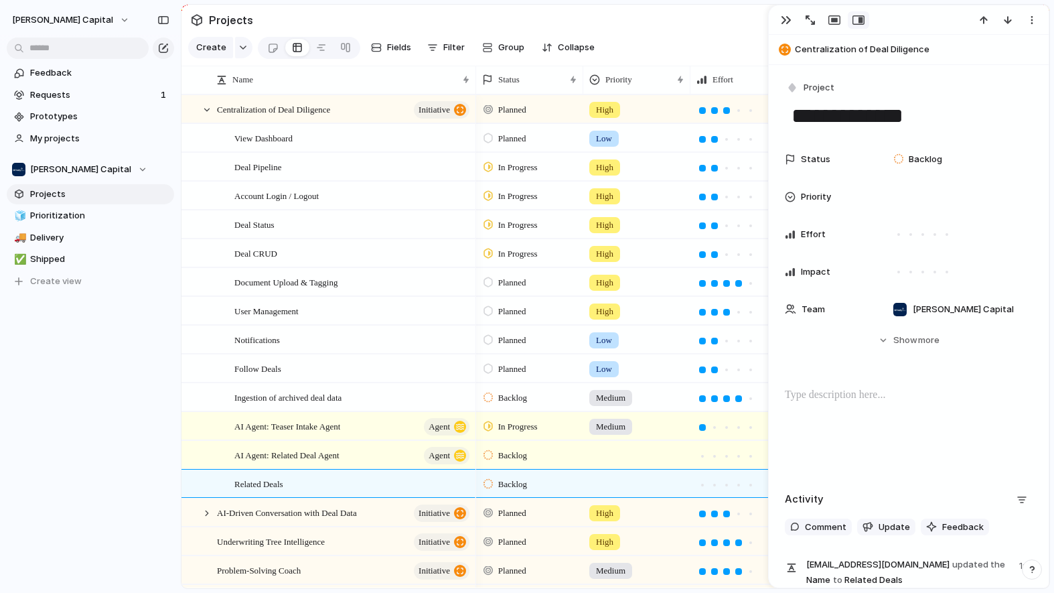
click at [815, 410] on div at bounding box center [909, 430] width 248 height 86
click at [942, 400] on p "**********" at bounding box center [908, 395] width 237 height 16
click at [785, 18] on div "button" at bounding box center [786, 20] width 11 height 11
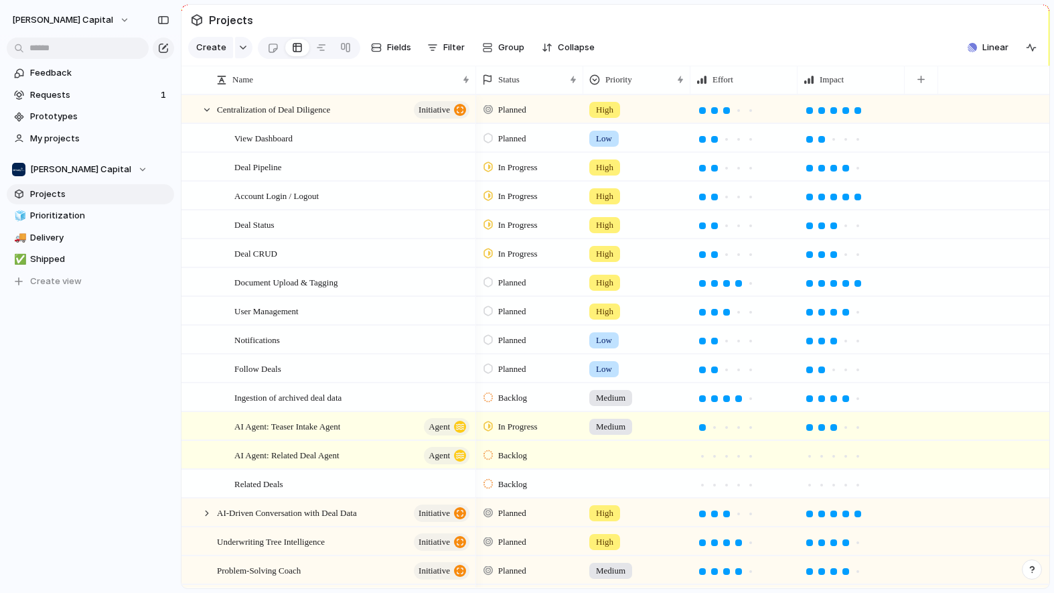
click at [758, 44] on section "Create Fields Filter Group Zoom Collapse Linear Clear Save for everyone" at bounding box center [615, 50] width 868 height 32
click at [700, 459] on div at bounding box center [702, 456] width 7 height 7
click at [826, 462] on div at bounding box center [822, 456] width 12 height 12
click at [714, 488] on div at bounding box center [714, 484] width 7 height 7
click at [833, 488] on div at bounding box center [833, 484] width 7 height 7
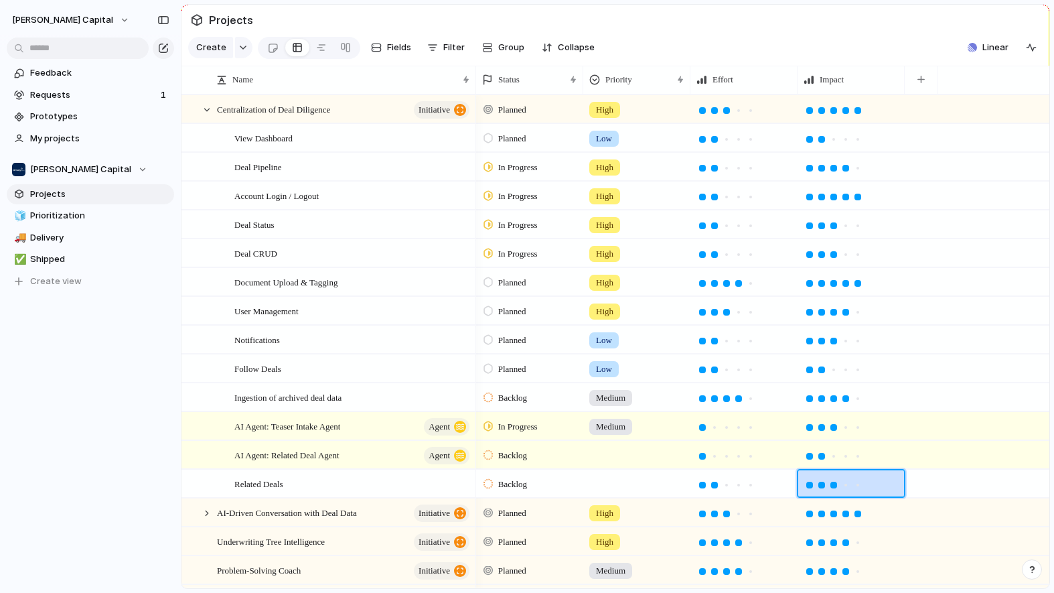
click at [771, 45] on section "Create Fields Filter Group Zoom Collapse Linear Clear Save for everyone" at bounding box center [615, 50] width 868 height 32
click at [203, 116] on div at bounding box center [207, 110] width 12 height 12
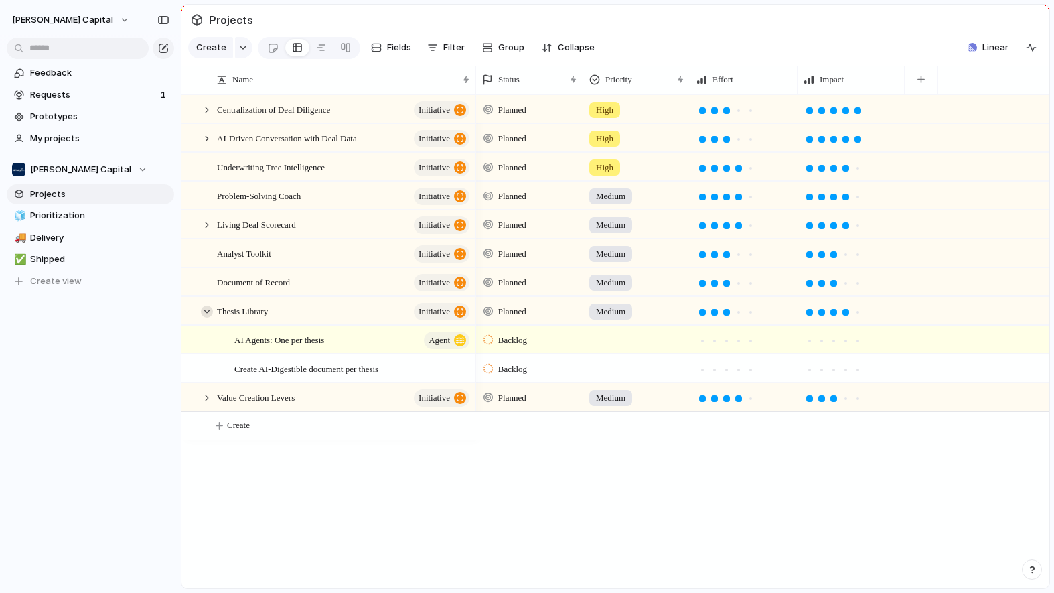
click at [204, 317] on div at bounding box center [207, 311] width 12 height 12
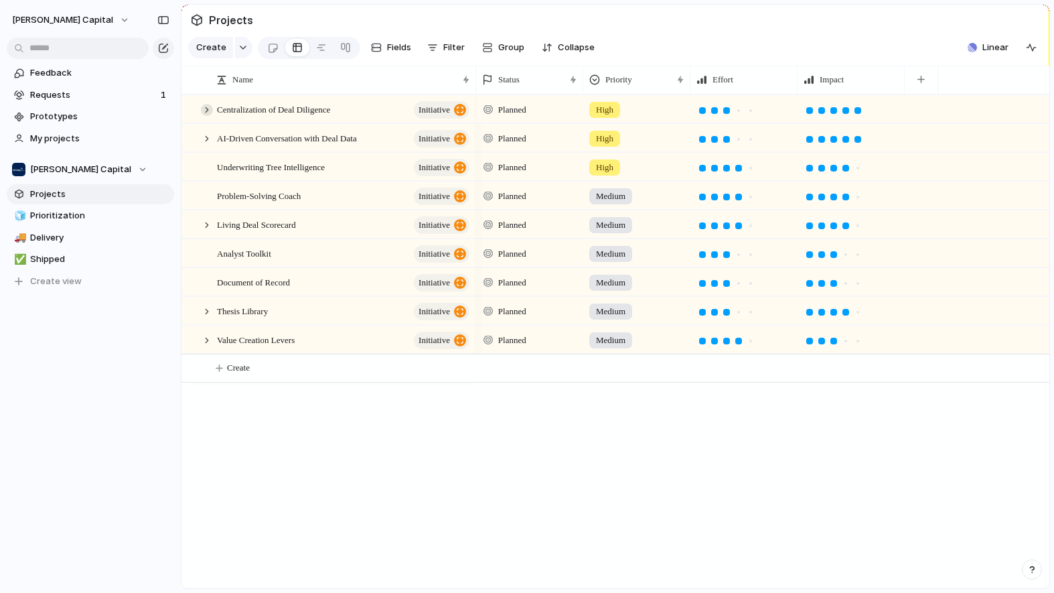
click at [208, 116] on div at bounding box center [207, 110] width 12 height 12
